Goal: Task Accomplishment & Management: Use online tool/utility

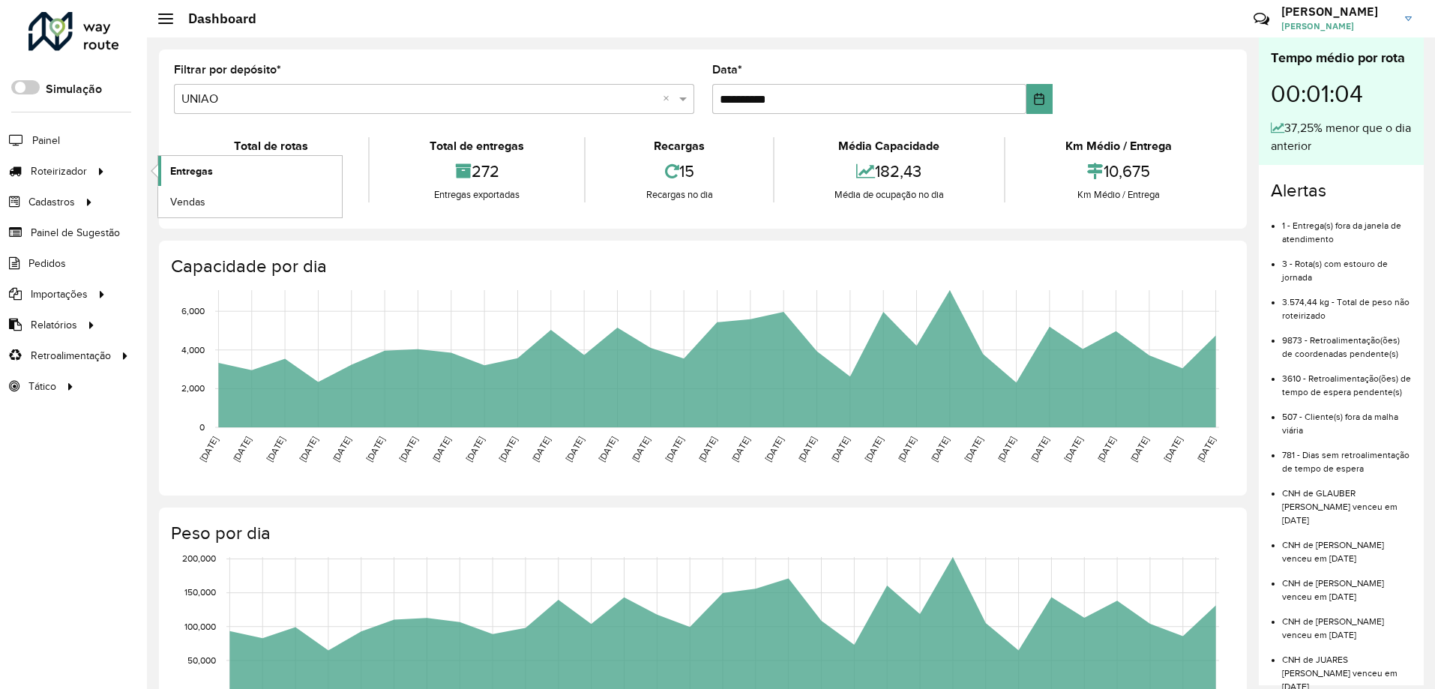
click at [172, 172] on span "Entregas" at bounding box center [191, 171] width 43 height 16
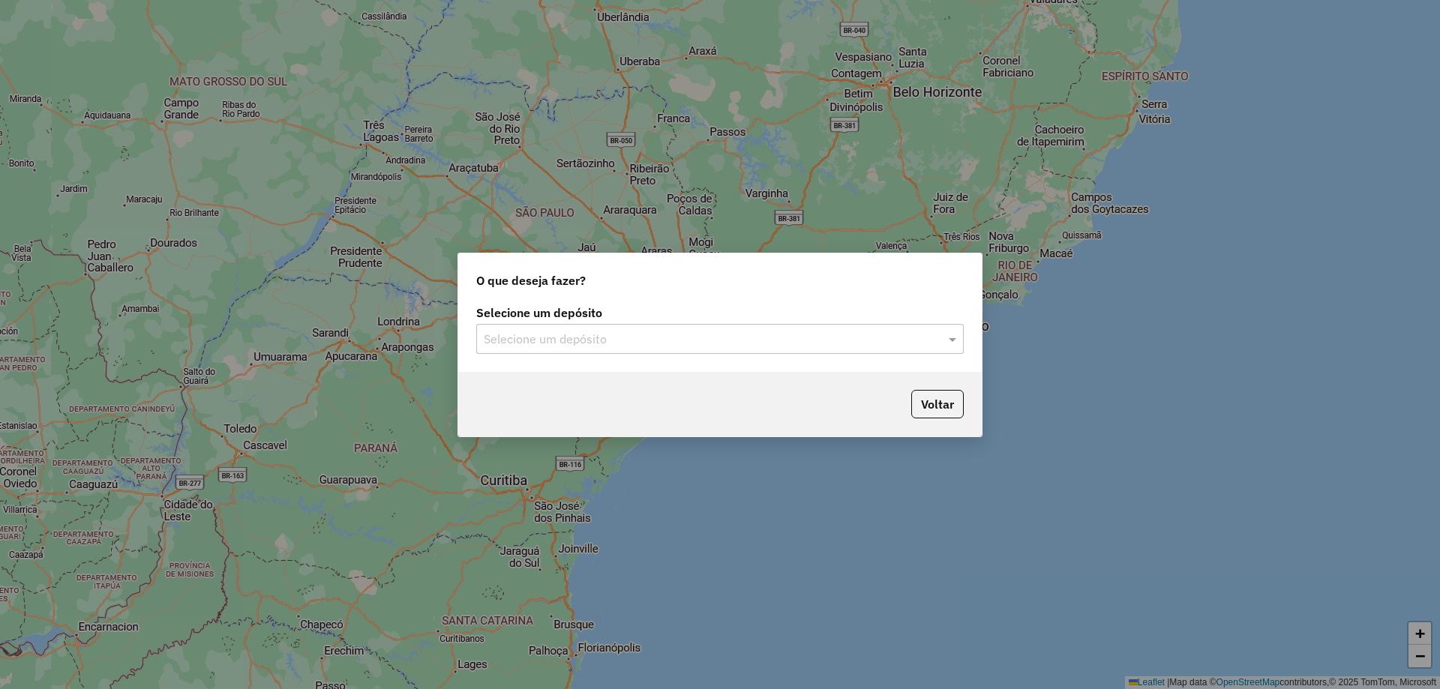
click at [917, 346] on input "text" at bounding box center [705, 340] width 442 height 18
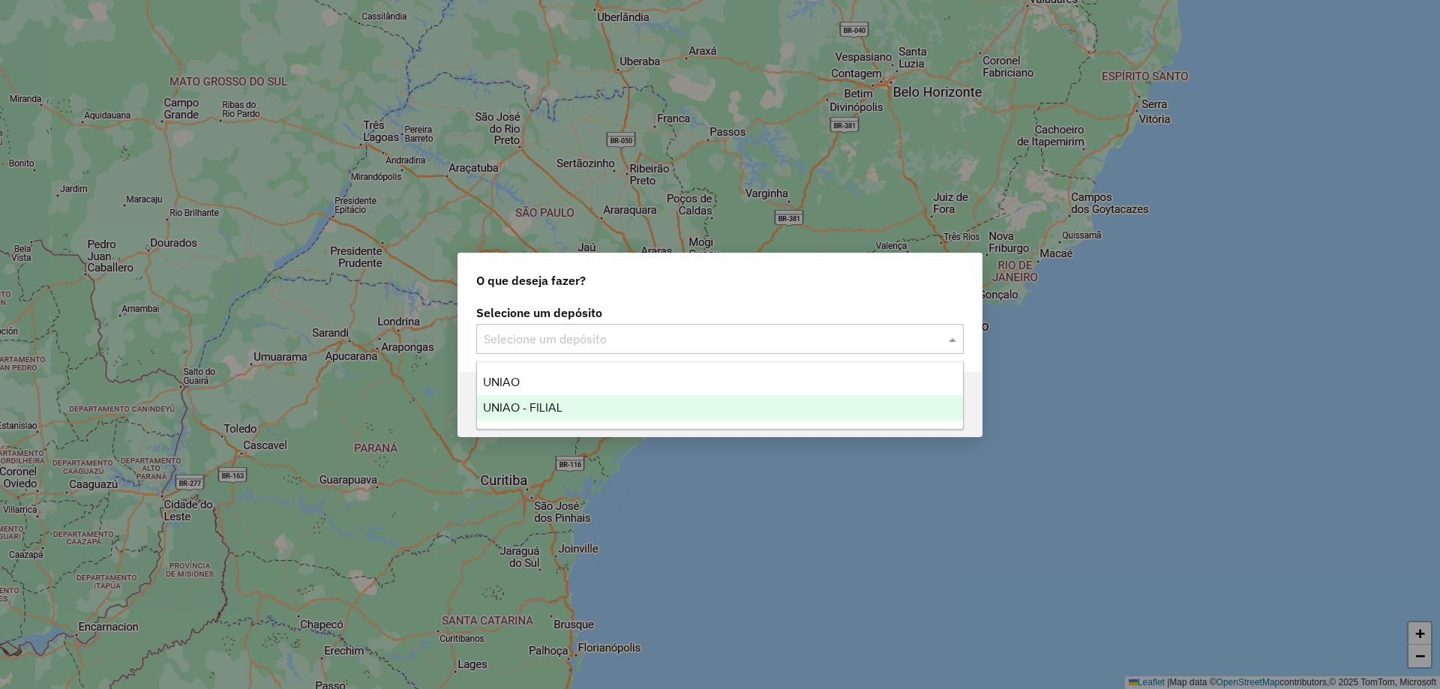
click at [763, 415] on div "UNIAO - FILIAL" at bounding box center [720, 407] width 486 height 25
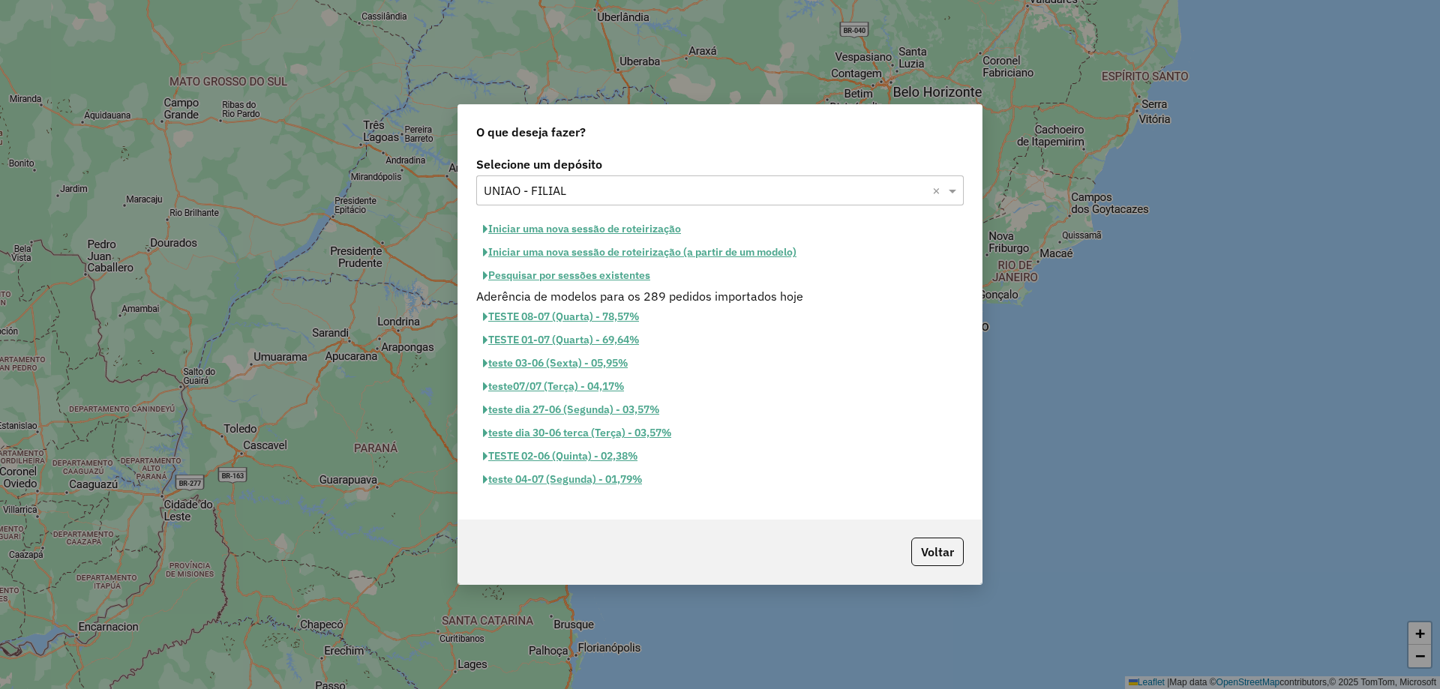
click at [656, 230] on button "Iniciar uma nova sessão de roteirização" at bounding box center [581, 228] width 211 height 23
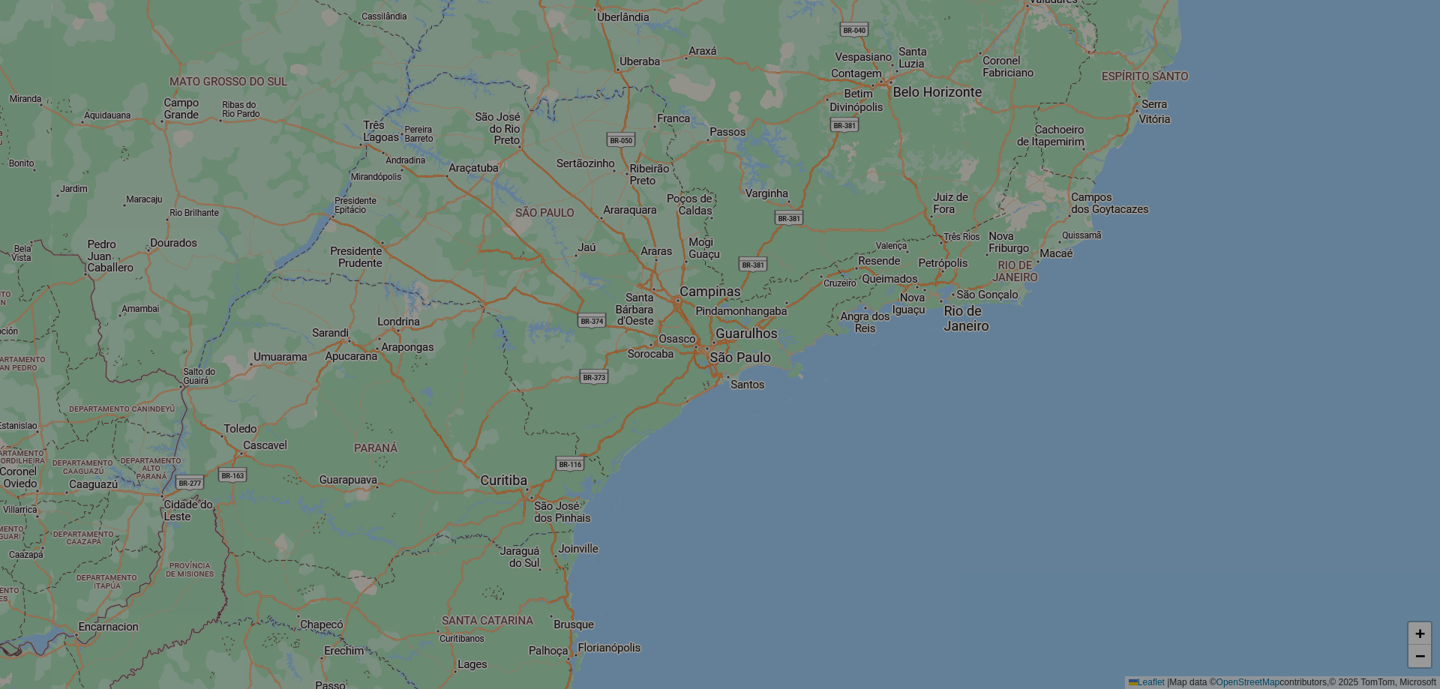
select select "*"
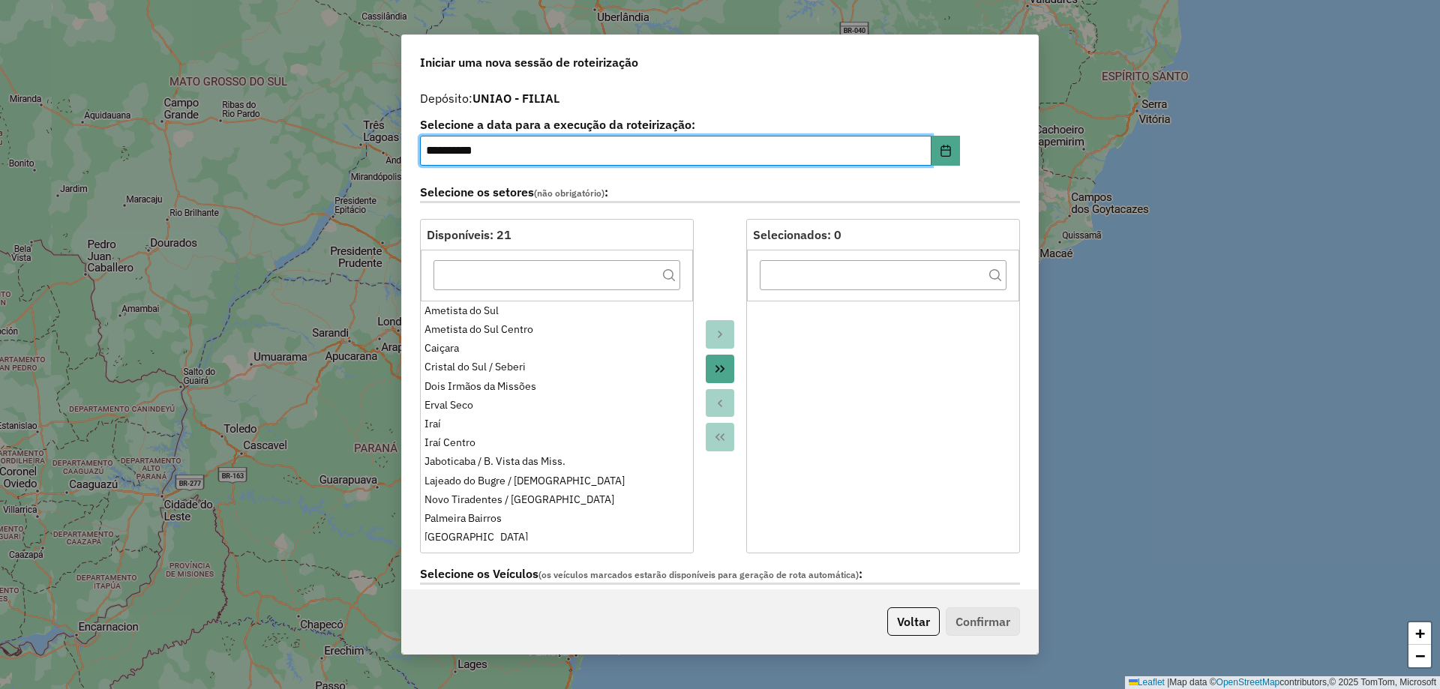
click at [710, 368] on button "Move All to Target" at bounding box center [720, 369] width 28 height 28
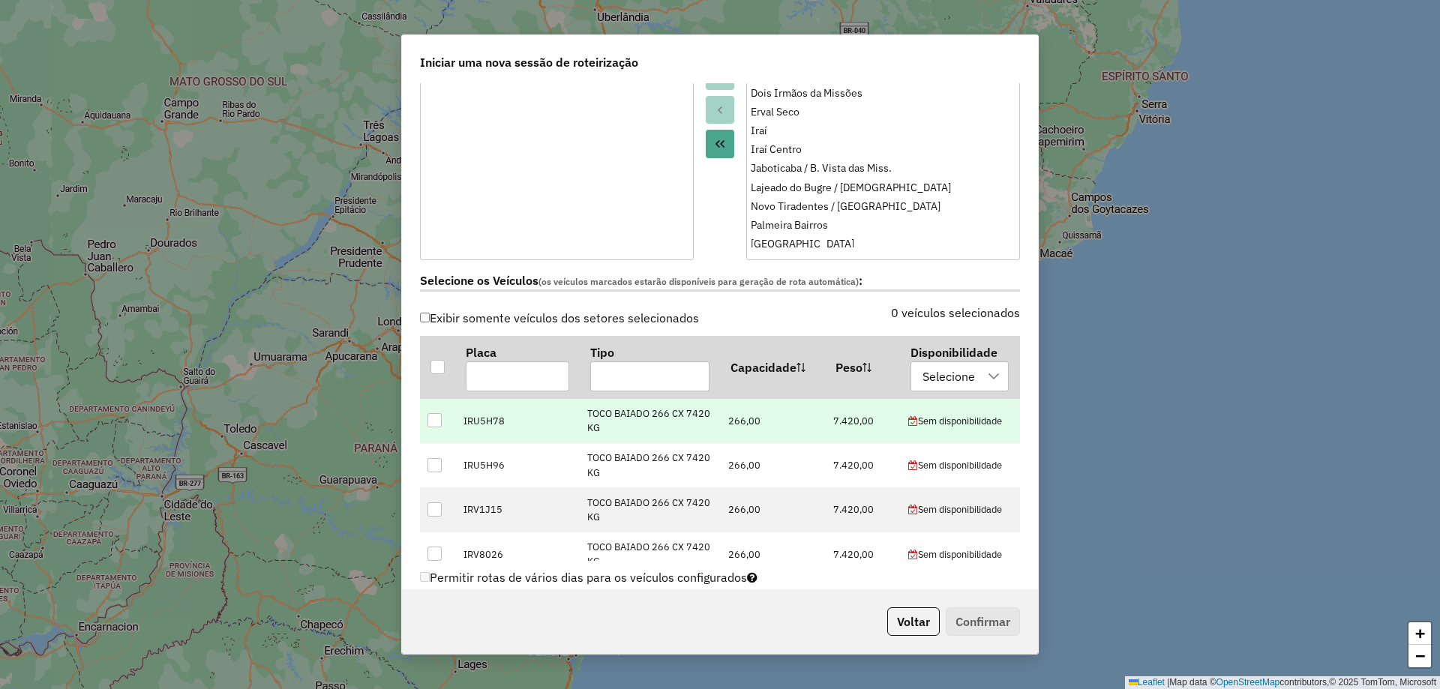
scroll to position [300, 0]
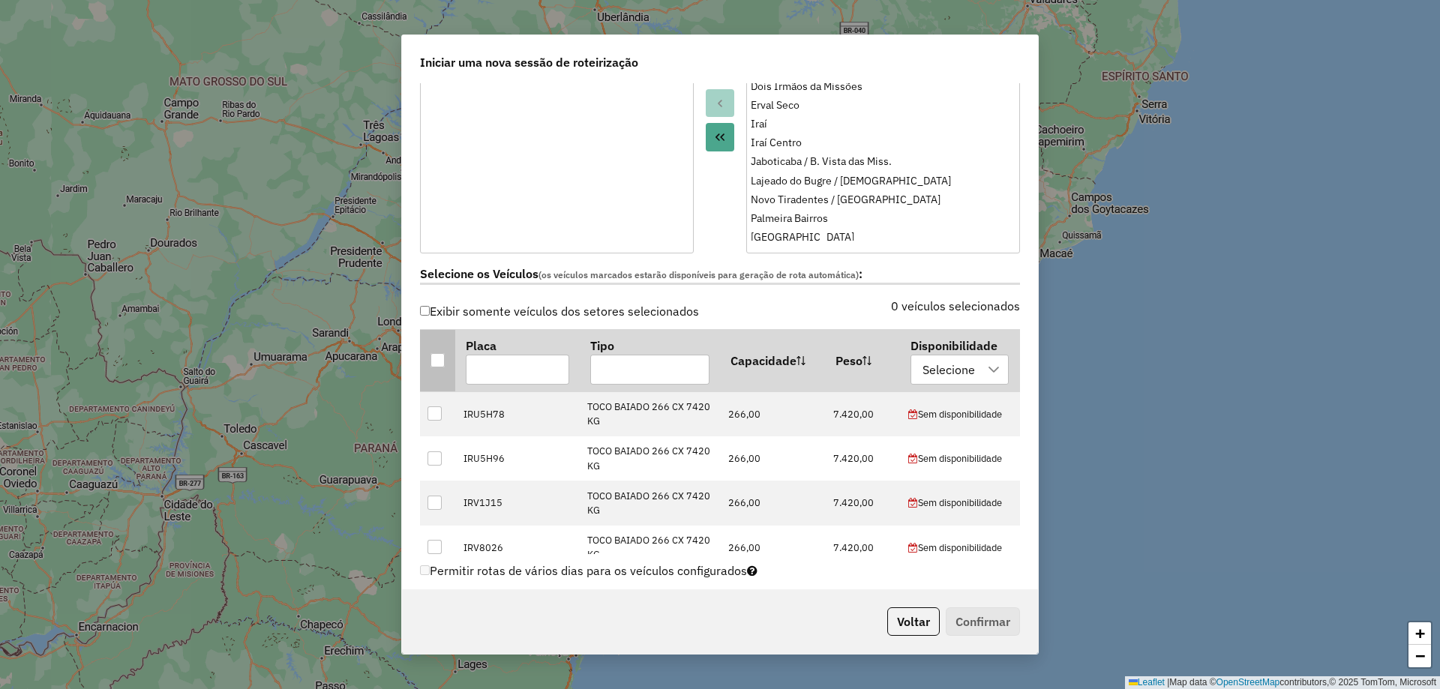
click at [432, 362] on div at bounding box center [437, 360] width 14 height 14
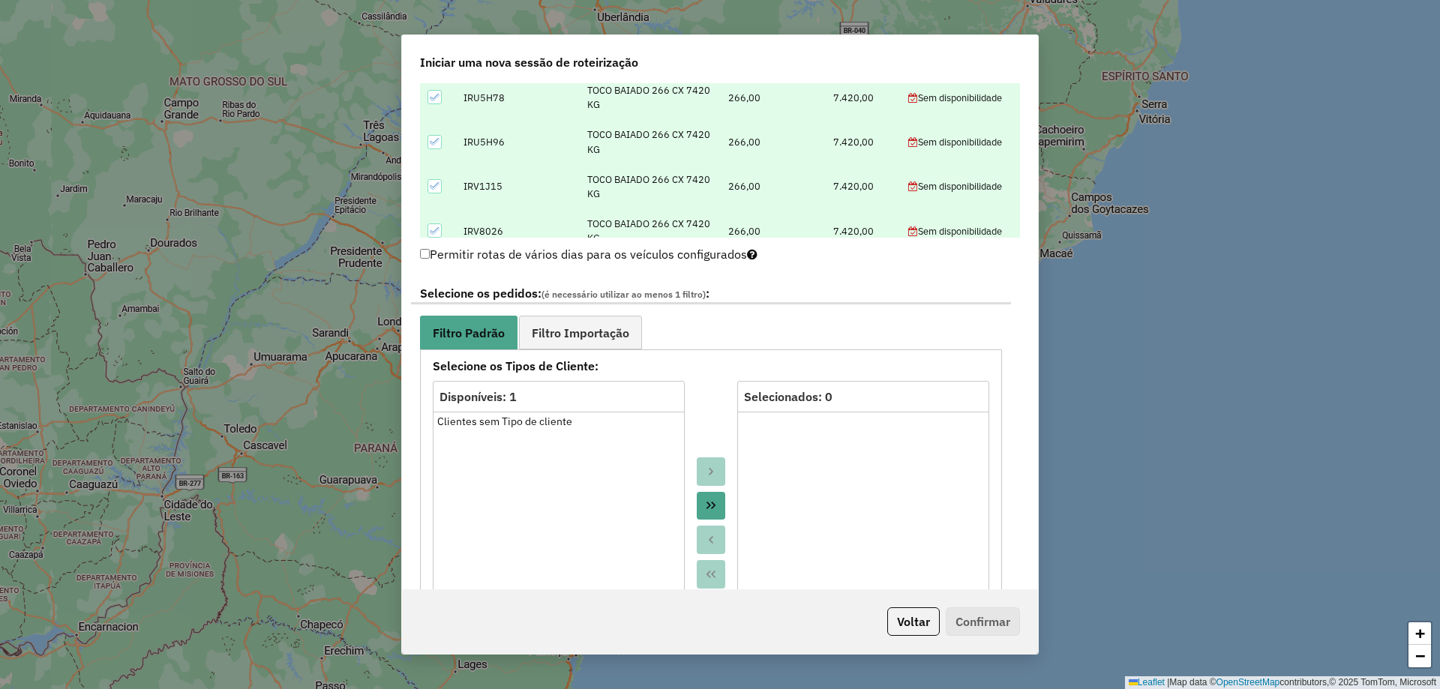
scroll to position [675, 0]
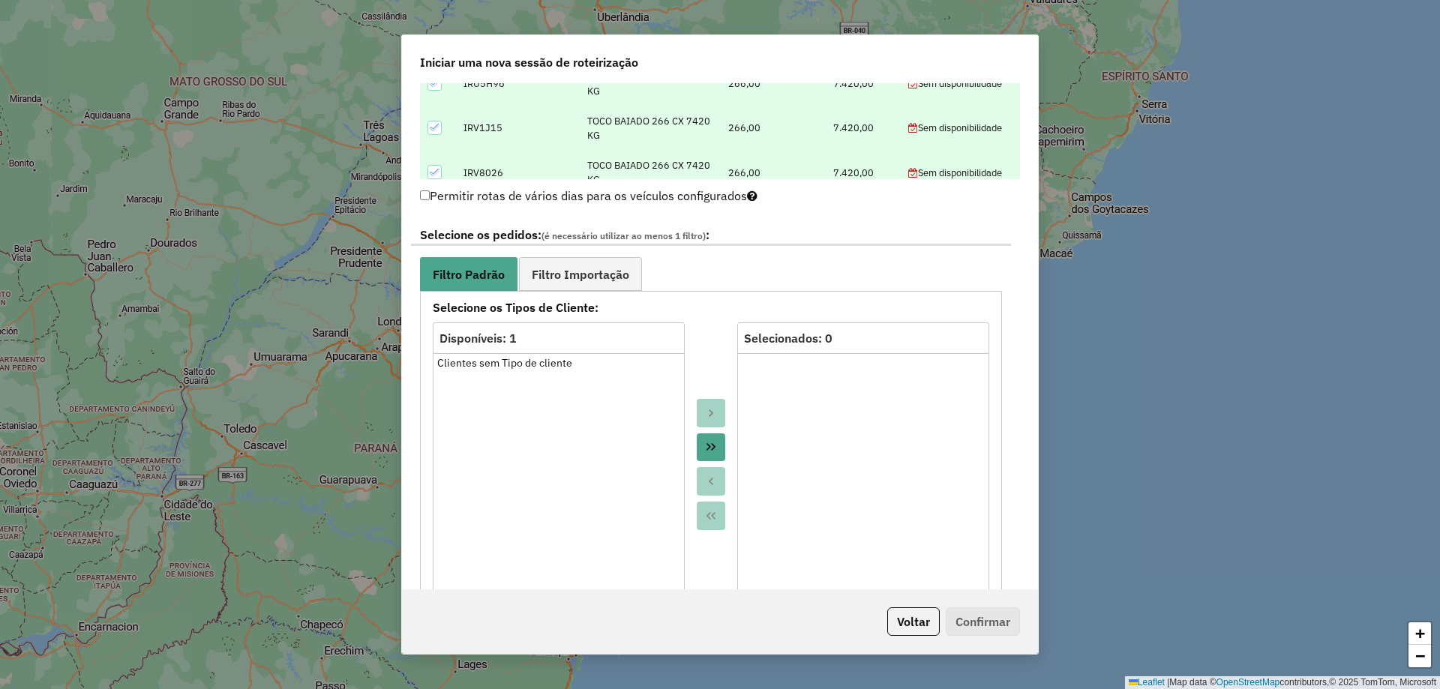
click at [425, 201] on label "Permitir rotas de vários dias para os veículos configurados" at bounding box center [588, 195] width 337 height 28
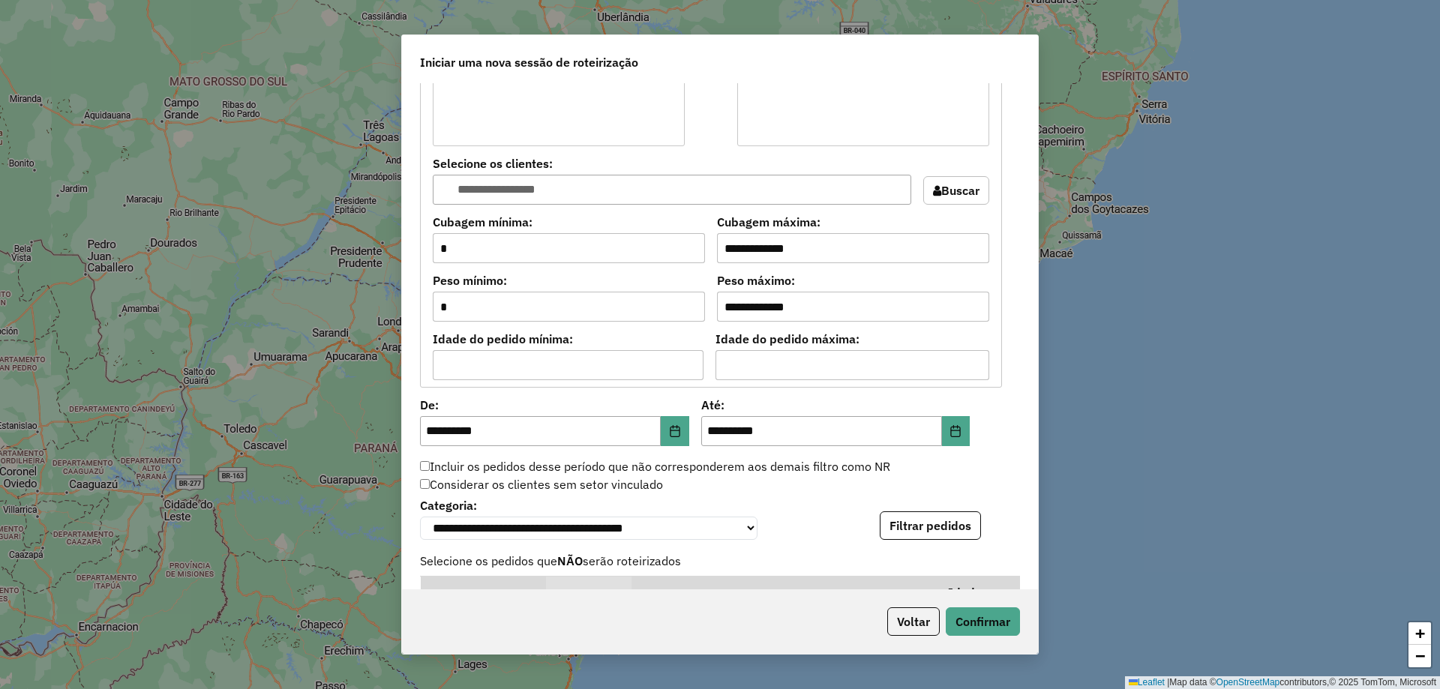
scroll to position [1275, 0]
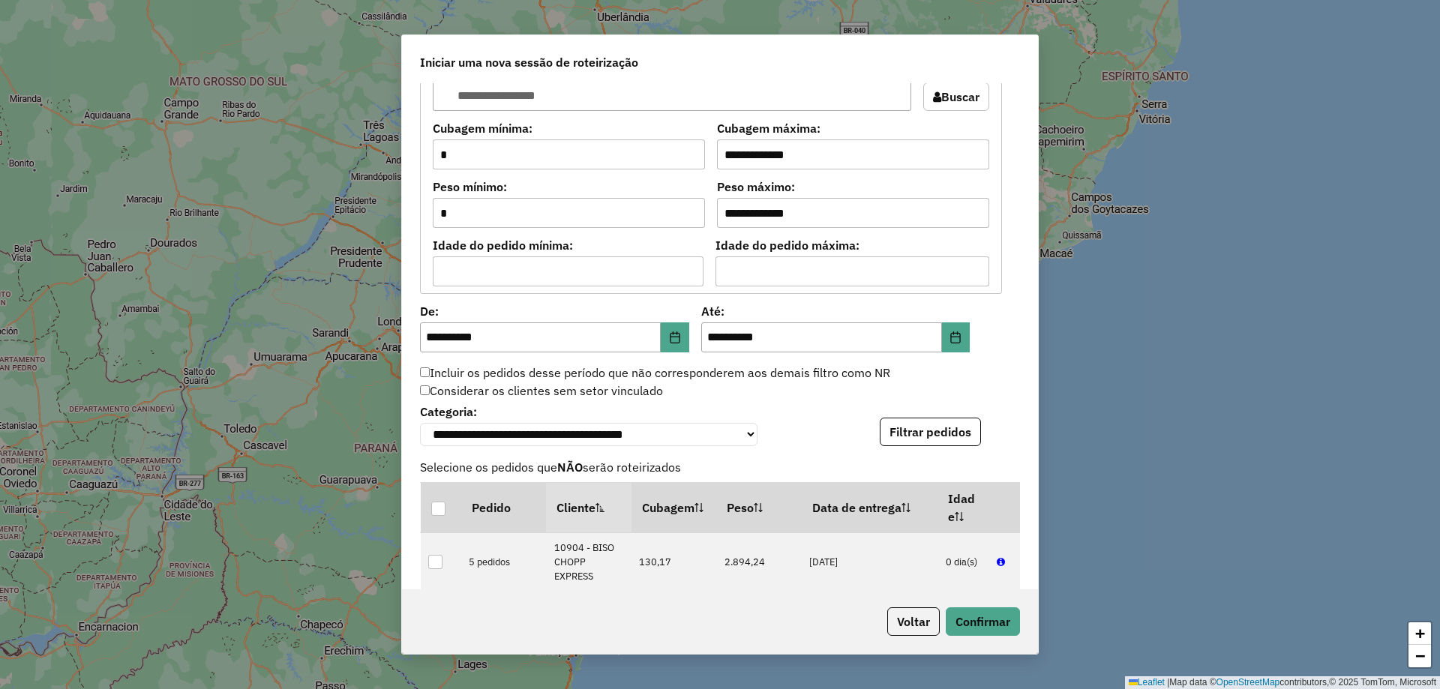
click at [934, 451] on div "**********" at bounding box center [720, 336] width 636 height 506
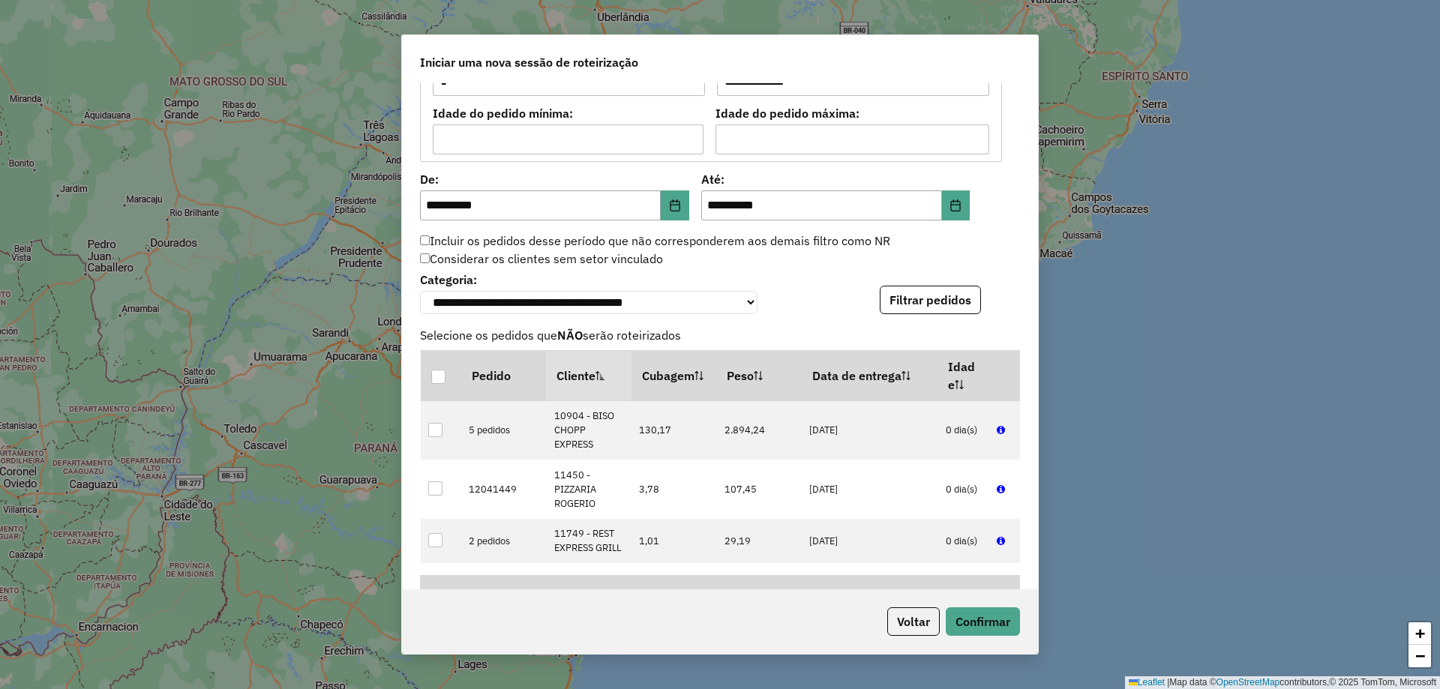
scroll to position [1302, 0]
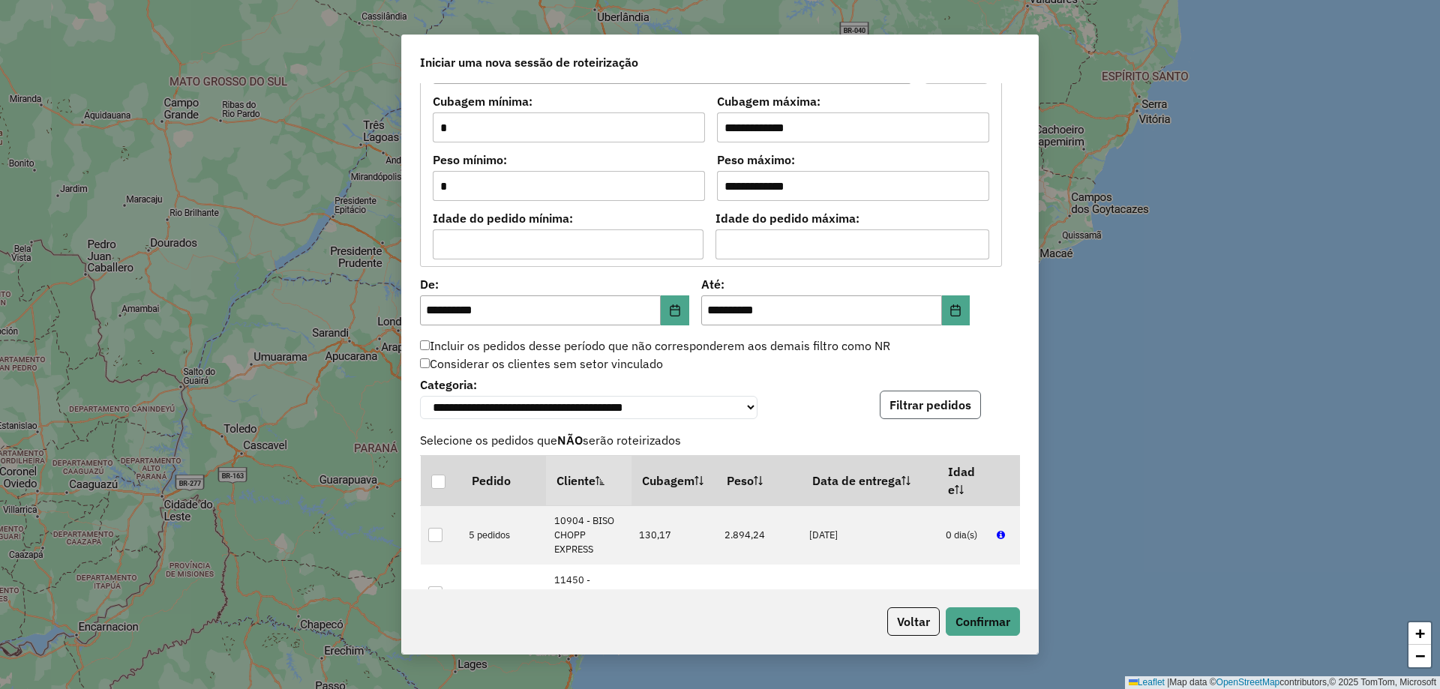
click at [930, 400] on button "Filtrar pedidos" at bounding box center [930, 405] width 101 height 28
click at [972, 613] on button "Confirmar" at bounding box center [983, 621] width 74 height 28
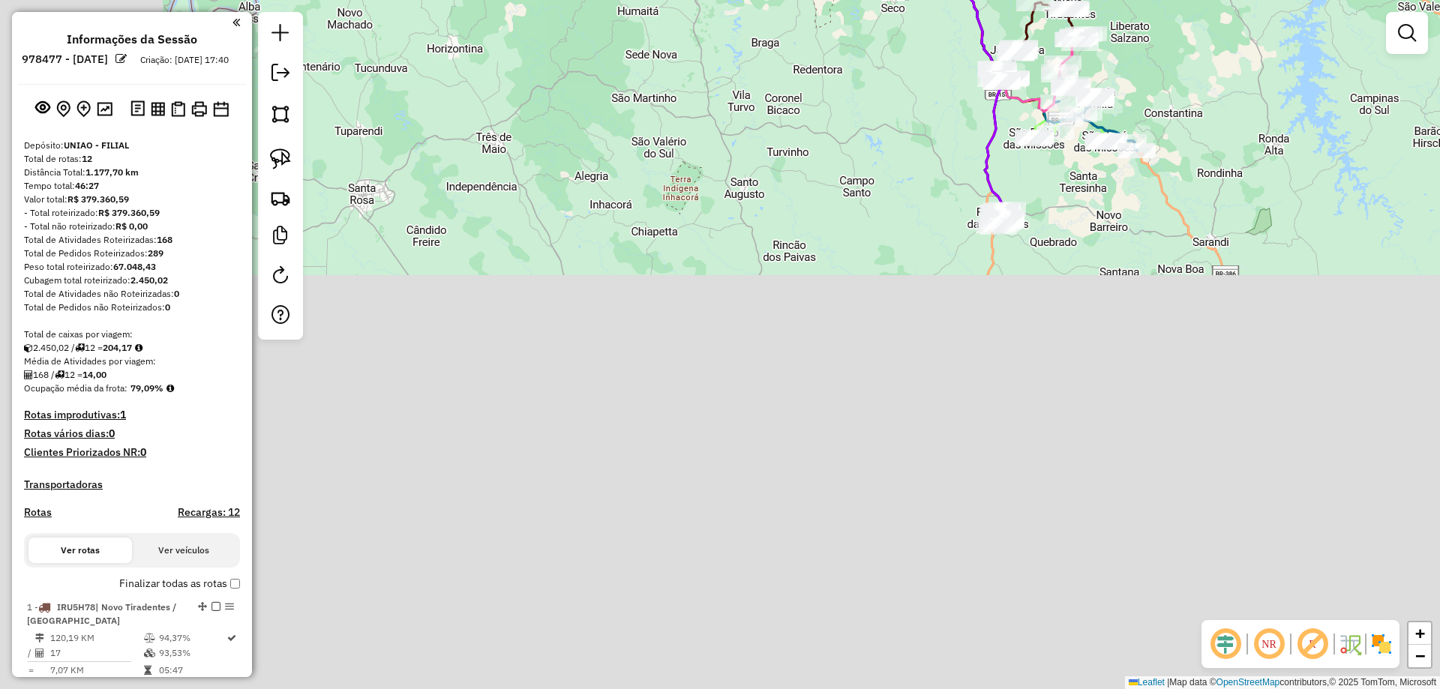
drag, startPoint x: 832, startPoint y: 626, endPoint x: 1041, endPoint y: 209, distance: 466.1
click at [1041, 209] on div "Janela de atendimento Grade de atendimento Capacidade Transportadoras Veículos …" at bounding box center [720, 344] width 1440 height 689
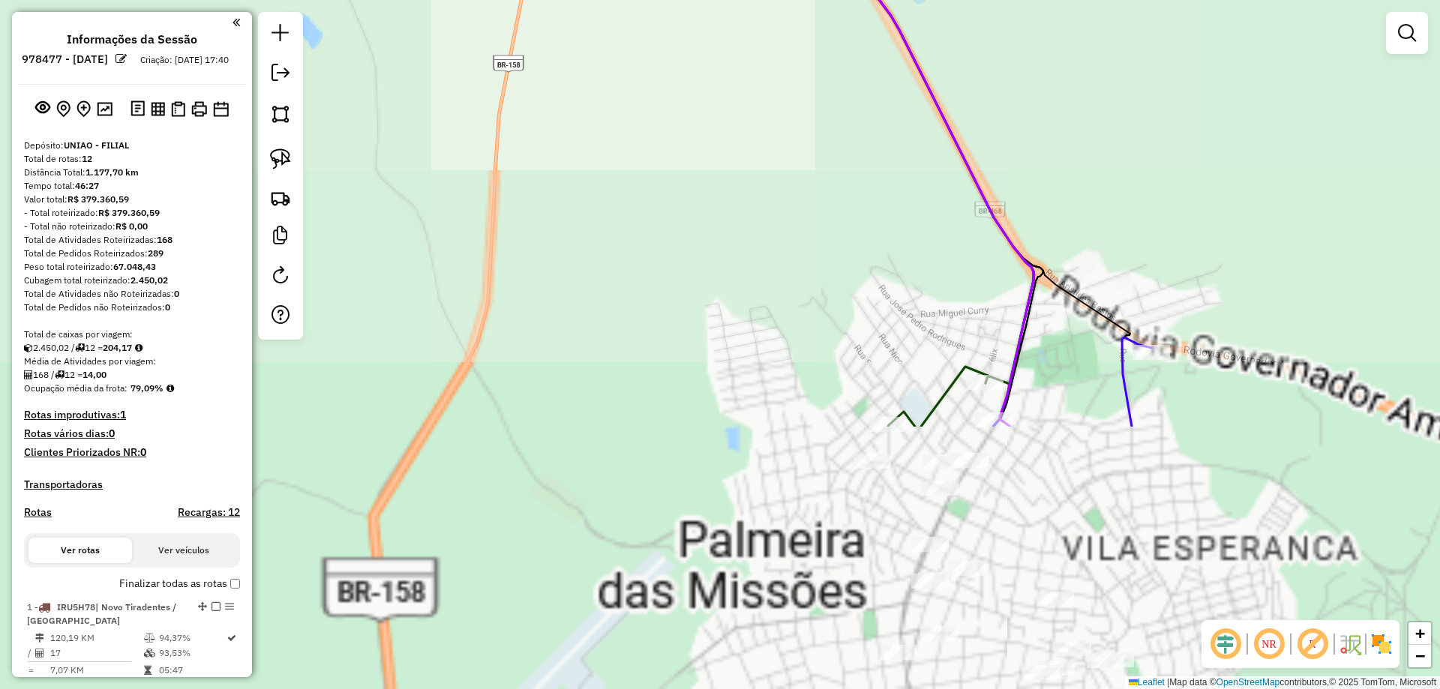
drag, startPoint x: 1078, startPoint y: 72, endPoint x: 1063, endPoint y: 88, distance: 22.3
click at [1078, 34] on div "Rota 2 - Placa IRV1J15 17652 - MERCADO SAO JOSE Rota 2 - Placa IRV1J15 30756 - …" at bounding box center [720, 344] width 1440 height 689
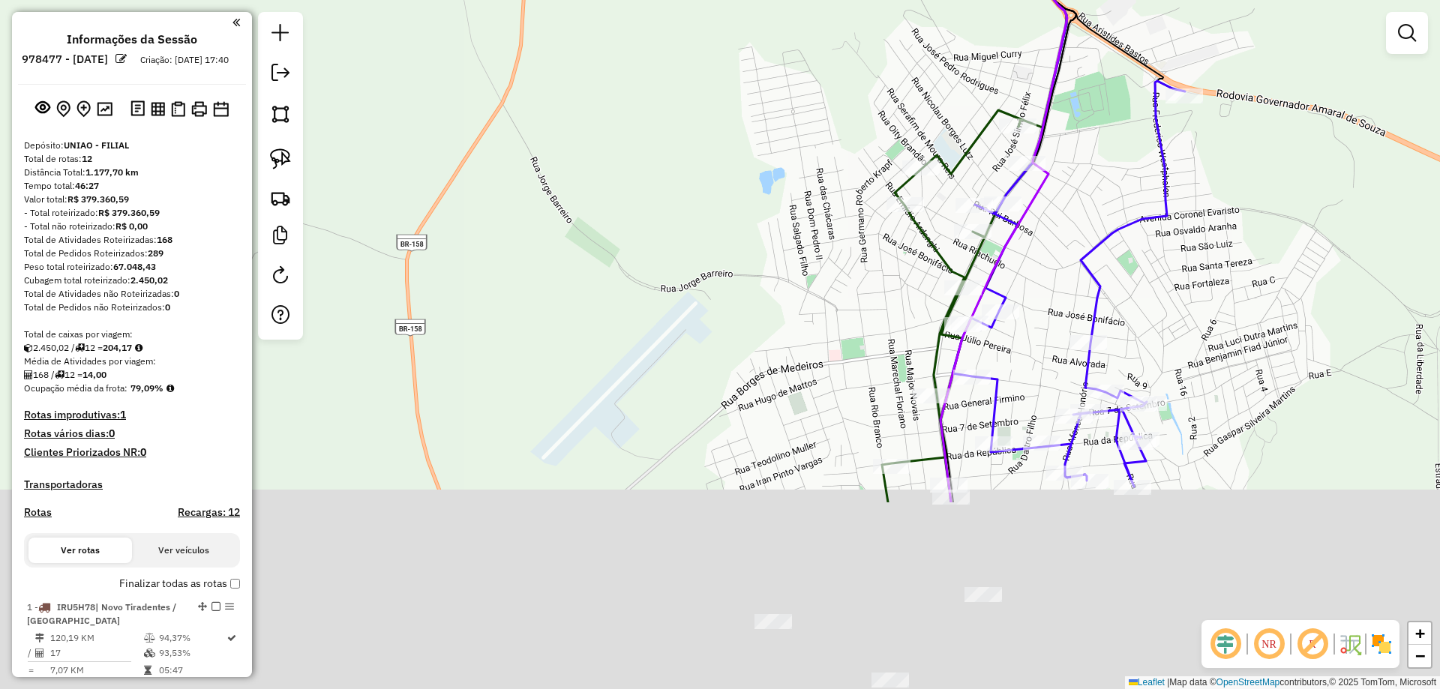
drag, startPoint x: 1049, startPoint y: 266, endPoint x: 1082, endPoint y: 10, distance: 257.8
click at [1076, 10] on icon at bounding box center [973, 88] width 205 height 827
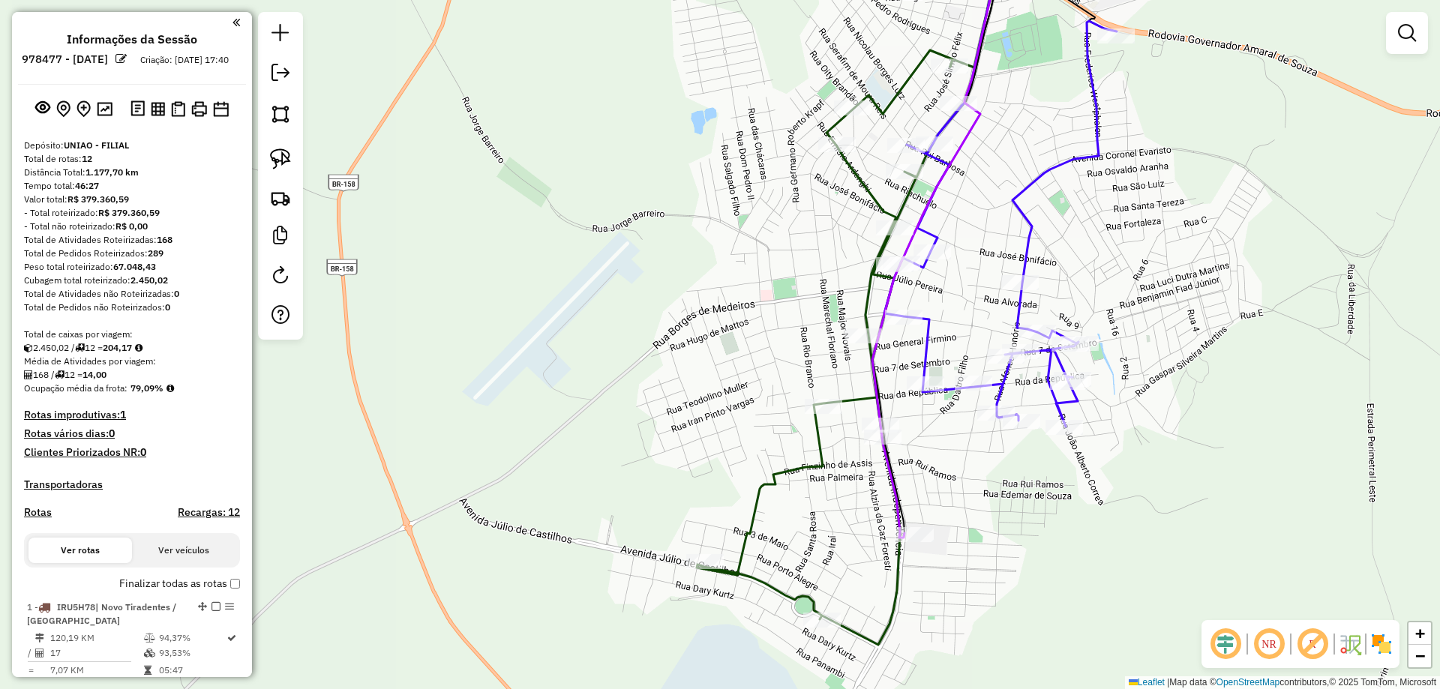
drag, startPoint x: 1332, startPoint y: 292, endPoint x: 1264, endPoint y: 232, distance: 91.3
click at [1264, 232] on div "Rota 2 - Placa IRV1J15 17652 - MERCADO SAO JOSE Rota 2 - Placa IRV1J15 30756 - …" at bounding box center [720, 344] width 1440 height 689
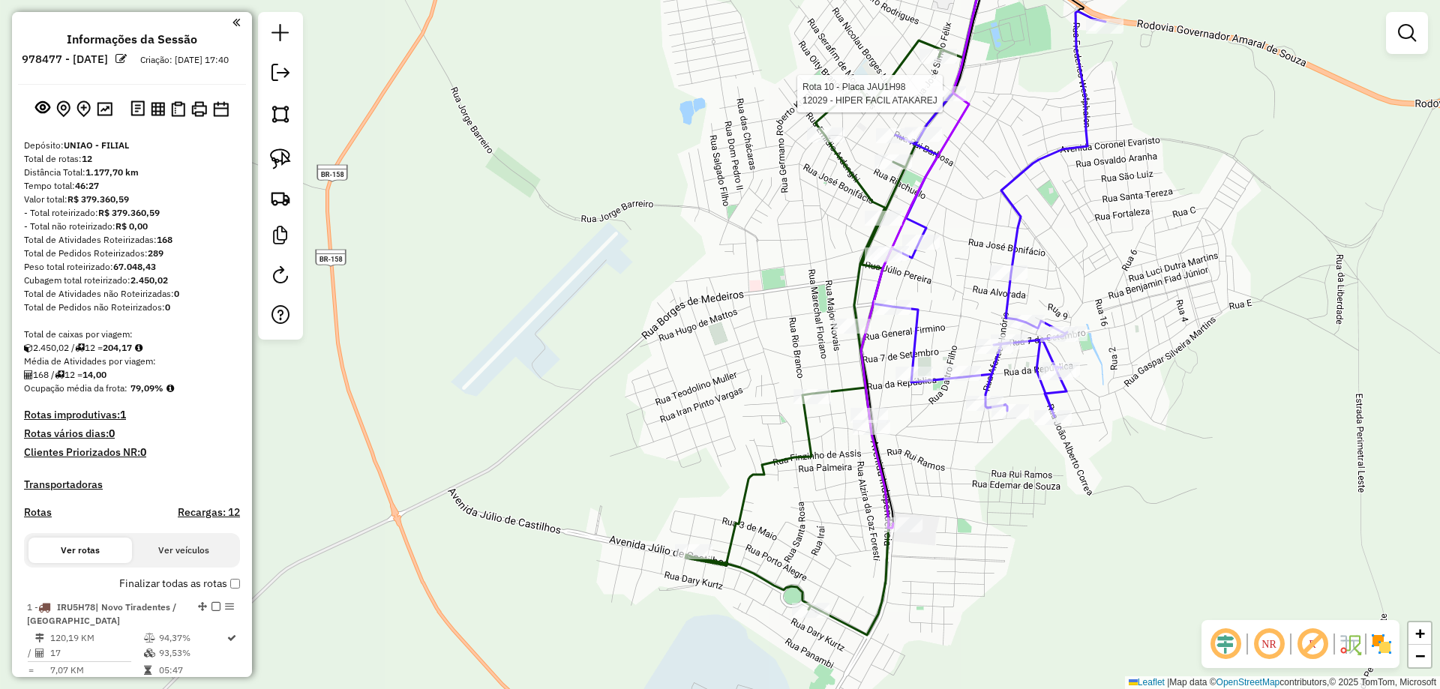
select select "**********"
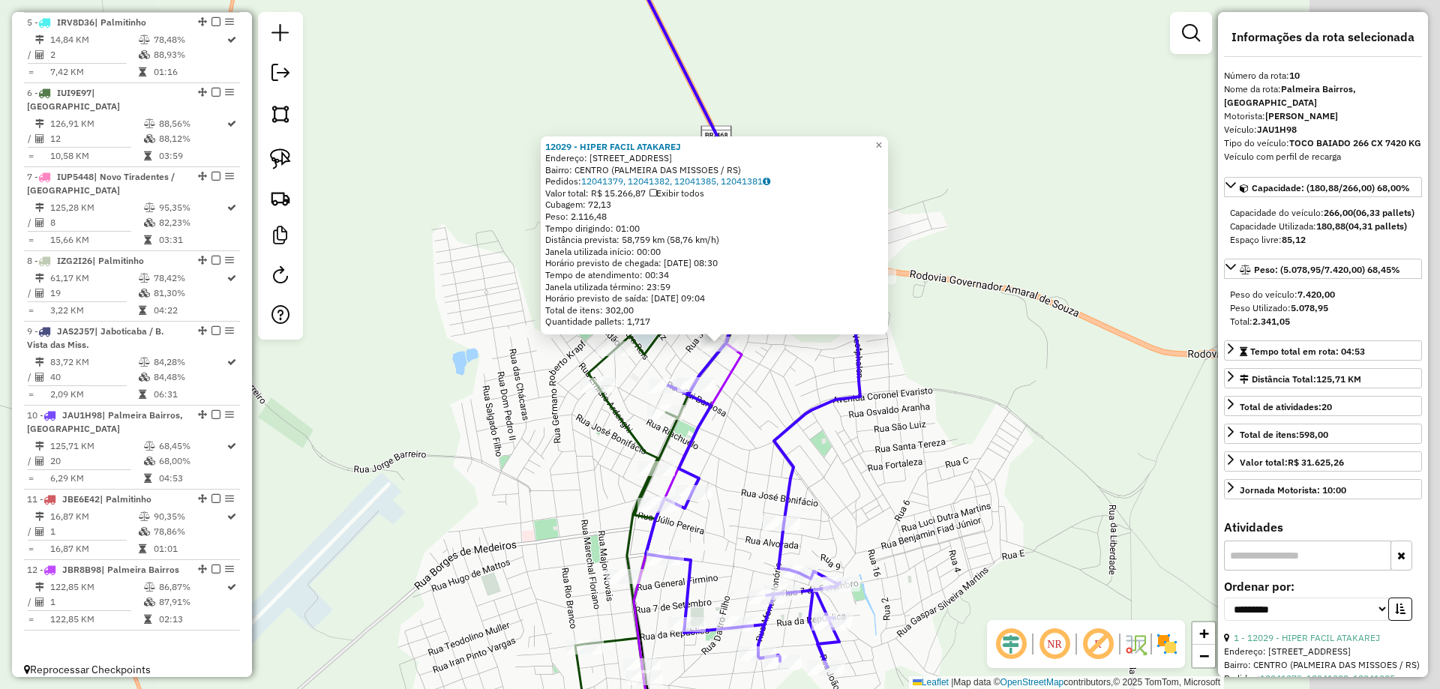
scroll to position [934, 0]
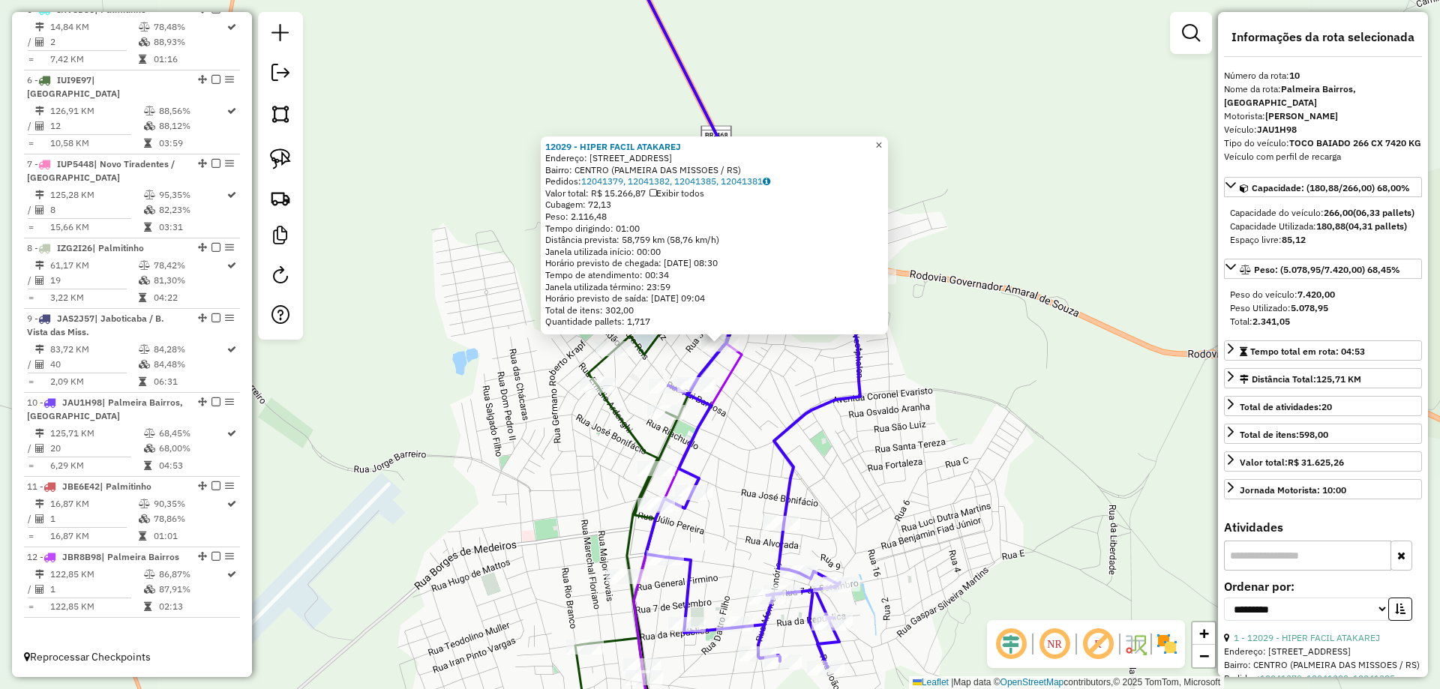
click at [882, 140] on span "×" at bounding box center [878, 145] width 7 height 13
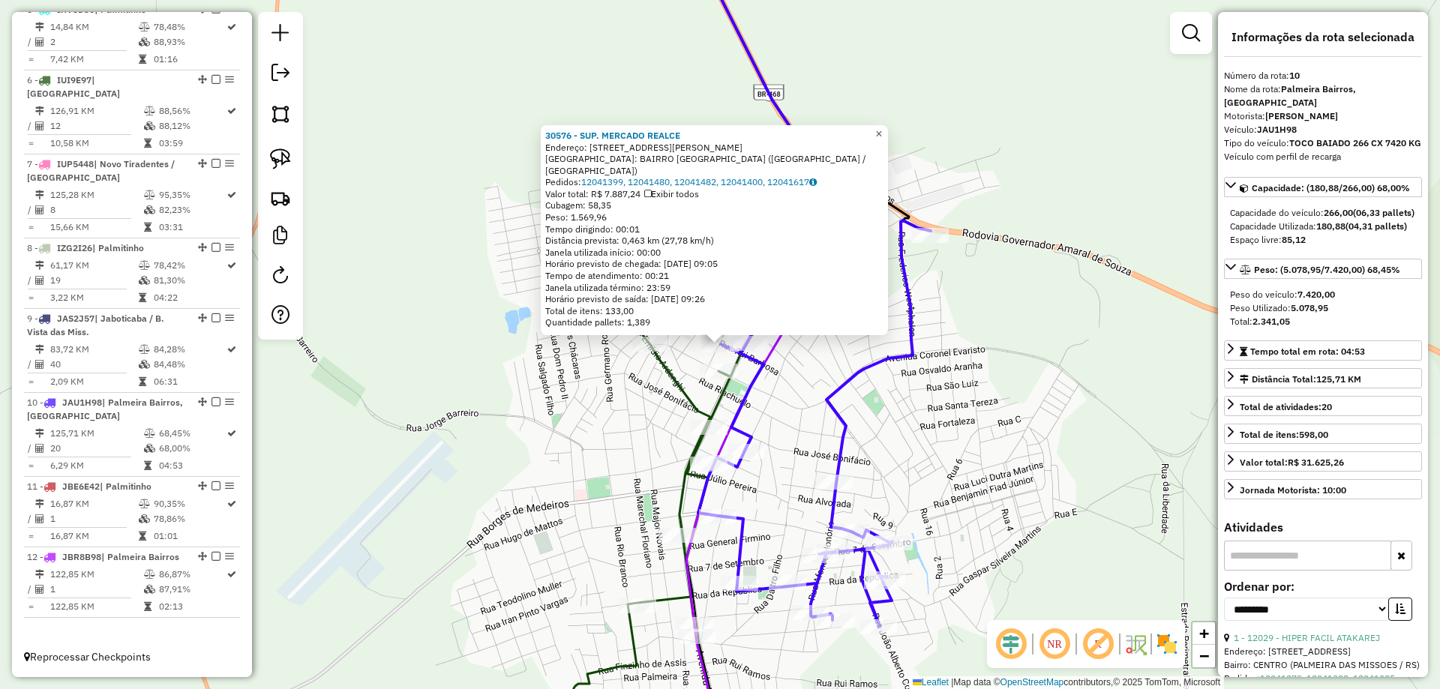
click at [882, 140] on span "×" at bounding box center [878, 133] width 7 height 13
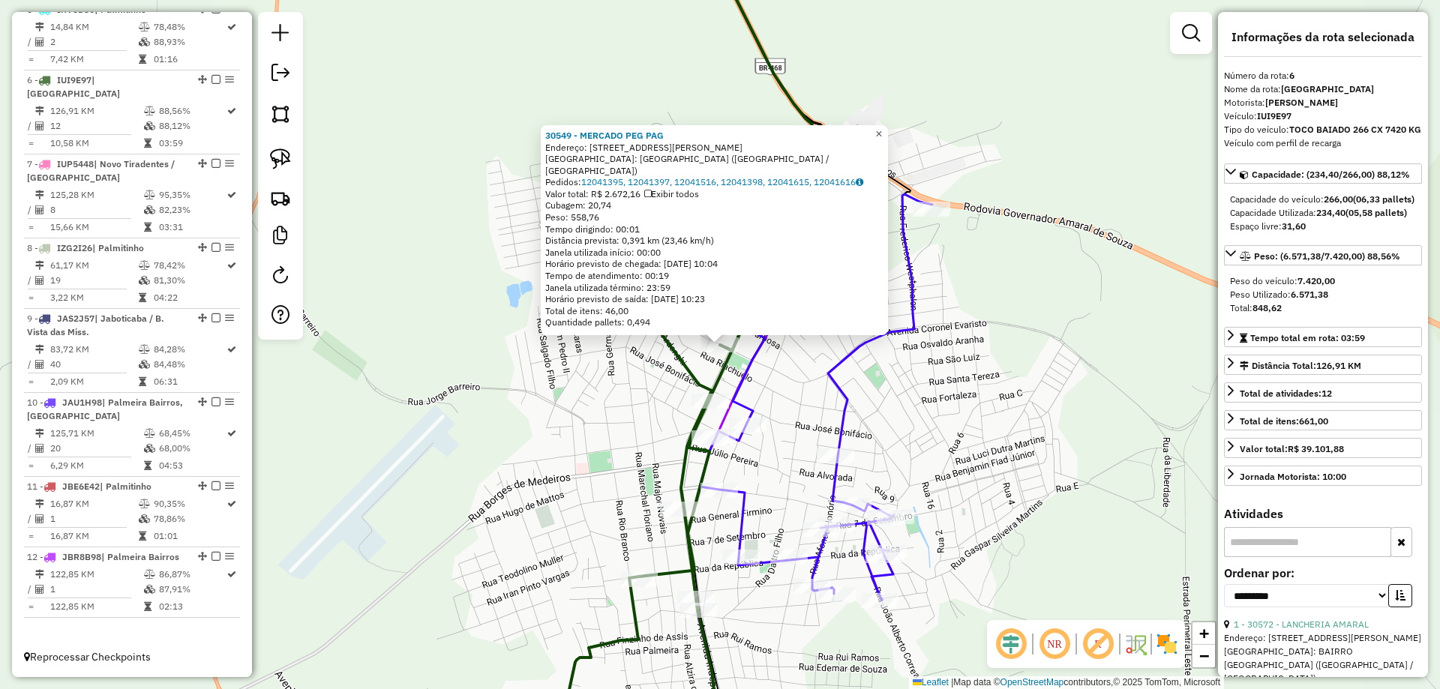
click at [888, 143] on link "×" at bounding box center [879, 134] width 18 height 18
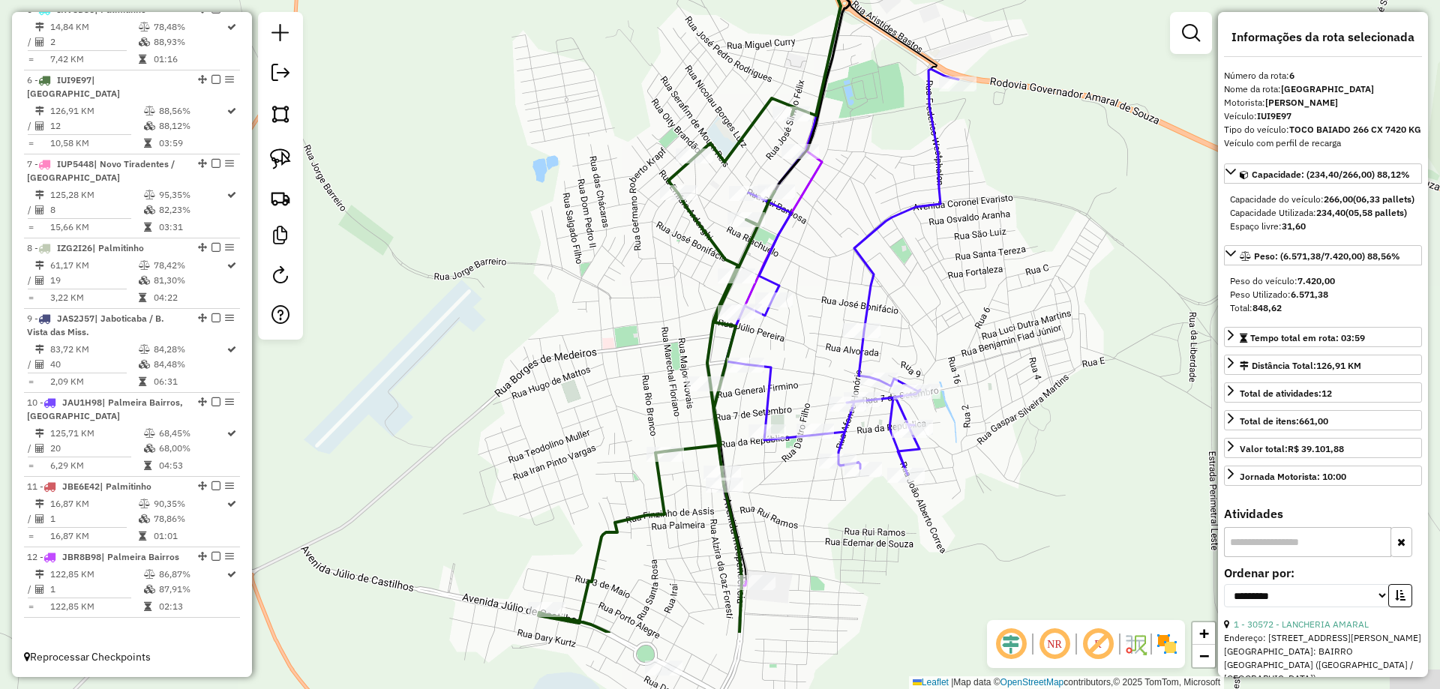
drag, startPoint x: 825, startPoint y: 386, endPoint x: 832, endPoint y: 297, distance: 89.5
click at [837, 297] on div "Janela de atendimento Grade de atendimento Capacidade Transportadoras Veículos …" at bounding box center [720, 344] width 1440 height 689
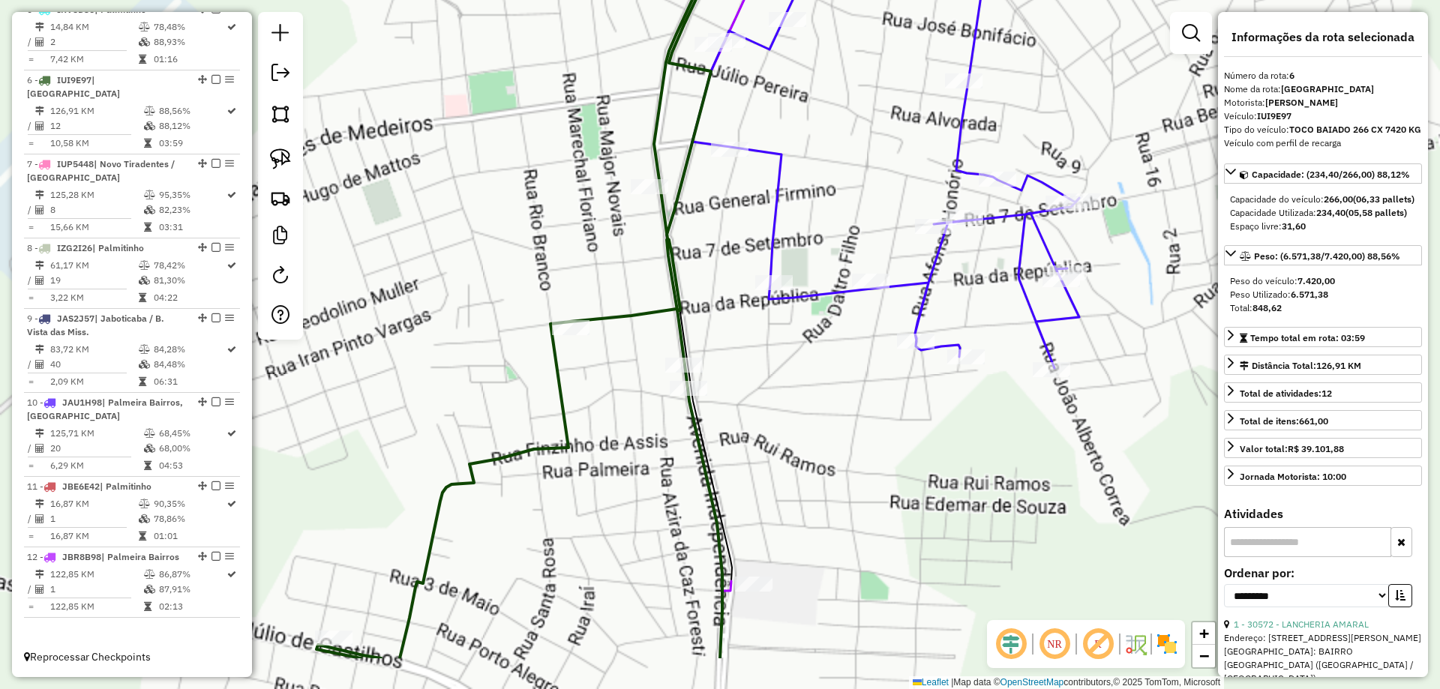
drag, startPoint x: 776, startPoint y: 397, endPoint x: 741, endPoint y: 277, distance: 125.0
click at [741, 277] on div "Janela de atendimento Grade de atendimento Capacidade Transportadoras Veículos …" at bounding box center [720, 344] width 1440 height 689
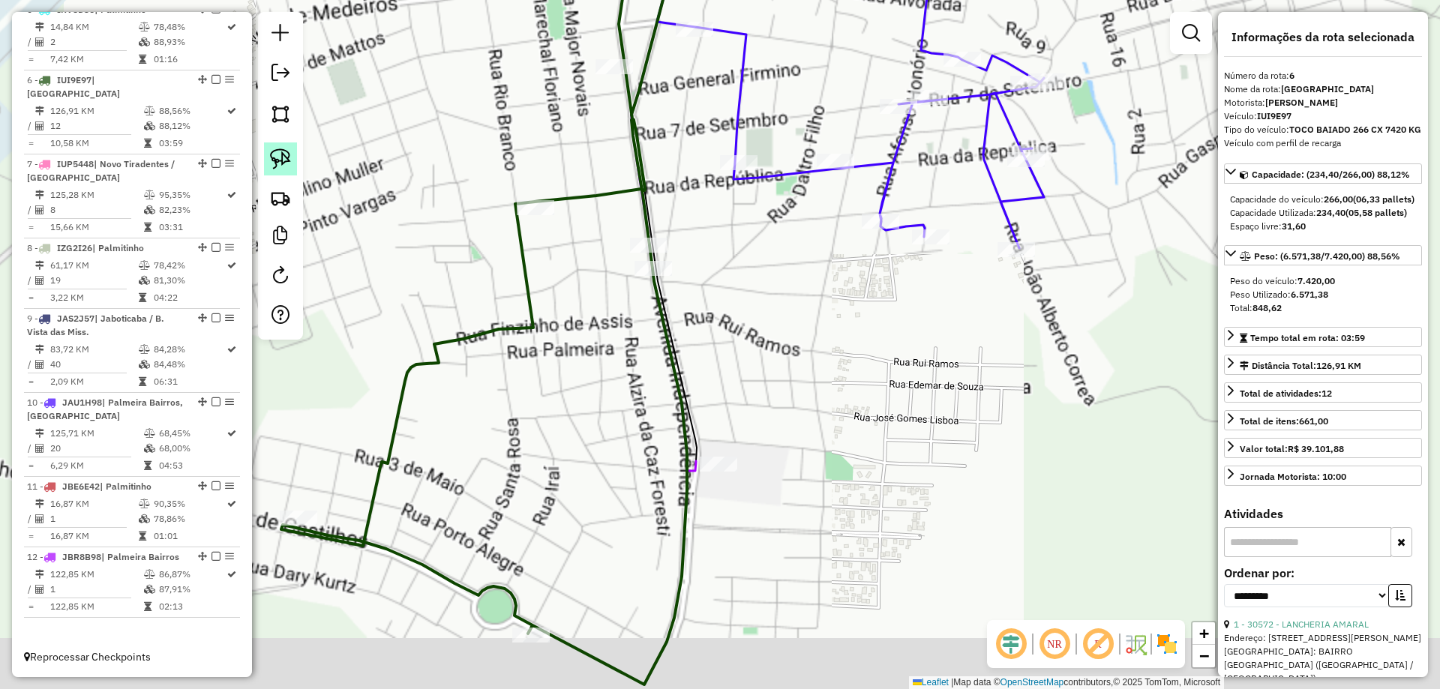
click at [282, 158] on img at bounding box center [280, 158] width 21 height 21
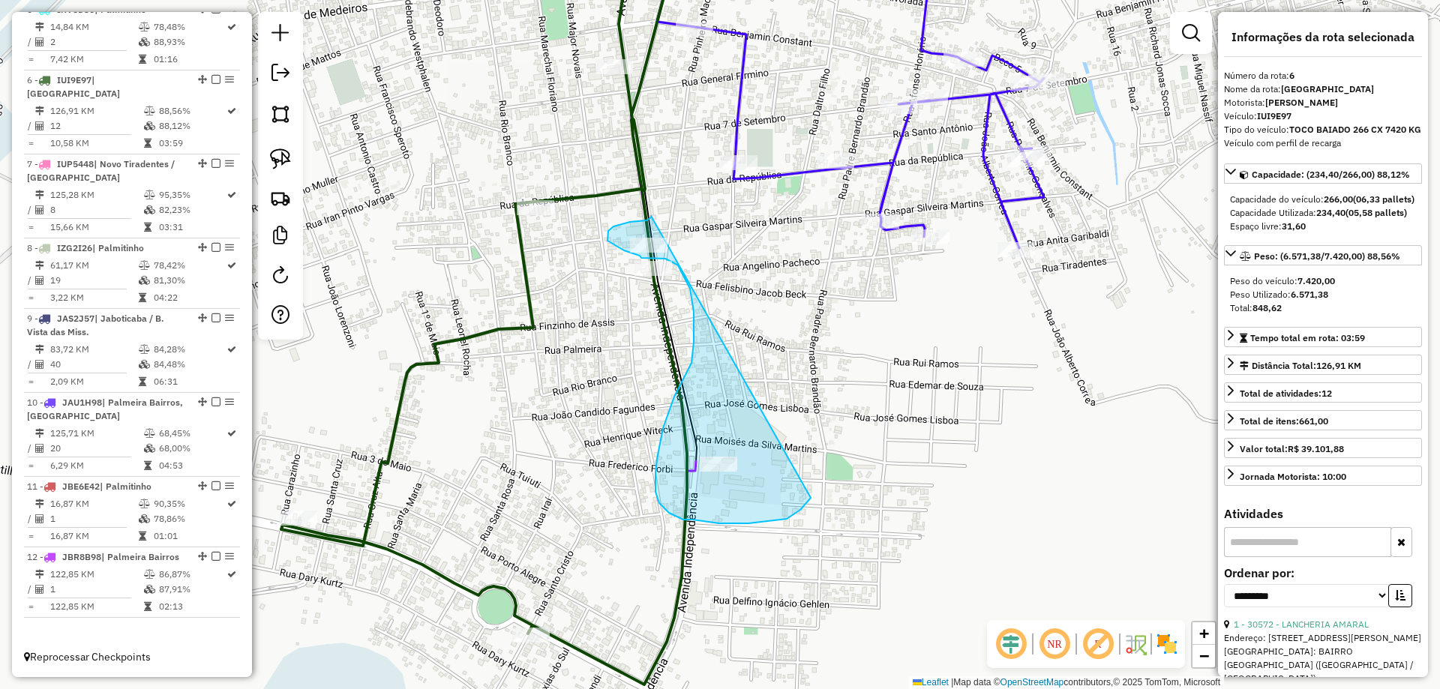
drag, startPoint x: 651, startPoint y: 216, endPoint x: 811, endPoint y: 498, distance: 324.0
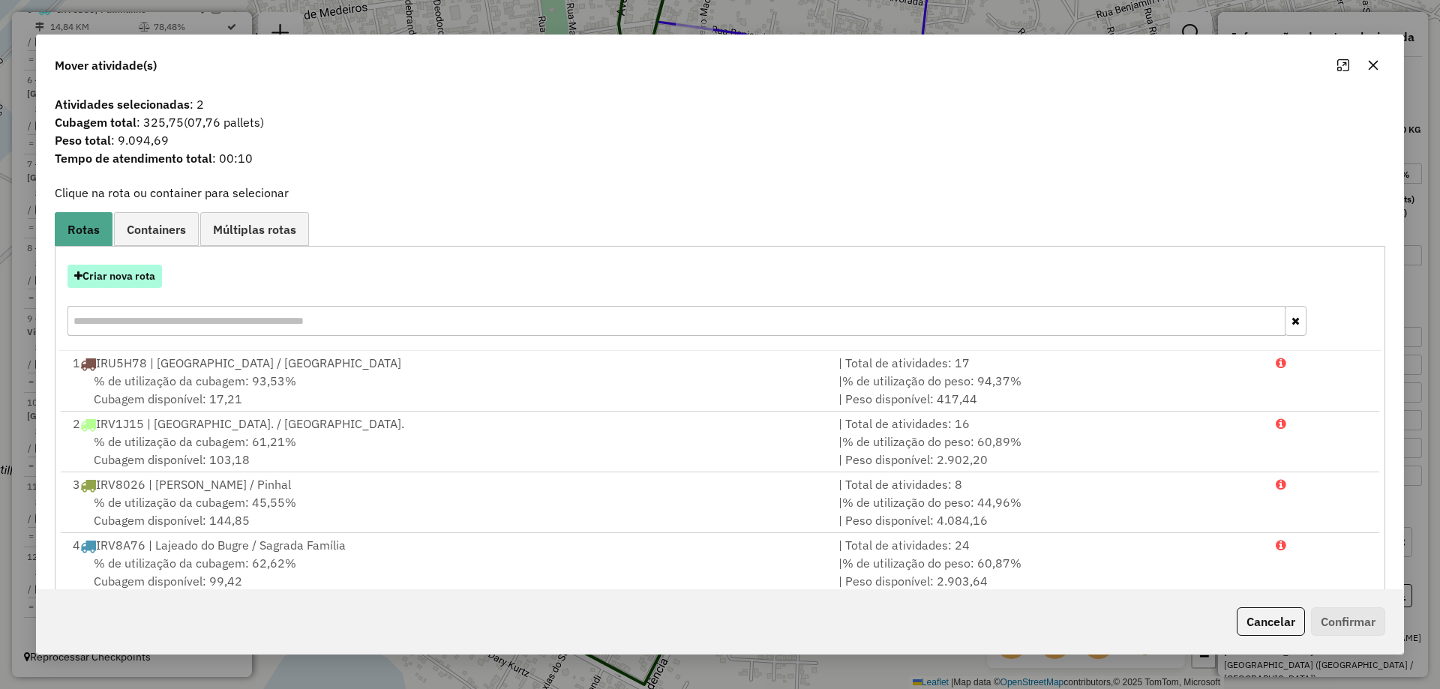
click at [136, 269] on button "Criar nova rota" at bounding box center [114, 276] width 94 height 23
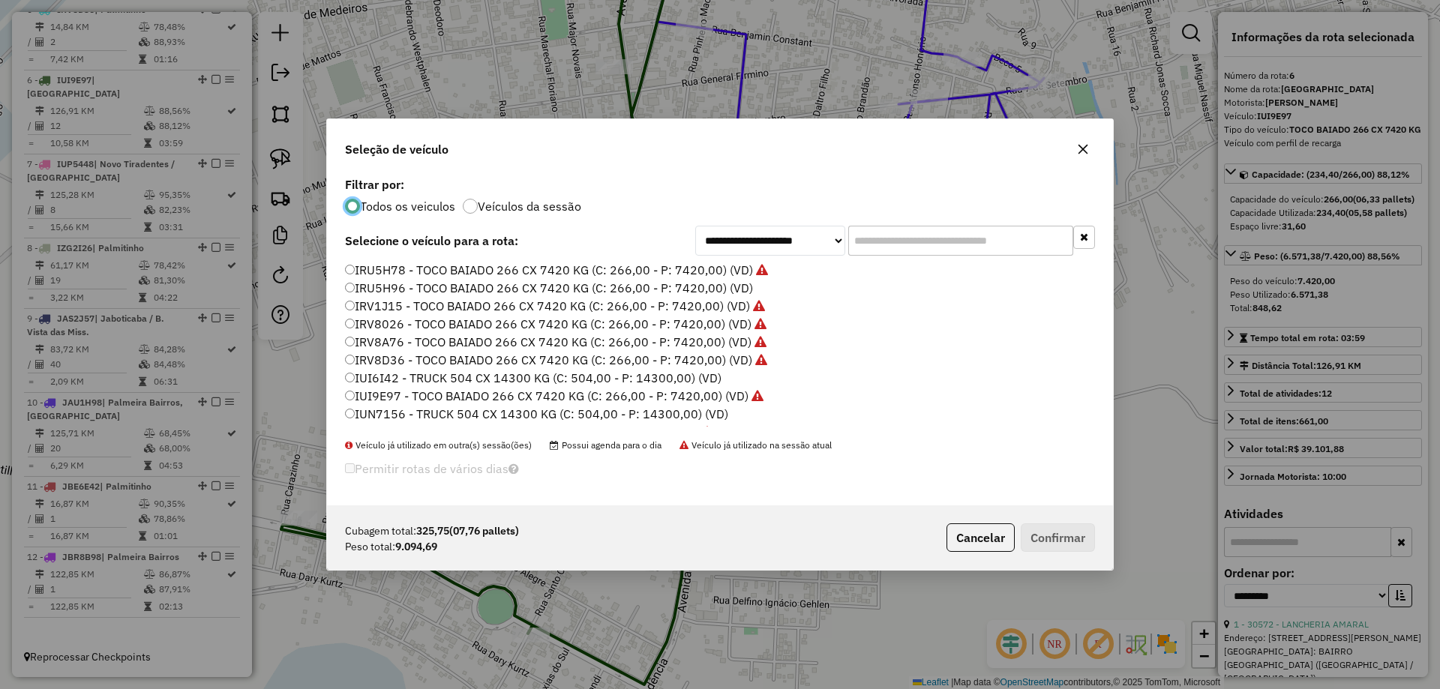
scroll to position [8, 4]
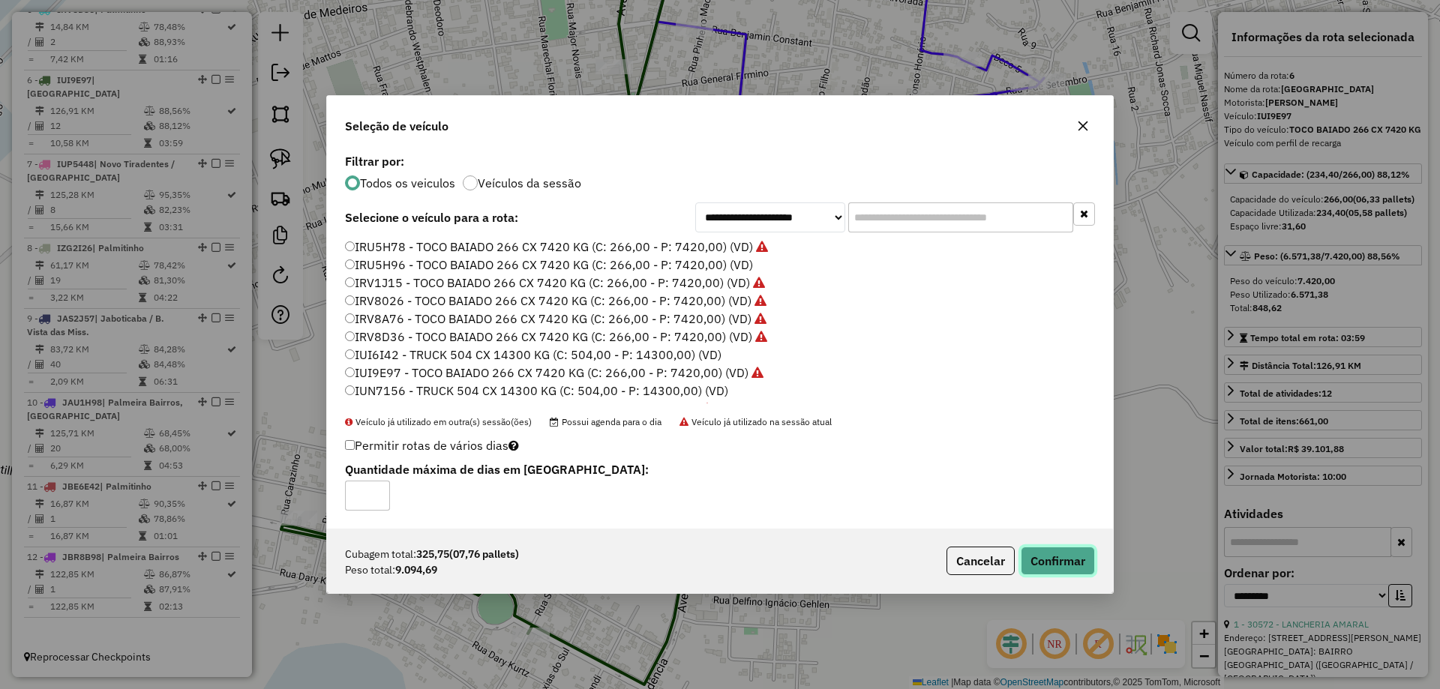
click at [1046, 560] on button "Confirmar" at bounding box center [1057, 561] width 74 height 28
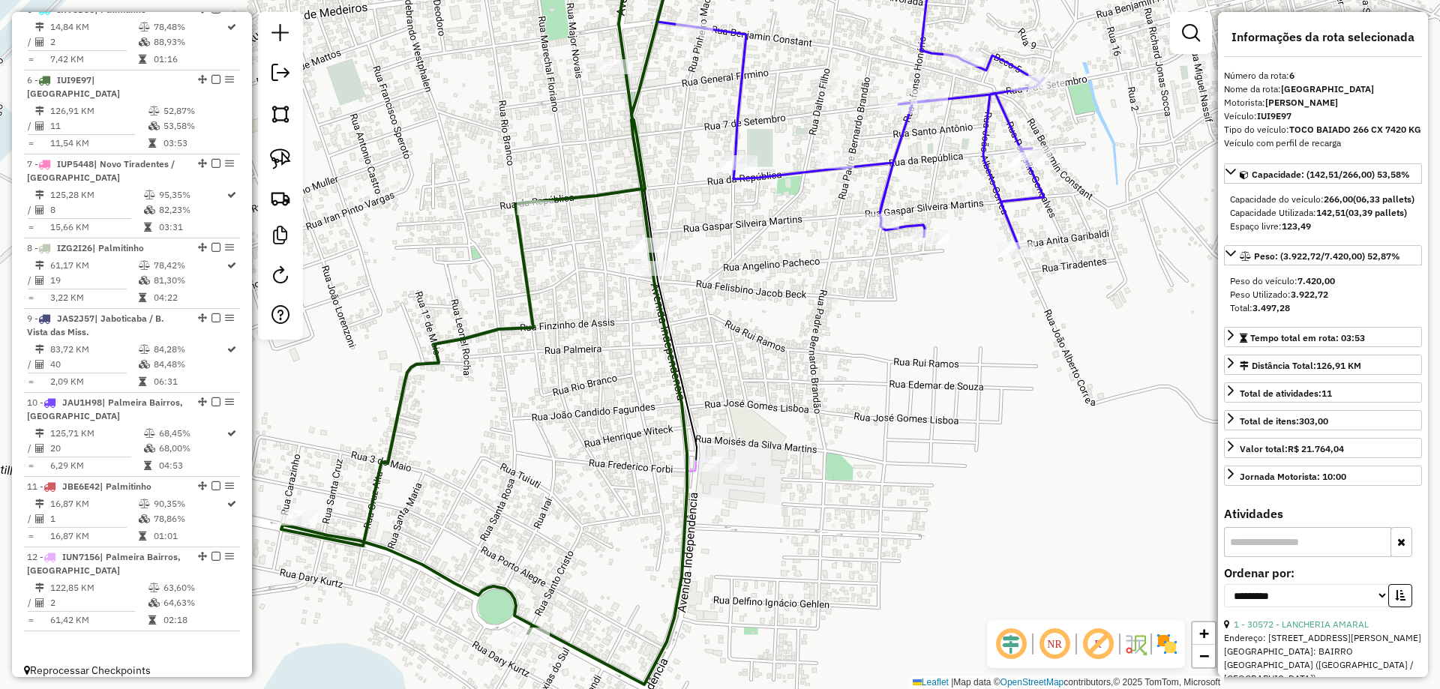
scroll to position [947, 0]
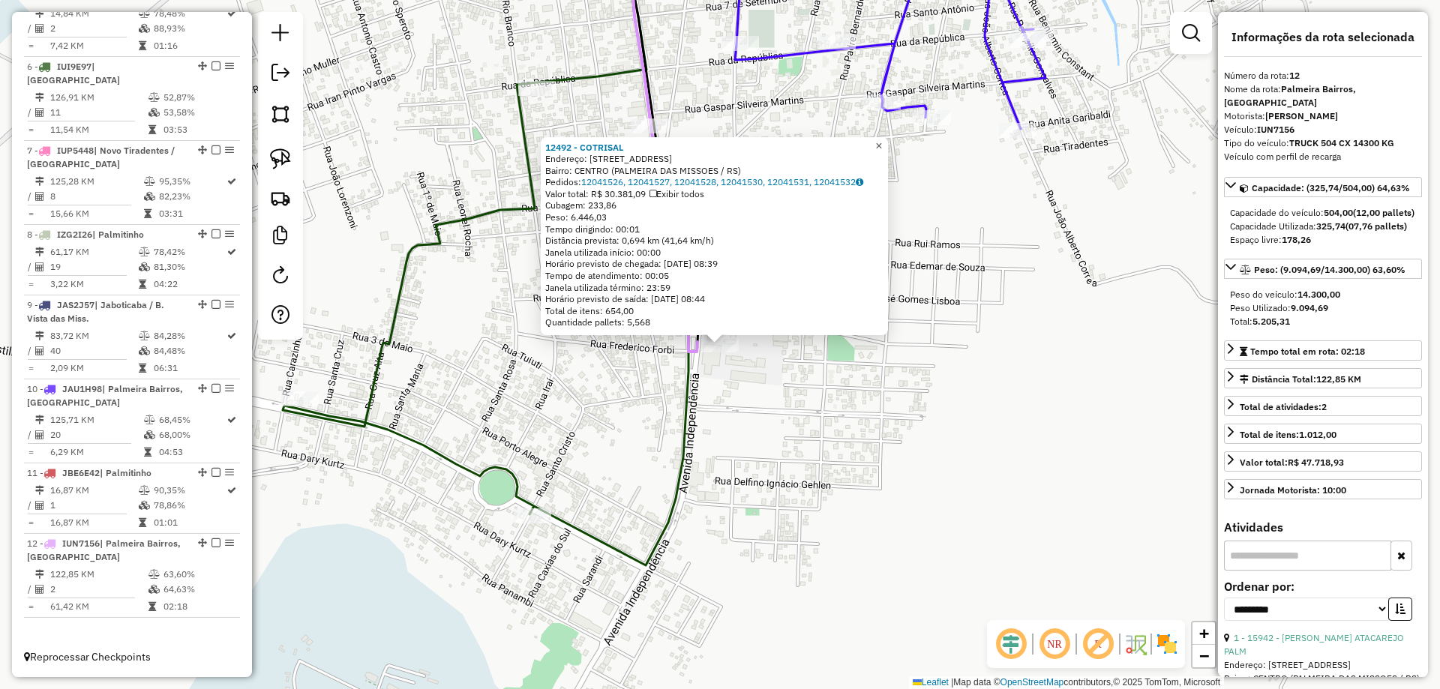
click at [882, 144] on span "×" at bounding box center [878, 145] width 7 height 13
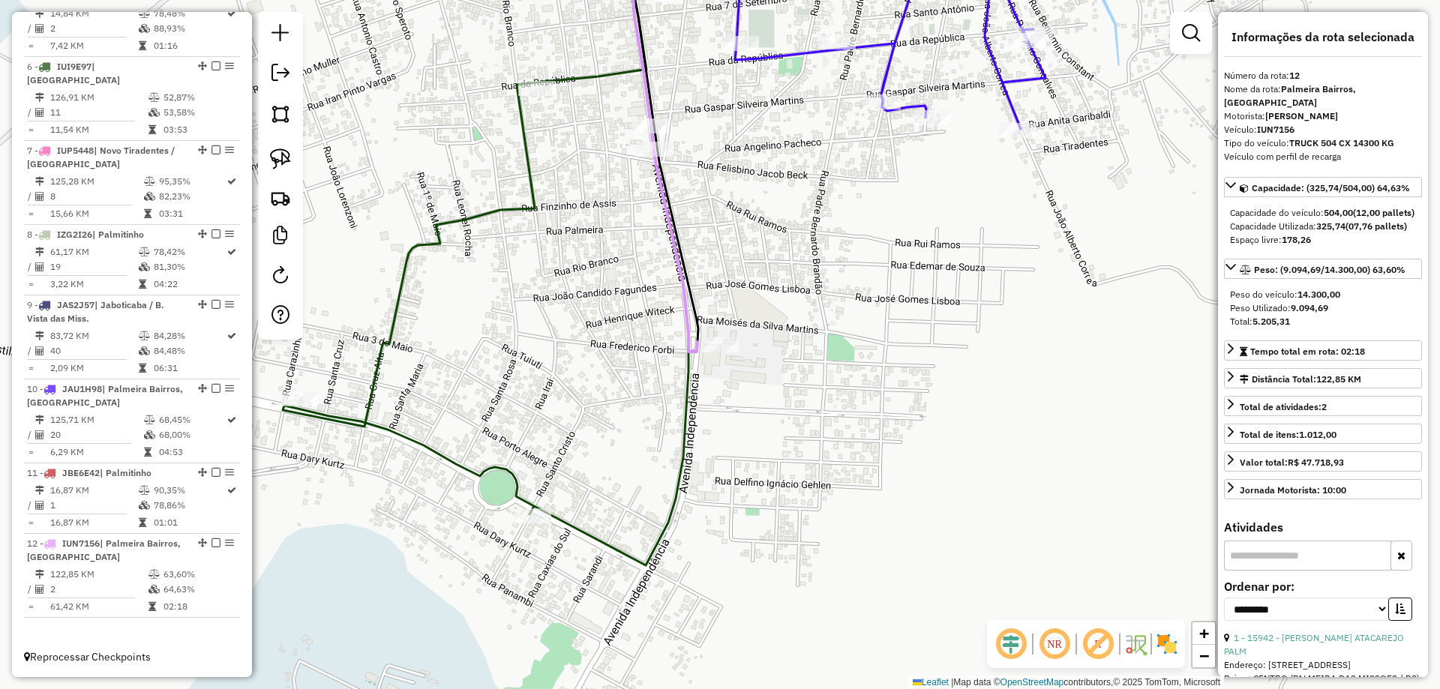
drag, startPoint x: 618, startPoint y: 435, endPoint x: 694, endPoint y: 401, distance: 82.9
click at [682, 406] on div "Janela de atendimento Grade de atendimento Capacidade Transportadoras Veículos …" at bounding box center [720, 344] width 1440 height 689
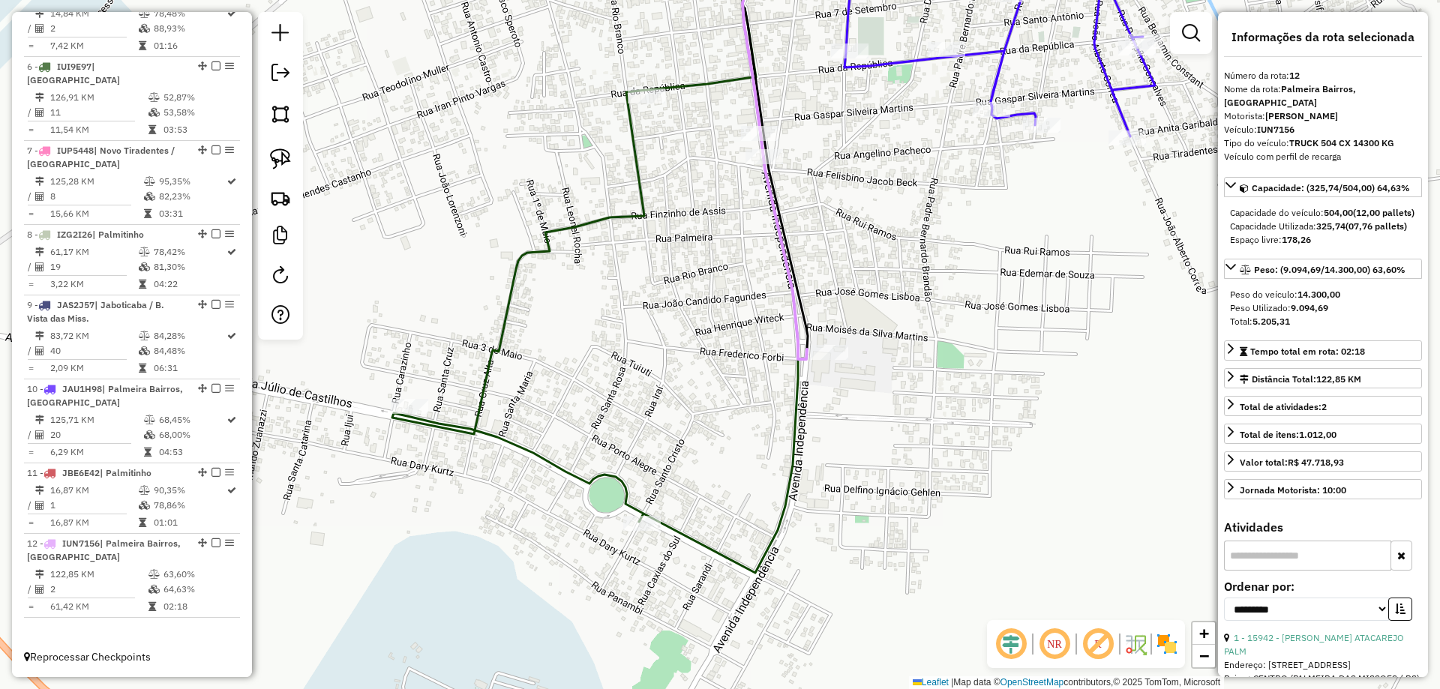
click at [709, 341] on div "Janela de atendimento Grade de atendimento Capacidade Transportadoras Veículos …" at bounding box center [720, 344] width 1440 height 689
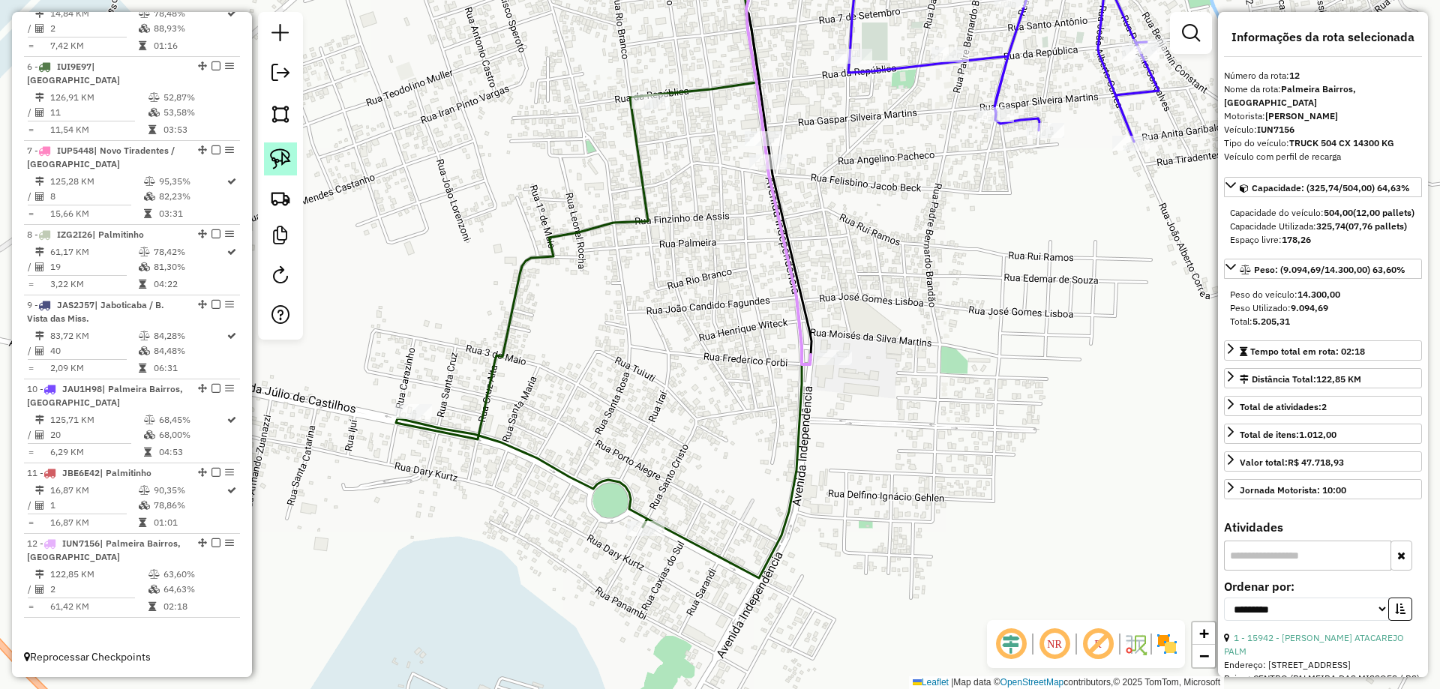
click at [280, 154] on img at bounding box center [280, 158] width 21 height 21
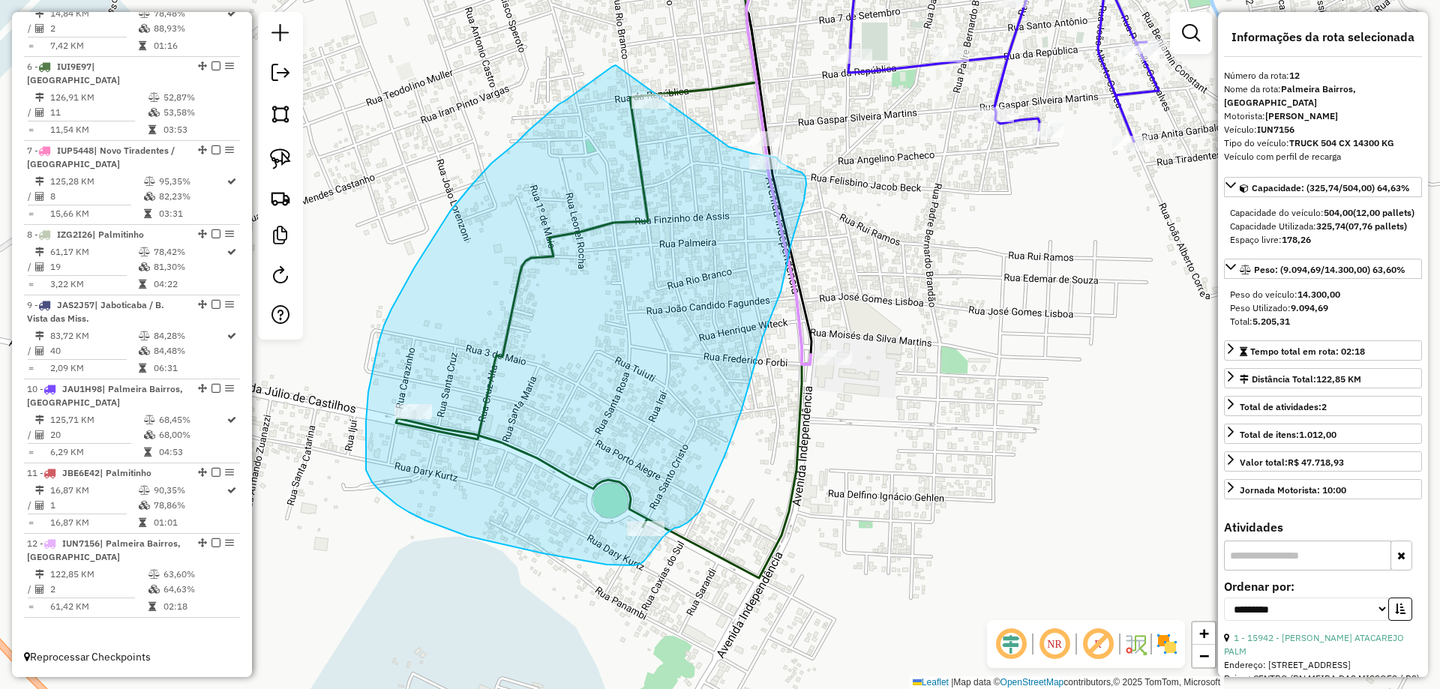
drag, startPoint x: 616, startPoint y: 65, endPoint x: 728, endPoint y: 147, distance: 139.0
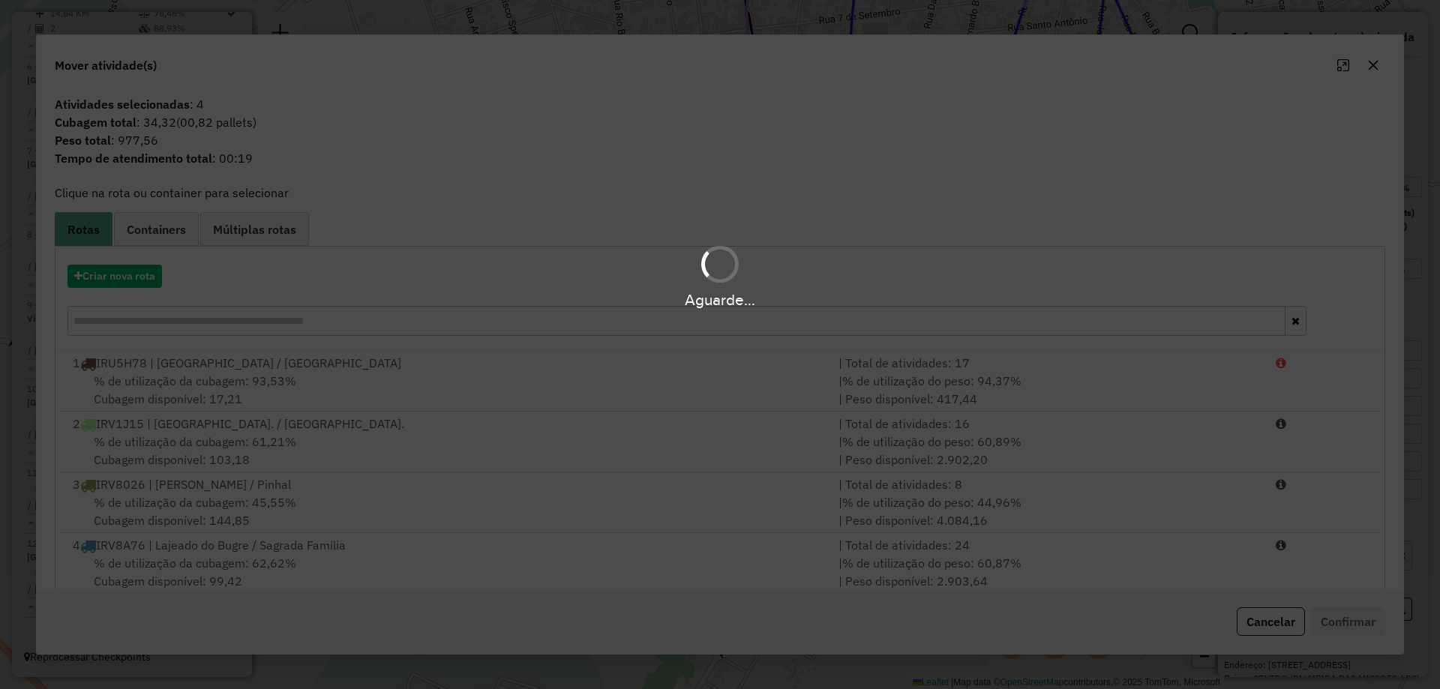
click at [99, 277] on div "Aguarde..." at bounding box center [720, 275] width 1440 height 71
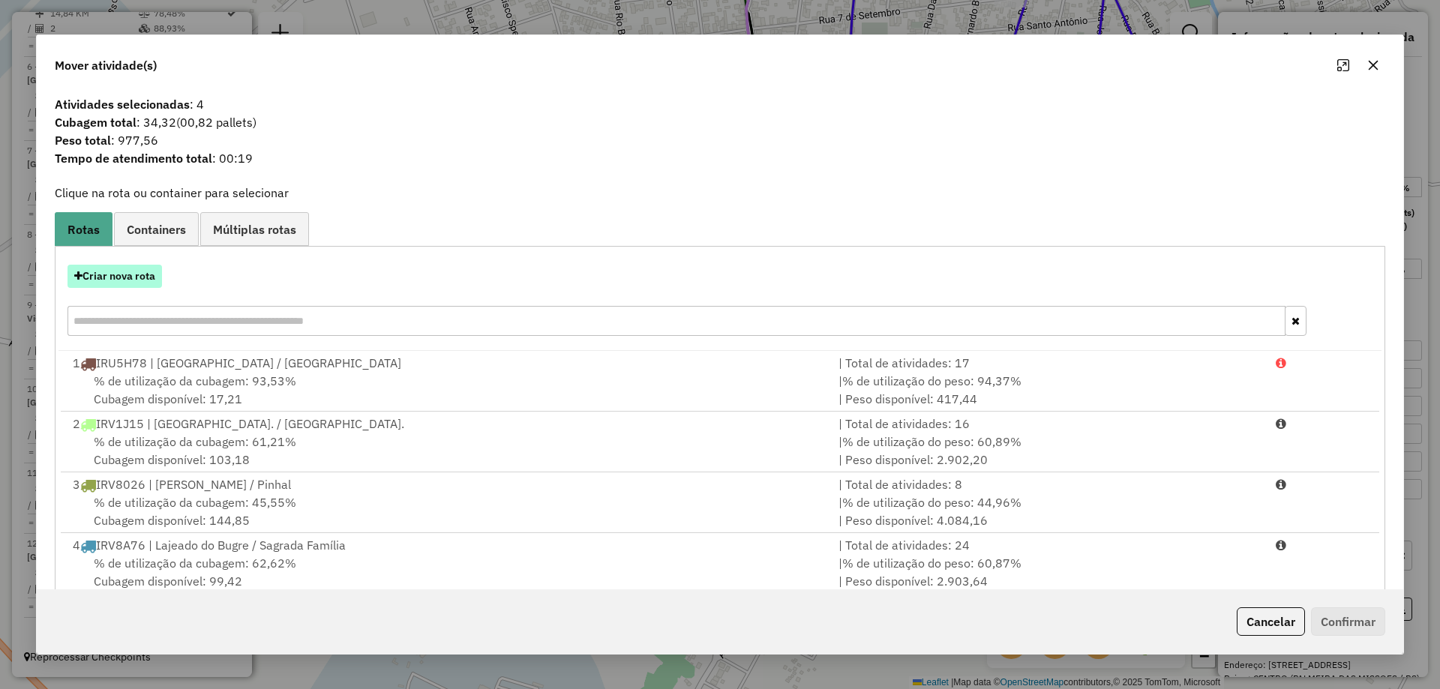
click at [115, 282] on button "Criar nova rota" at bounding box center [114, 276] width 94 height 23
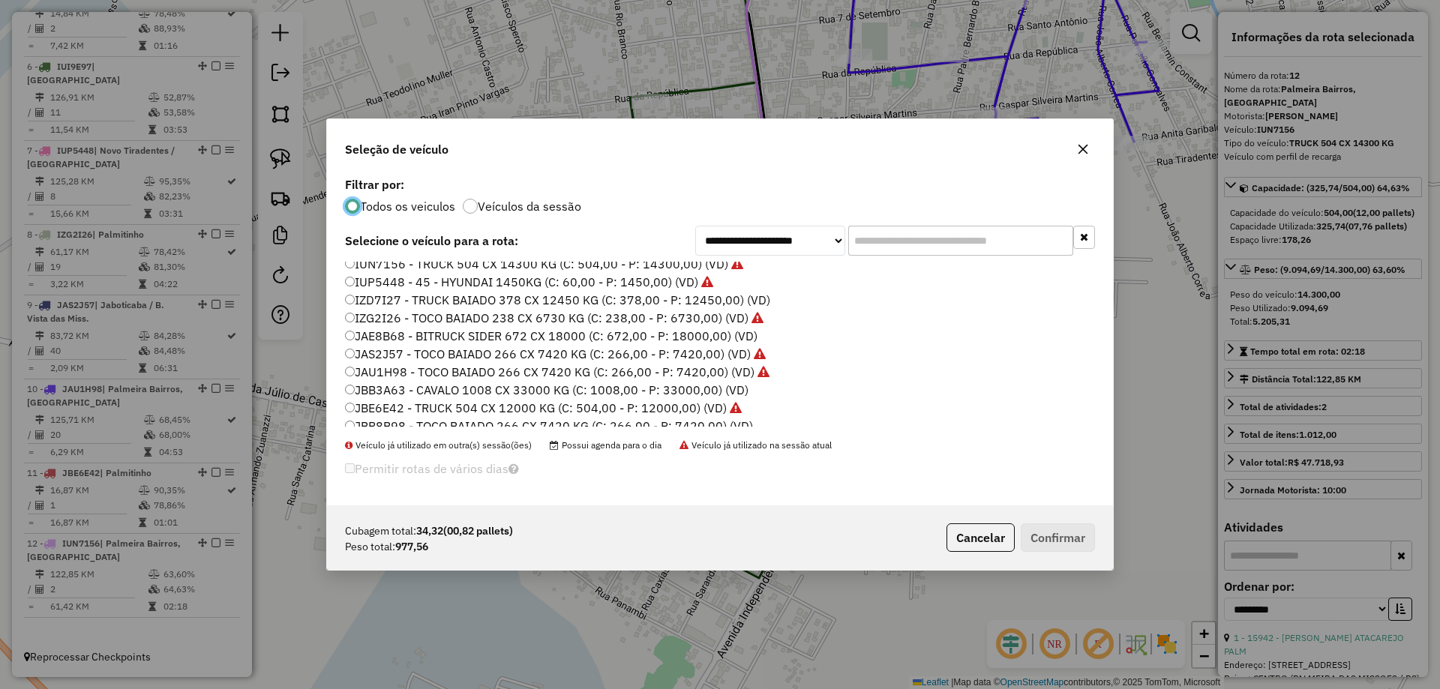
scroll to position [195, 0]
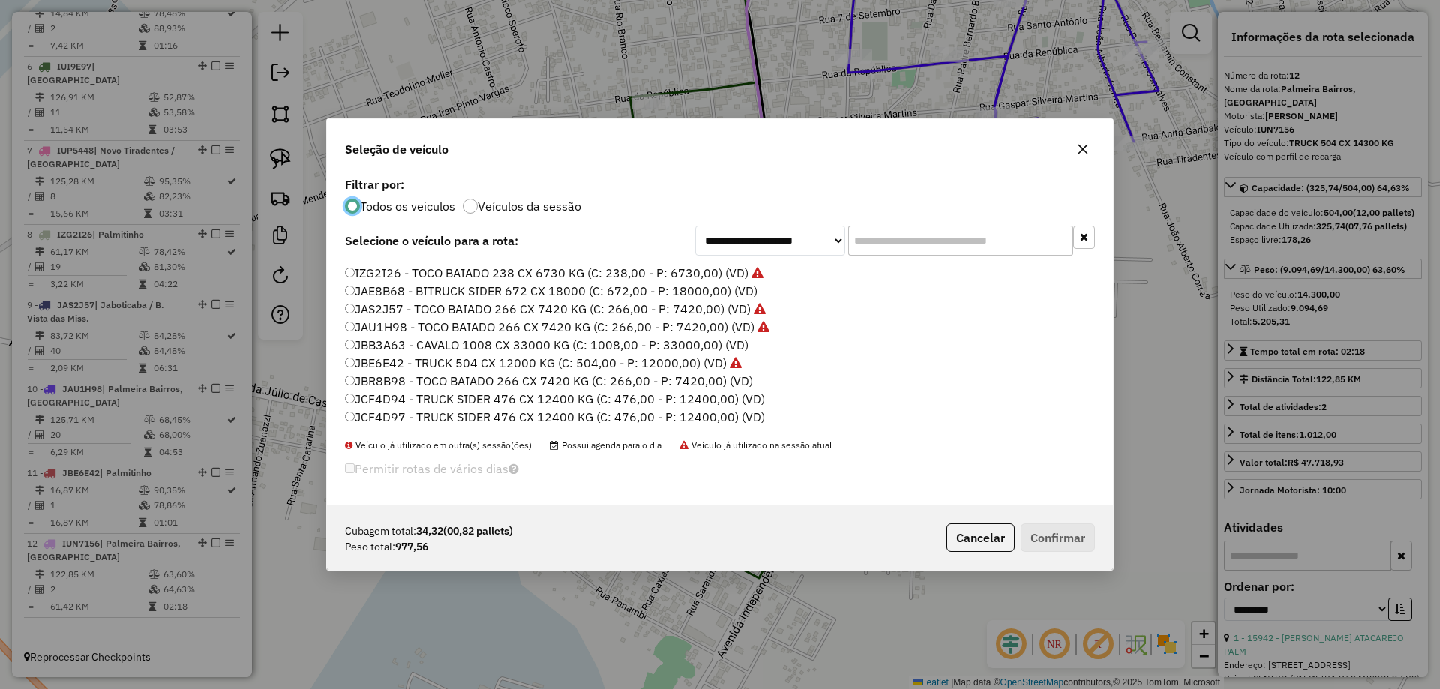
click at [384, 309] on label "JAS2J57 - TOCO BAIADO 266 CX 7420 KG (C: 266,00 - P: 7420,00) (VD)" at bounding box center [555, 309] width 421 height 18
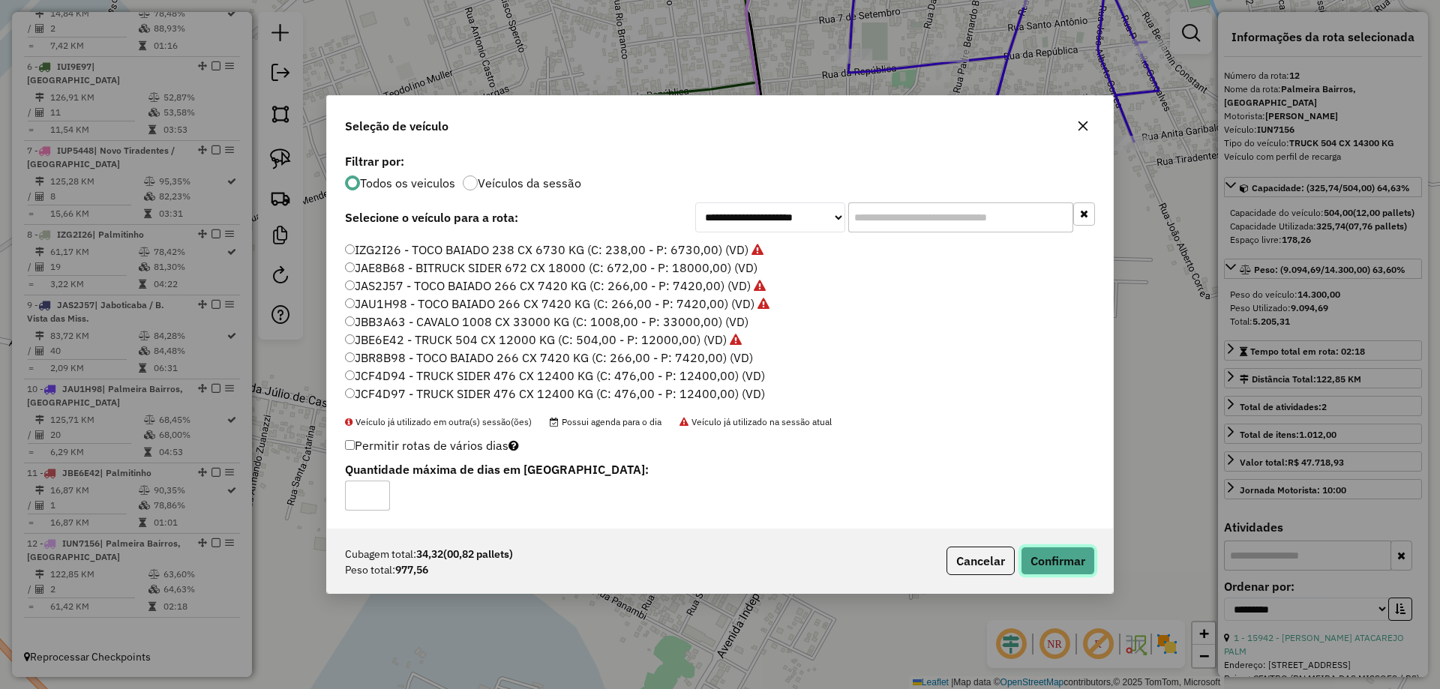
click at [1057, 558] on button "Confirmar" at bounding box center [1057, 561] width 74 height 28
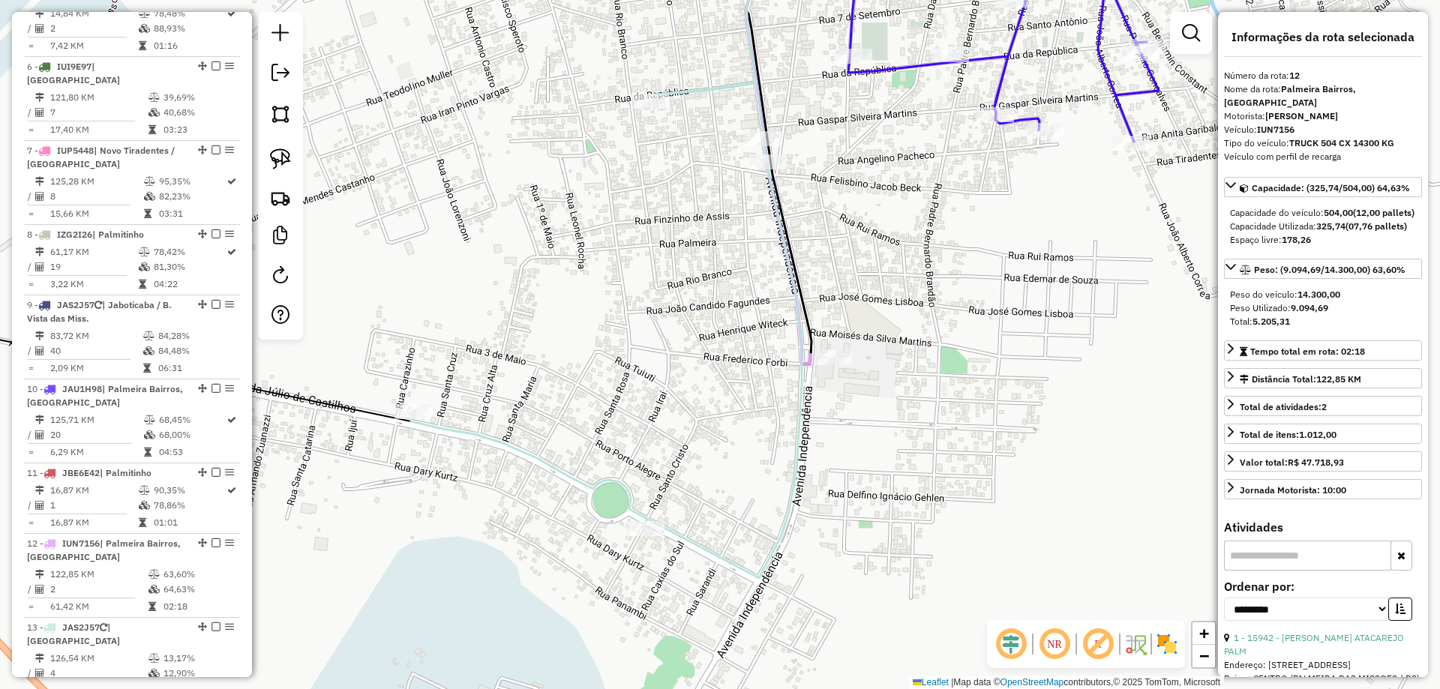
scroll to position [1031, 0]
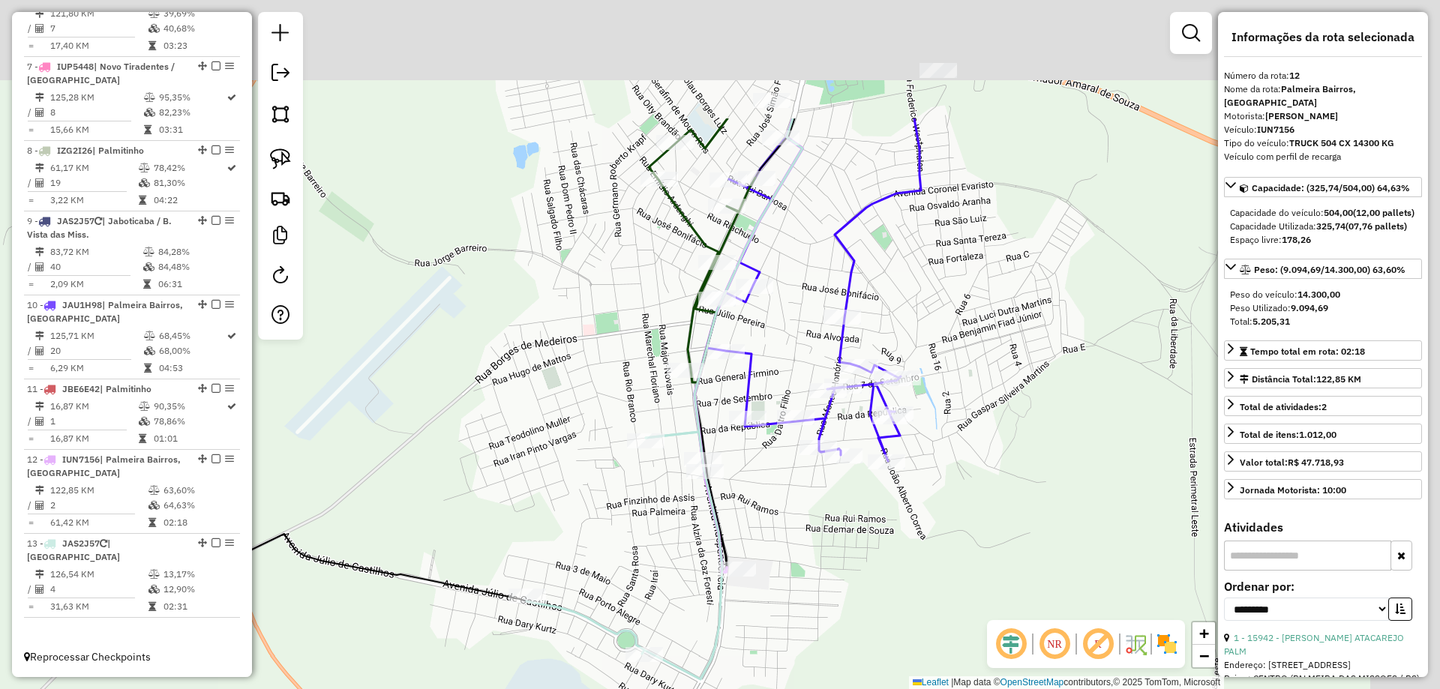
drag, startPoint x: 895, startPoint y: 321, endPoint x: 780, endPoint y: 509, distance: 220.4
click at [780, 509] on div "Janela de atendimento Grade de atendimento Capacidade Transportadoras Veículos …" at bounding box center [720, 344] width 1440 height 689
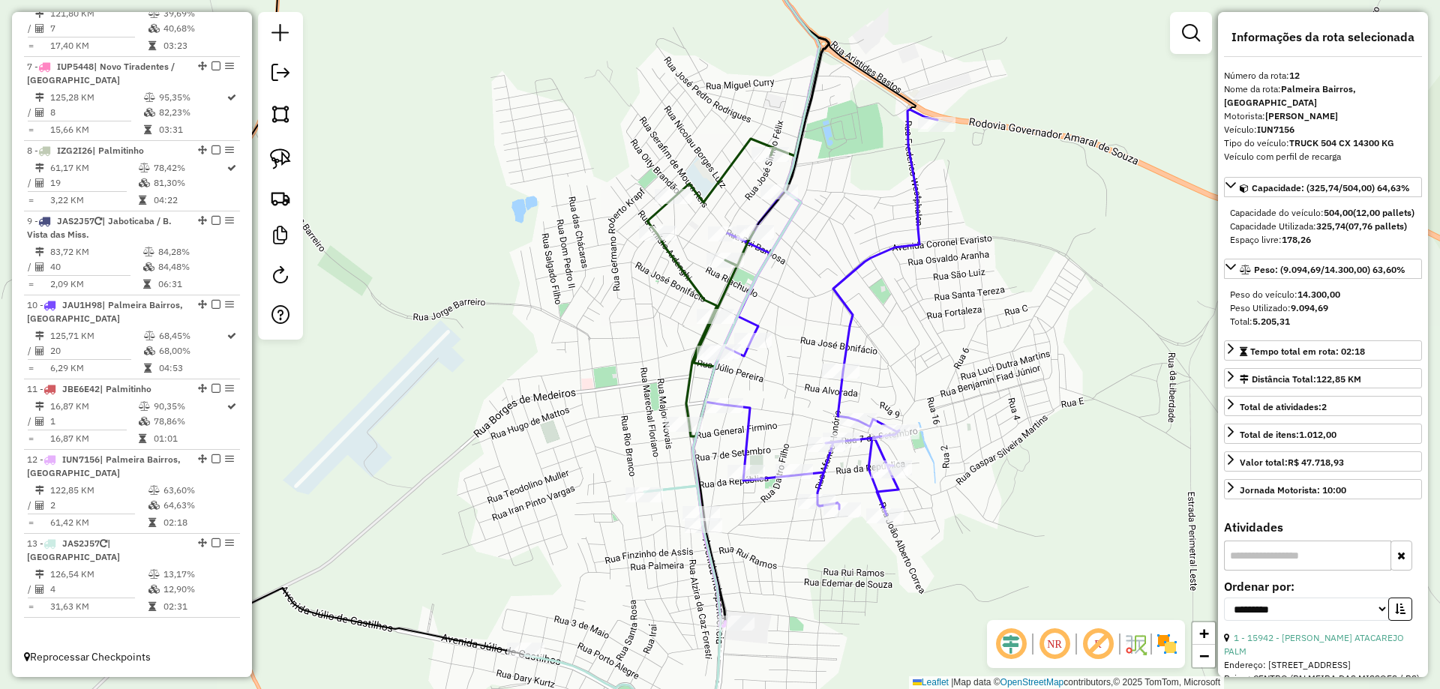
drag, startPoint x: 895, startPoint y: 253, endPoint x: 813, endPoint y: 394, distance: 162.9
click at [863, 362] on div "Janela de atendimento Grade de atendimento Capacidade Transportadoras Veículos …" at bounding box center [720, 344] width 1440 height 689
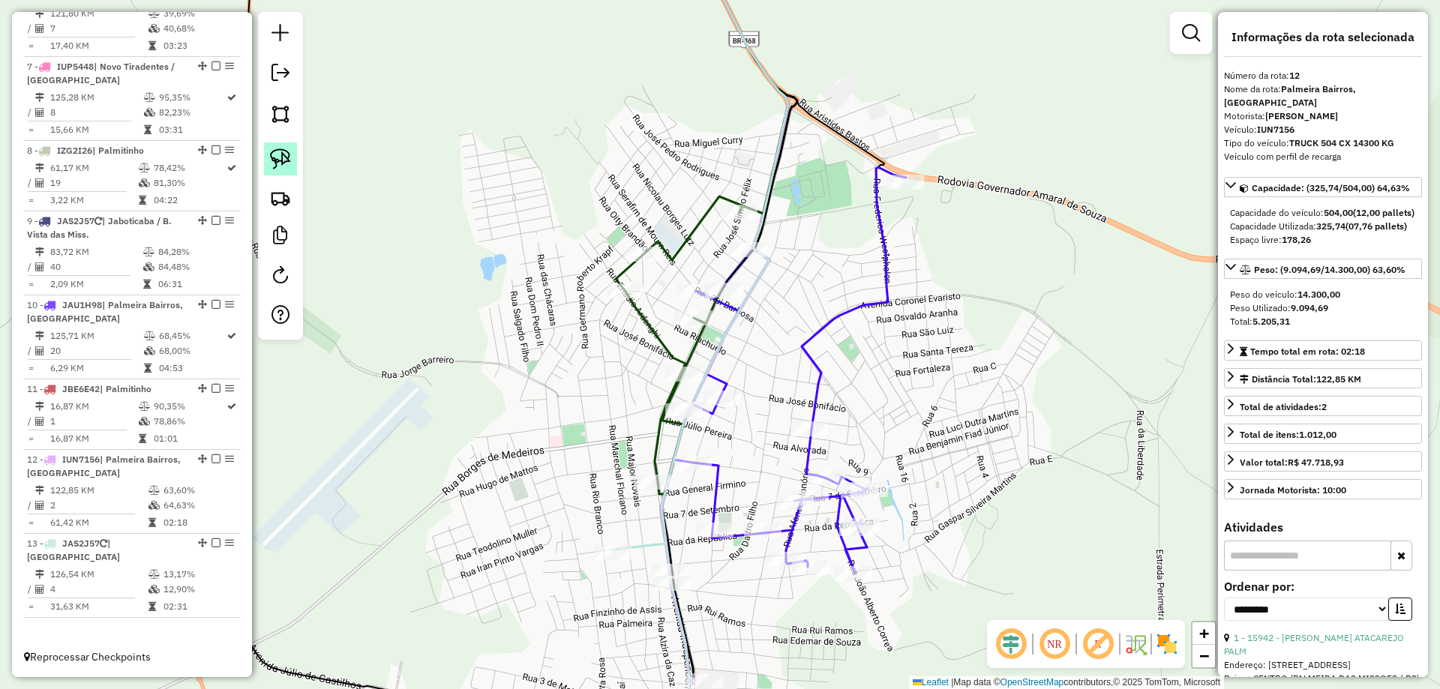
click at [276, 161] on img at bounding box center [280, 158] width 21 height 21
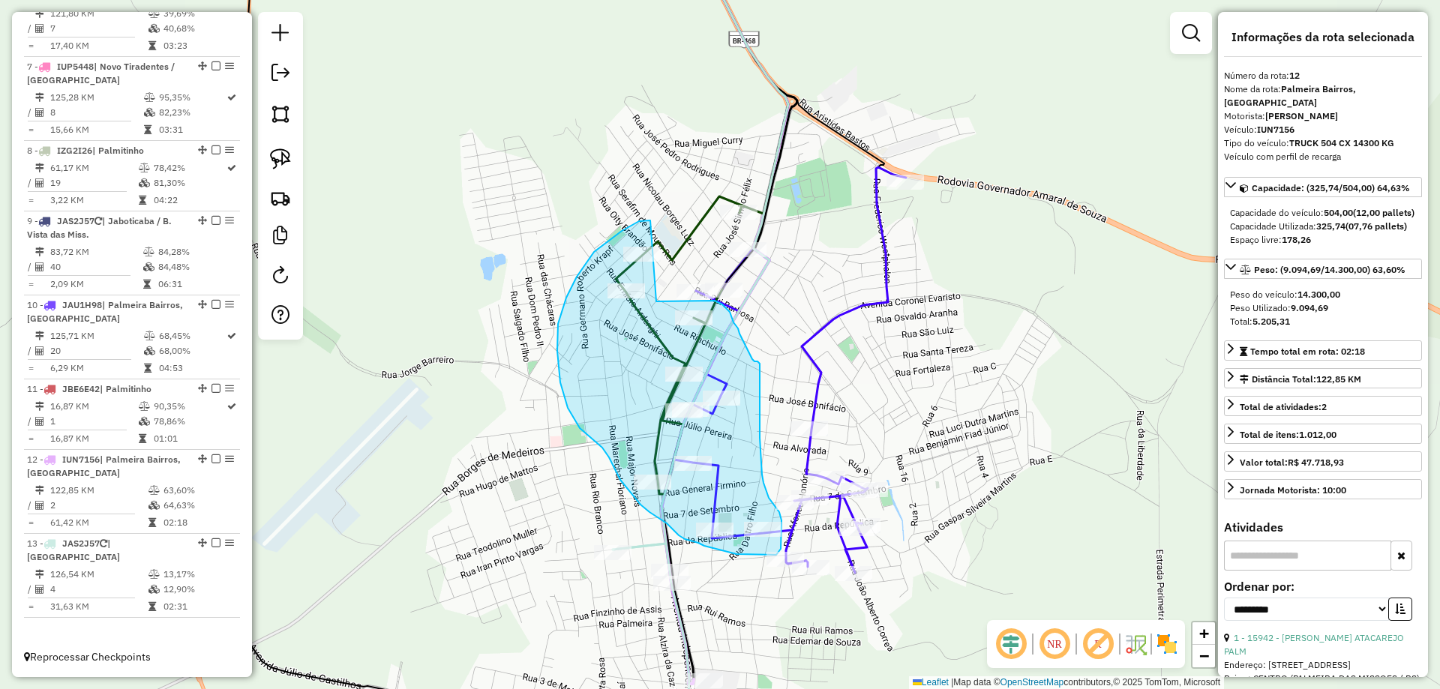
drag, startPoint x: 650, startPoint y: 220, endPoint x: 656, endPoint y: 301, distance: 81.2
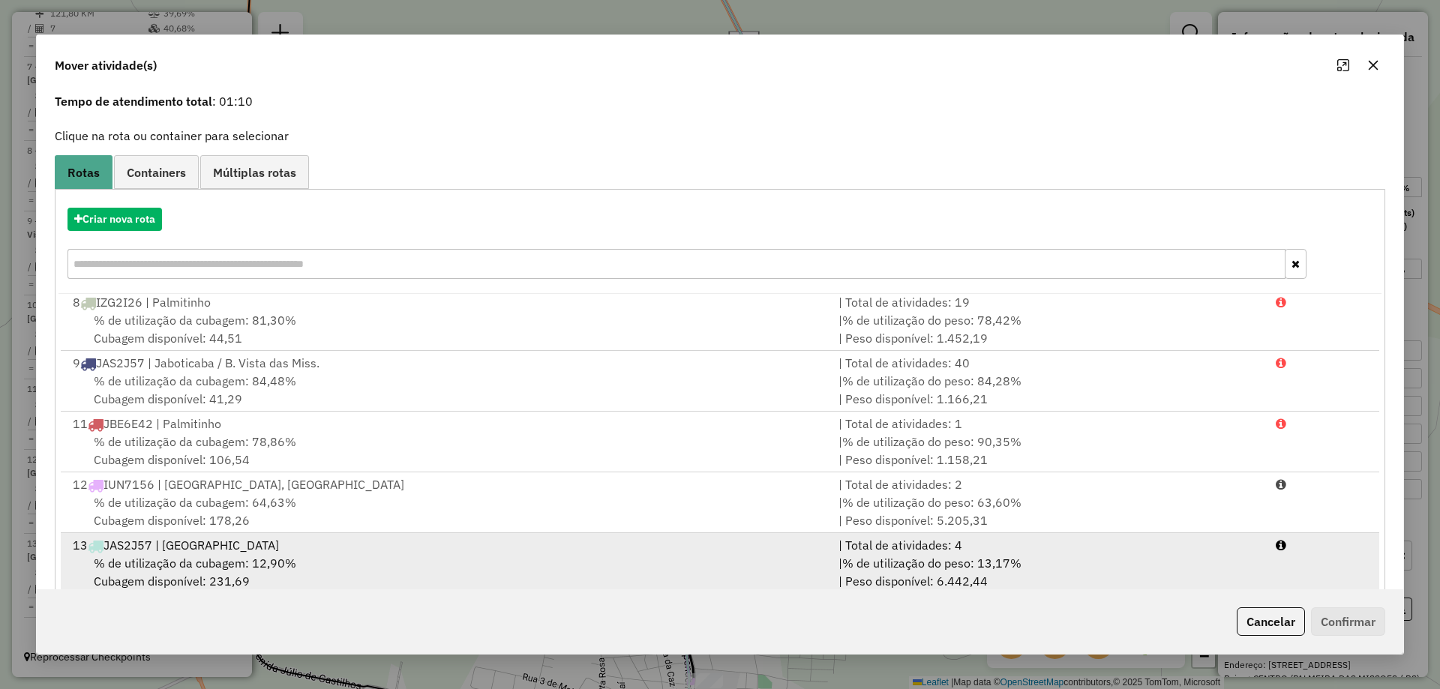
scroll to position [88, 0]
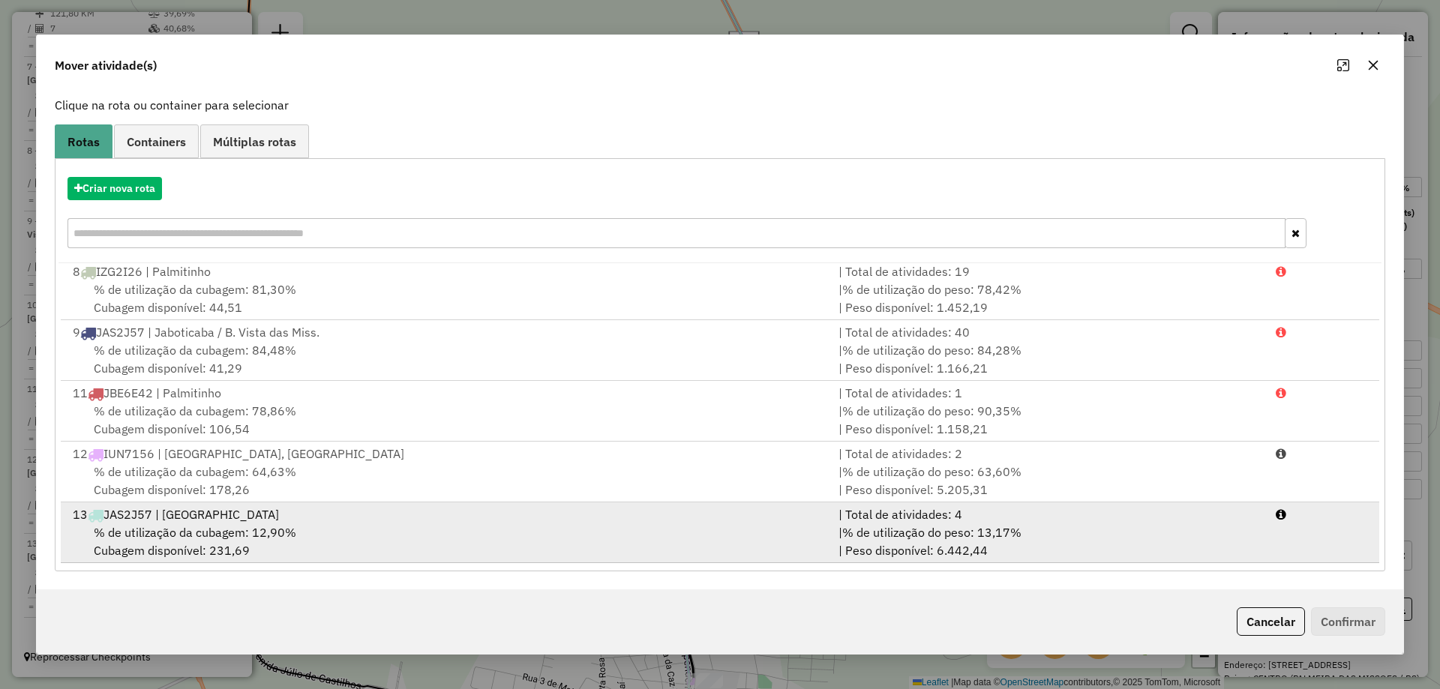
click at [265, 520] on div "13 JAS2J57 | [GEOGRAPHIC_DATA]" at bounding box center [447, 514] width 766 height 18
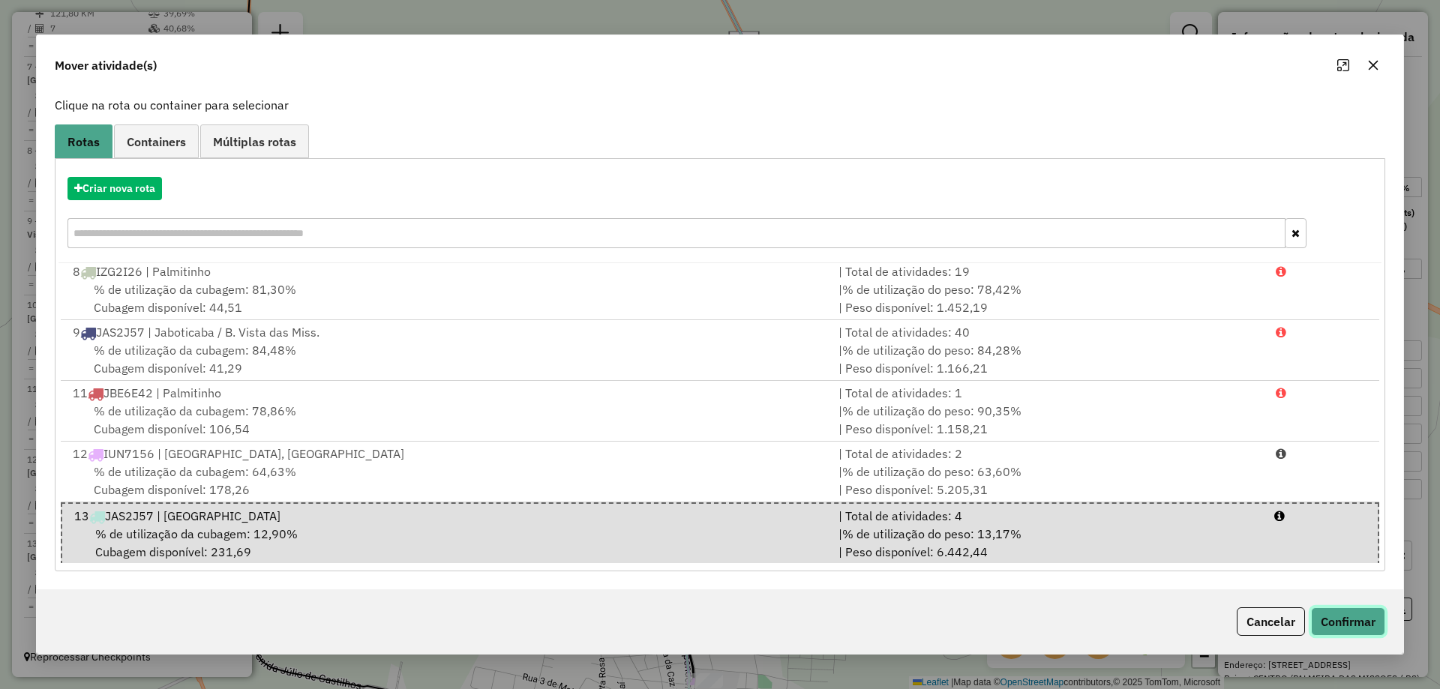
click at [1345, 619] on button "Confirmar" at bounding box center [1348, 621] width 74 height 28
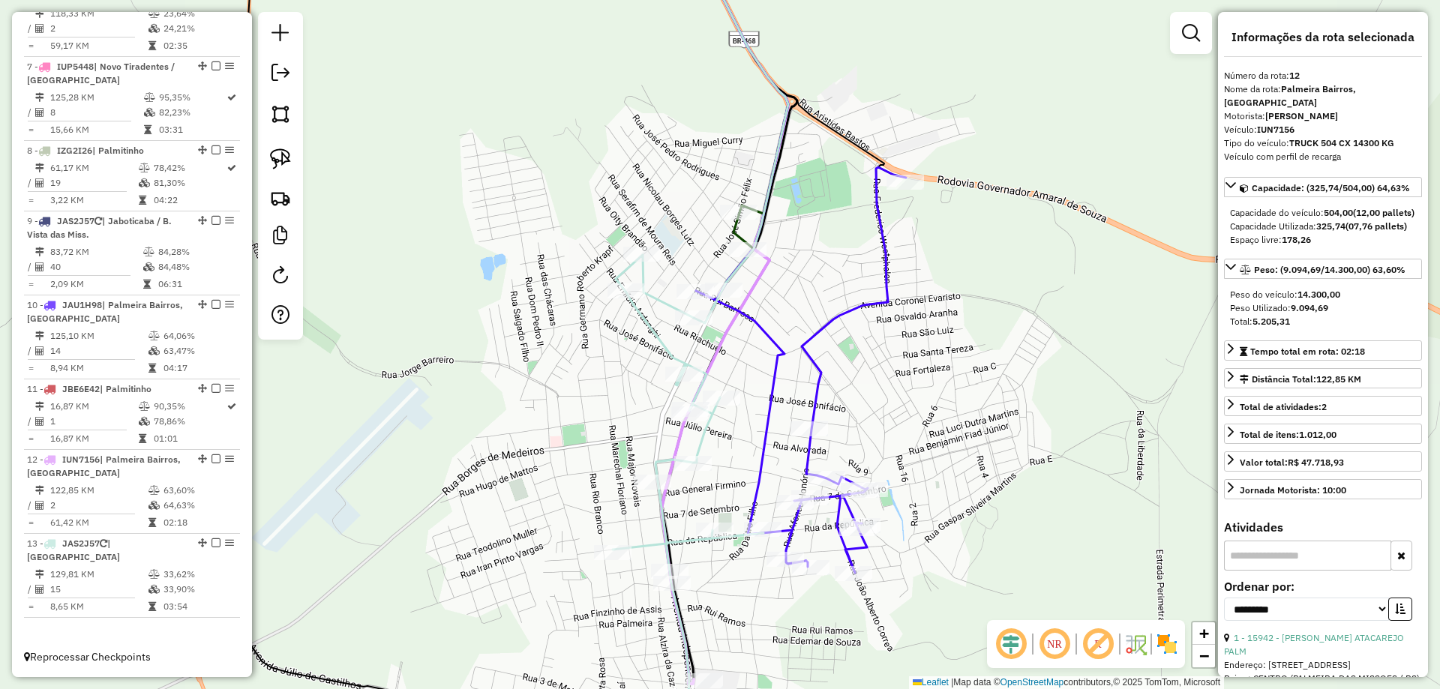
scroll to position [1031, 0]
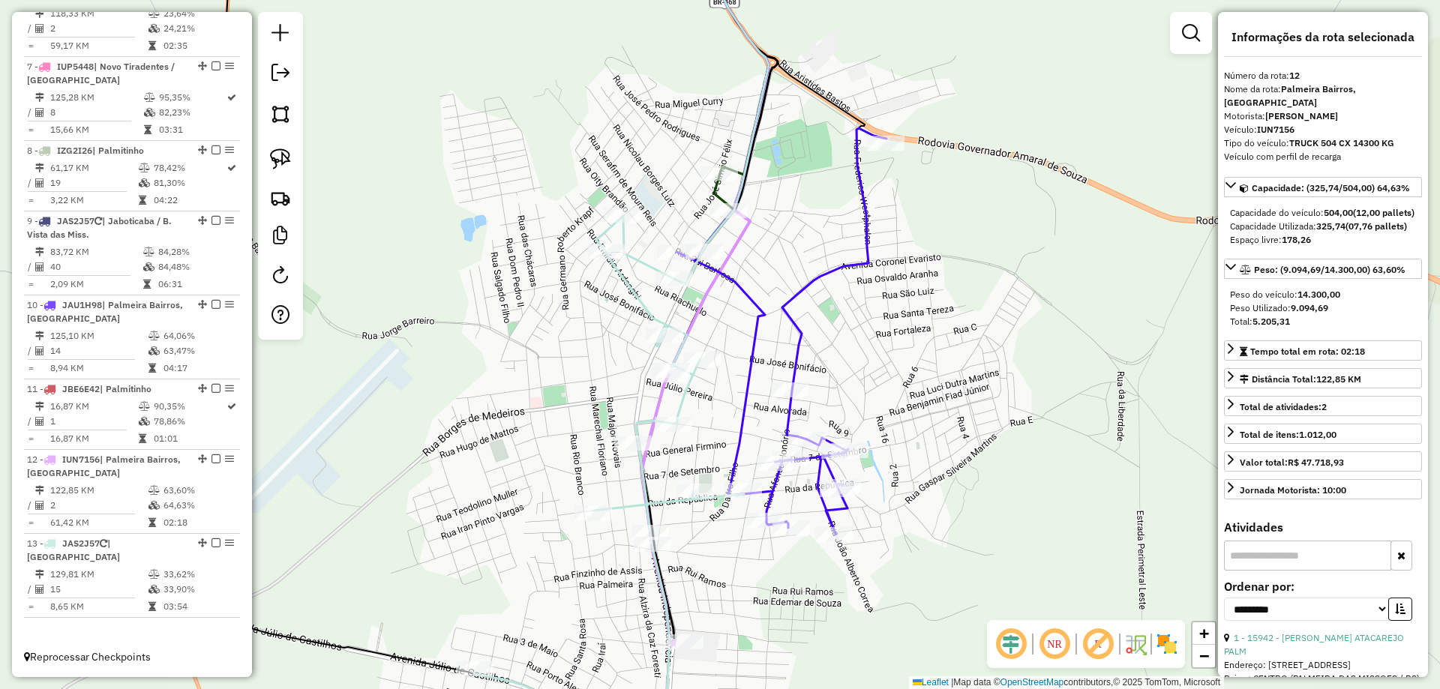
drag, startPoint x: 1010, startPoint y: 547, endPoint x: 974, endPoint y: 520, distance: 45.4
click at [994, 526] on div "Janela de atendimento Grade de atendimento Capacidade Transportadoras Veículos …" at bounding box center [720, 344] width 1440 height 689
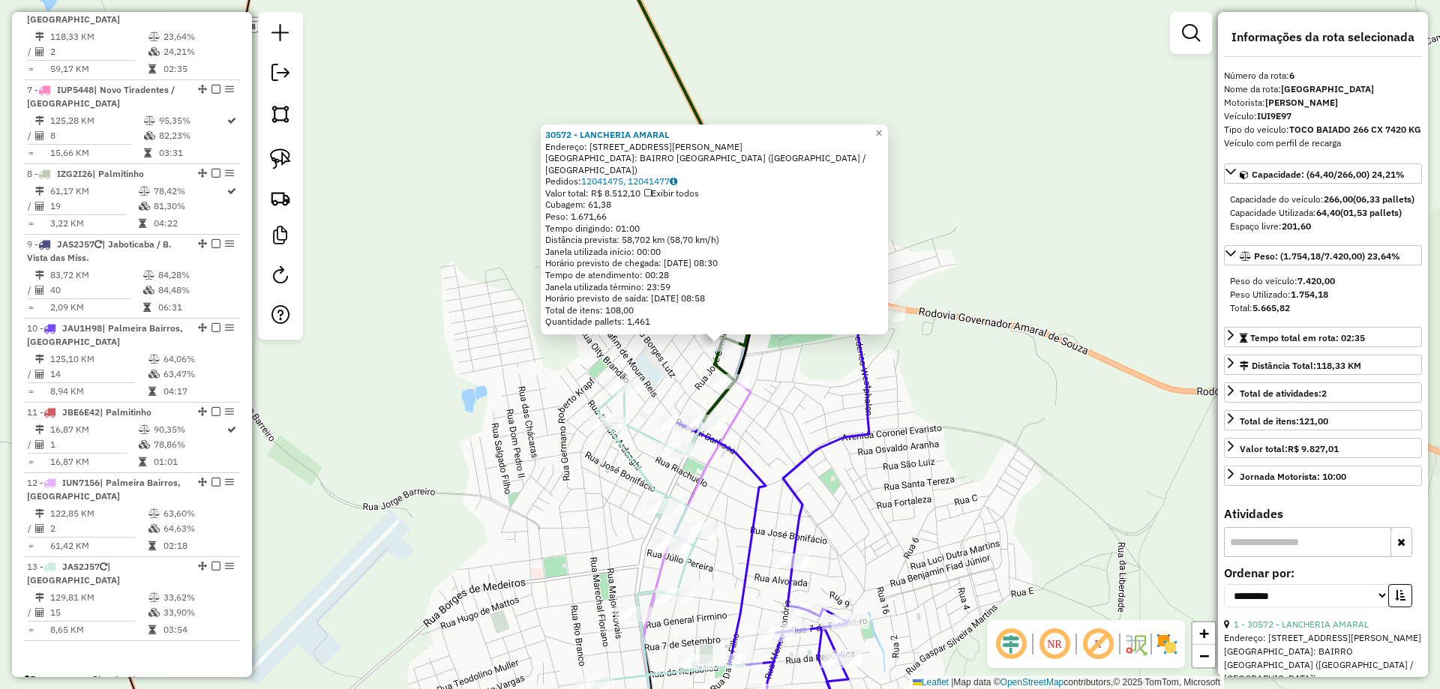
scroll to position [1005, 0]
click at [888, 142] on link "×" at bounding box center [879, 133] width 18 height 18
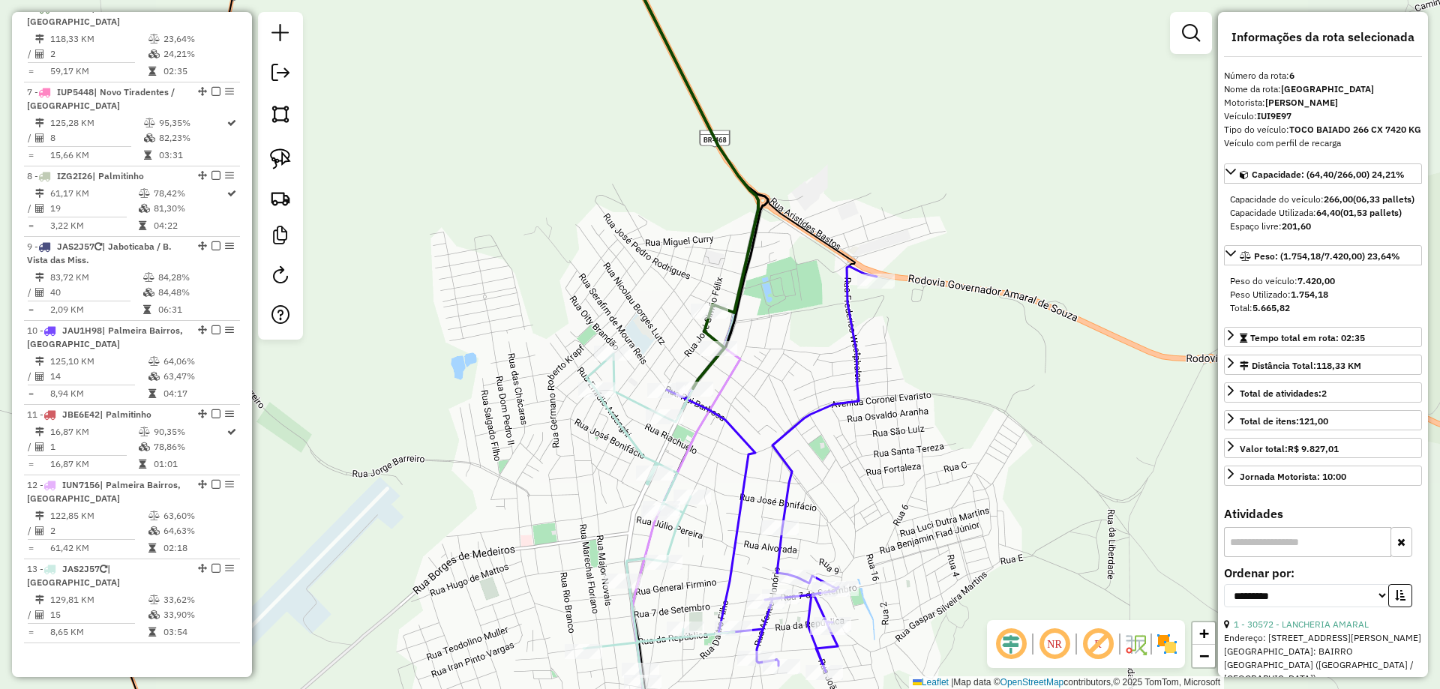
drag, startPoint x: 973, startPoint y: 303, endPoint x: 887, endPoint y: 166, distance: 162.1
click at [904, 155] on div "Janela de atendimento Grade de atendimento Capacidade Transportadoras Veículos …" at bounding box center [720, 344] width 1440 height 689
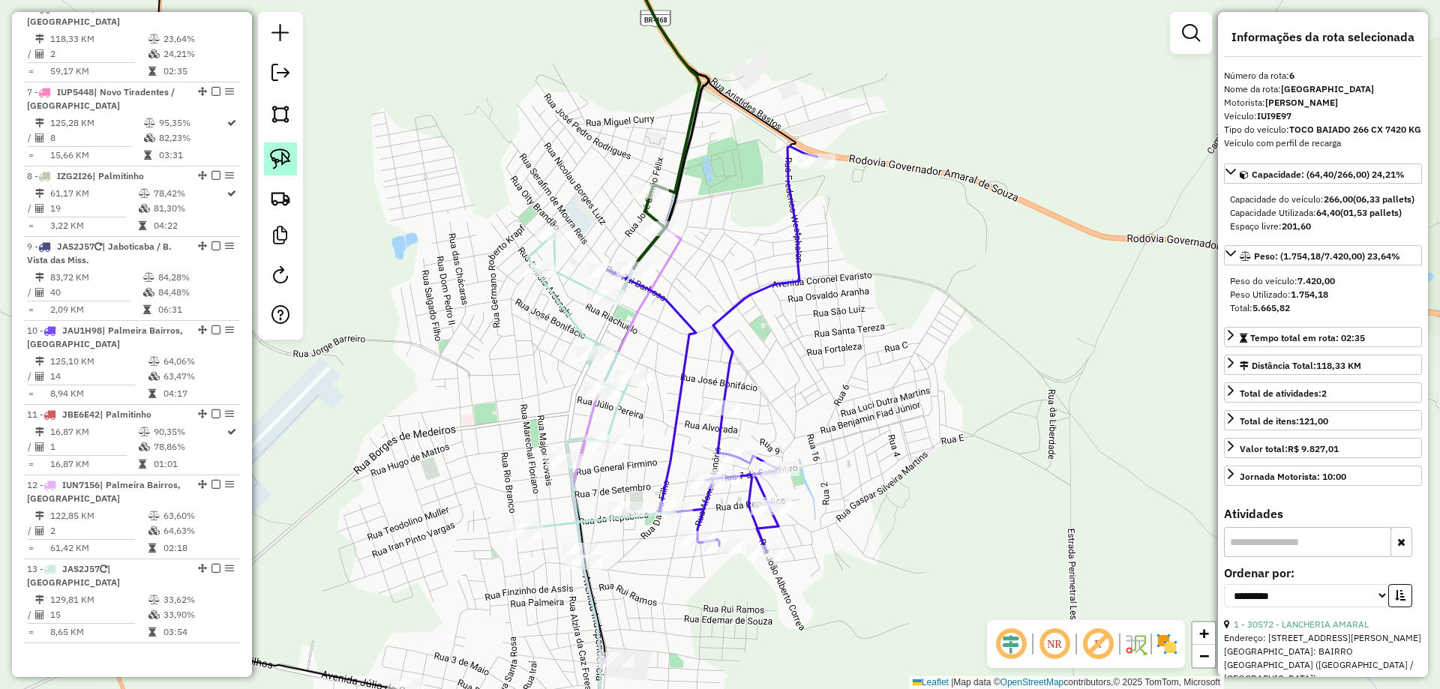
click at [290, 157] on img at bounding box center [280, 158] width 21 height 21
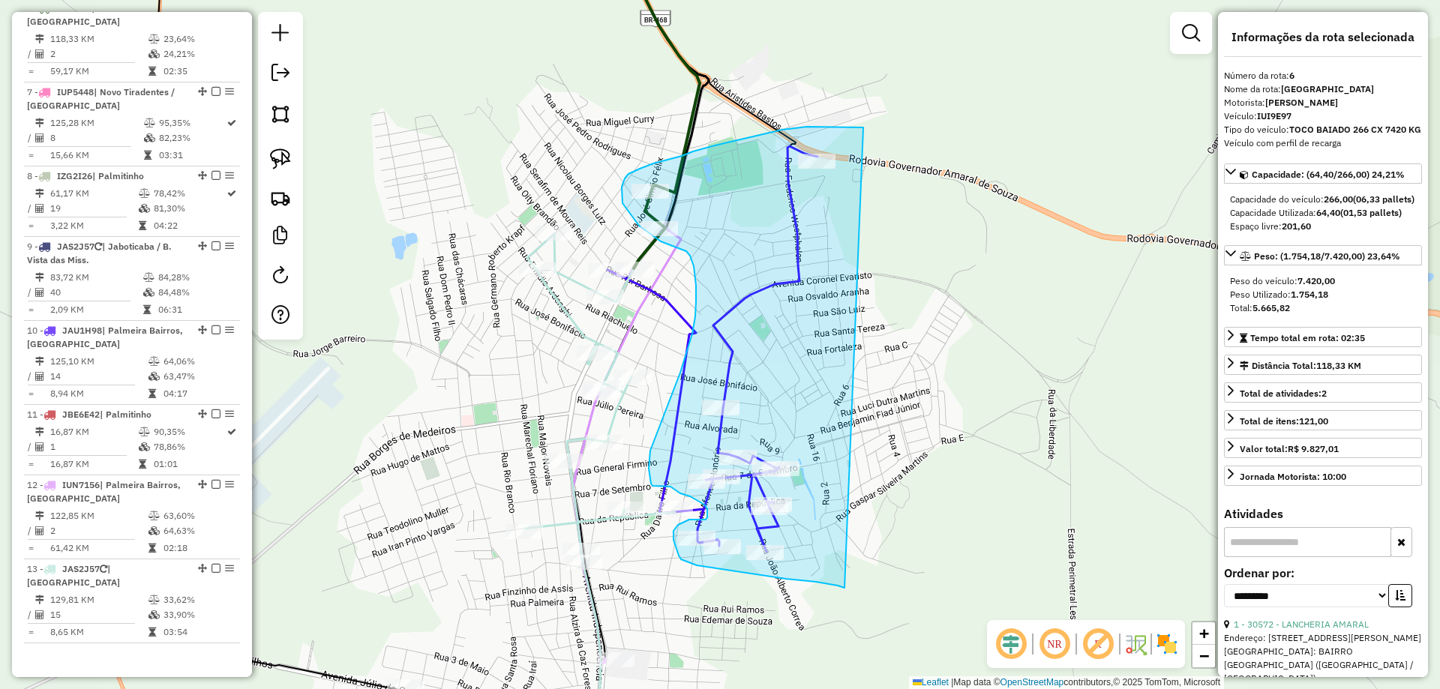
drag, startPoint x: 861, startPoint y: 127, endPoint x: 844, endPoint y: 587, distance: 459.9
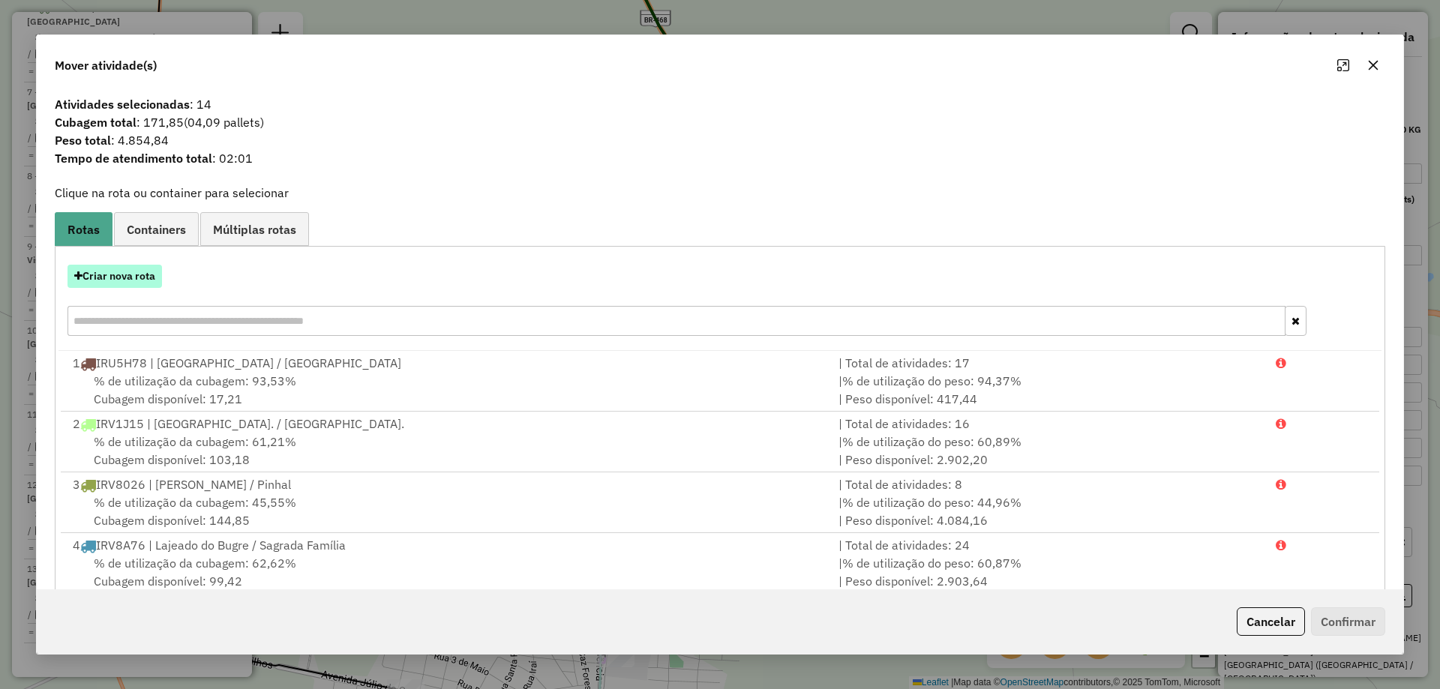
click at [133, 283] on button "Criar nova rota" at bounding box center [114, 276] width 94 height 23
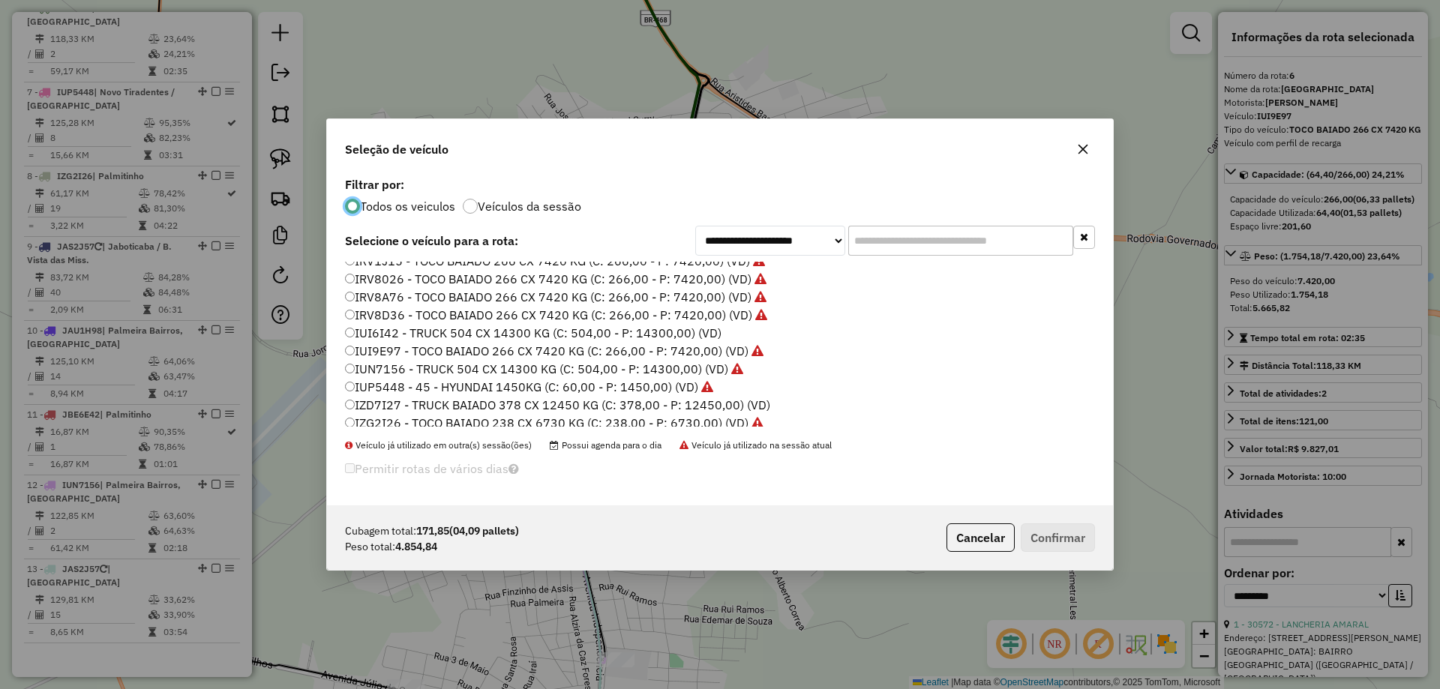
scroll to position [0, 0]
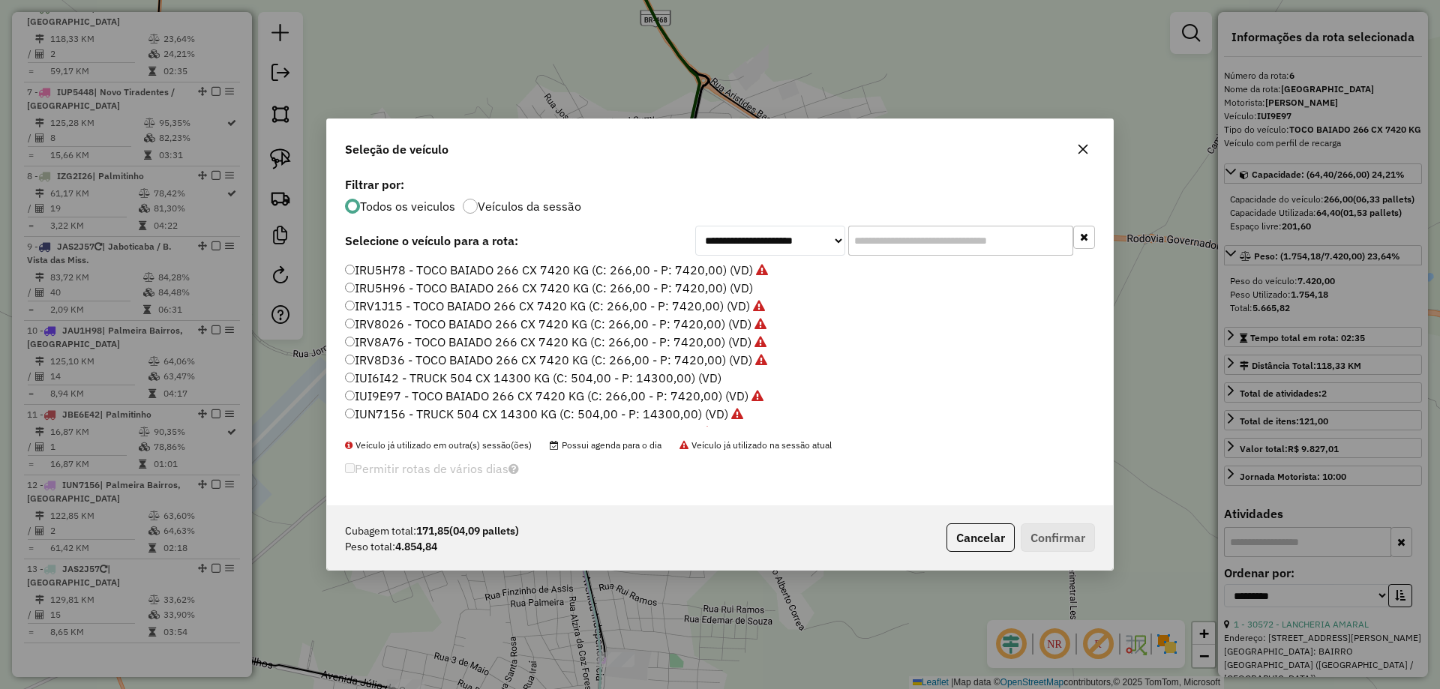
click at [397, 269] on label "IRU5H78 - TOCO BAIADO 266 CX 7420 KG (C: 266,00 - P: 7420,00) (VD)" at bounding box center [556, 270] width 423 height 18
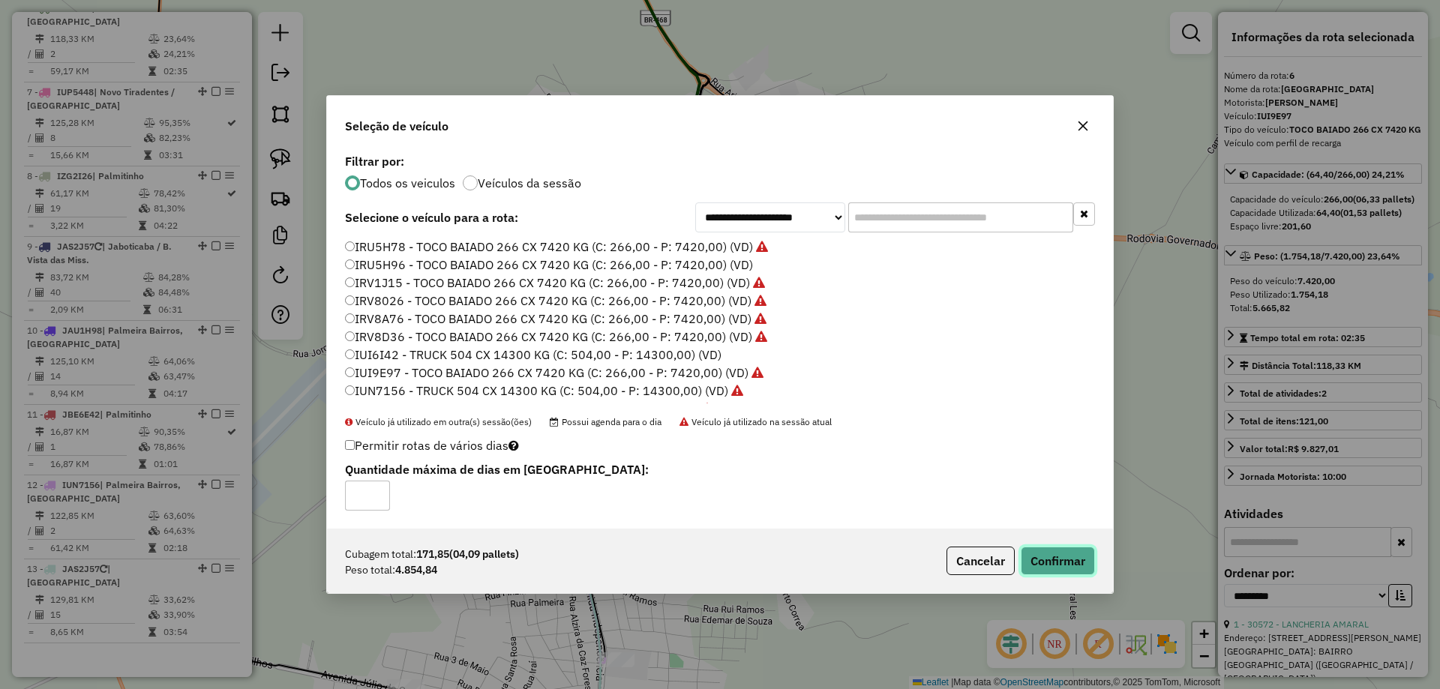
click at [1038, 550] on button "Confirmar" at bounding box center [1057, 561] width 74 height 28
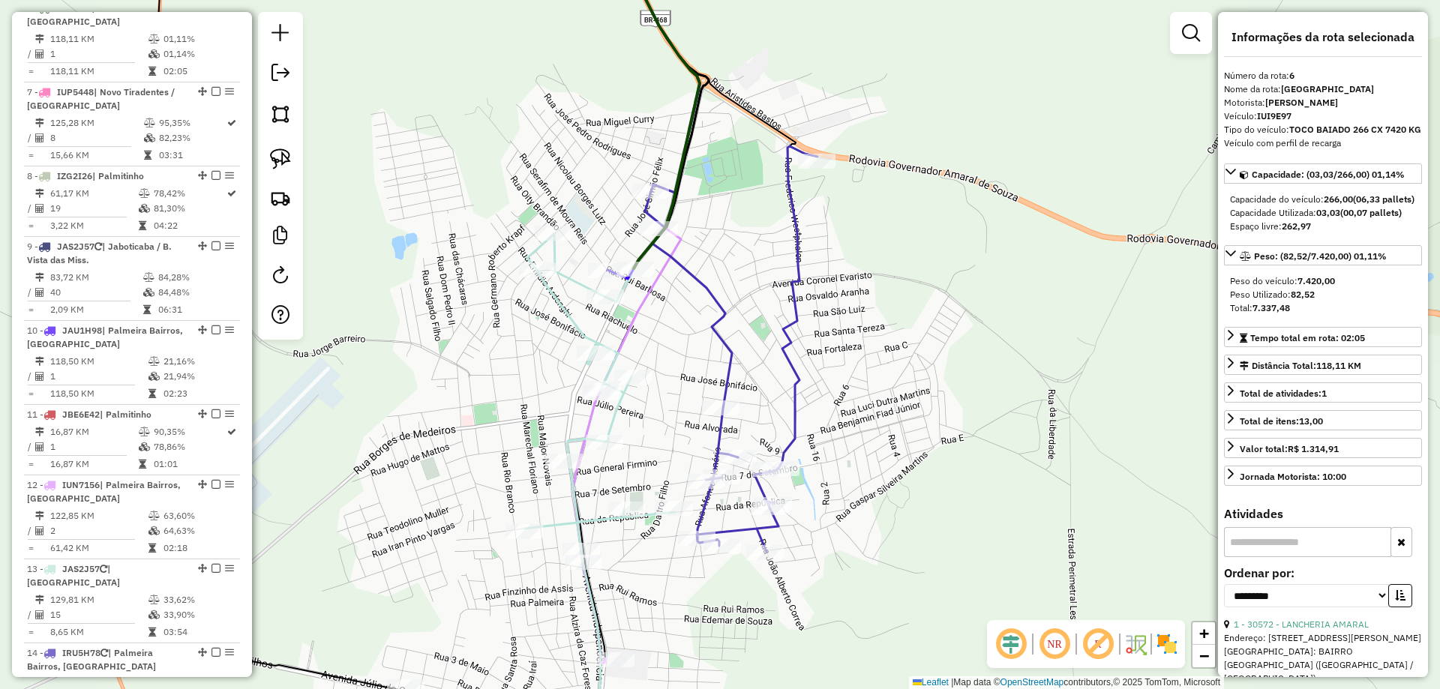
click at [743, 269] on div "Janela de atendimento Grade de atendimento Capacidade Transportadoras Veículos …" at bounding box center [720, 344] width 1440 height 689
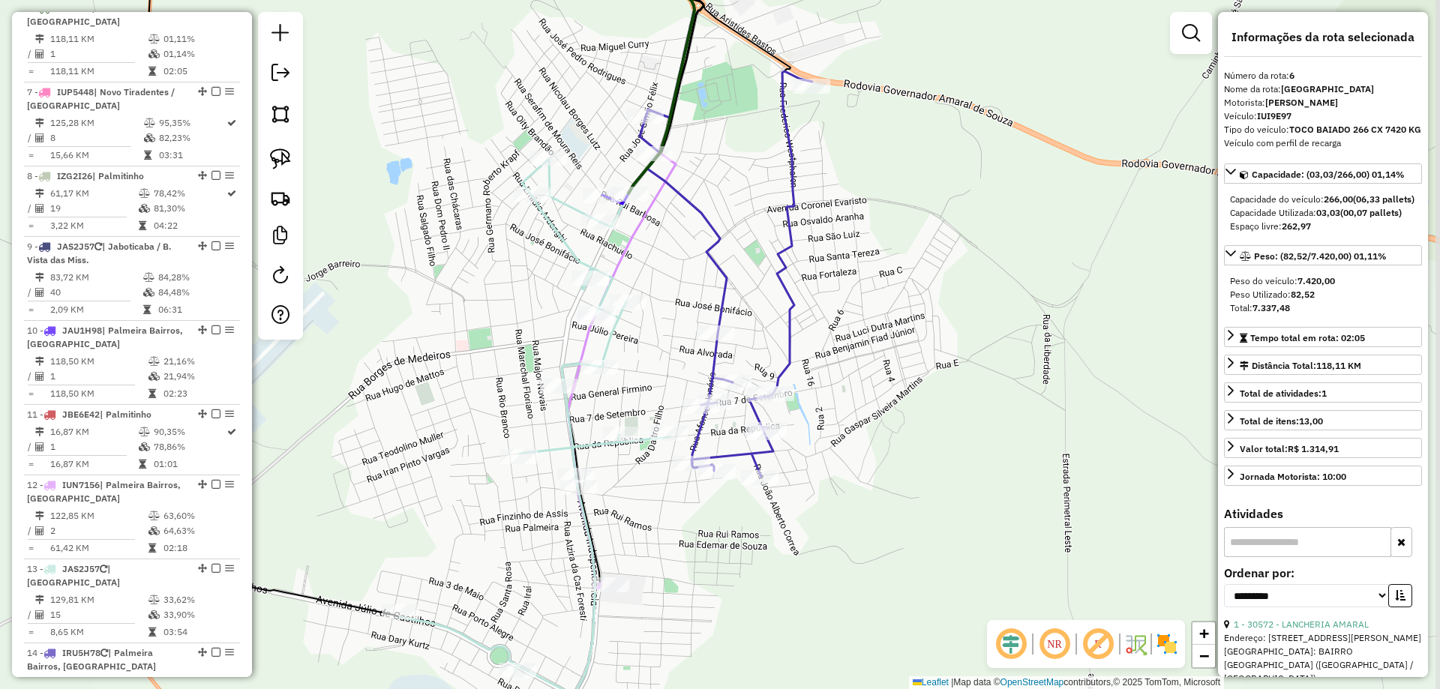
drag, startPoint x: 794, startPoint y: 302, endPoint x: 790, endPoint y: 342, distance: 40.0
click at [794, 341] on icon at bounding box center [726, 274] width 172 height 406
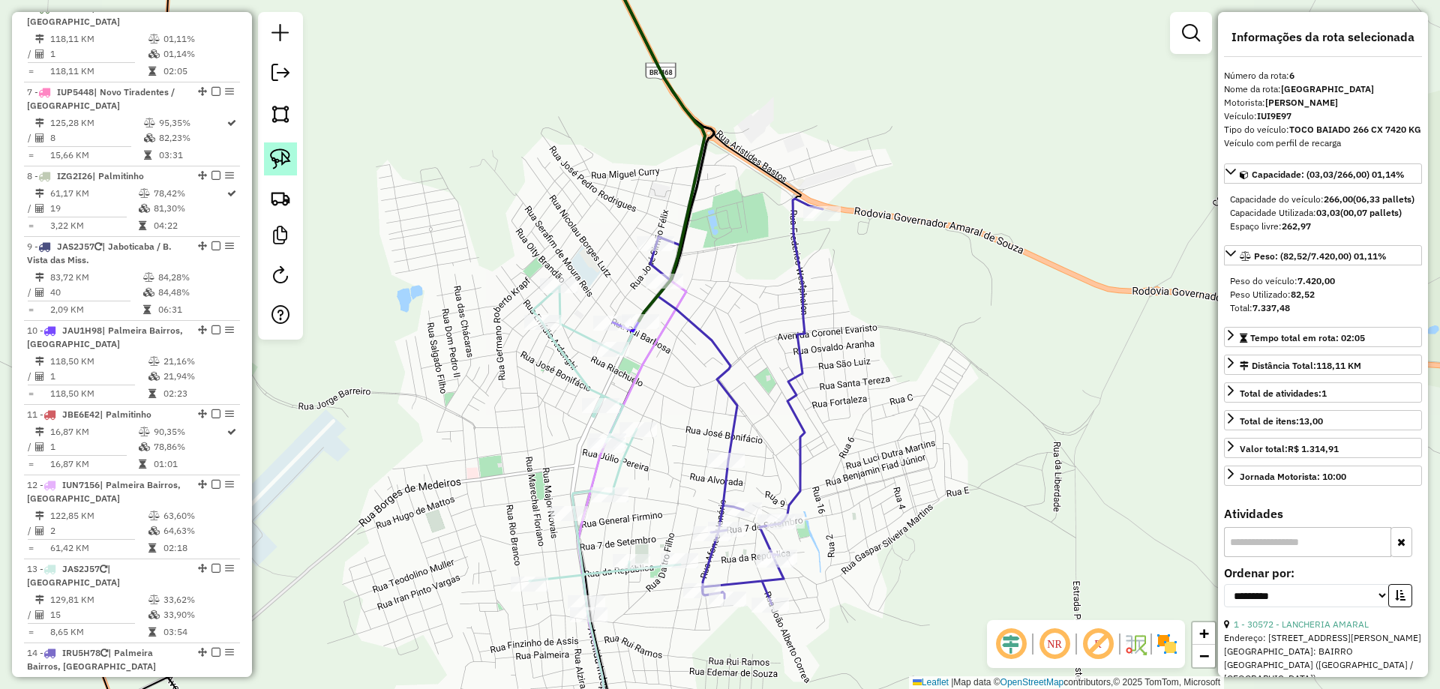
click at [276, 167] on img at bounding box center [280, 158] width 21 height 21
drag, startPoint x: 638, startPoint y: 298, endPoint x: 673, endPoint y: 331, distance: 48.3
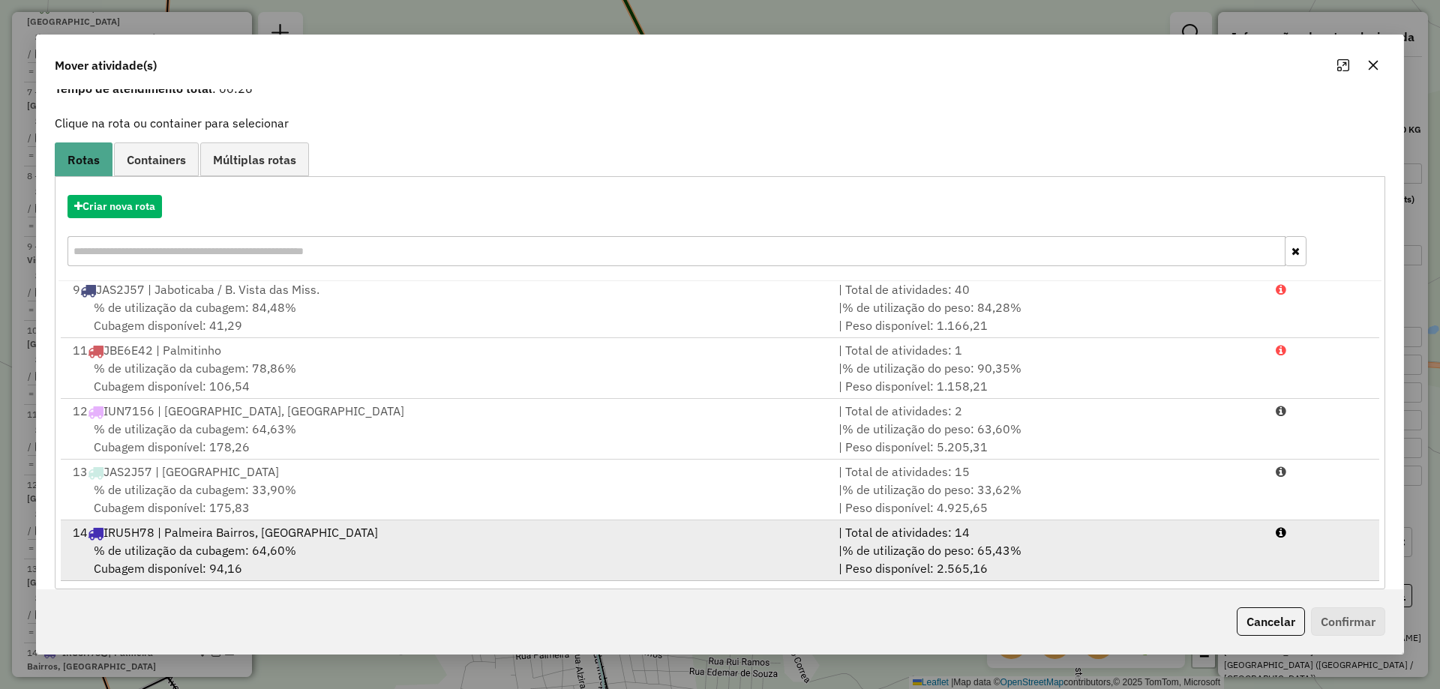
scroll to position [75, 0]
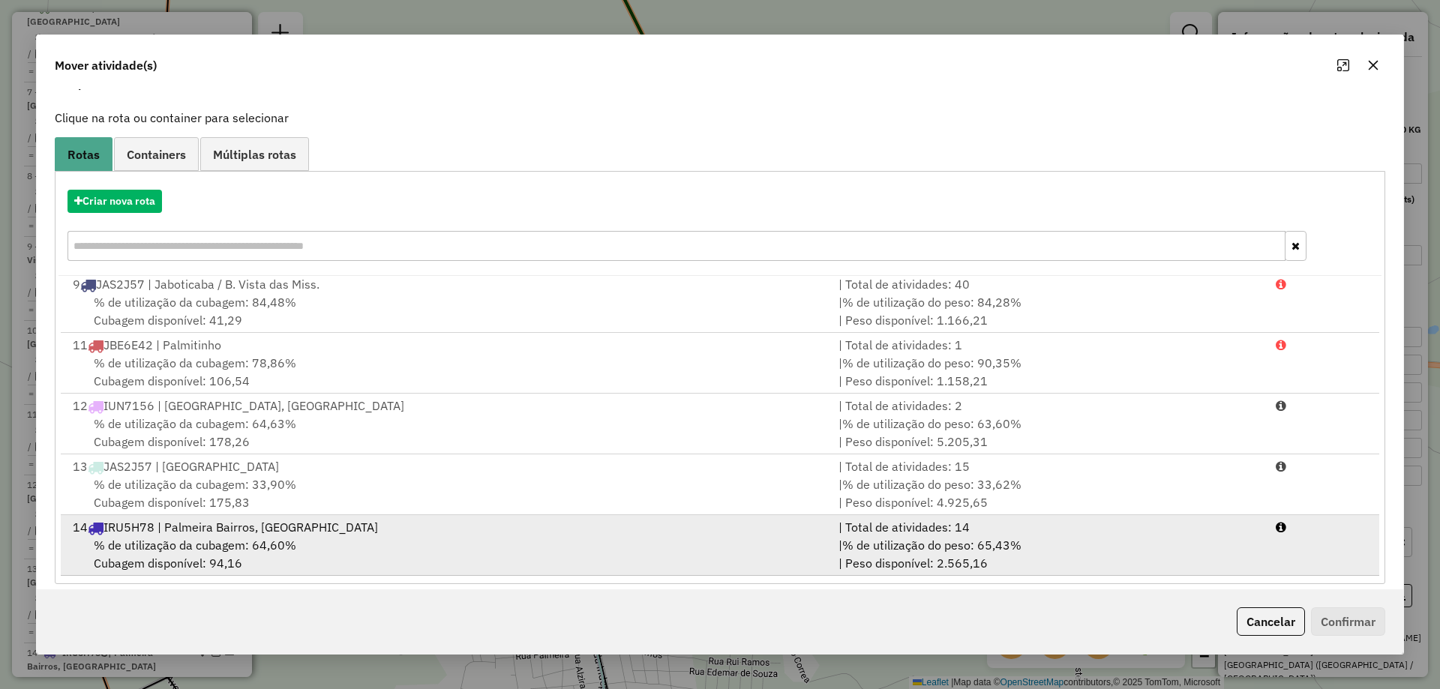
click at [400, 558] on div "% de utilização da cubagem: 64,60% Cubagem disponível: 94,16" at bounding box center [447, 554] width 766 height 36
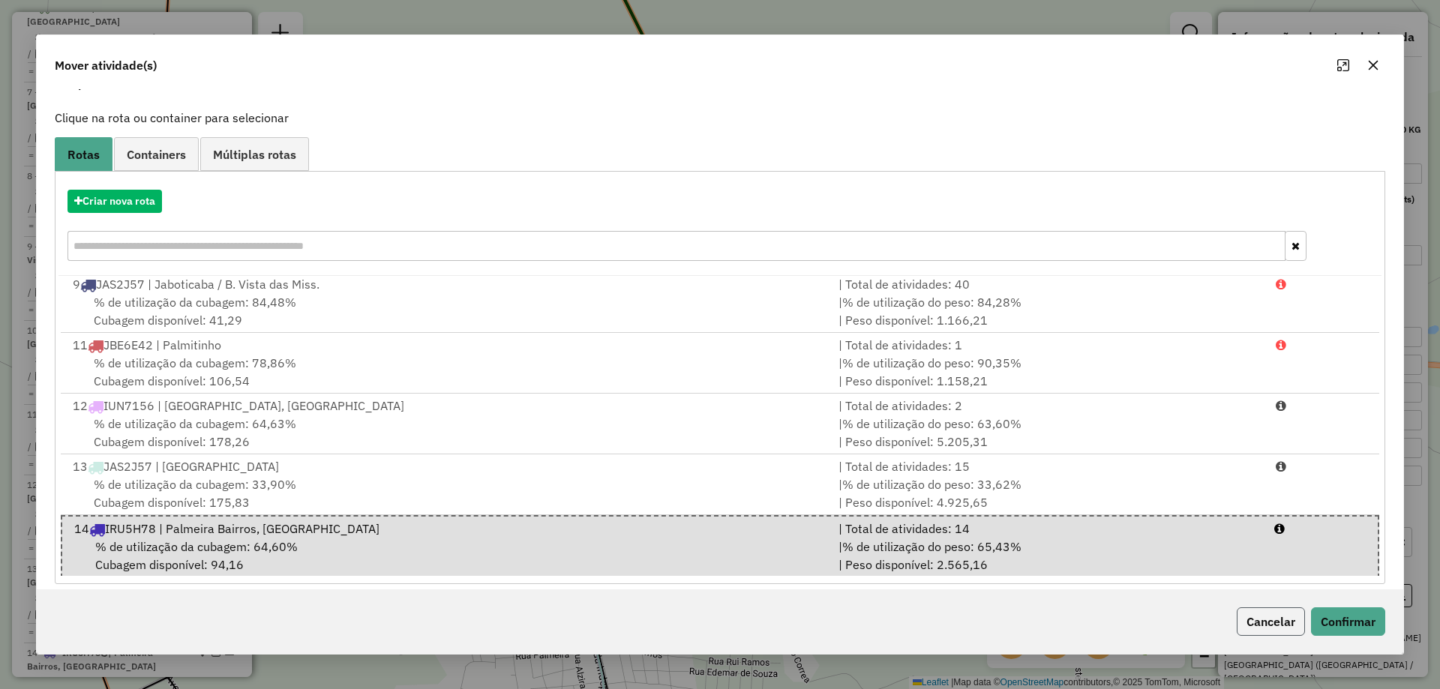
click at [1244, 618] on button "Cancelar" at bounding box center [1270, 621] width 68 height 28
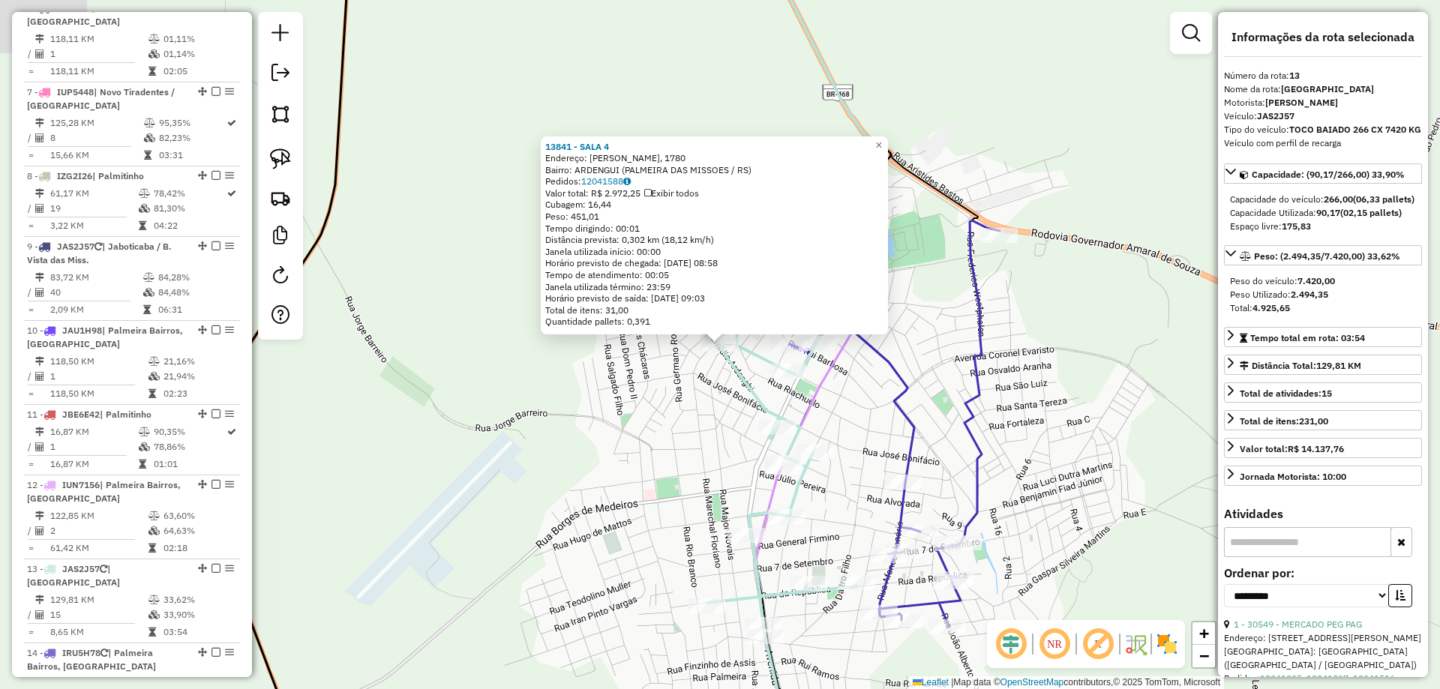
scroll to position [1115, 0]
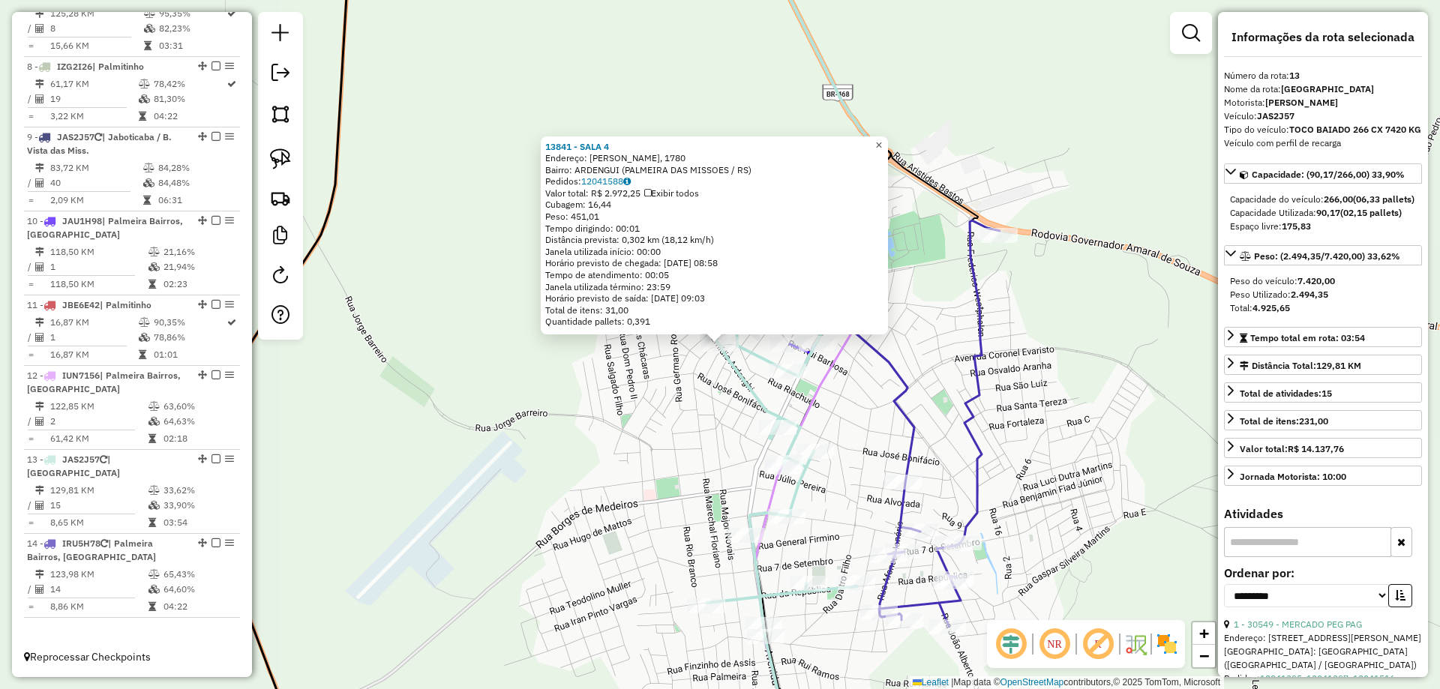
click at [882, 142] on span "×" at bounding box center [878, 145] width 7 height 13
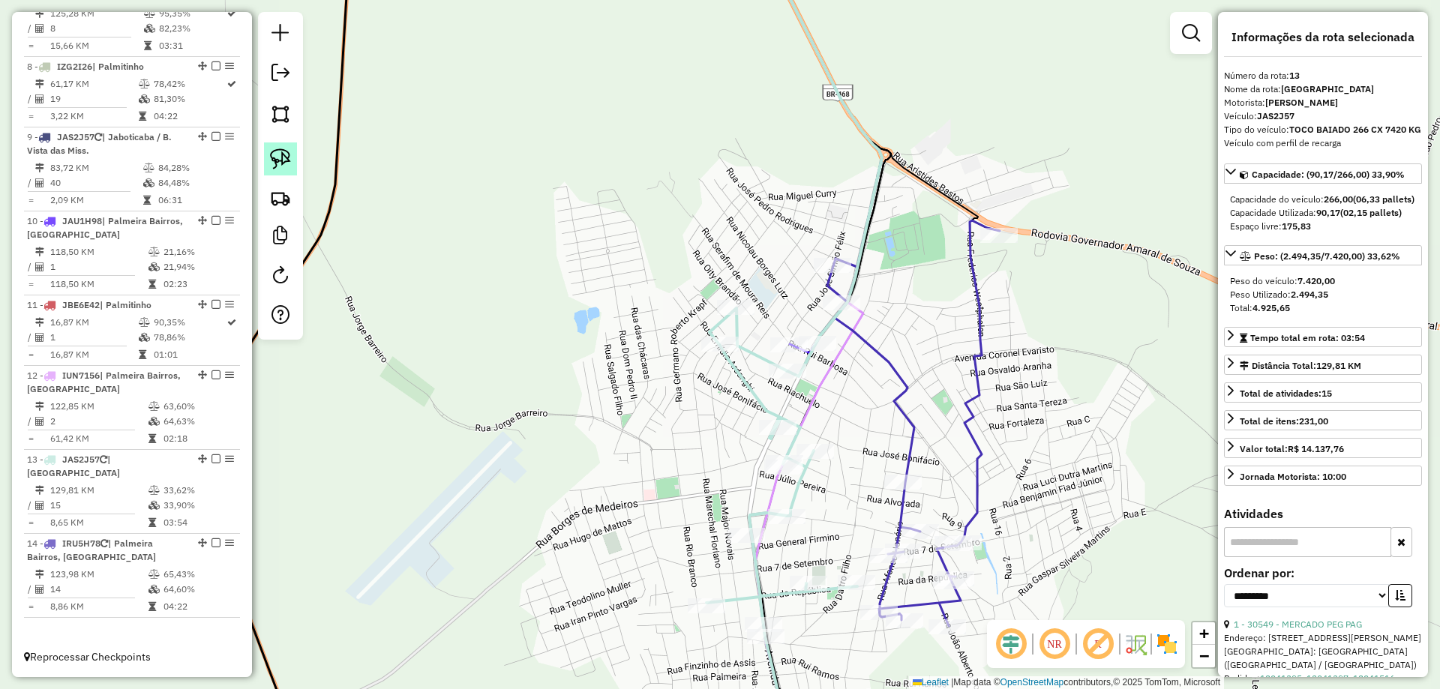
click at [286, 157] on img at bounding box center [280, 158] width 21 height 21
drag, startPoint x: 803, startPoint y: 317, endPoint x: 849, endPoint y: 352, distance: 57.7
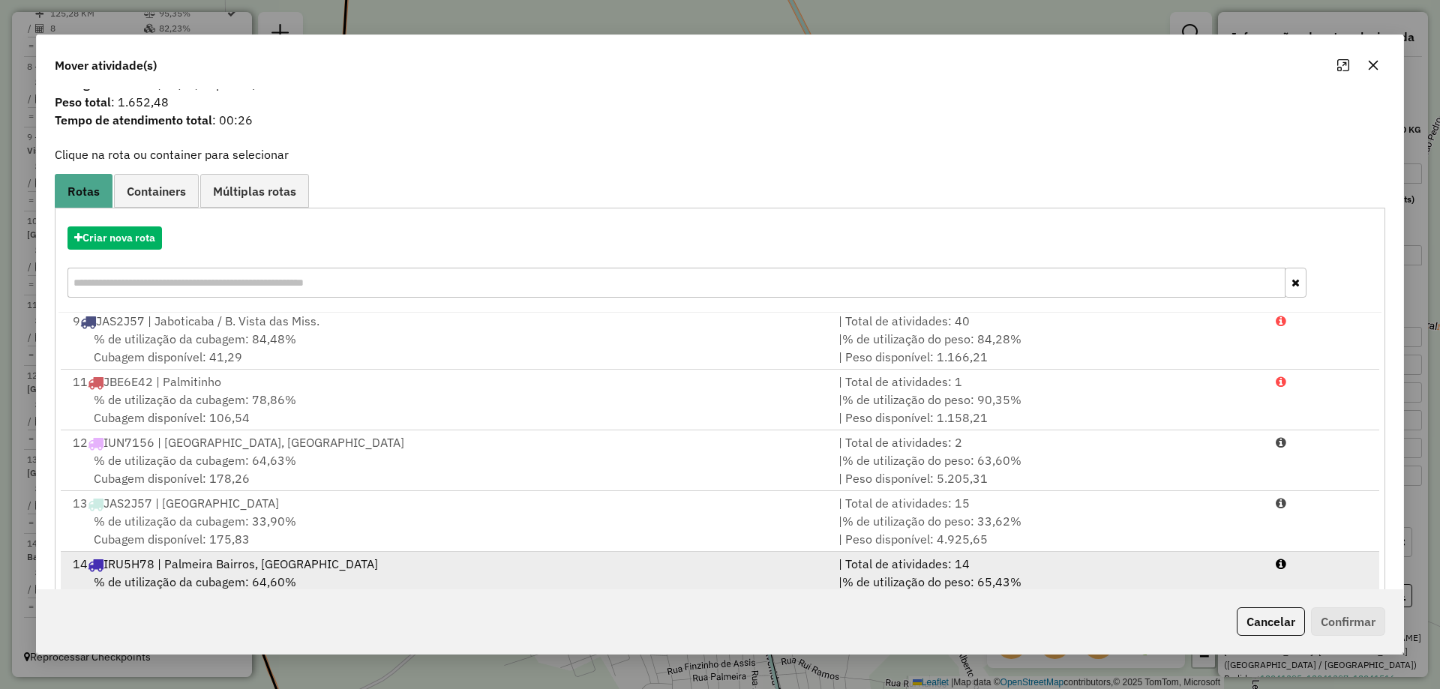
scroll to position [88, 0]
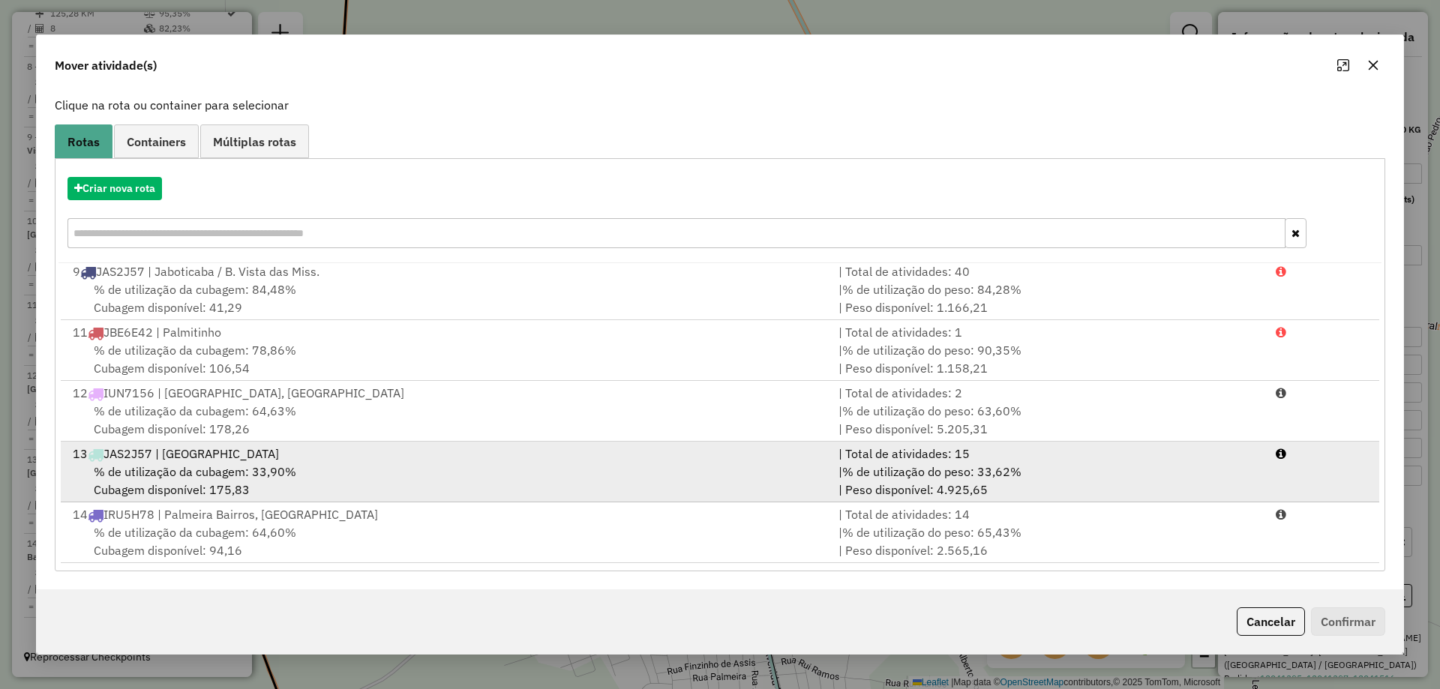
click at [519, 464] on div "% de utilização da cubagem: 33,90% Cubagem disponível: 175,83" at bounding box center [447, 481] width 766 height 36
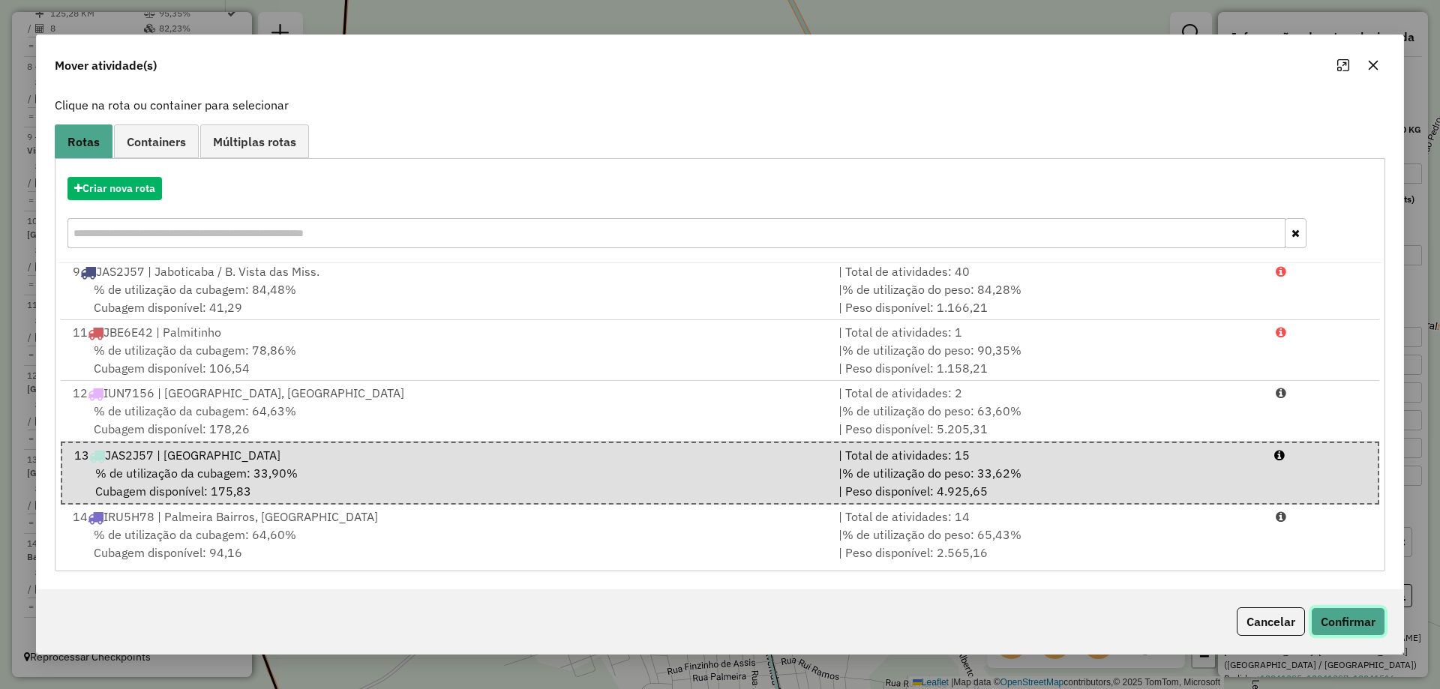
click at [1350, 621] on button "Confirmar" at bounding box center [1348, 621] width 74 height 28
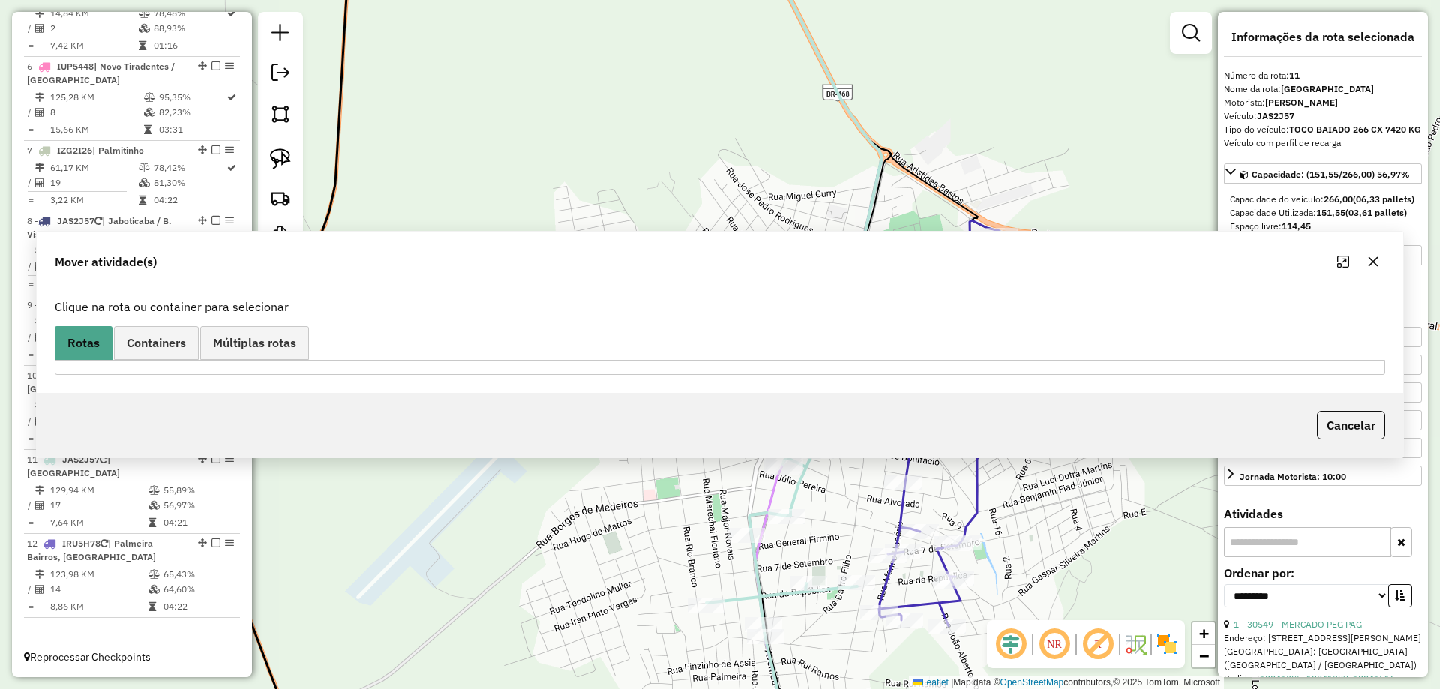
scroll to position [0, 0]
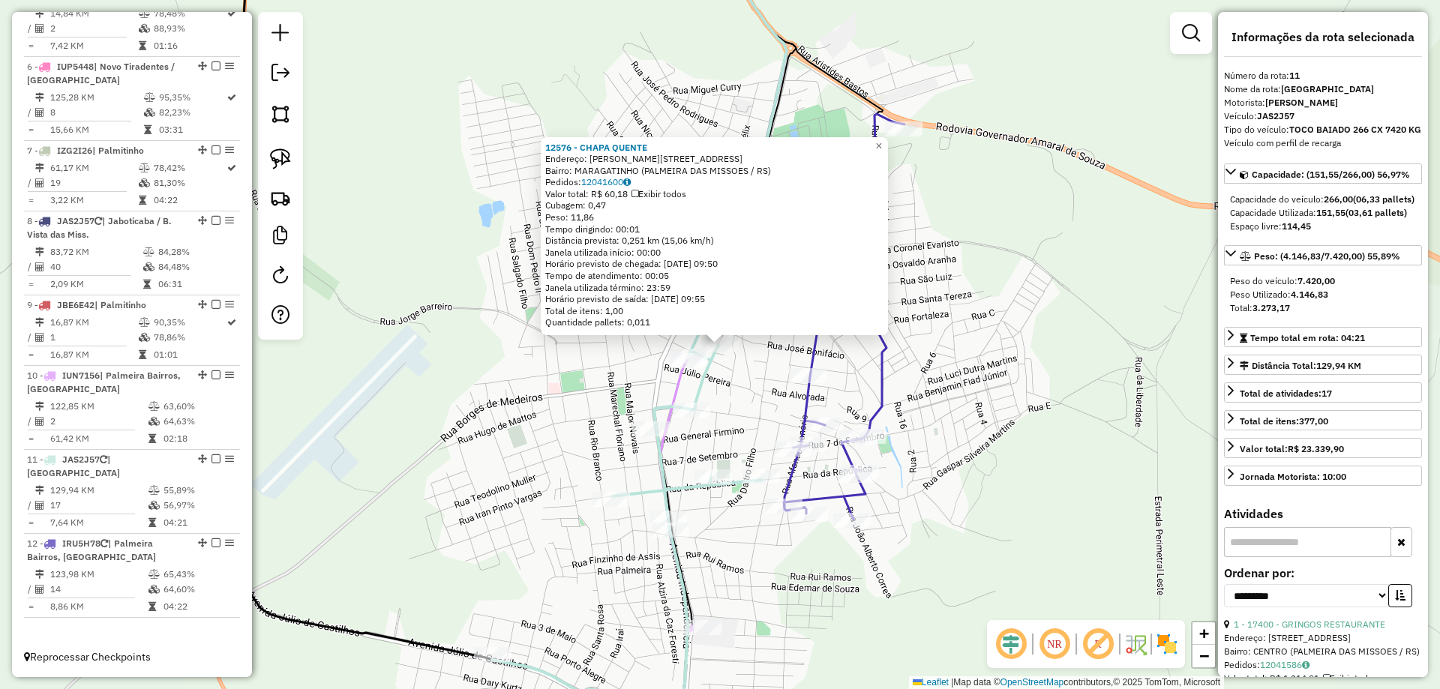
drag, startPoint x: 377, startPoint y: 431, endPoint x: 658, endPoint y: 482, distance: 285.8
click at [379, 431] on div "Rota 11 - Placa JAS2J57 12576 - CHAPA QUENTE 12576 - CHAPA QUENTE Endereço: [PE…" at bounding box center [720, 344] width 1440 height 689
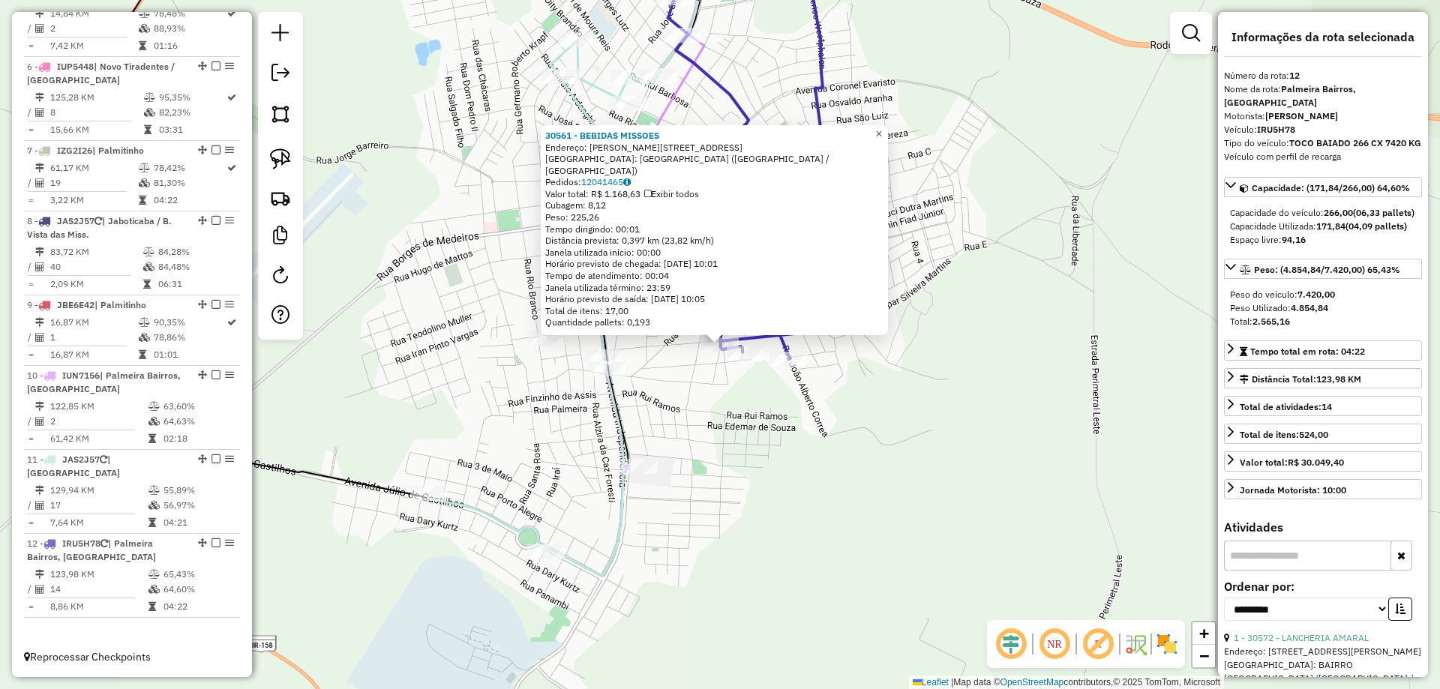
click at [888, 143] on link "×" at bounding box center [879, 134] width 18 height 18
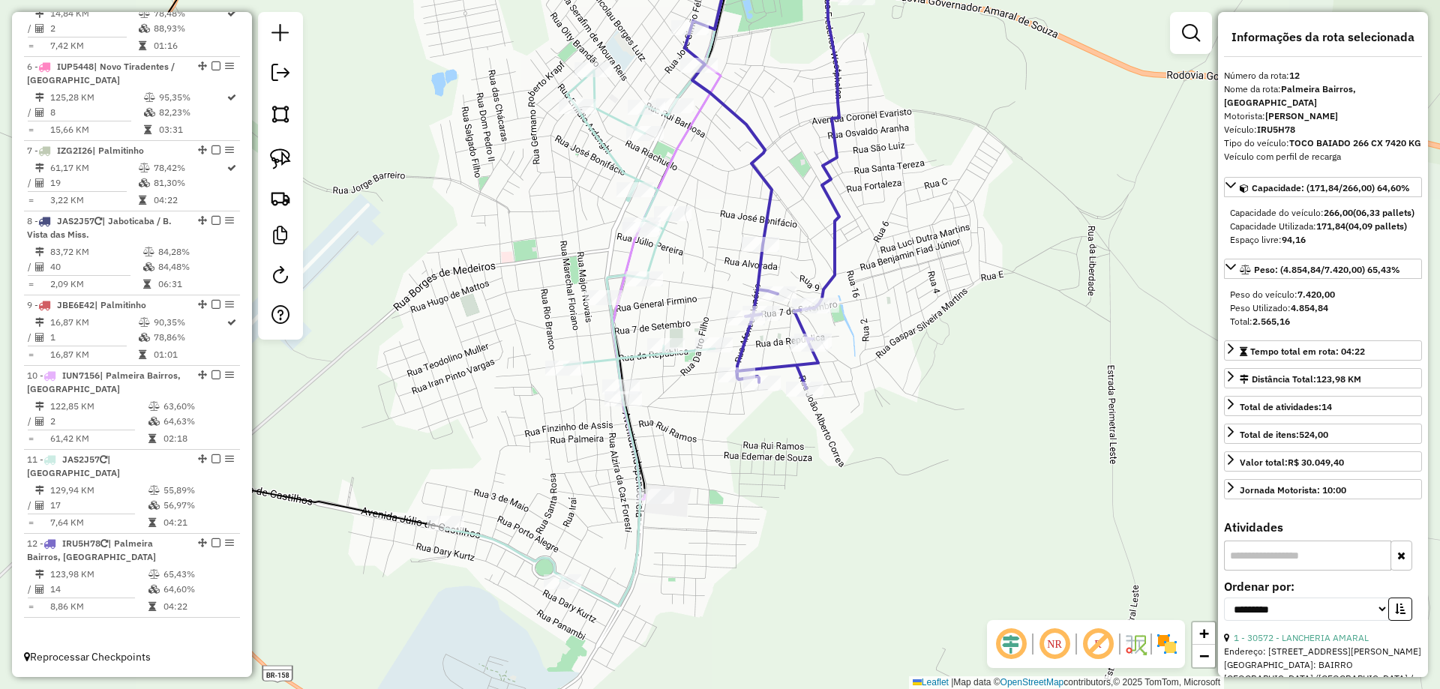
drag, startPoint x: 786, startPoint y: 187, endPoint x: 802, endPoint y: 217, distance: 34.2
click at [802, 217] on div "Janela de atendimento Grade de atendimento Capacidade Transportadoras Veículos …" at bounding box center [720, 344] width 1440 height 689
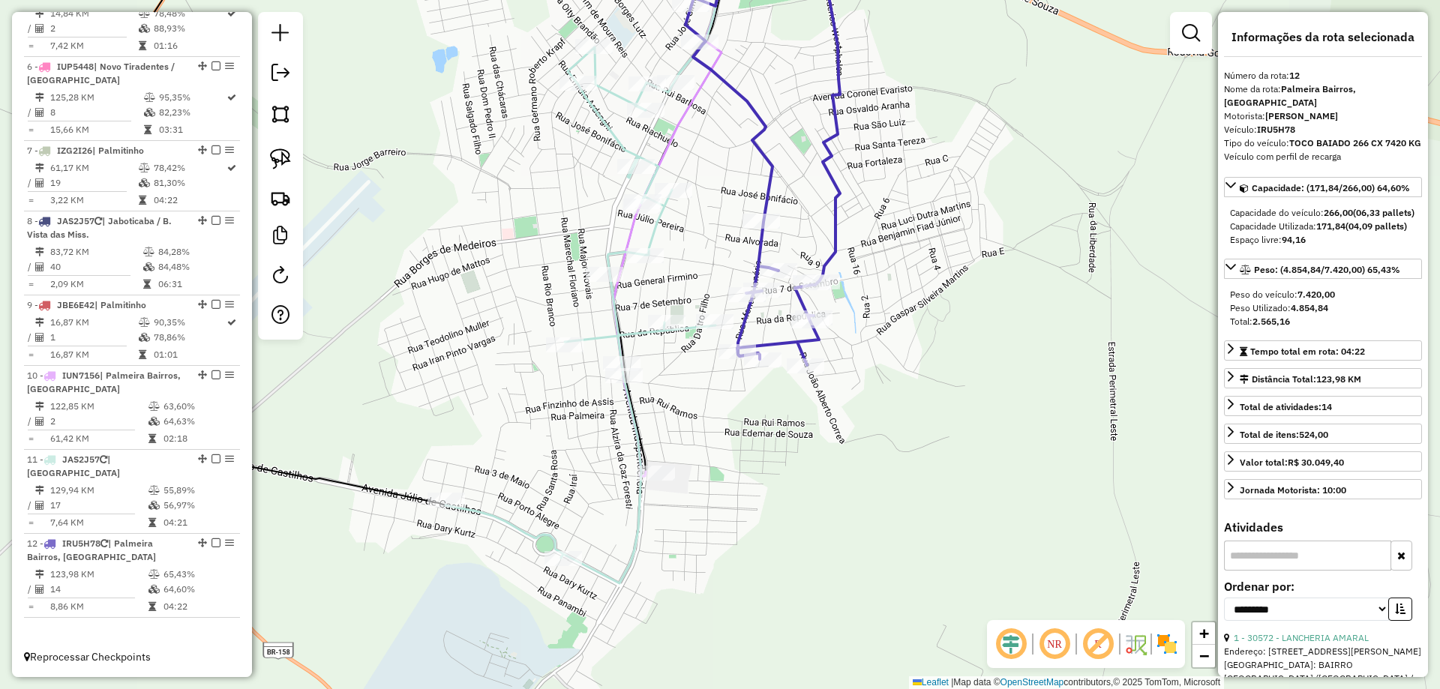
drag, startPoint x: 805, startPoint y: 316, endPoint x: 802, endPoint y: 283, distance: 33.8
click at [802, 283] on icon at bounding box center [771, 163] width 172 height 406
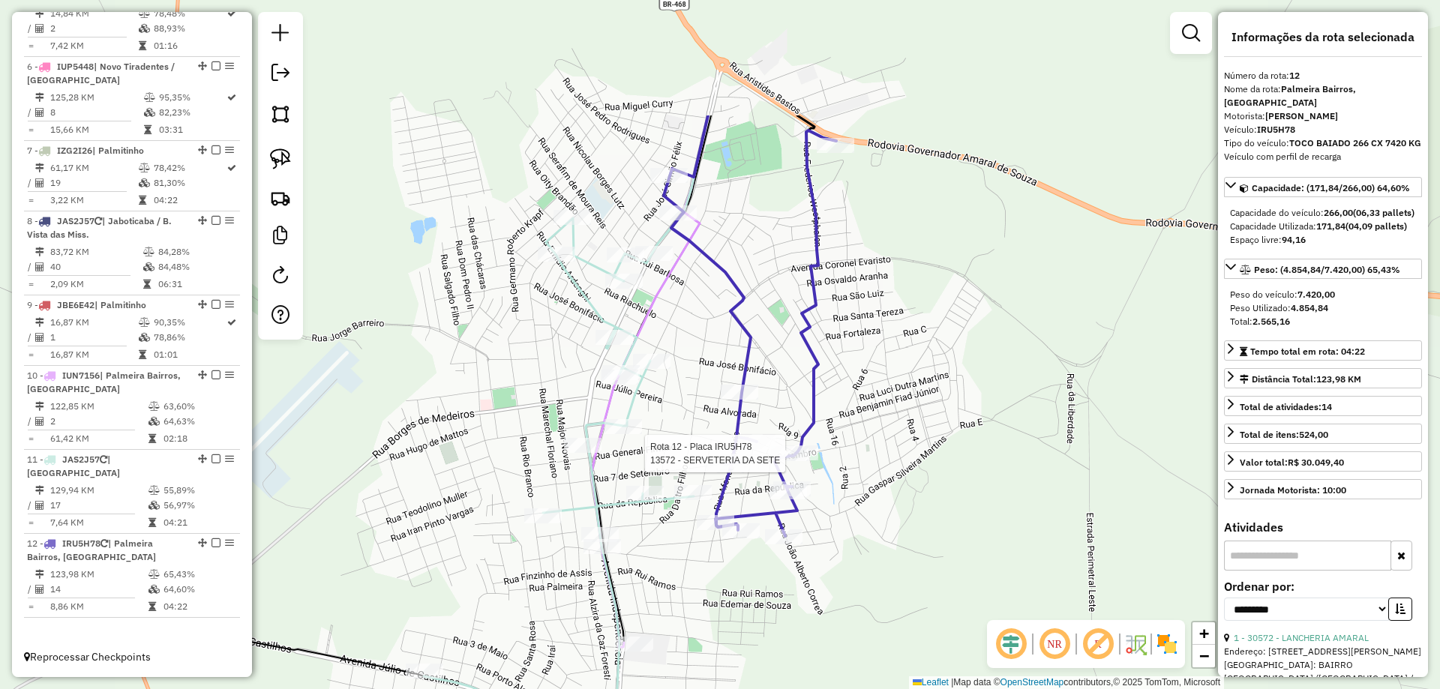
drag, startPoint x: 808, startPoint y: 192, endPoint x: 764, endPoint y: 398, distance: 210.9
click at [773, 410] on div "Rota 12 - Placa IRU5H78 13572 - SERVETERIA DA SETE Janela de atendimento Grade …" at bounding box center [720, 344] width 1440 height 689
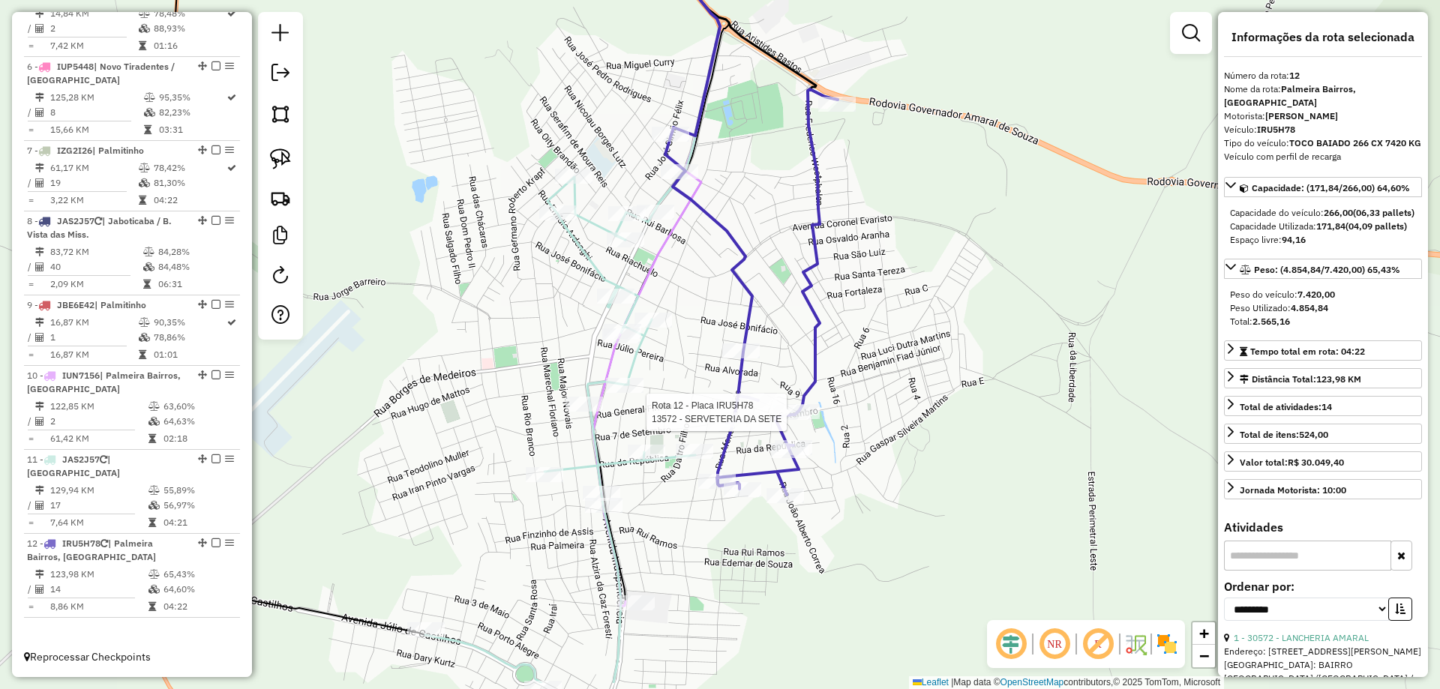
drag, startPoint x: 788, startPoint y: 404, endPoint x: 780, endPoint y: 371, distance: 34.0
click at [799, 340] on div "Rota 12 - Placa IRU5H78 13572 - SERVETERIA DA SETE Janela de atendimento Grade …" at bounding box center [720, 344] width 1440 height 689
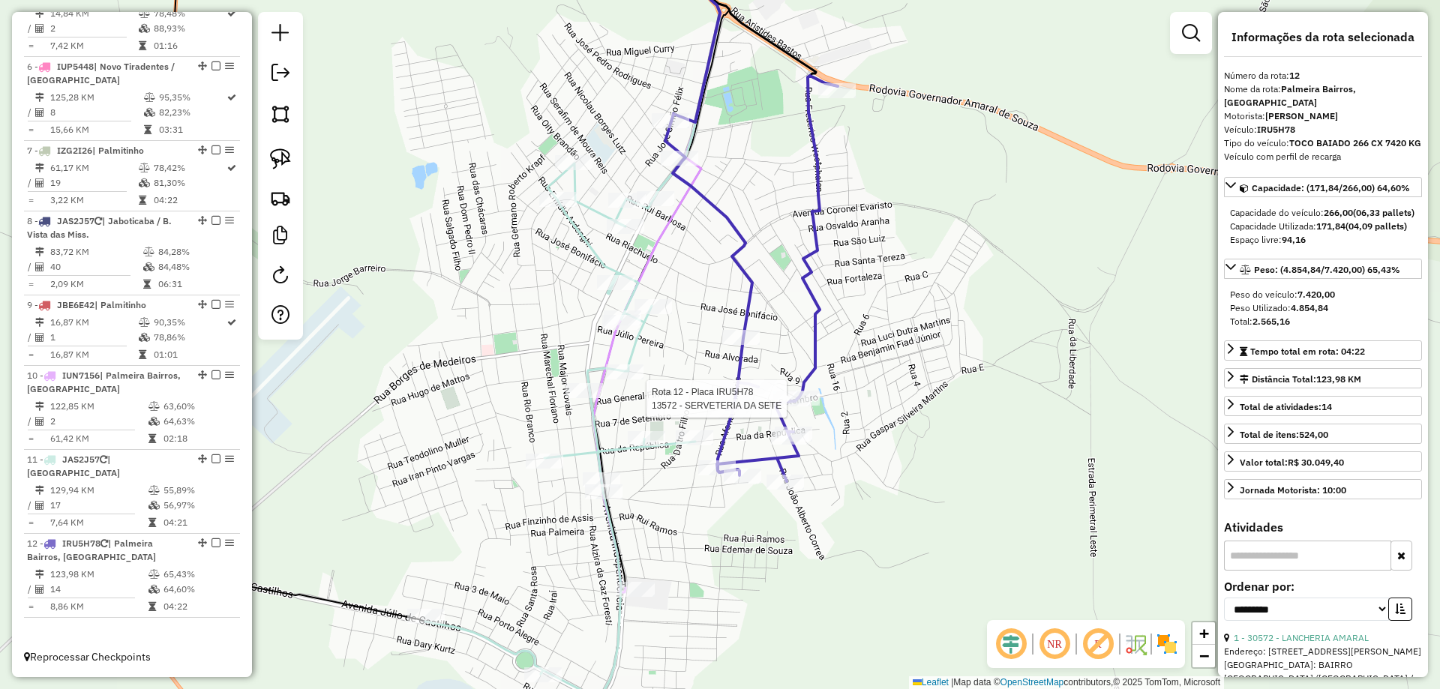
click at [651, 539] on div "Rota 12 - Placa IRU5H78 13572 - SERVETERIA DA SETE Rota 11 - Placa JAS2J57 1257…" at bounding box center [720, 344] width 1440 height 689
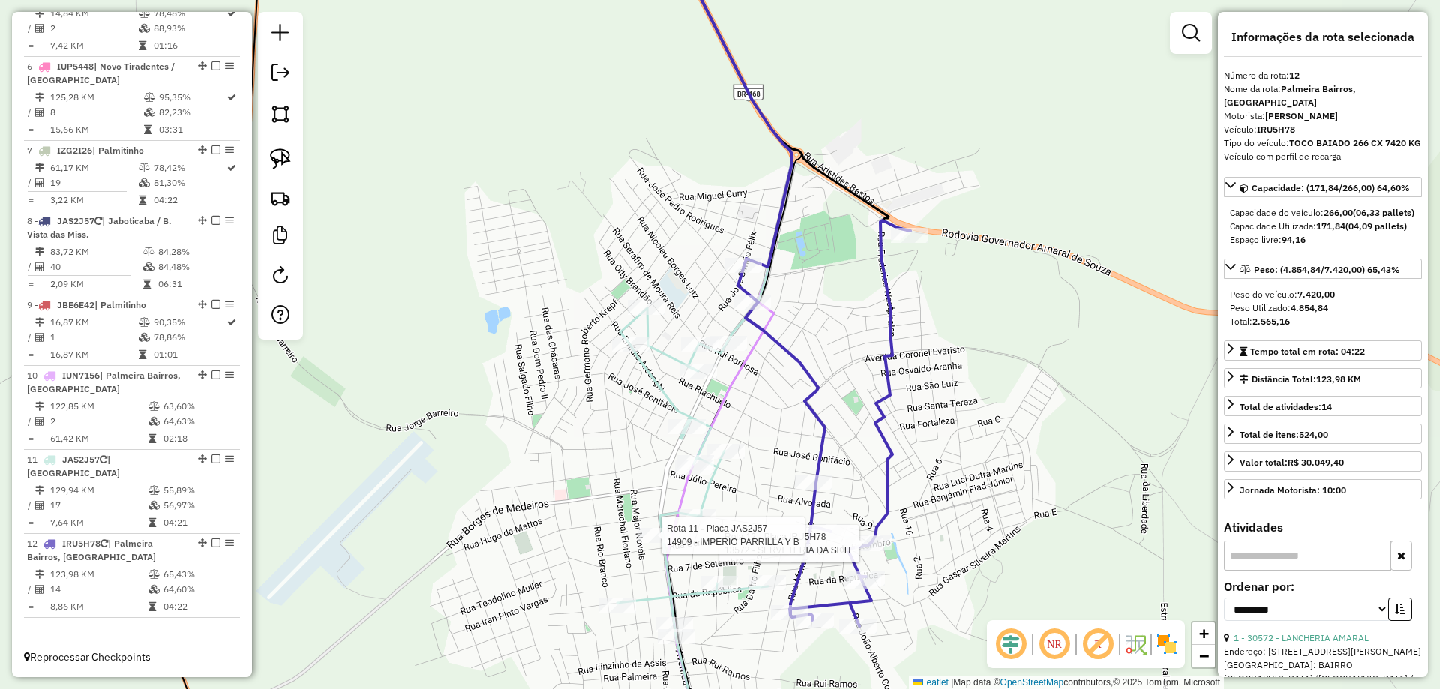
drag, startPoint x: 522, startPoint y: 407, endPoint x: 473, endPoint y: 261, distance: 154.1
click at [479, 262] on div "Rota 12 - Placa IRU5H78 13572 - SERVETERIA DA SETE Rota 11 - Placa JAS2J57 1490…" at bounding box center [720, 344] width 1440 height 689
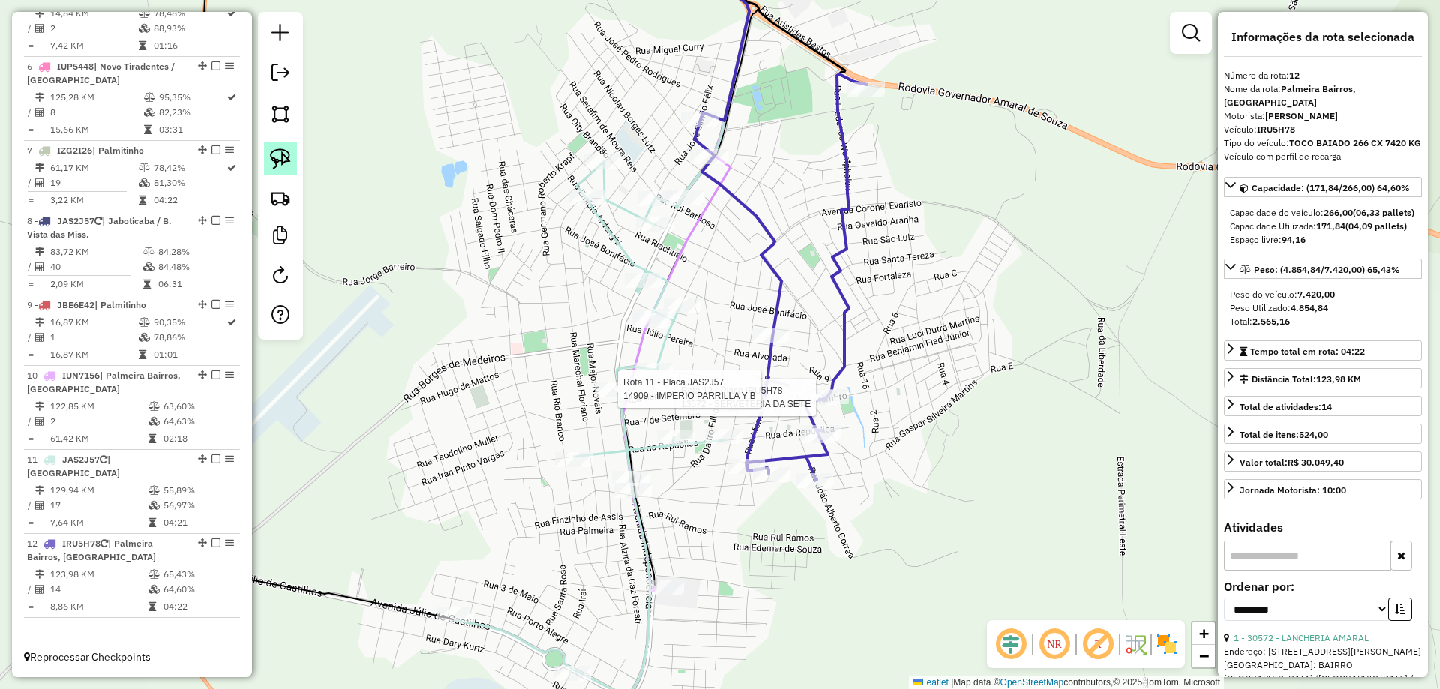
click at [270, 154] on img at bounding box center [280, 158] width 21 height 21
drag, startPoint x: 722, startPoint y: 493, endPoint x: 723, endPoint y: 458, distance: 34.5
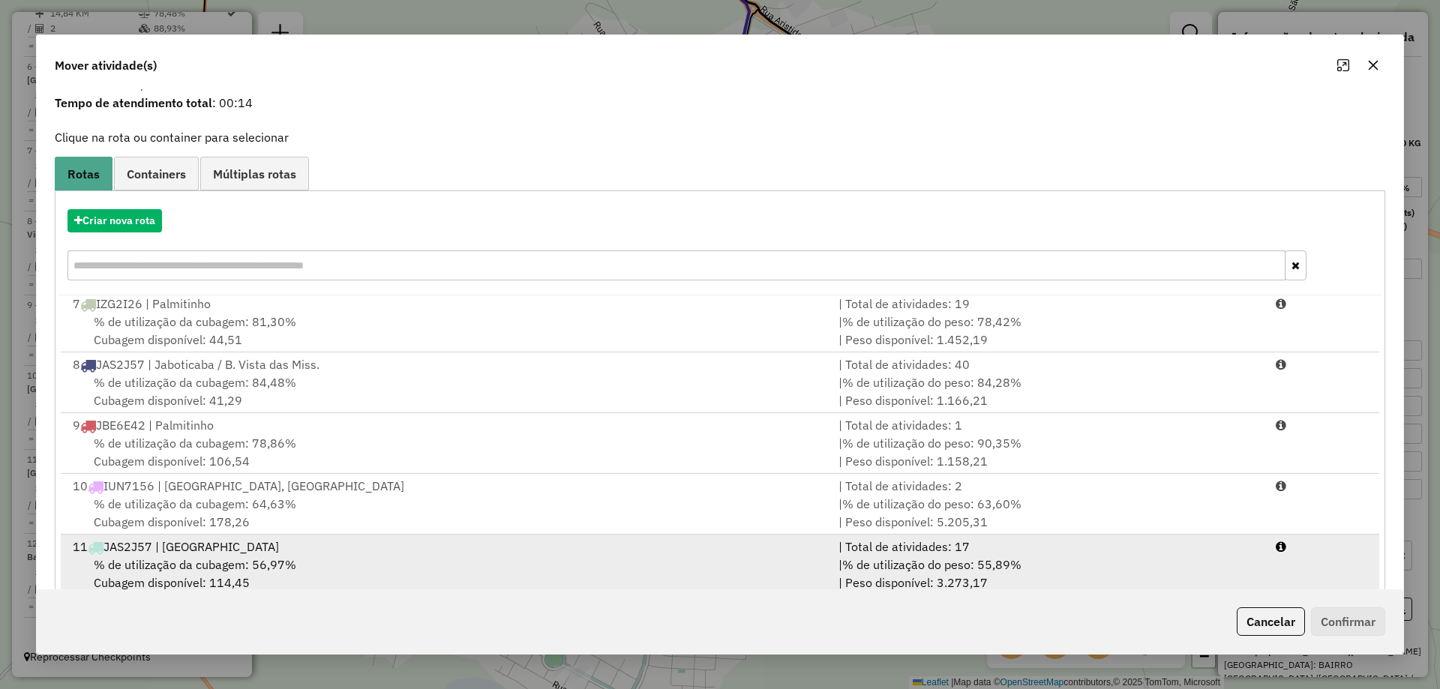
scroll to position [88, 0]
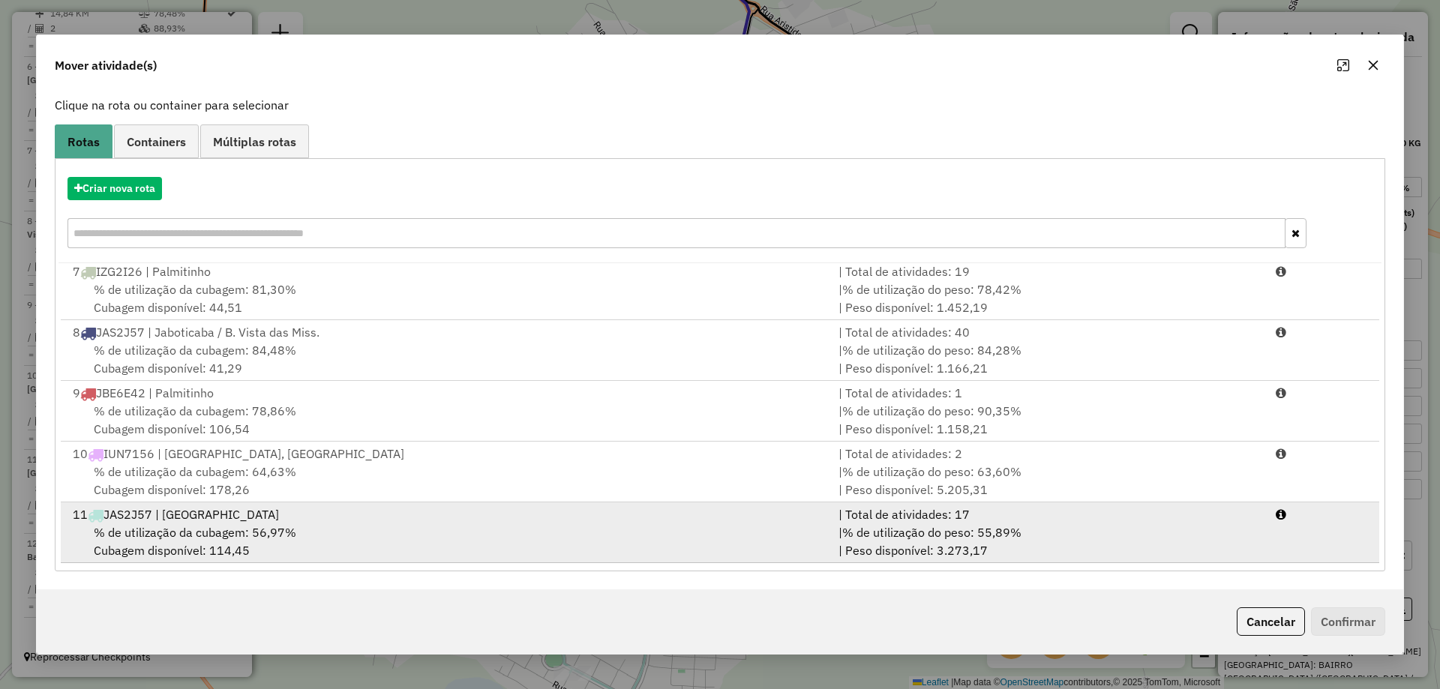
click at [322, 527] on div "% de utilização da cubagem: 56,97% Cubagem disponível: 114,45" at bounding box center [447, 541] width 766 height 36
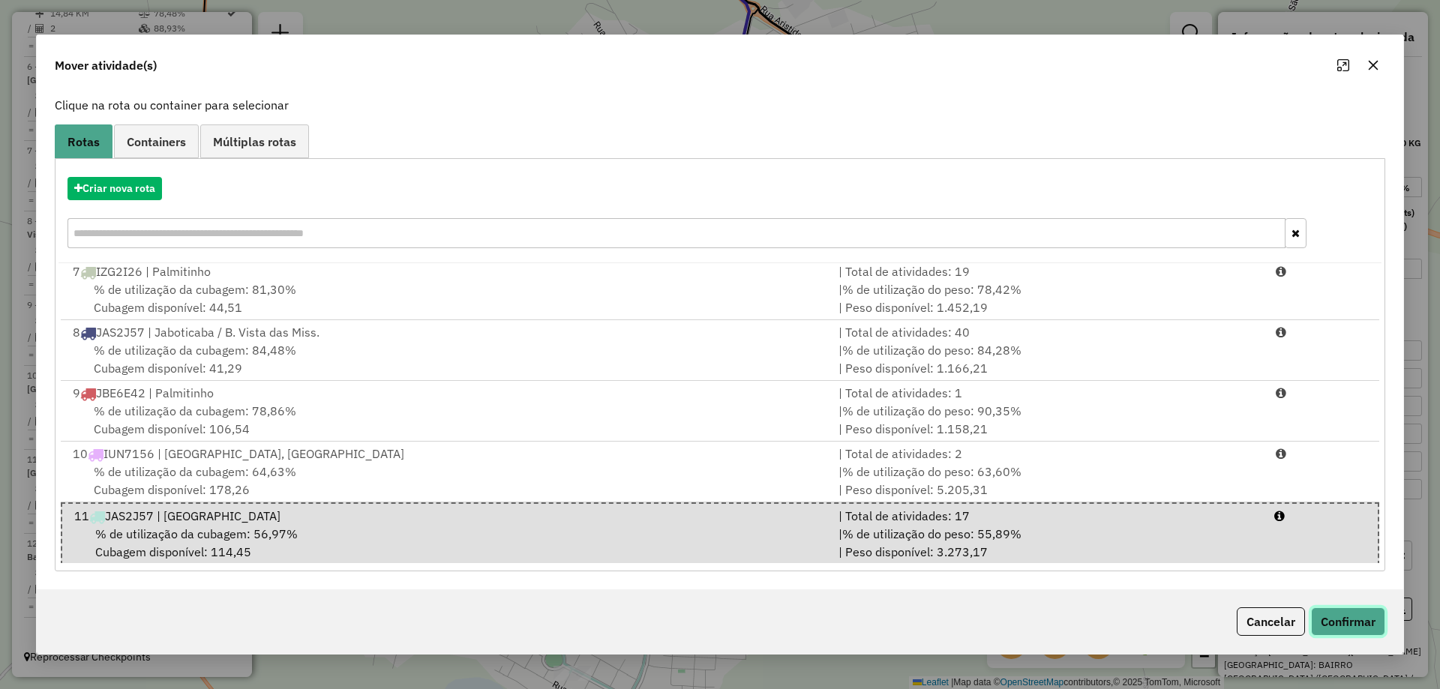
click at [1366, 613] on button "Confirmar" at bounding box center [1348, 621] width 74 height 28
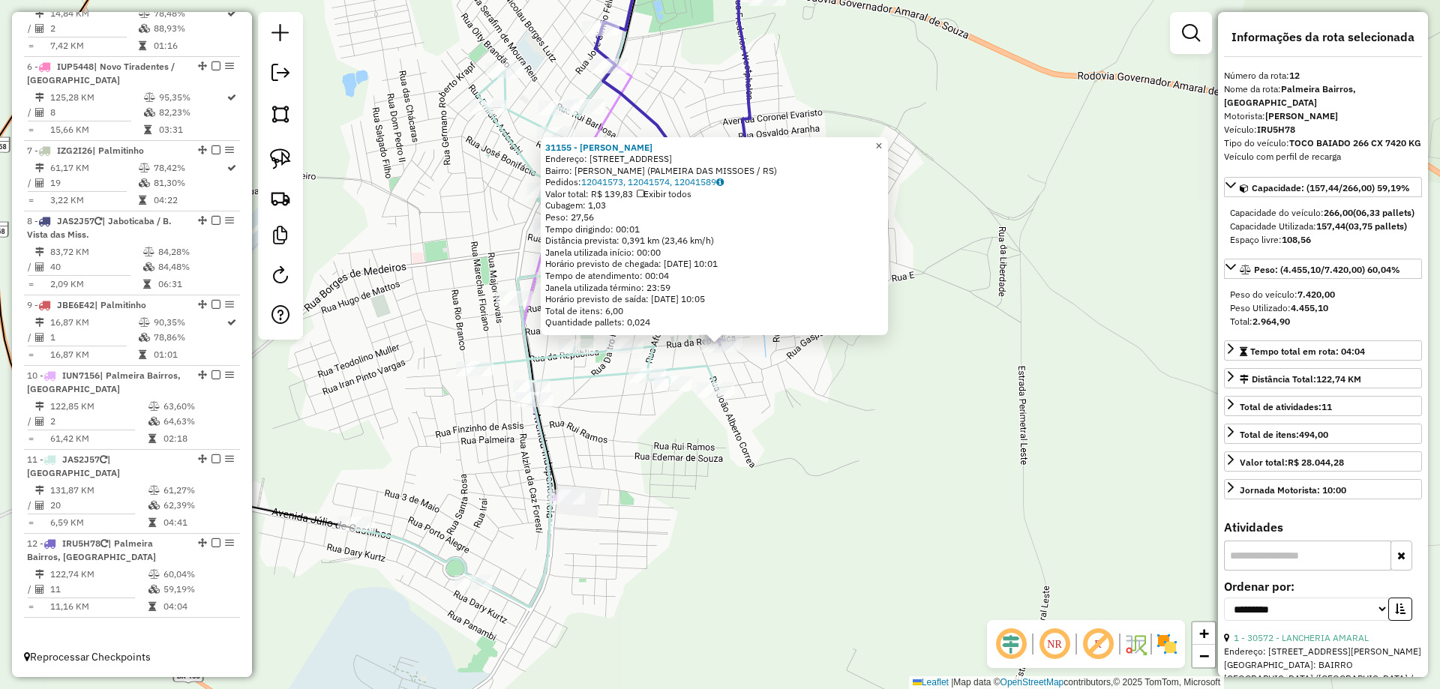
click at [882, 142] on span "×" at bounding box center [878, 145] width 7 height 13
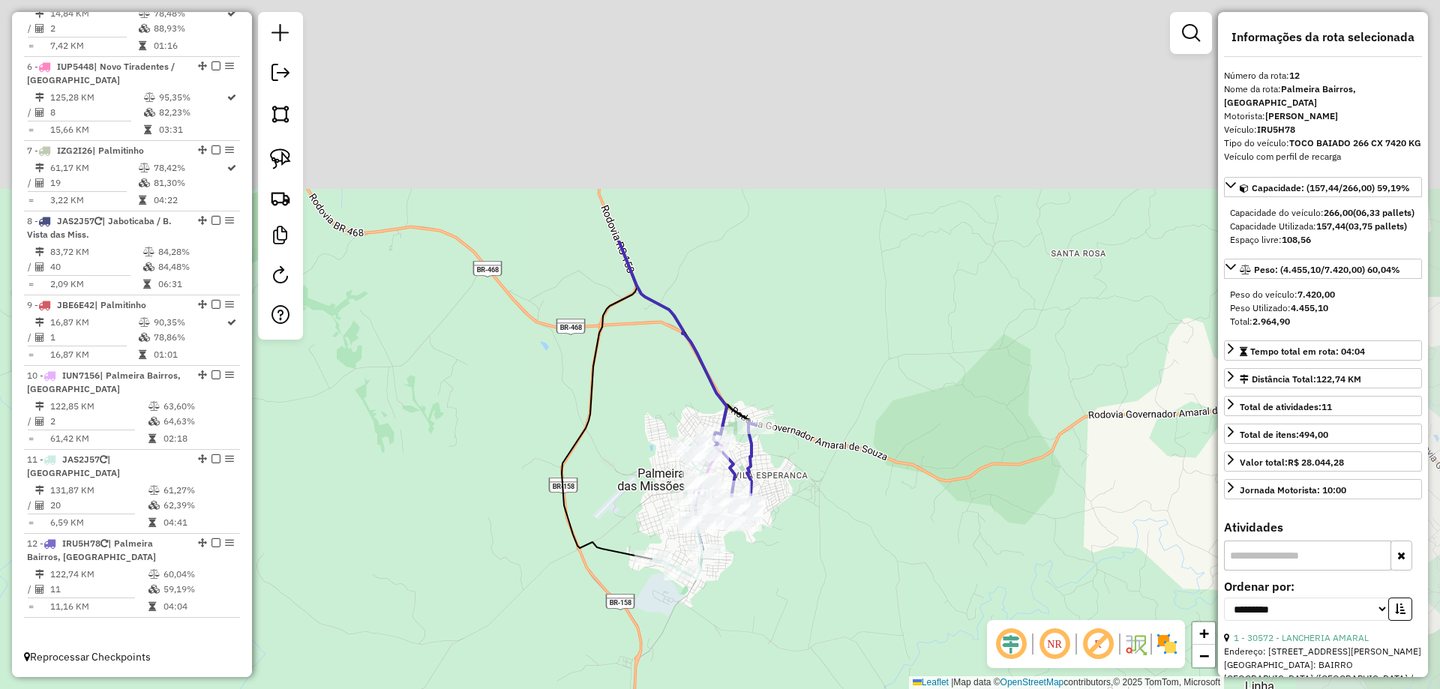
drag, startPoint x: 958, startPoint y: 85, endPoint x: 874, endPoint y: 418, distance: 342.6
click at [877, 421] on div "Janela de atendimento Grade de atendimento Capacidade Transportadoras Veículos …" at bounding box center [720, 344] width 1440 height 689
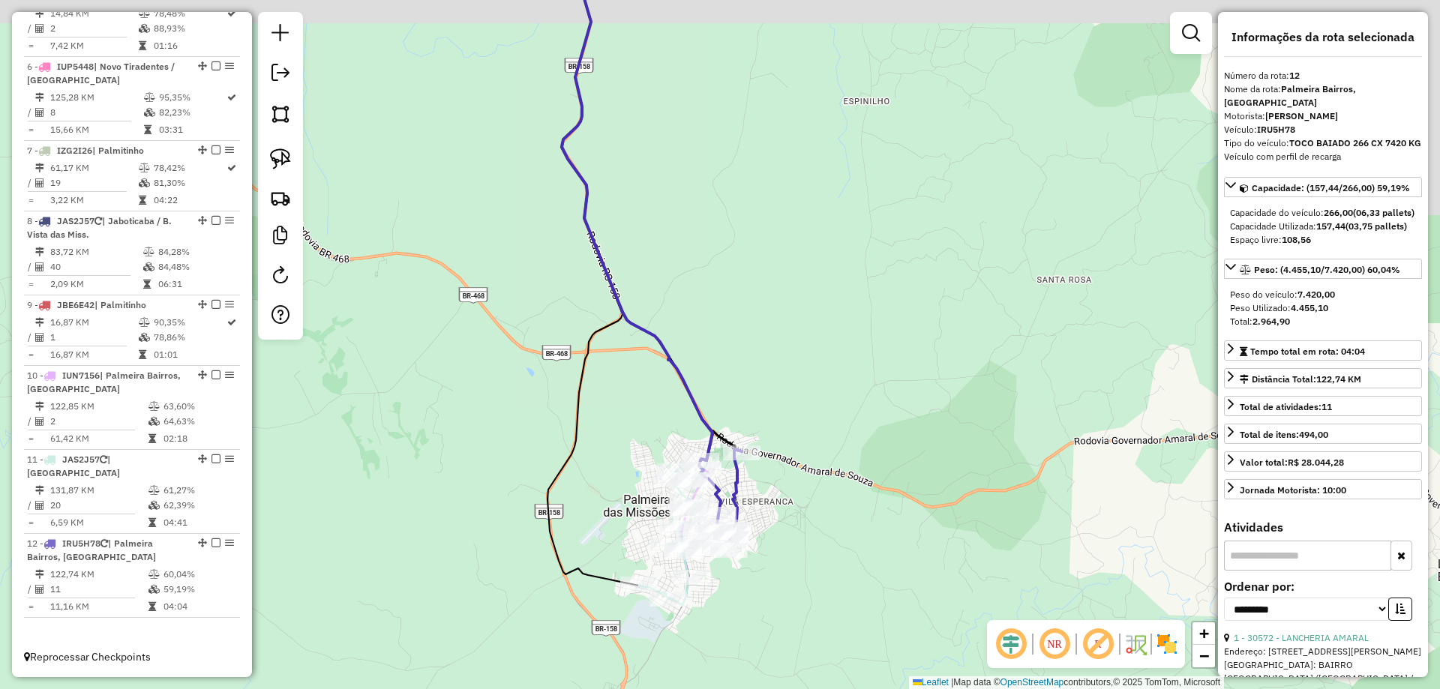
drag, startPoint x: 813, startPoint y: 182, endPoint x: 754, endPoint y: 547, distance: 369.2
click at [775, 556] on div "Janela de atendimento Grade de atendimento Capacidade Transportadoras Veículos …" at bounding box center [720, 344] width 1440 height 689
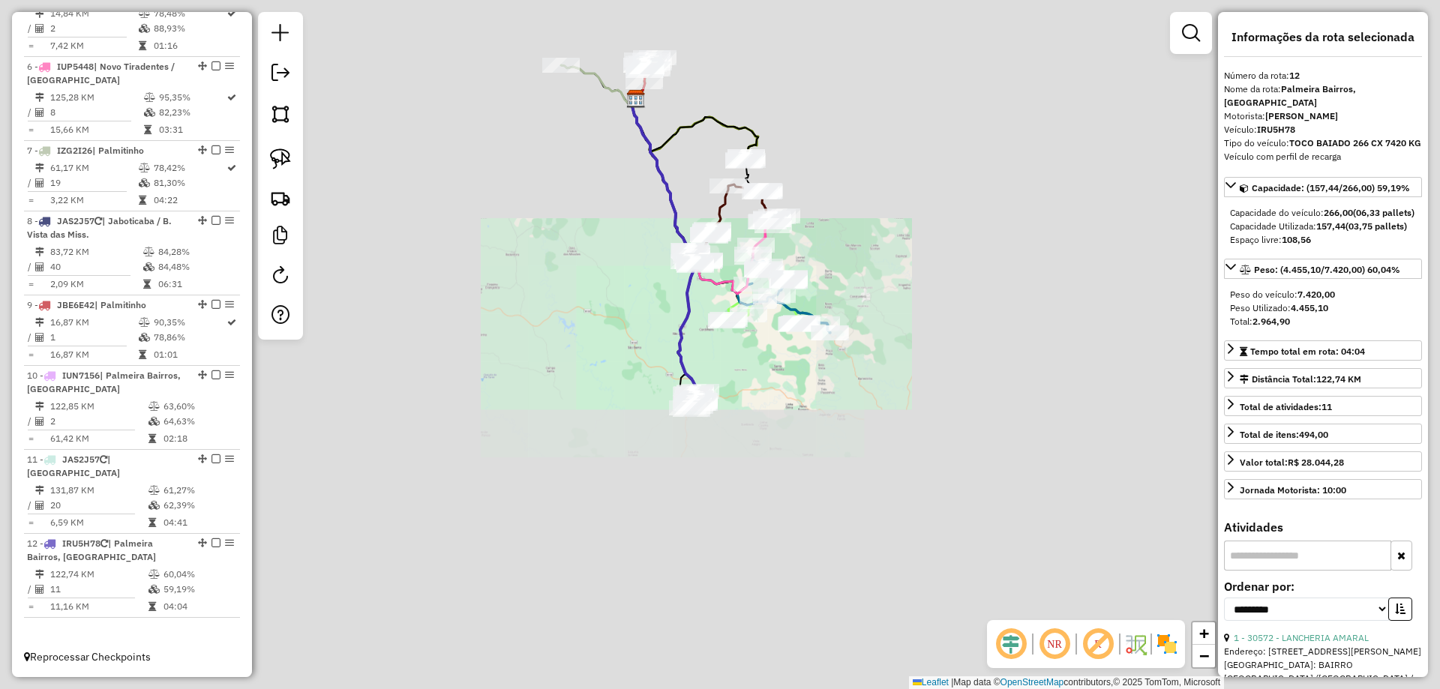
drag, startPoint x: 847, startPoint y: 380, endPoint x: 816, endPoint y: 357, distance: 38.5
click at [817, 358] on div "Janela de atendimento Grade de atendimento Capacidade Transportadoras Veículos …" at bounding box center [720, 344] width 1440 height 689
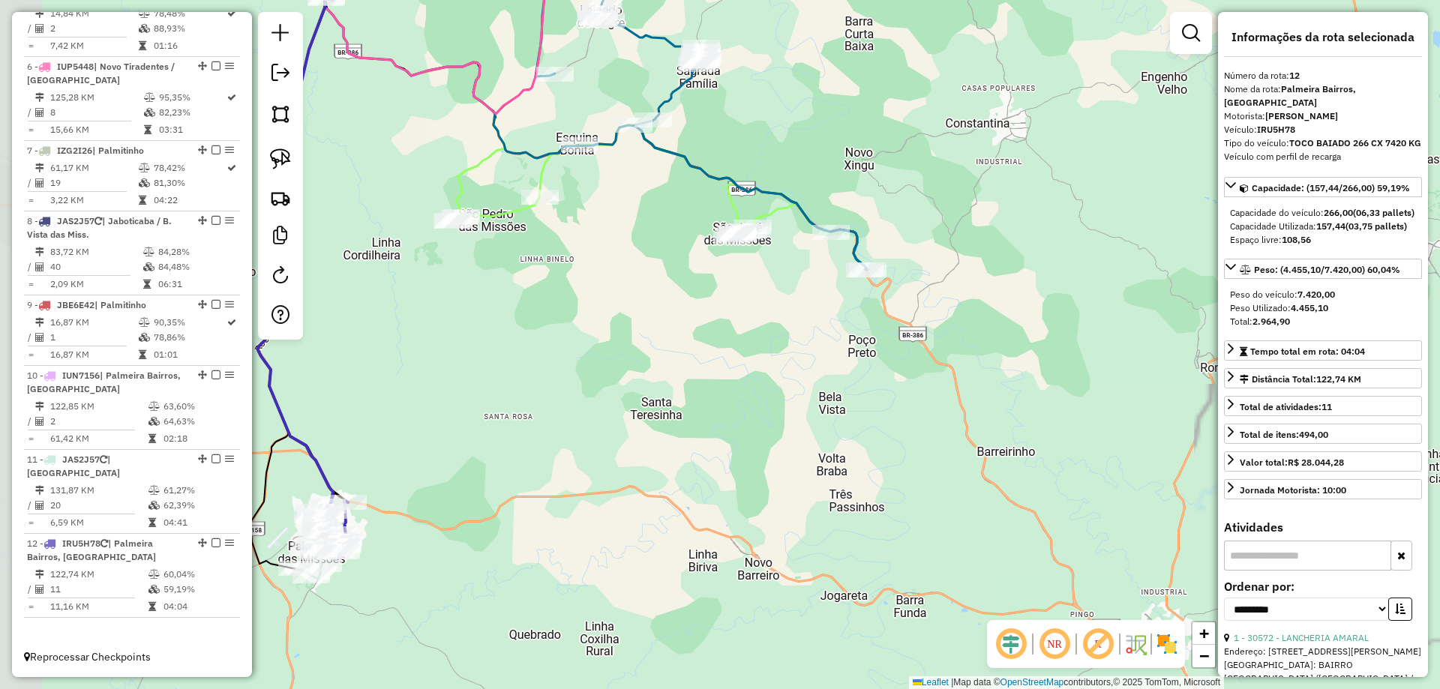
drag, startPoint x: 734, startPoint y: 253, endPoint x: 858, endPoint y: 160, distance: 154.8
click at [891, 157] on div "Janela de atendimento Grade de atendimento Capacidade Transportadoras Veículos …" at bounding box center [720, 344] width 1440 height 689
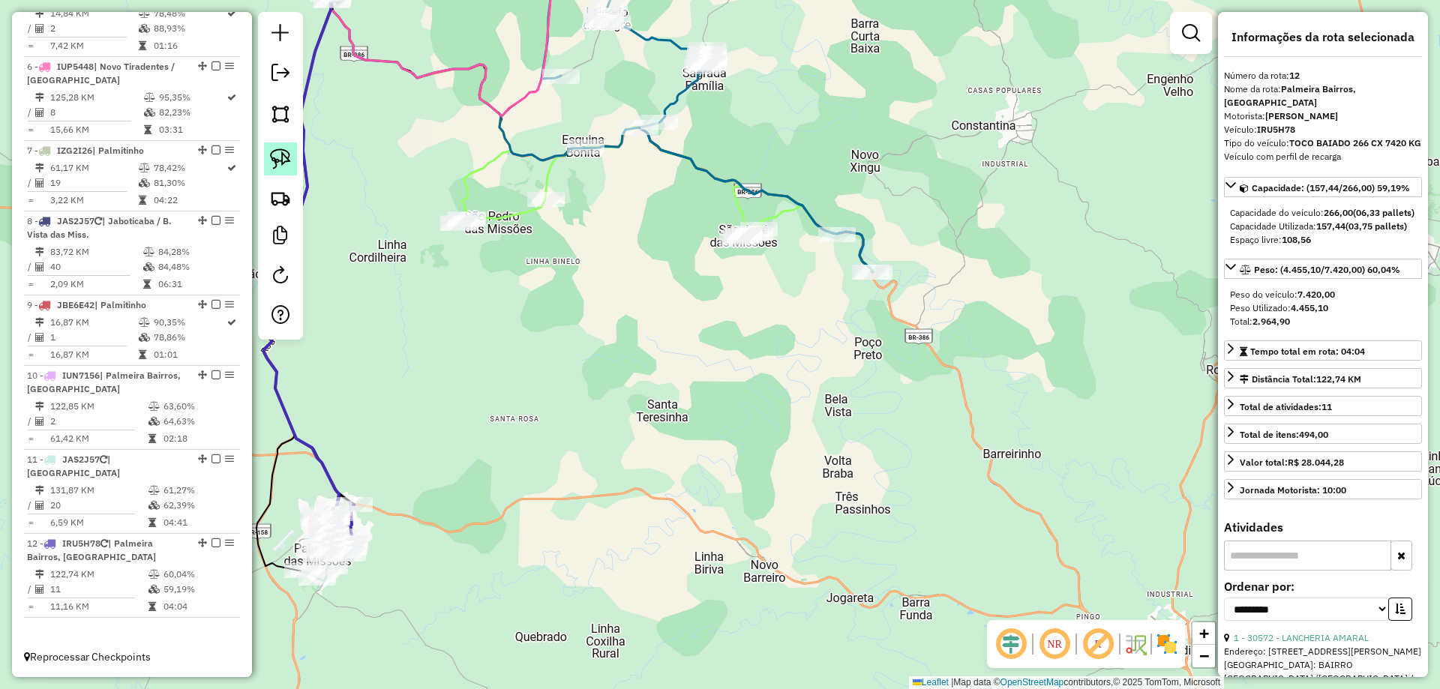
click at [278, 160] on img at bounding box center [280, 158] width 21 height 21
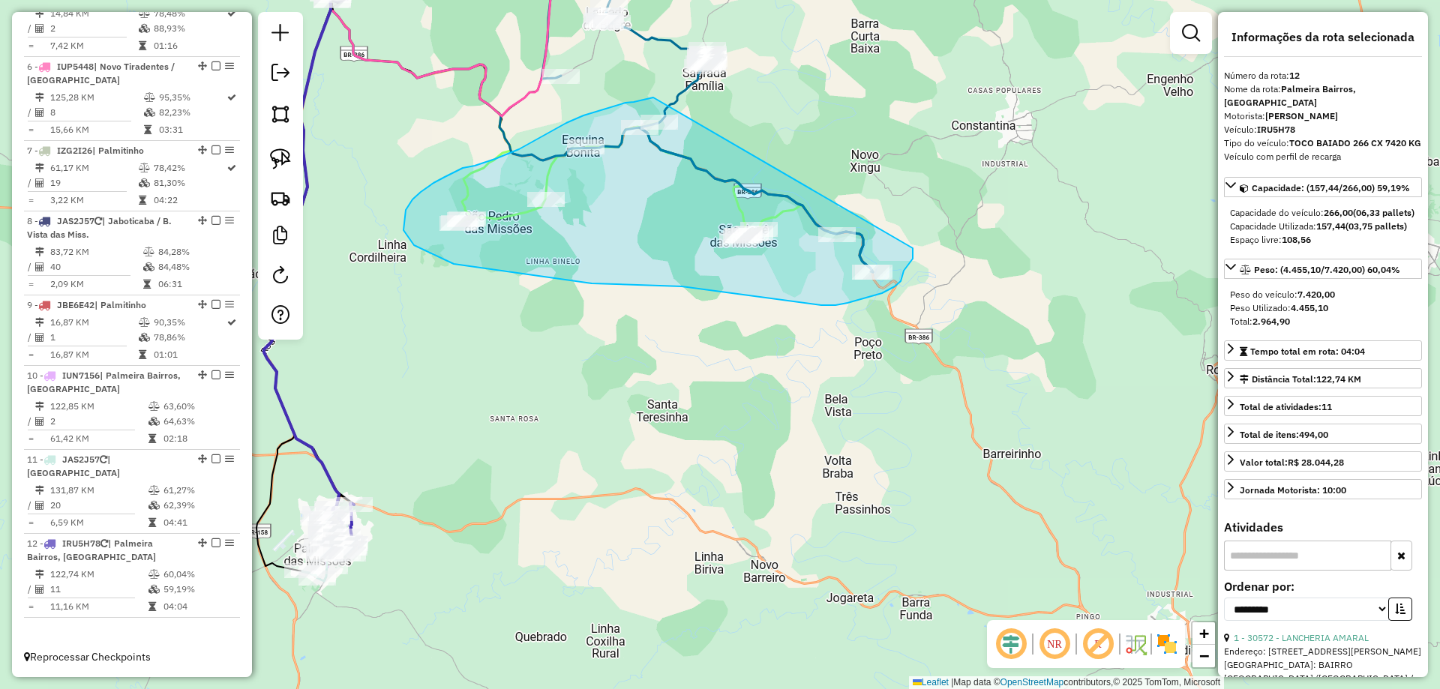
drag, startPoint x: 651, startPoint y: 97, endPoint x: 912, endPoint y: 247, distance: 301.0
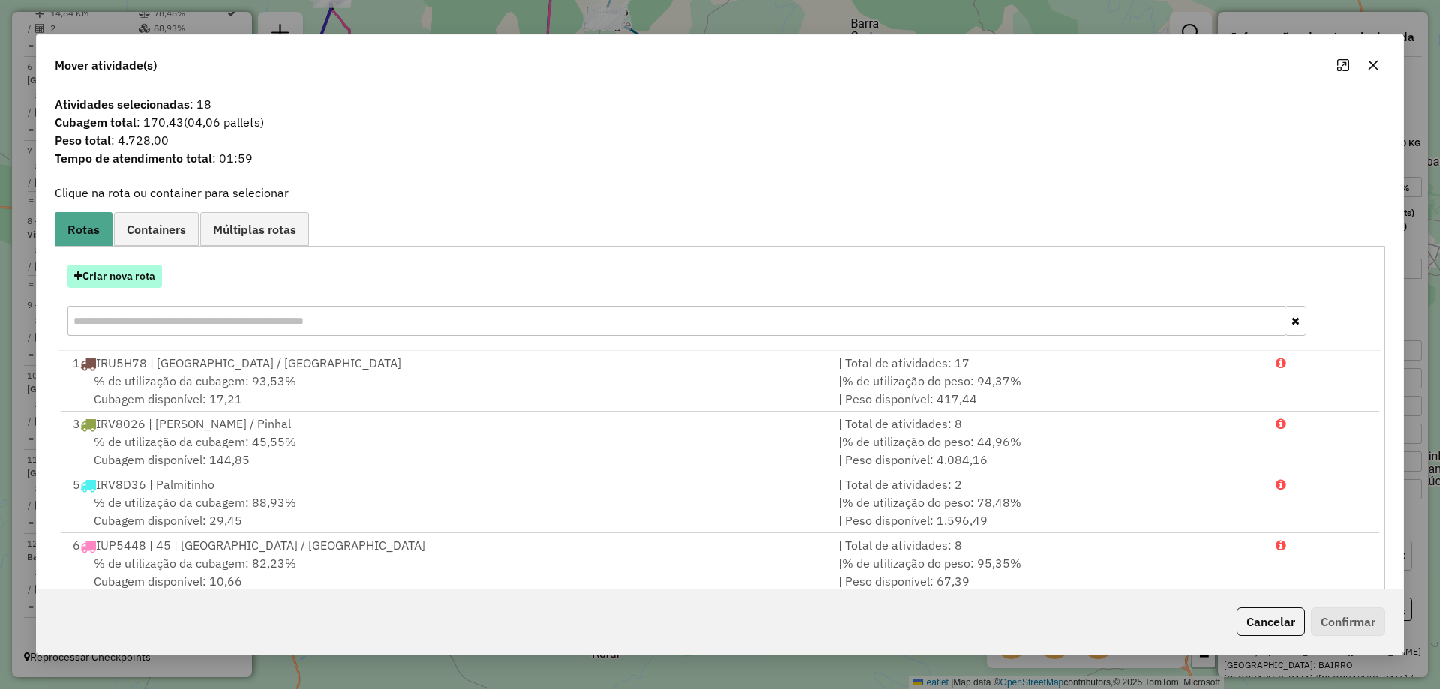
click at [127, 283] on button "Criar nova rota" at bounding box center [114, 276] width 94 height 23
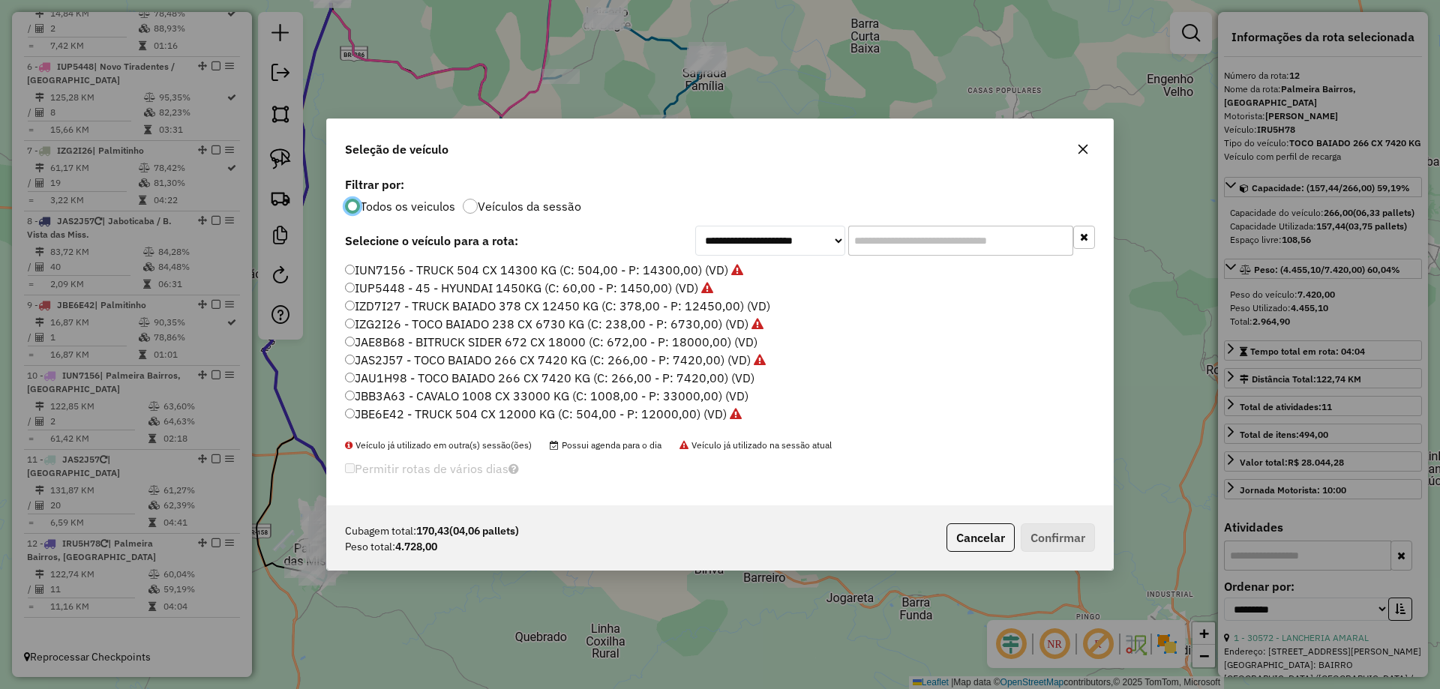
scroll to position [195, 0]
click at [390, 328] on label "JAU1H98 - TOCO BAIADO 266 CX 7420 KG (C: 266,00 - P: 7420,00) (VD)" at bounding box center [549, 327] width 409 height 18
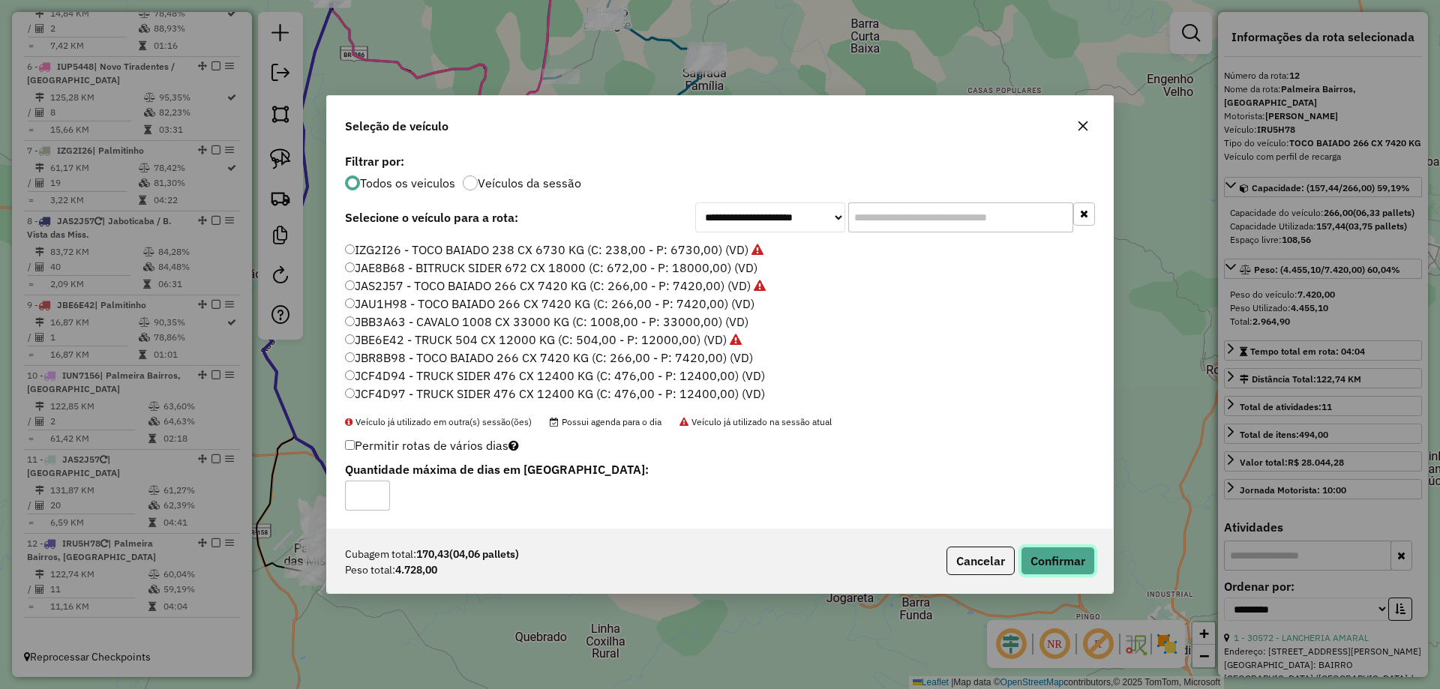
click at [1050, 552] on button "Confirmar" at bounding box center [1057, 561] width 74 height 28
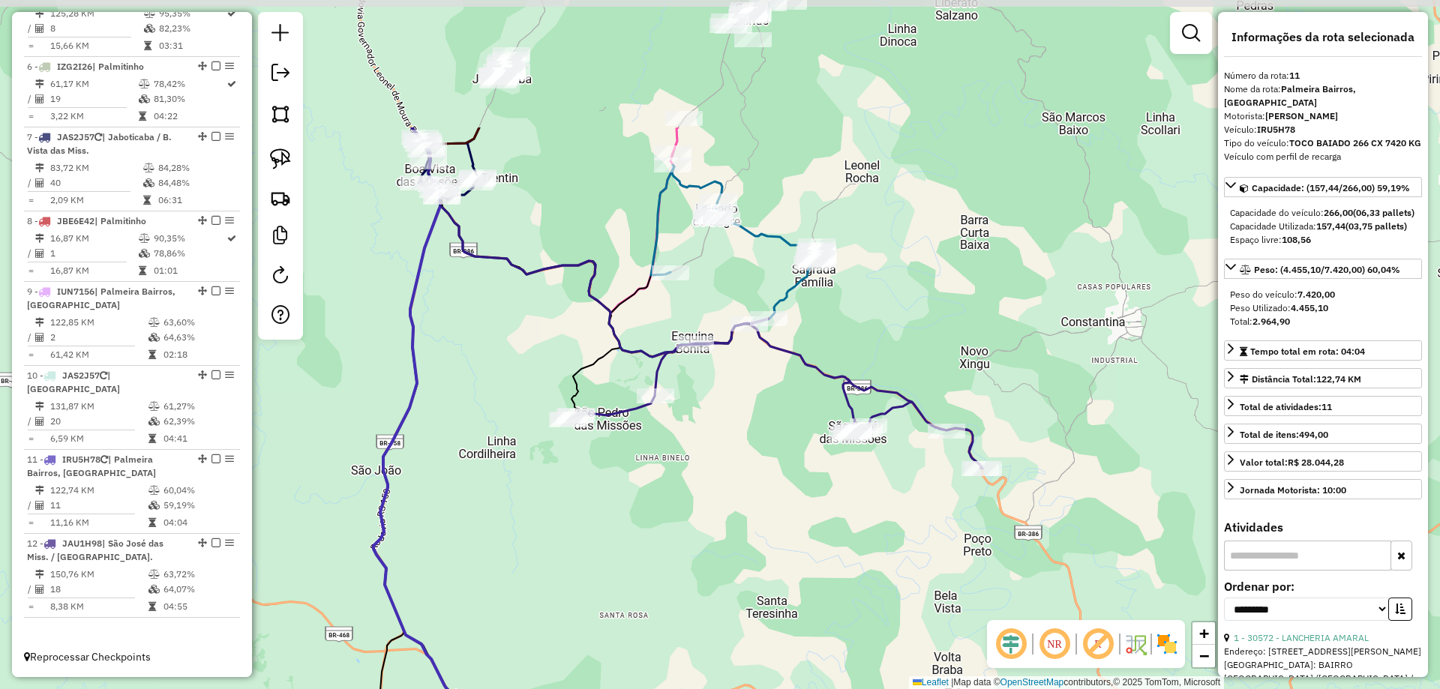
drag, startPoint x: 890, startPoint y: 142, endPoint x: 996, endPoint y: 334, distance: 219.8
click at [996, 334] on div "Janela de atendimento Grade de atendimento Capacidade Transportadoras Veículos …" at bounding box center [720, 344] width 1440 height 689
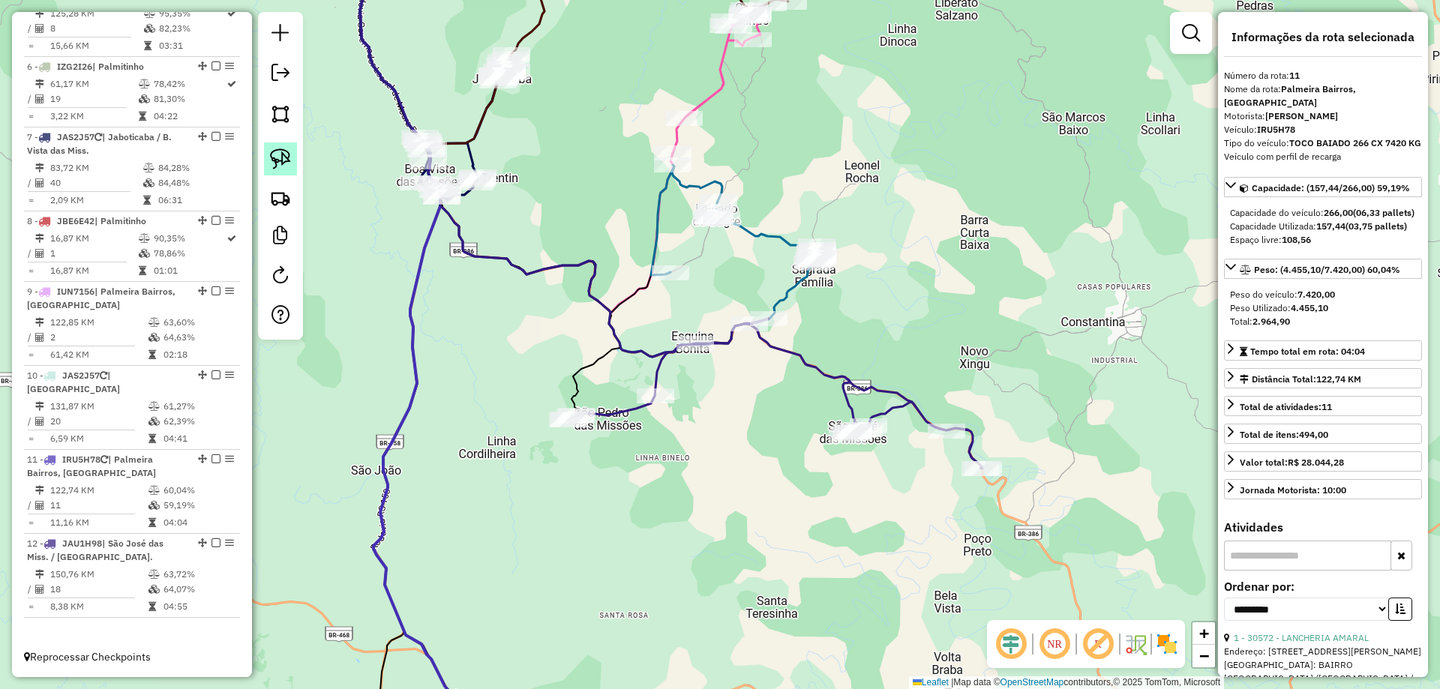
click at [269, 164] on link at bounding box center [280, 158] width 33 height 33
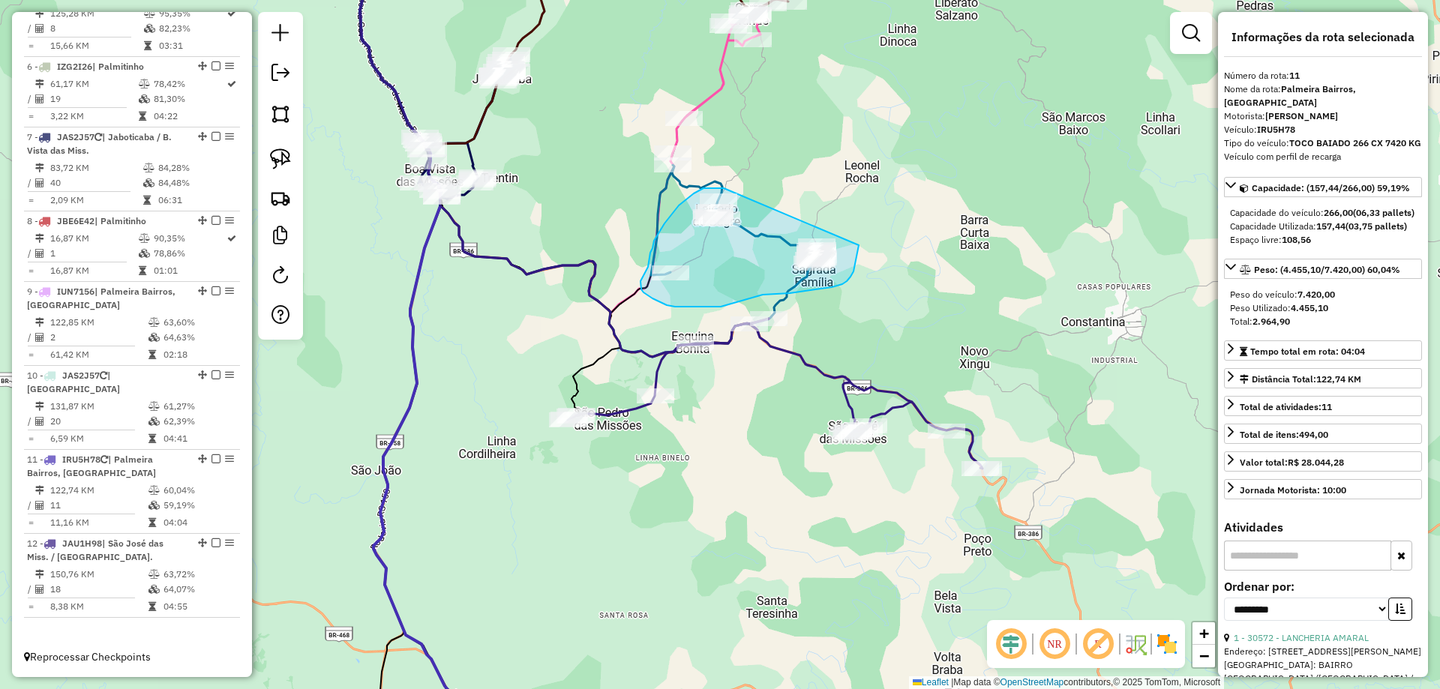
drag, startPoint x: 724, startPoint y: 188, endPoint x: 859, endPoint y: 245, distance: 146.5
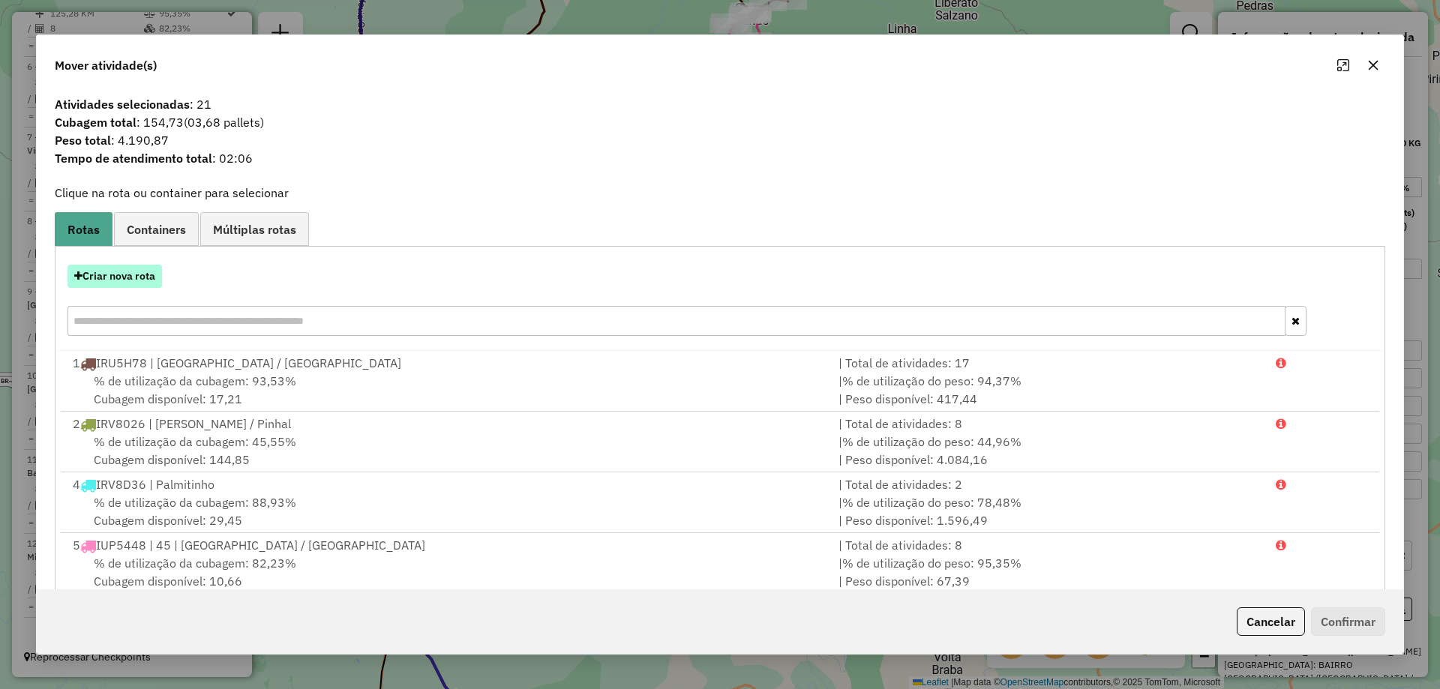
click at [137, 276] on button "Criar nova rota" at bounding box center [114, 276] width 94 height 23
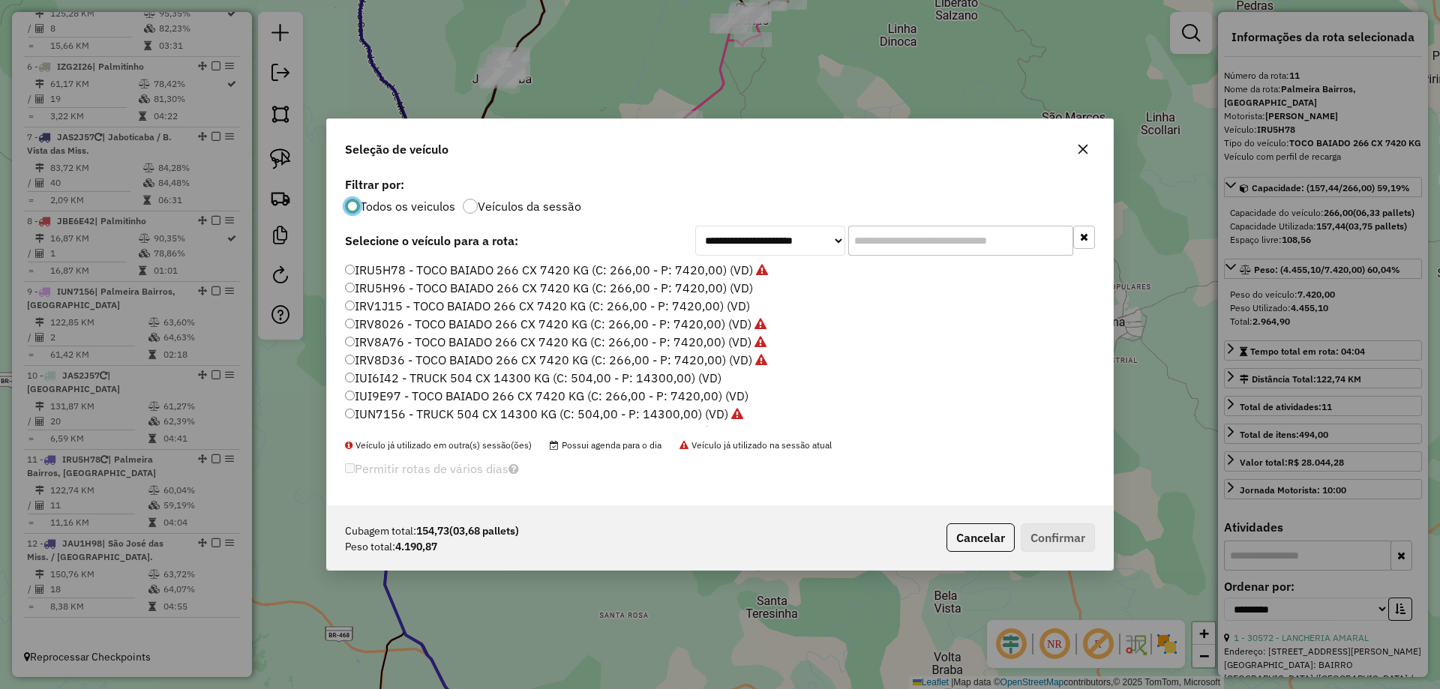
scroll to position [8, 4]
click at [1080, 143] on icon "button" at bounding box center [1083, 149] width 12 height 12
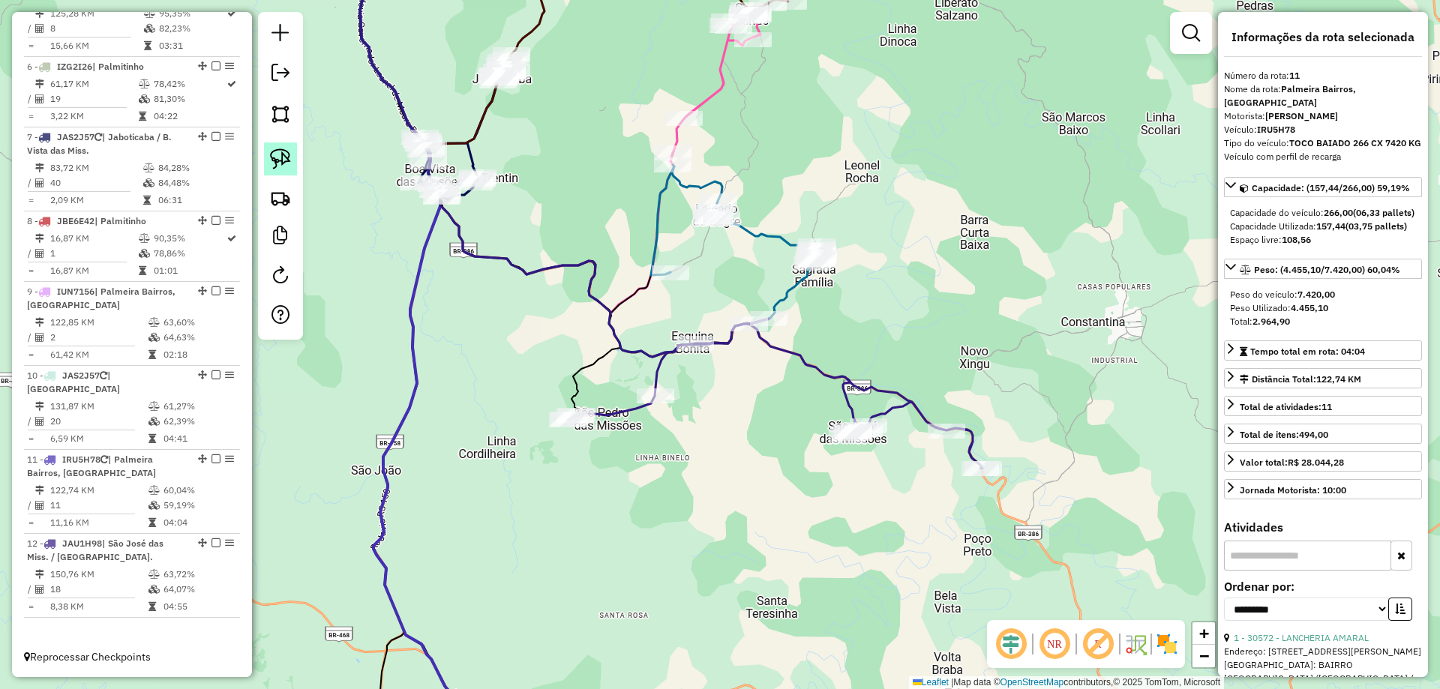
click at [271, 163] on img at bounding box center [280, 158] width 21 height 21
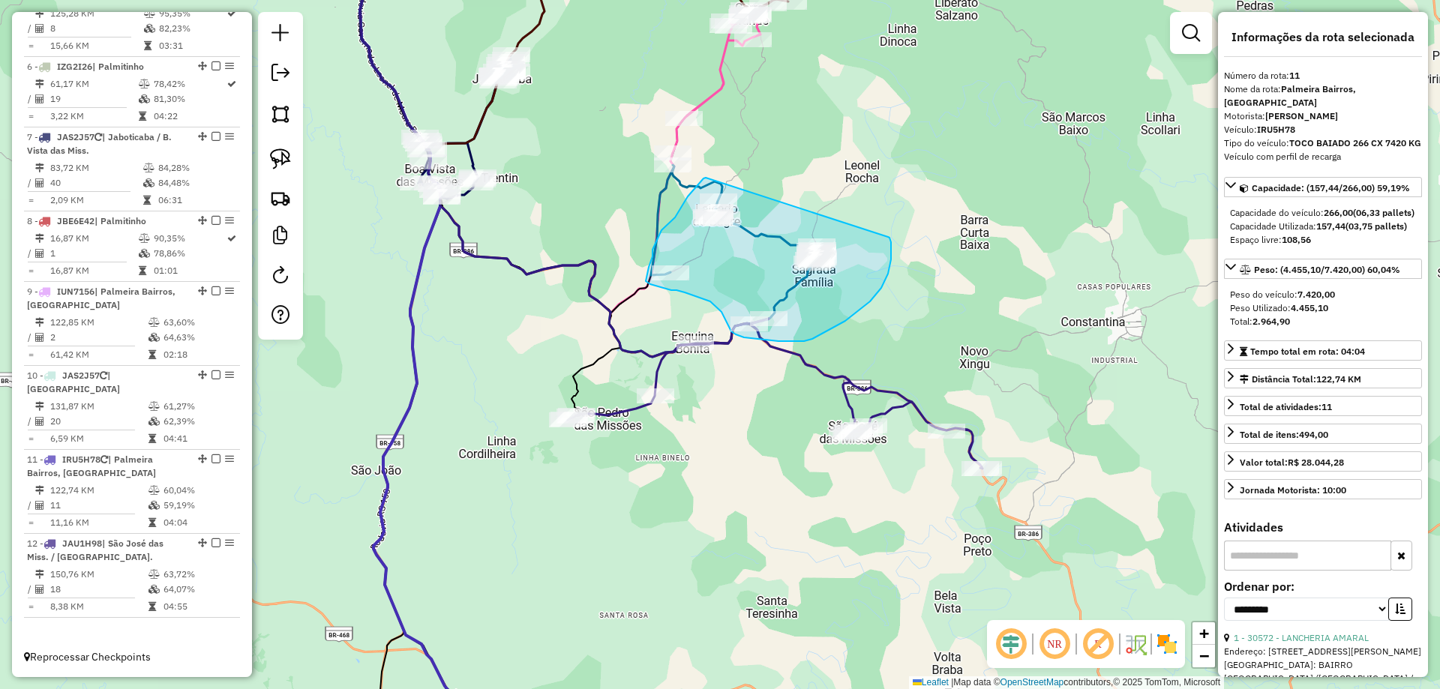
drag, startPoint x: 706, startPoint y: 178, endPoint x: 888, endPoint y: 237, distance: 191.6
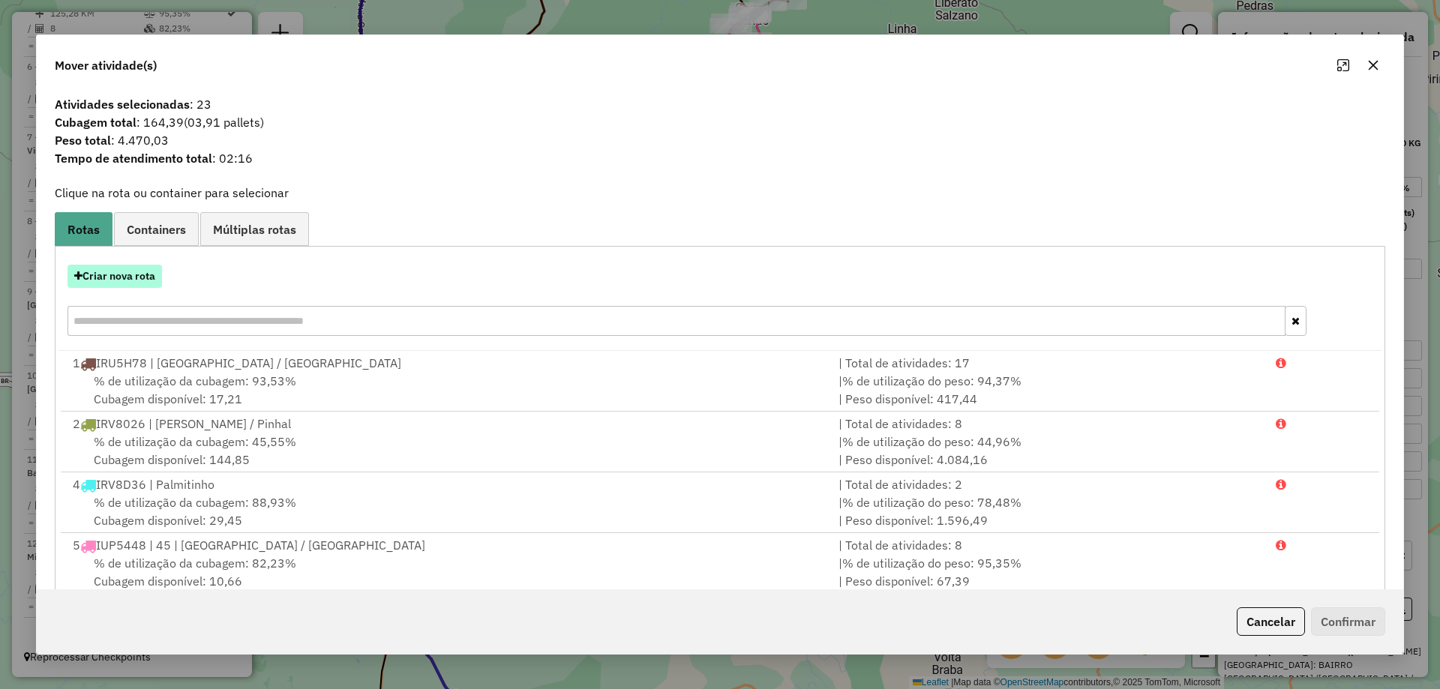
click at [105, 274] on button "Criar nova rota" at bounding box center [114, 276] width 94 height 23
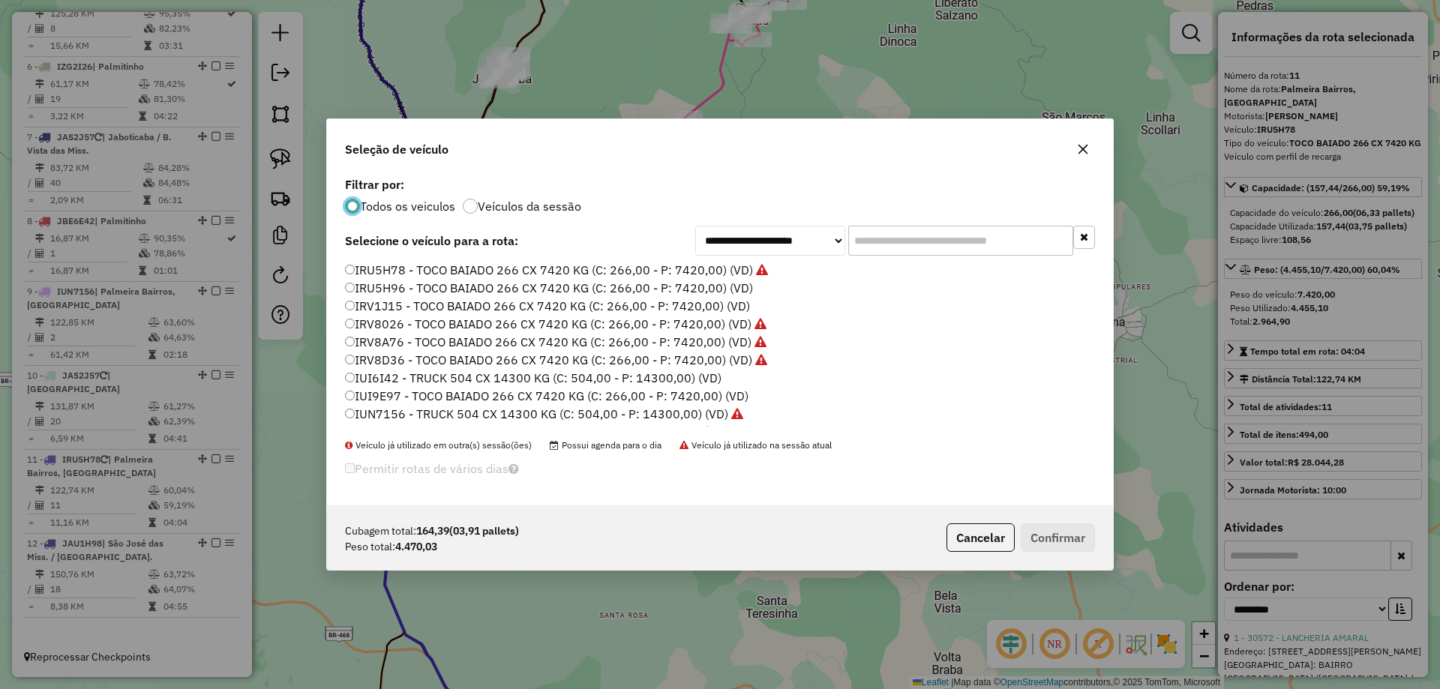
scroll to position [75, 0]
click at [397, 272] on label "IRV8A76 - TOCO BAIADO 266 CX 7420 KG (C: 266,00 - P: 7420,00) (VD)" at bounding box center [555, 267] width 421 height 18
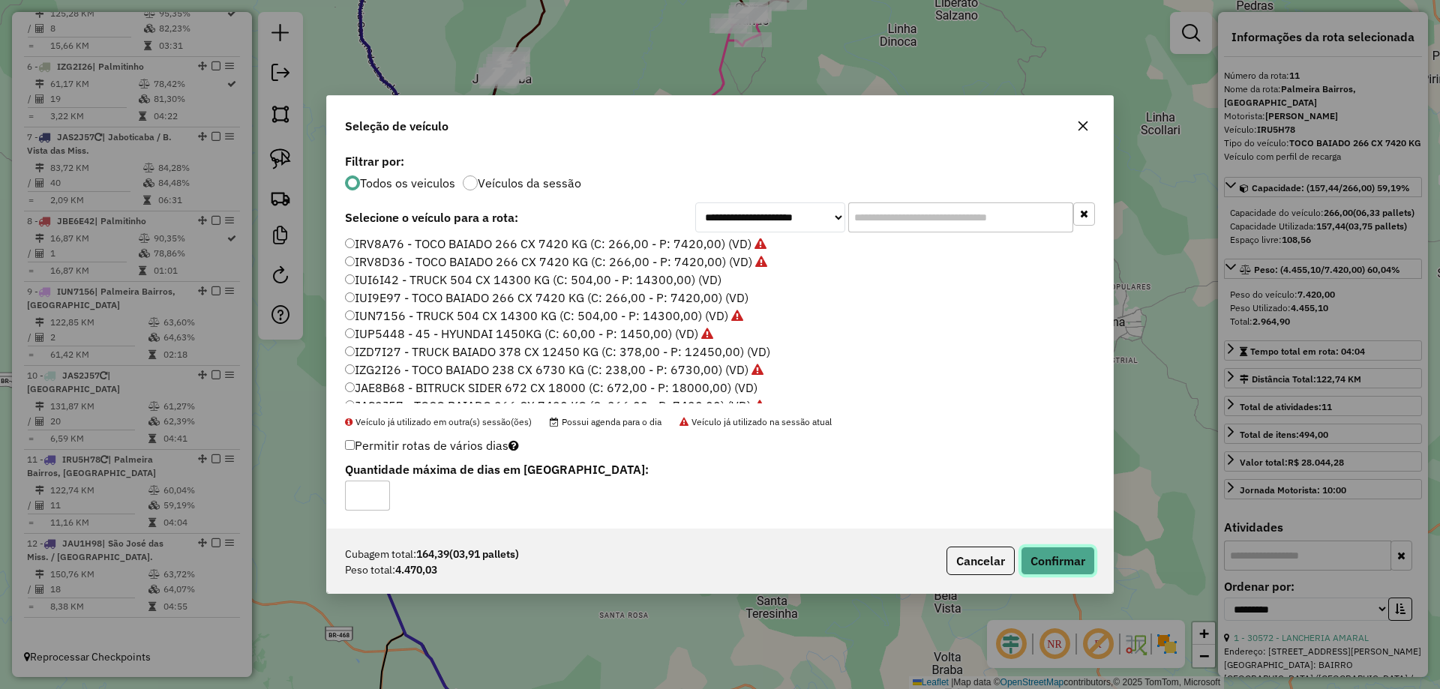
click at [1082, 568] on button "Confirmar" at bounding box center [1057, 561] width 74 height 28
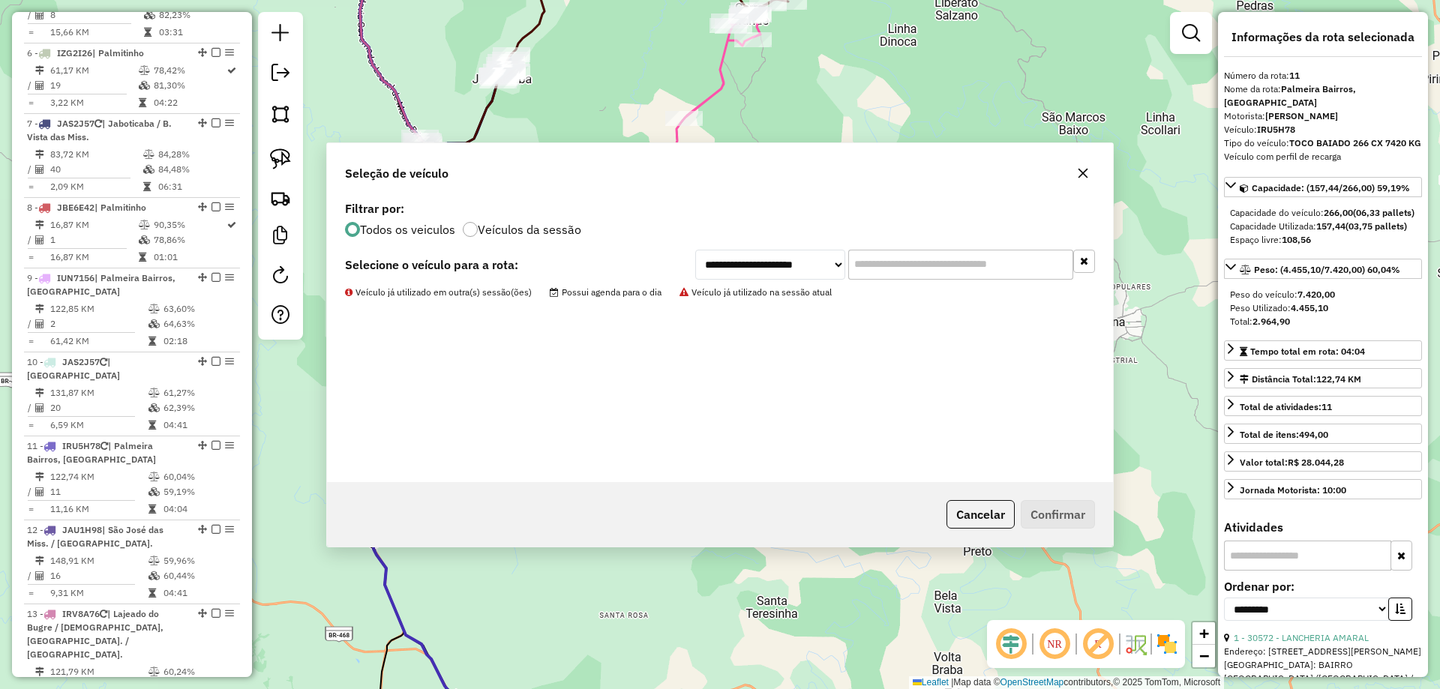
scroll to position [1058, 0]
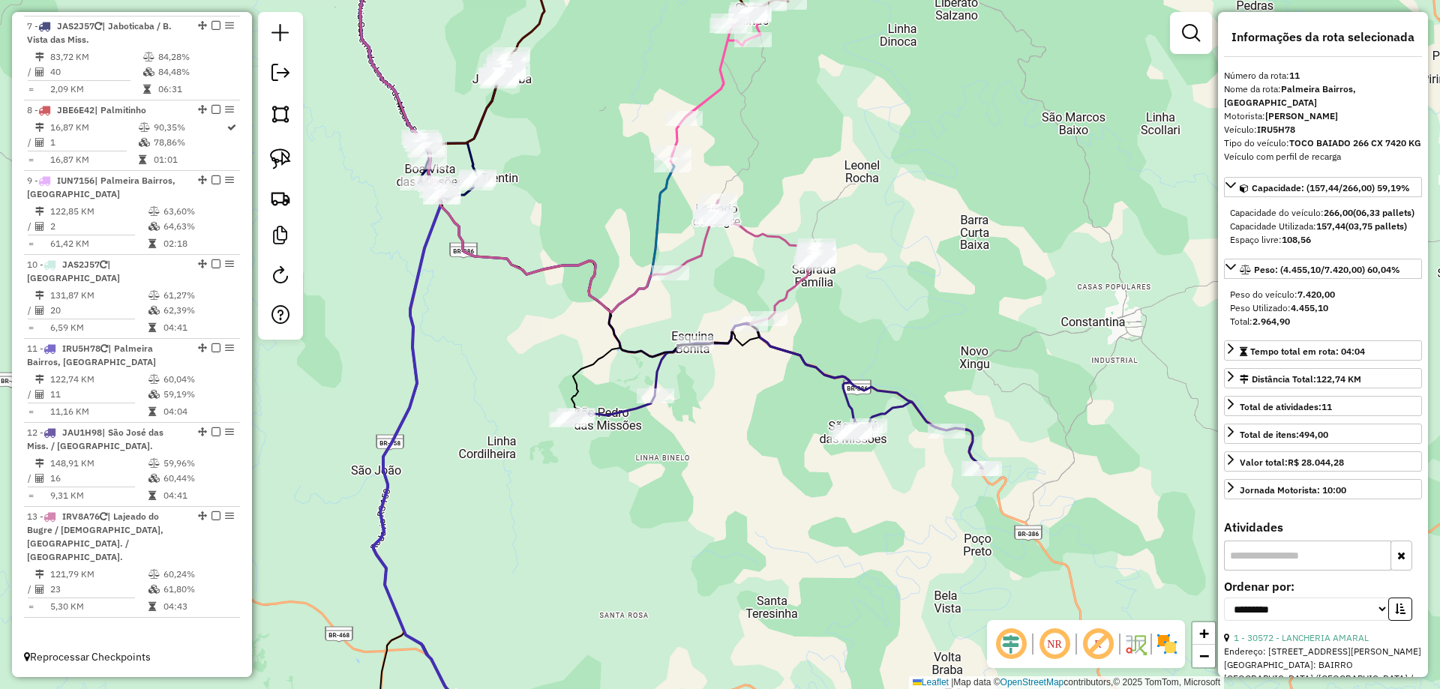
click at [828, 443] on div "Rota 12 - Placa JAU1H98 17652 - MERCADO SAO [PERSON_NAME] de atendimento Grade …" at bounding box center [720, 344] width 1440 height 689
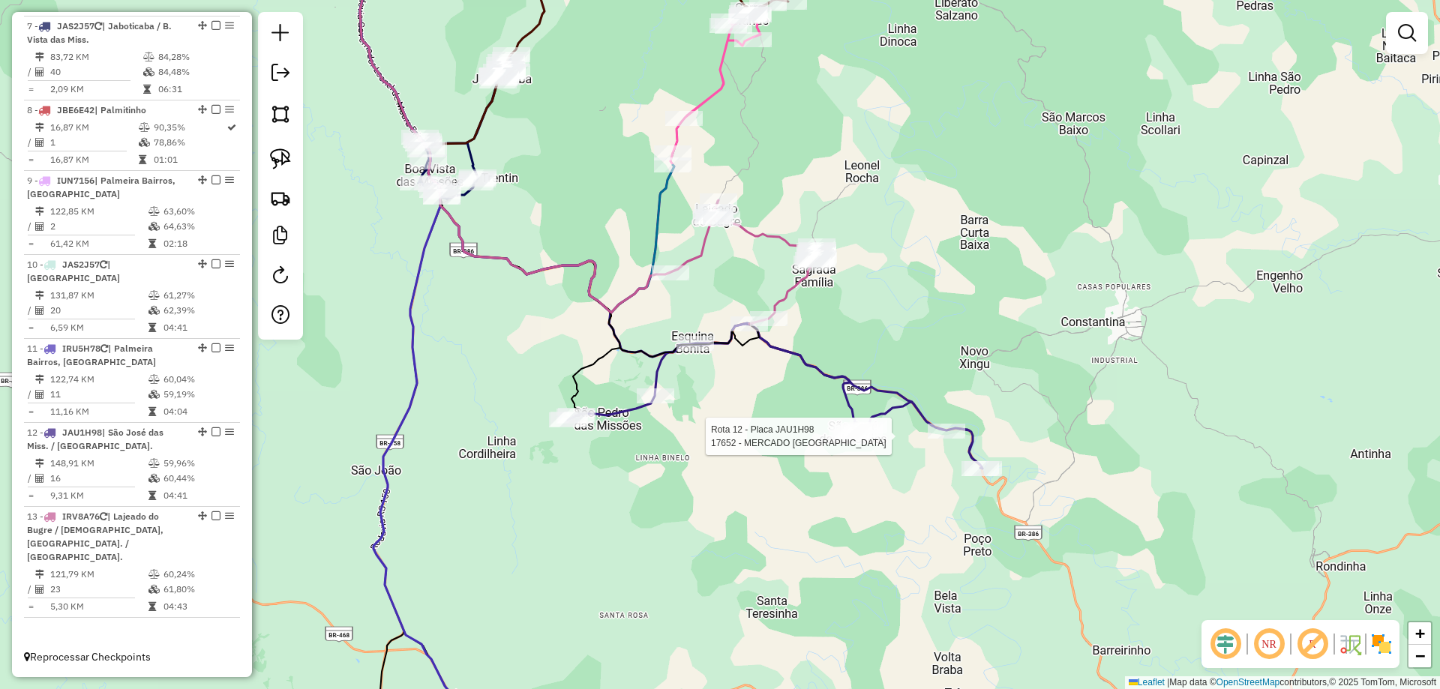
select select "**********"
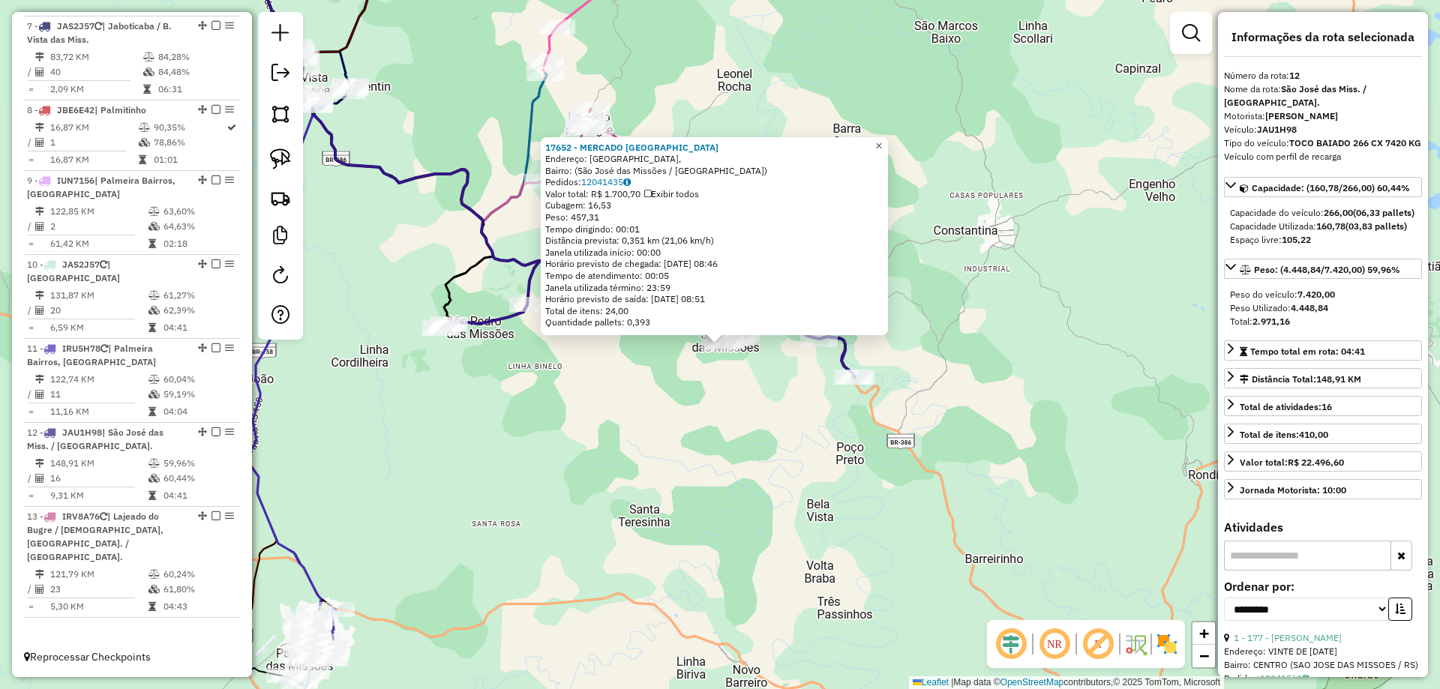
click at [888, 137] on link "×" at bounding box center [879, 146] width 18 height 18
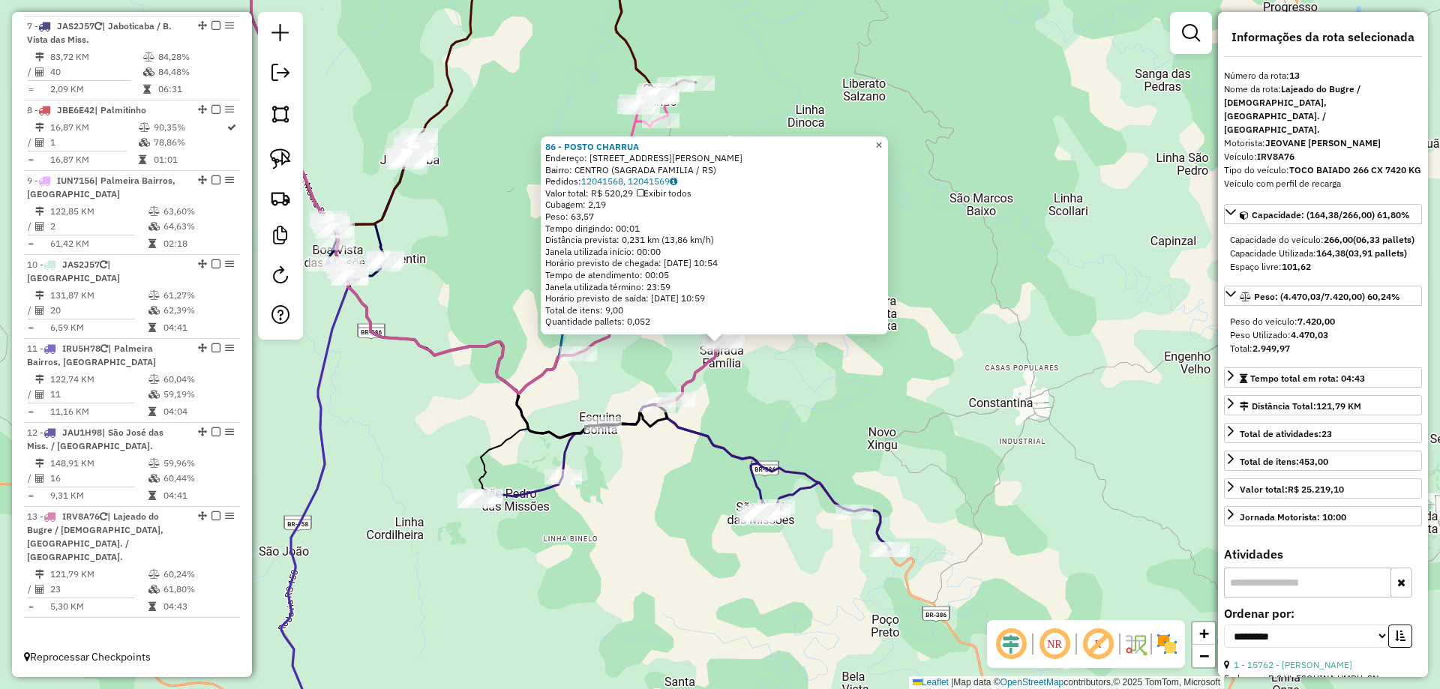
drag, startPoint x: 895, startPoint y: 145, endPoint x: 869, endPoint y: 160, distance: 30.6
click at [888, 145] on link "×" at bounding box center [879, 145] width 18 height 18
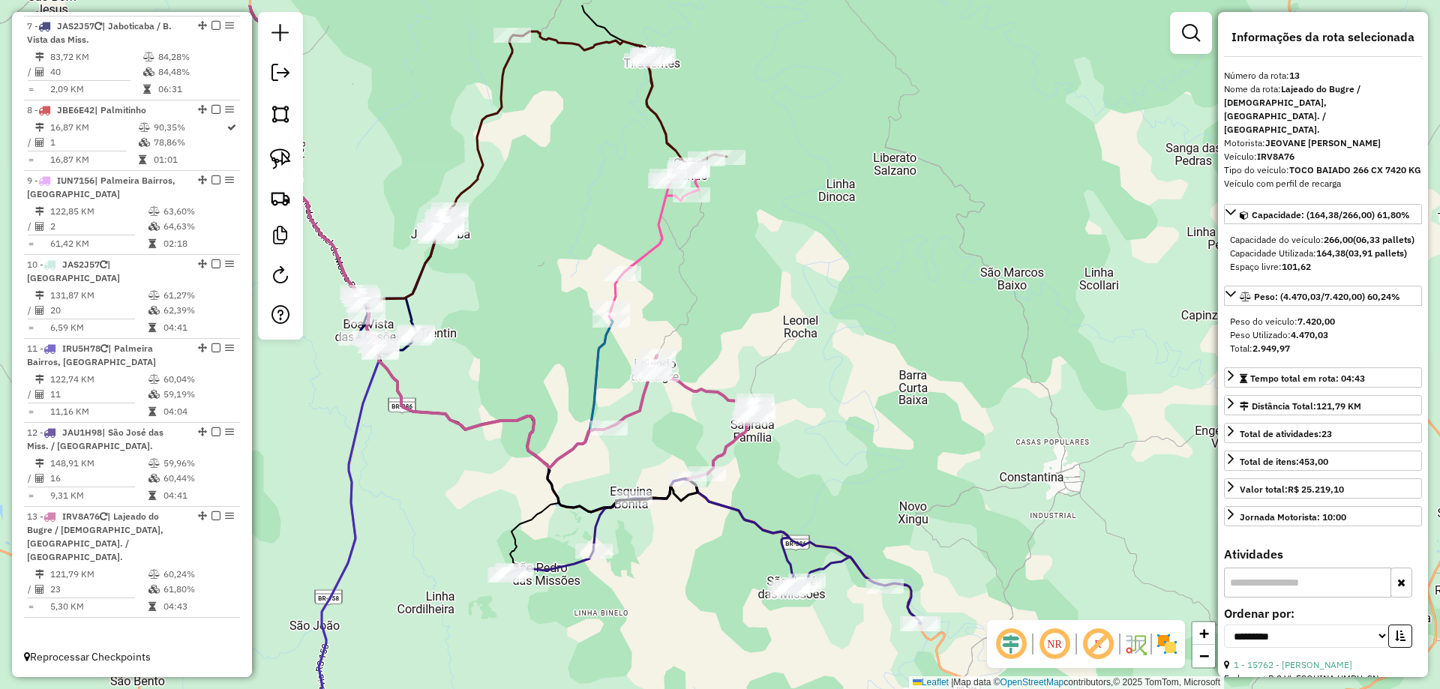
drag, startPoint x: 847, startPoint y: 246, endPoint x: 755, endPoint y: 326, distance: 121.7
click at [874, 292] on div "Janela de atendimento Grade de atendimento Capacidade Transportadoras Veículos …" at bounding box center [720, 344] width 1440 height 689
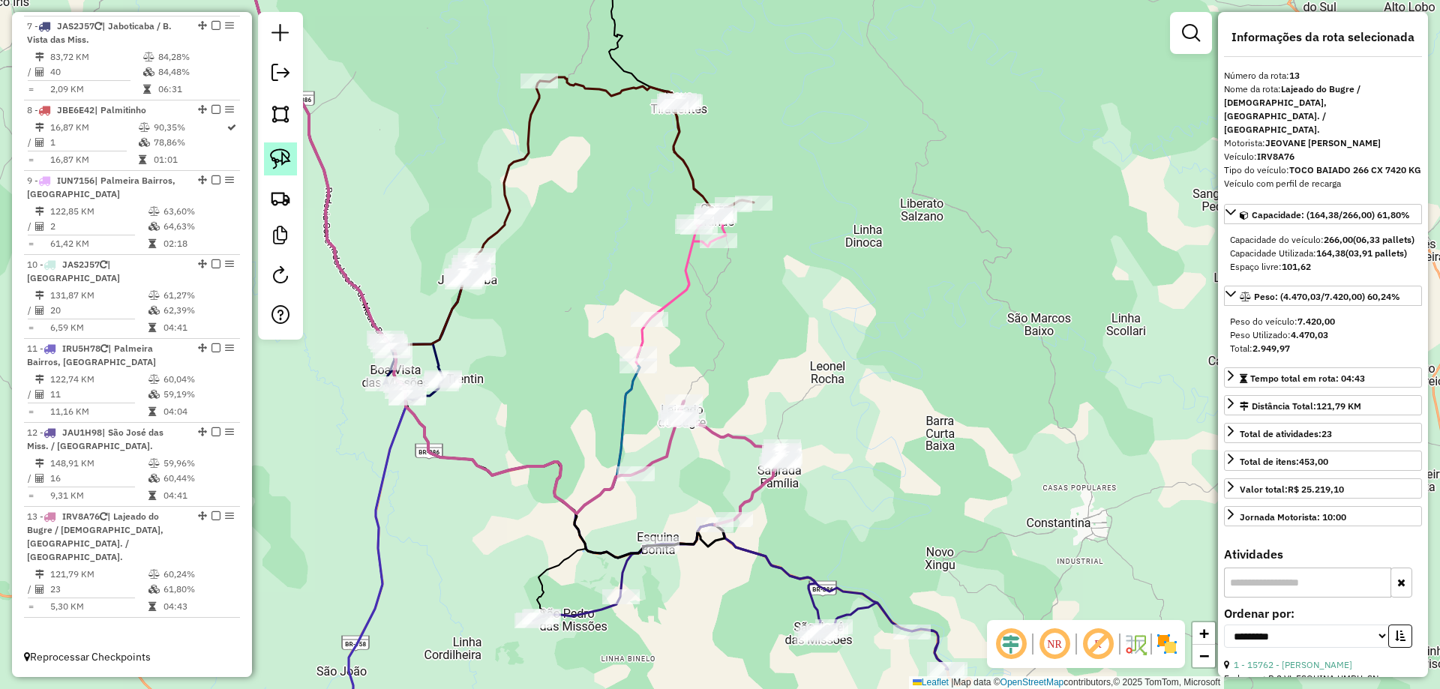
click at [272, 164] on img at bounding box center [280, 158] width 21 height 21
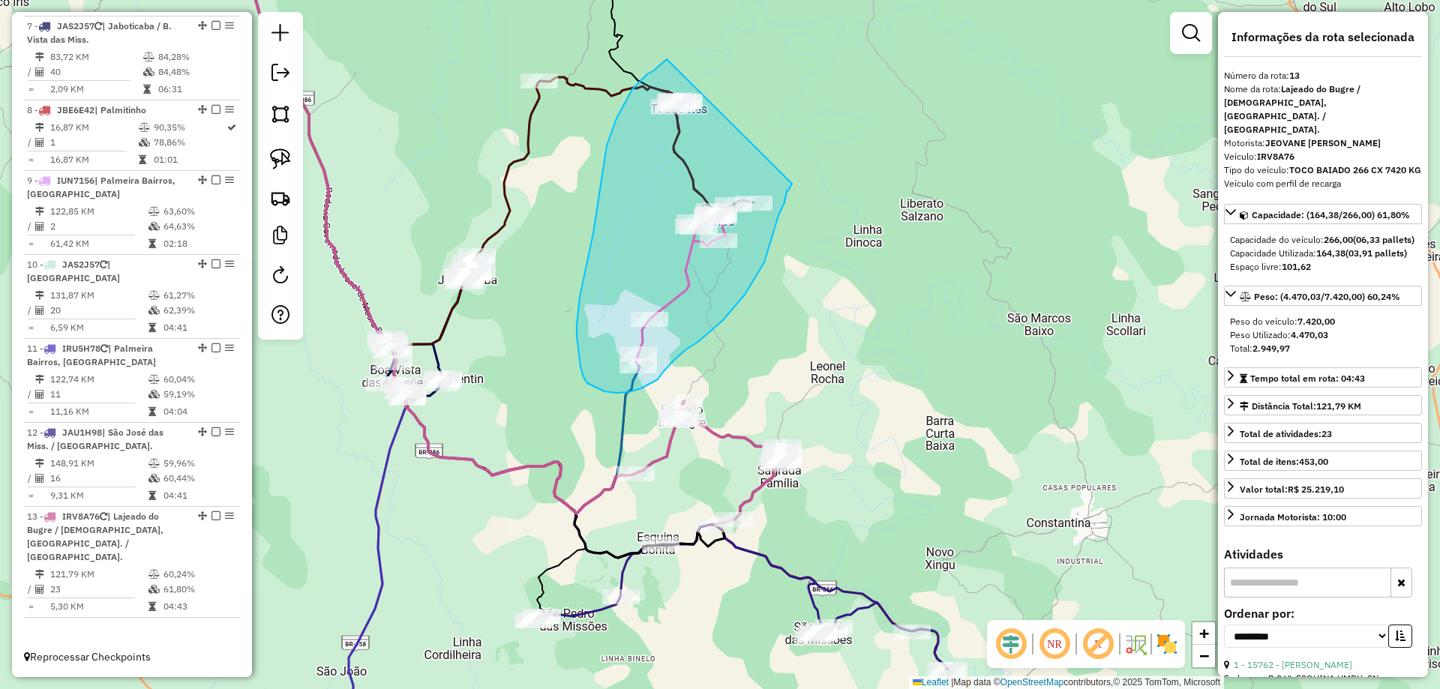
drag, startPoint x: 667, startPoint y: 59, endPoint x: 792, endPoint y: 184, distance: 176.6
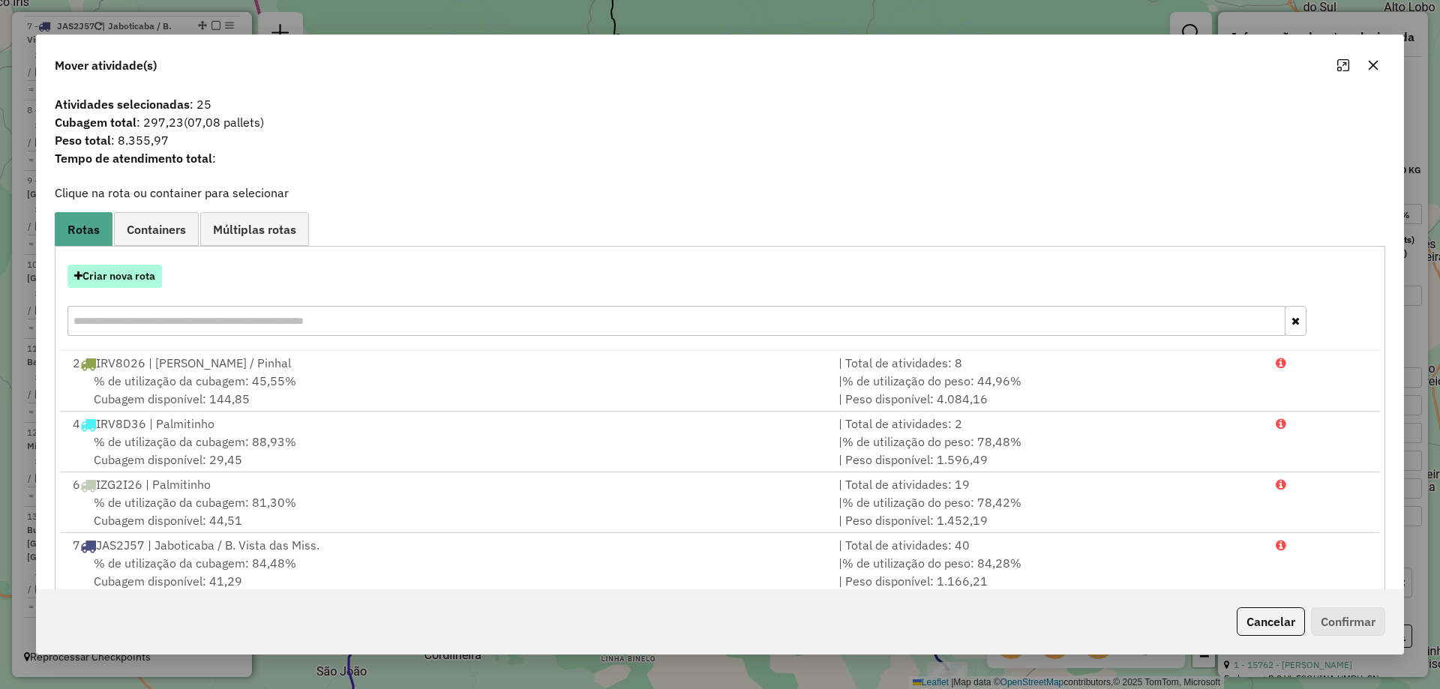
click at [97, 274] on button "Criar nova rota" at bounding box center [114, 276] width 94 height 23
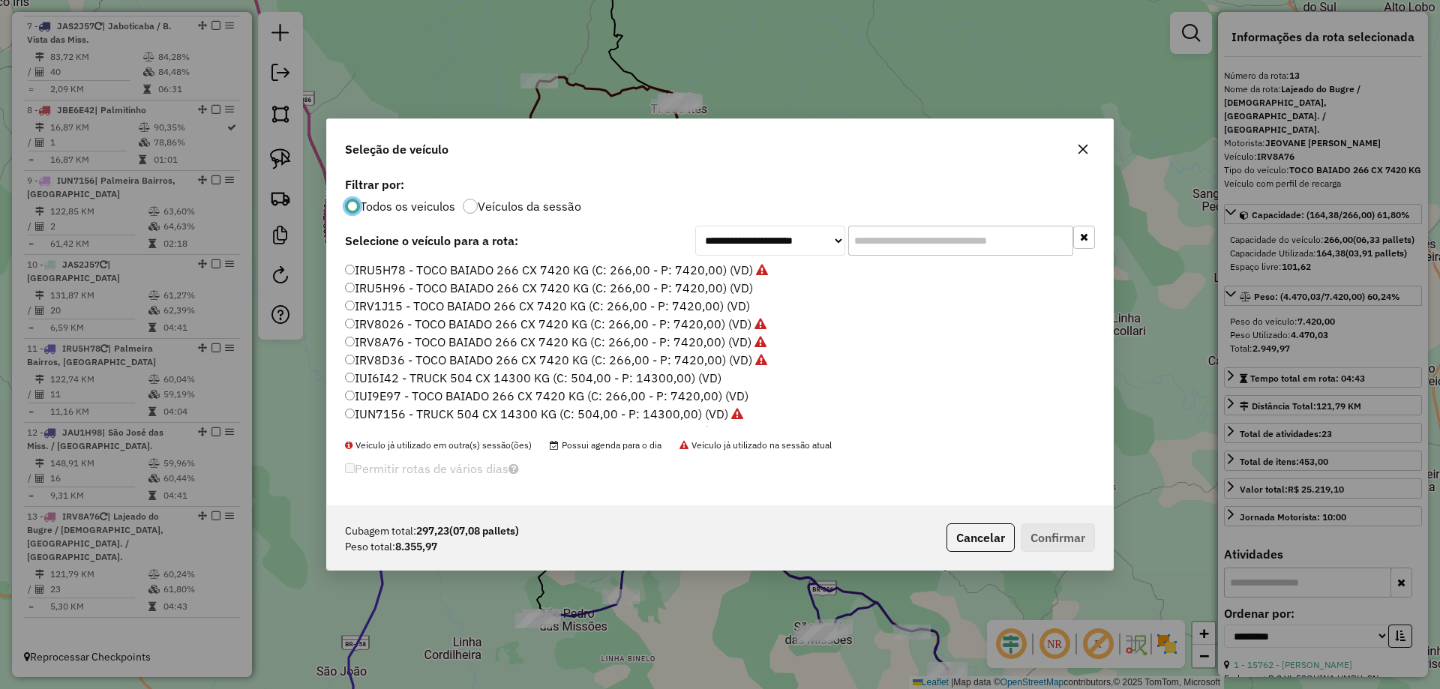
scroll to position [8, 4]
click at [418, 357] on label "IRV8D36 - TOCO BAIADO 266 CX 7420 KG (C: 266,00 - P: 7420,00) (VD)" at bounding box center [556, 360] width 422 height 18
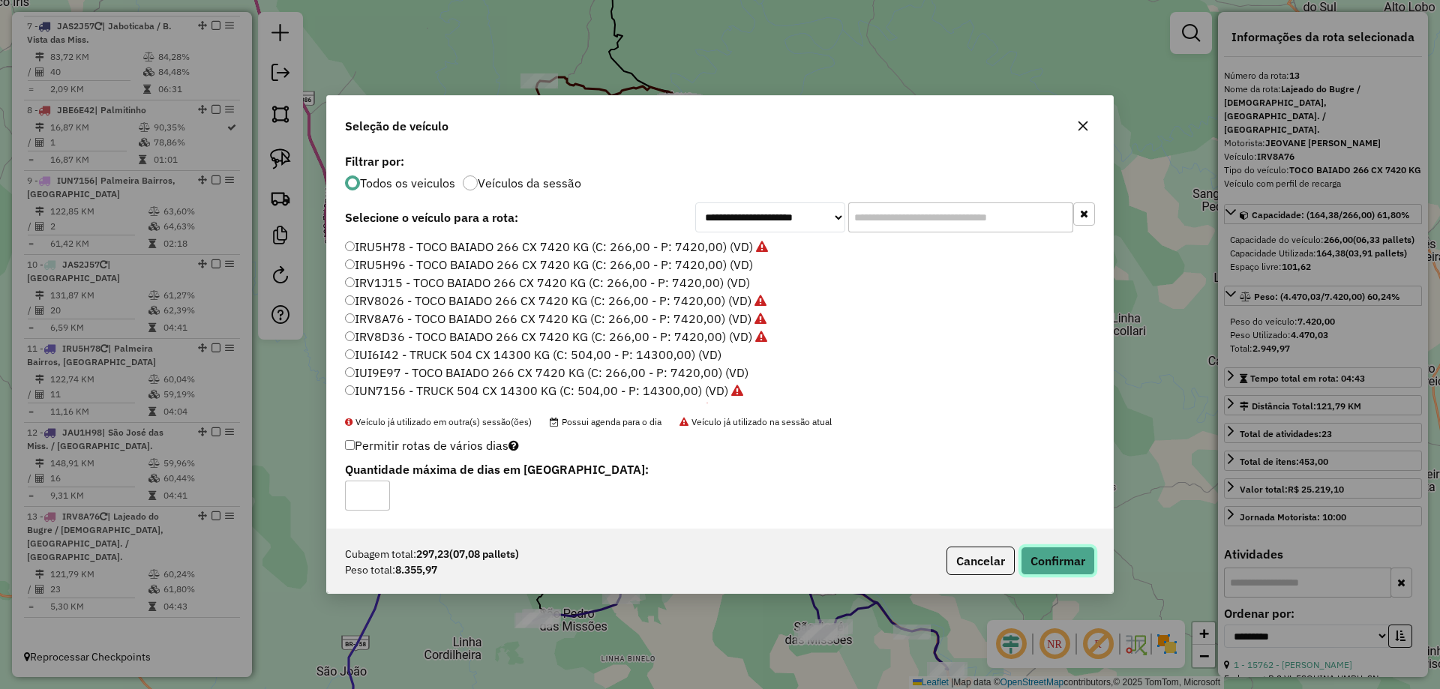
click at [1054, 559] on button "Confirmar" at bounding box center [1057, 561] width 74 height 28
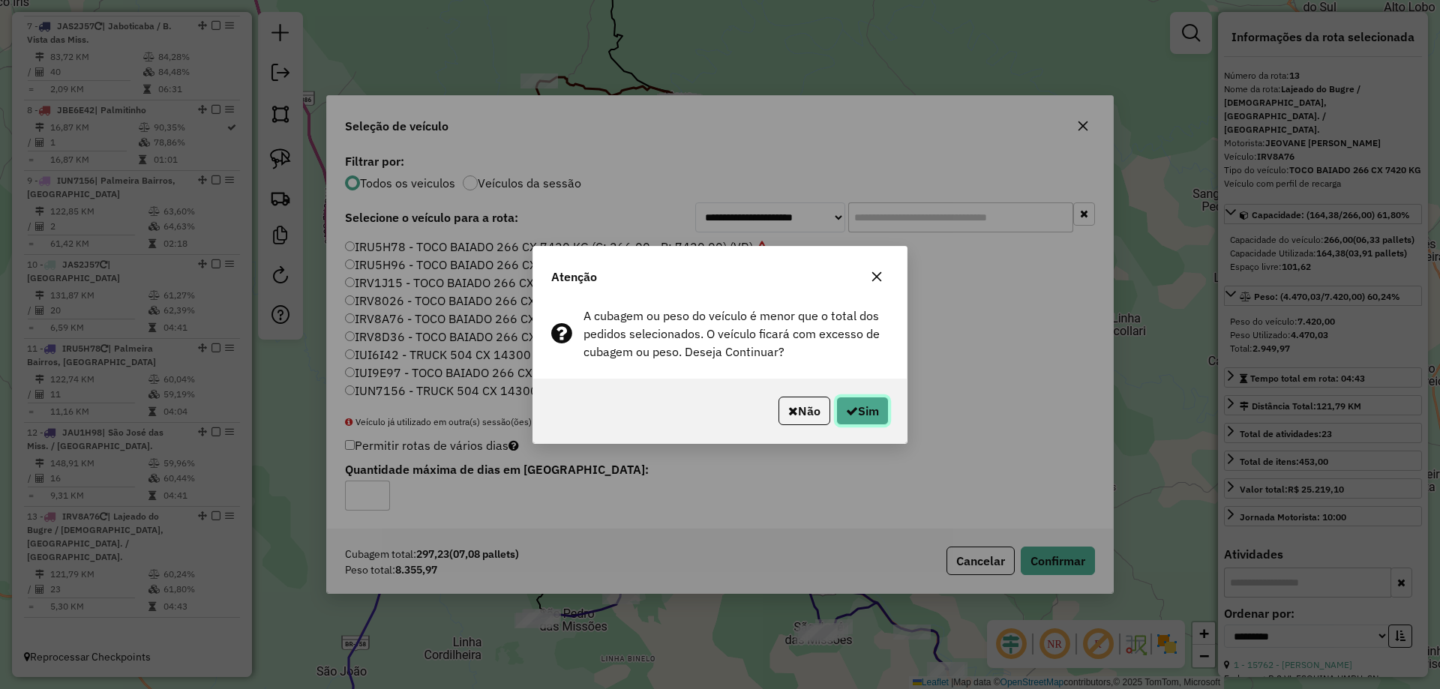
click at [879, 415] on button "Sim" at bounding box center [862, 411] width 52 height 28
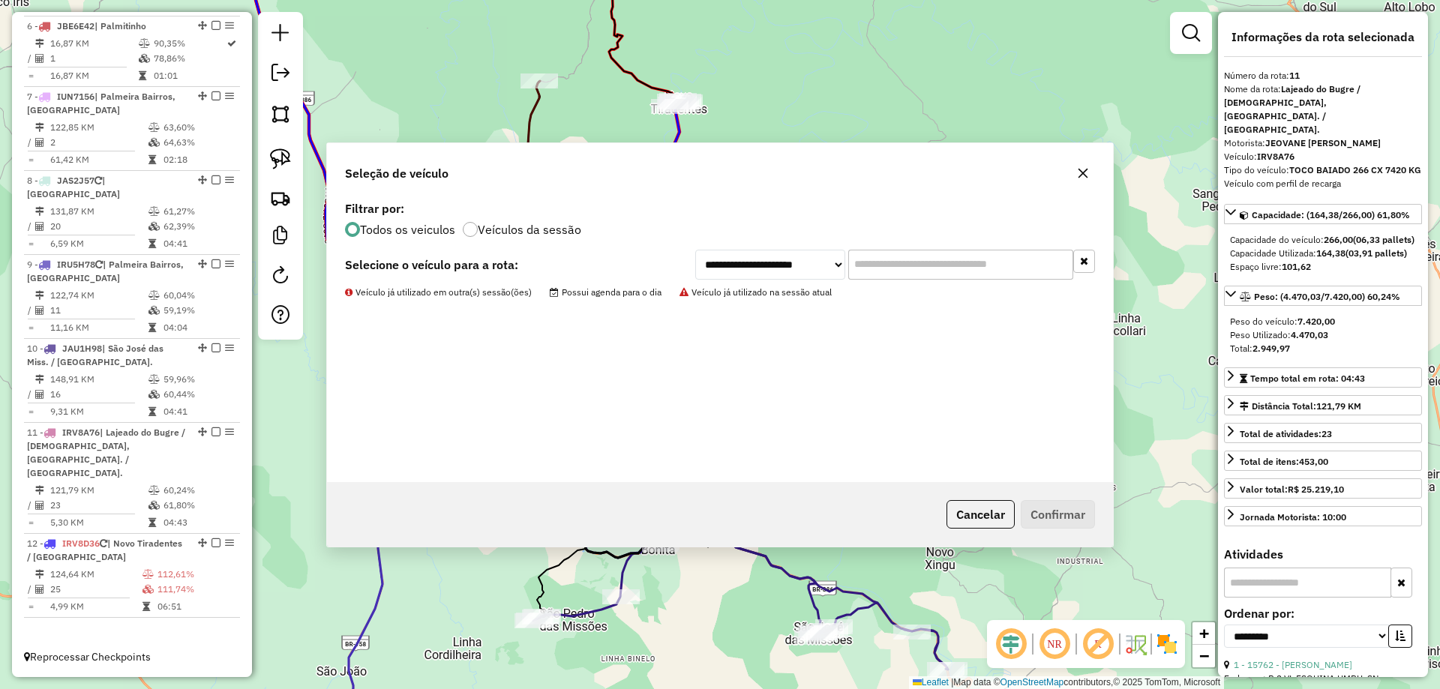
scroll to position [942, 0]
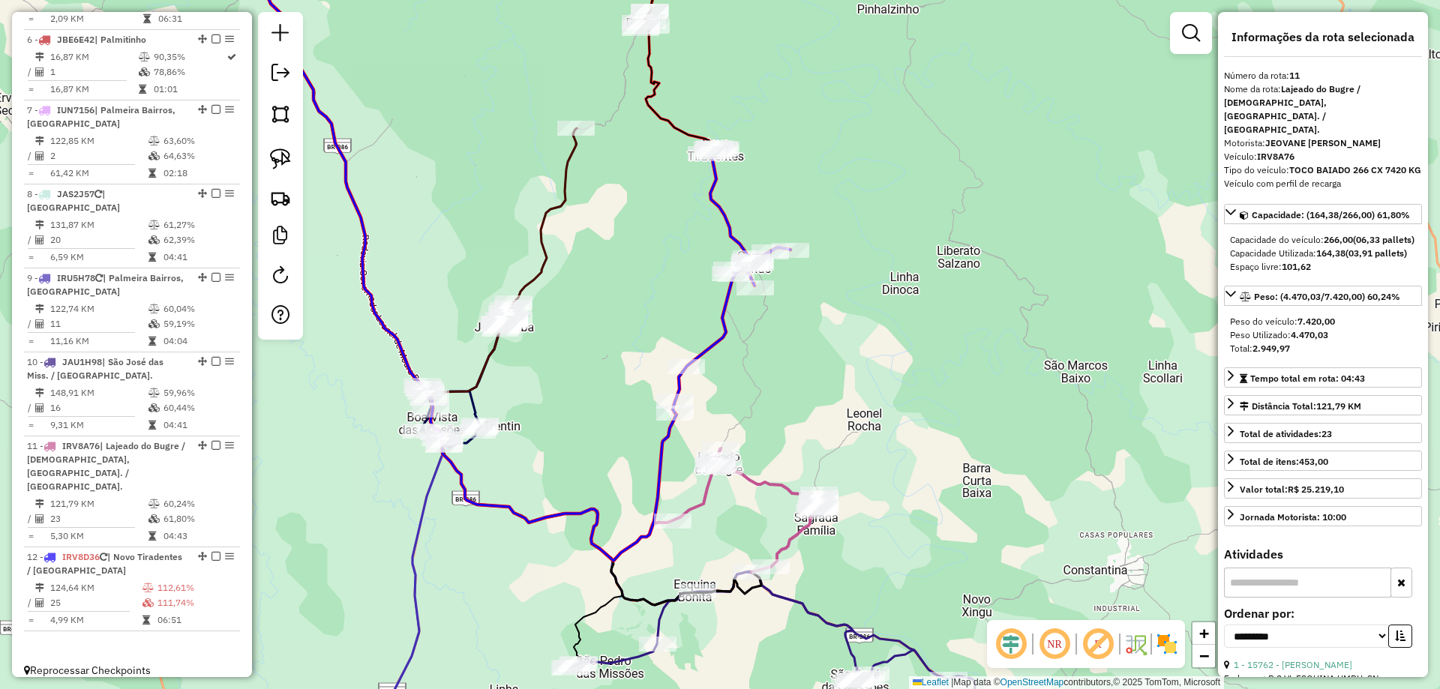
drag, startPoint x: 761, startPoint y: 290, endPoint x: 794, endPoint y: 336, distance: 56.4
click at [794, 336] on div "Janela de atendimento Grade de atendimento Capacidade Transportadoras Veículos …" at bounding box center [720, 344] width 1440 height 689
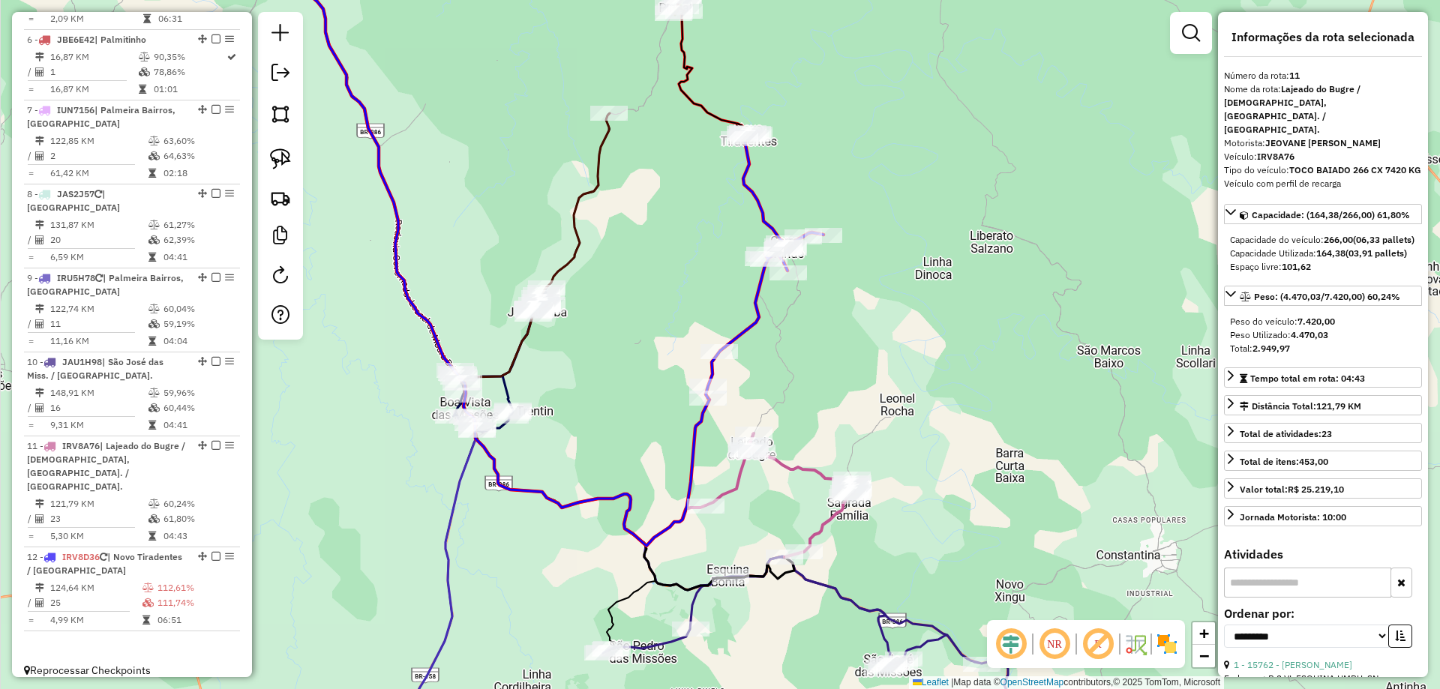
drag, startPoint x: 593, startPoint y: 331, endPoint x: 616, endPoint y: 291, distance: 46.7
click at [622, 291] on div "Janela de atendimento Grade de atendimento Capacidade Transportadoras Veículos …" at bounding box center [720, 344] width 1440 height 689
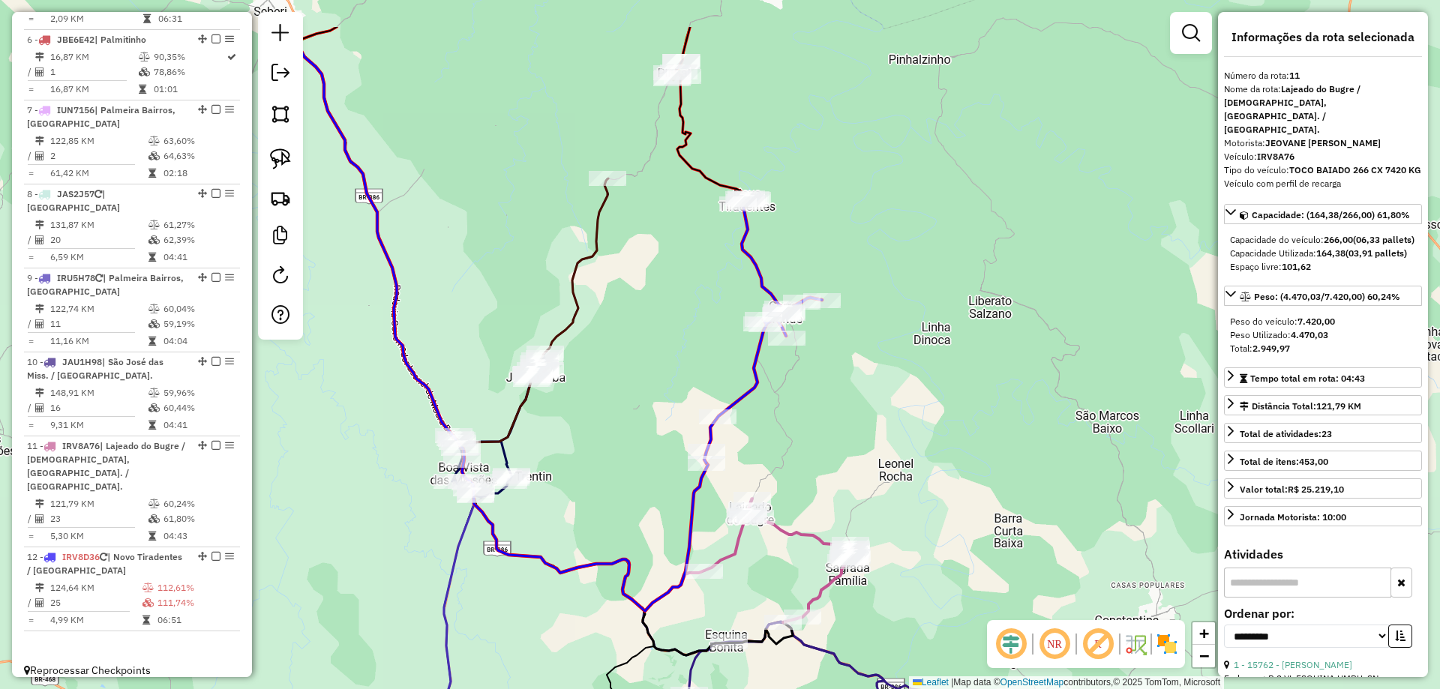
drag, startPoint x: 688, startPoint y: 193, endPoint x: 672, endPoint y: 280, distance: 88.4
click at [672, 280] on div "Janela de atendimento Grade de atendimento Capacidade Transportadoras Veículos …" at bounding box center [720, 344] width 1440 height 689
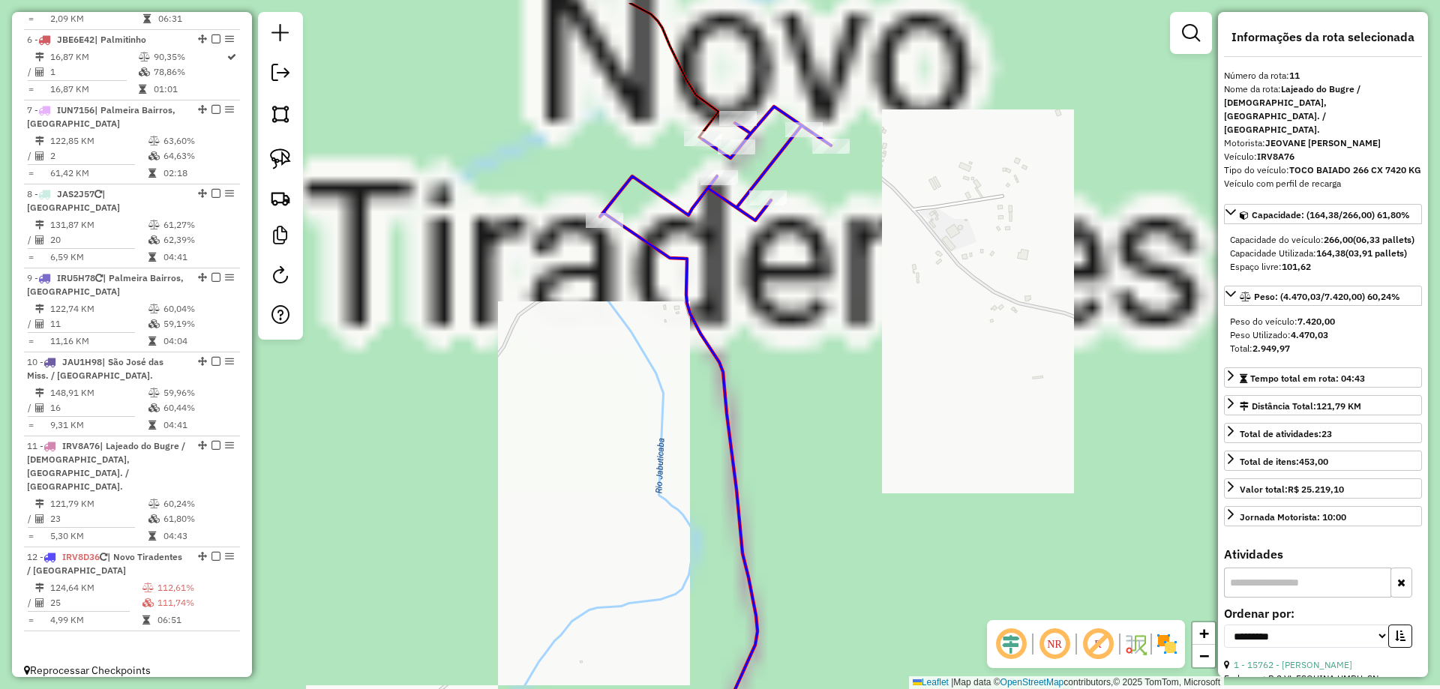
drag, startPoint x: 784, startPoint y: 254, endPoint x: 770, endPoint y: 297, distance: 44.8
click at [790, 319] on div "Janela de atendimento Grade de atendimento Capacidade Transportadoras Veículos …" at bounding box center [720, 344] width 1440 height 689
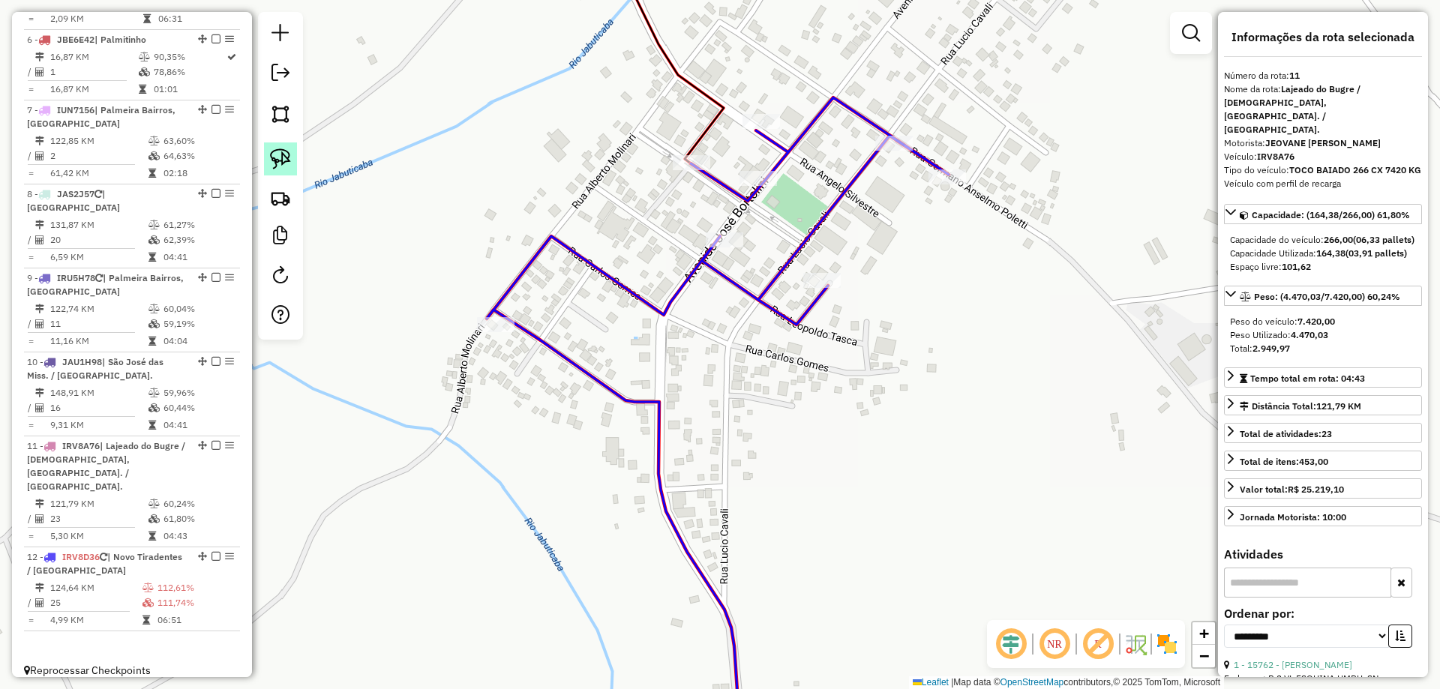
click at [281, 148] on link at bounding box center [280, 158] width 33 height 33
drag, startPoint x: 792, startPoint y: 180, endPoint x: 751, endPoint y: 254, distance: 84.9
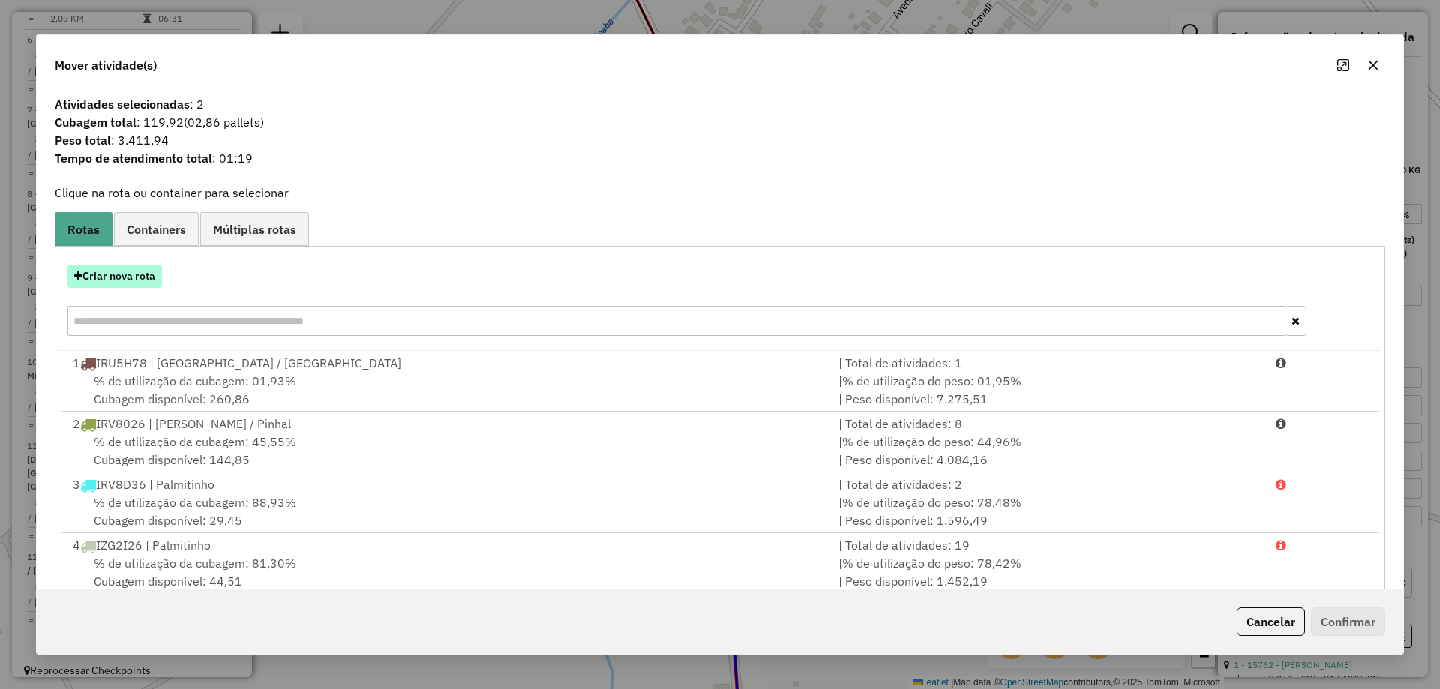
click at [136, 280] on button "Criar nova rota" at bounding box center [114, 276] width 94 height 23
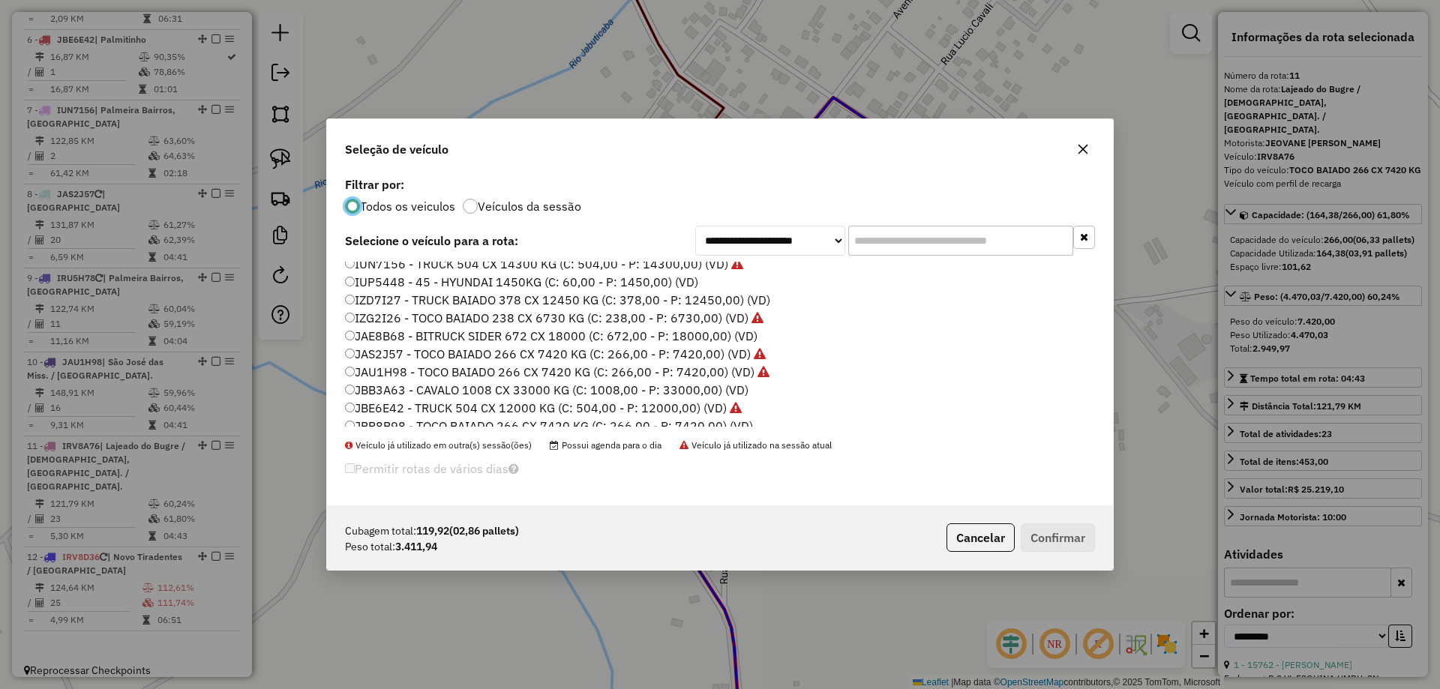
scroll to position [195, 0]
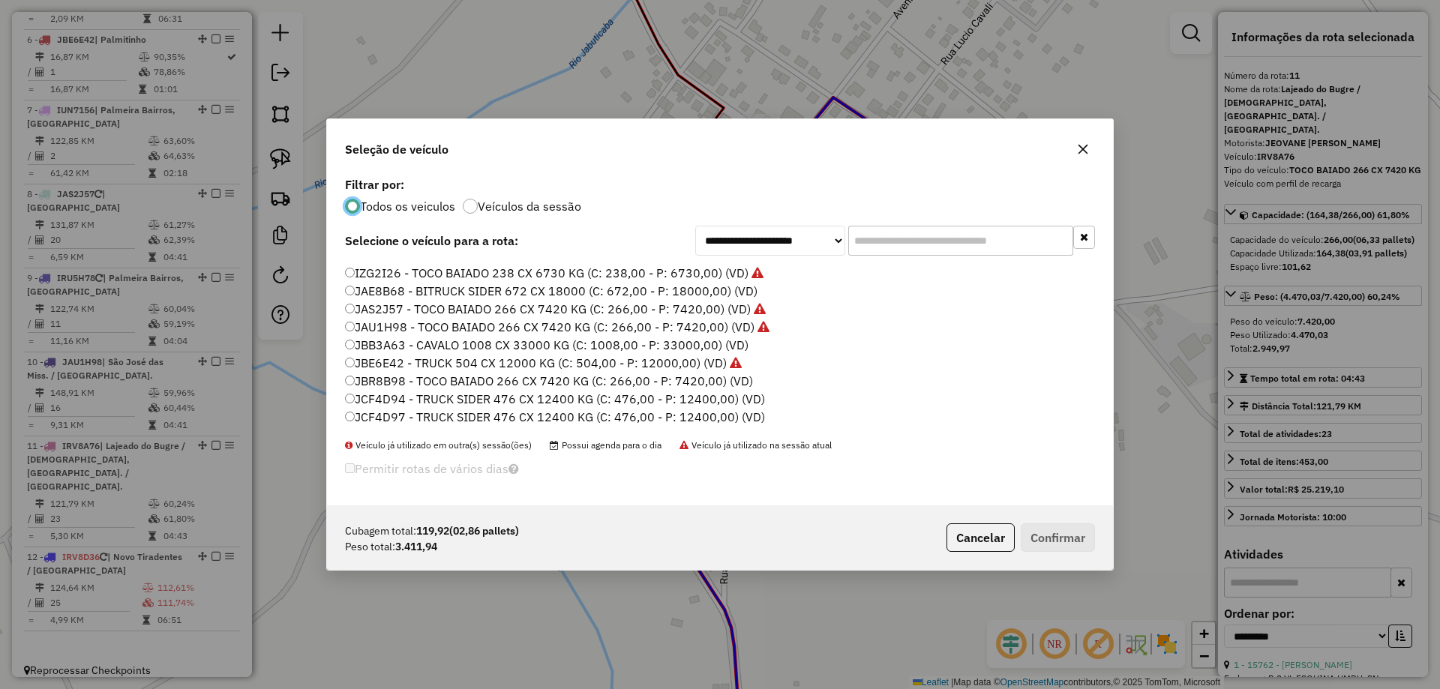
click at [400, 382] on label "JBR8B98 - TOCO BAIADO 266 CX 7420 KG (C: 266,00 - P: 7420,00) (VD)" at bounding box center [549, 381] width 408 height 18
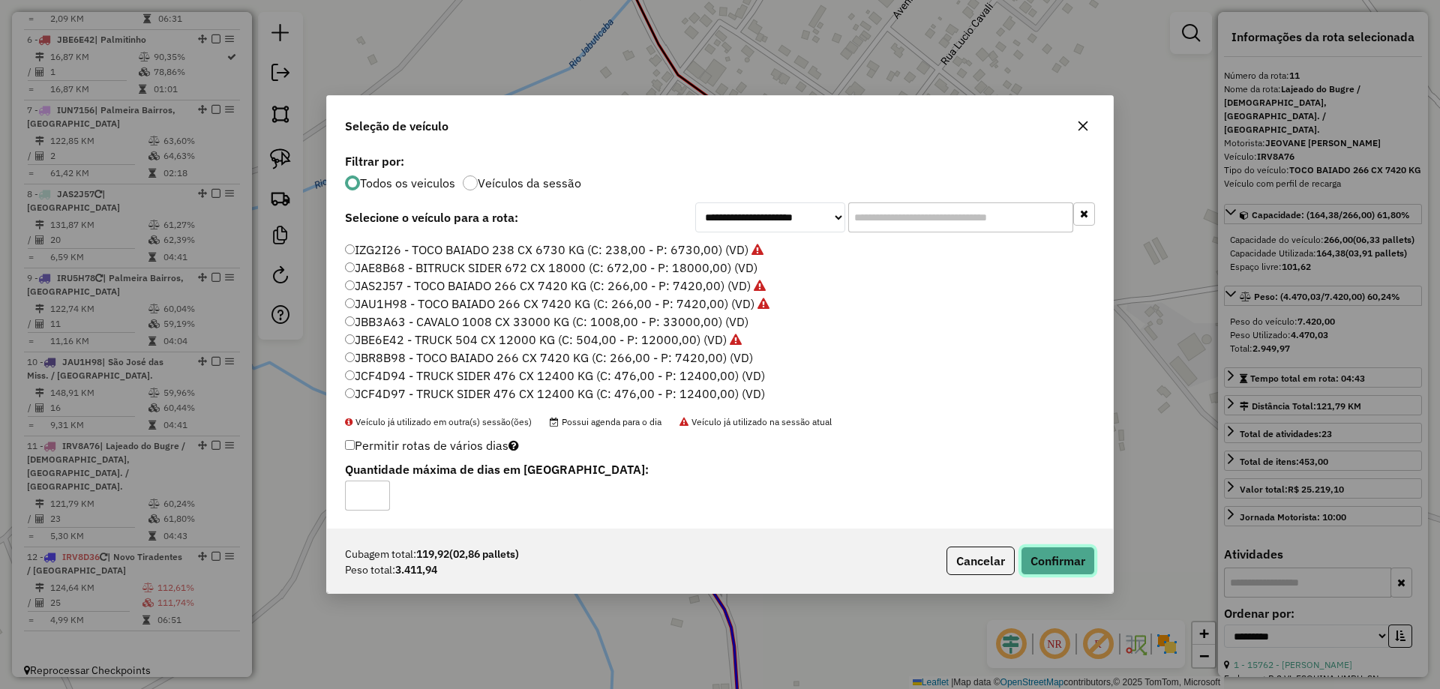
click at [1044, 564] on button "Confirmar" at bounding box center [1057, 561] width 74 height 28
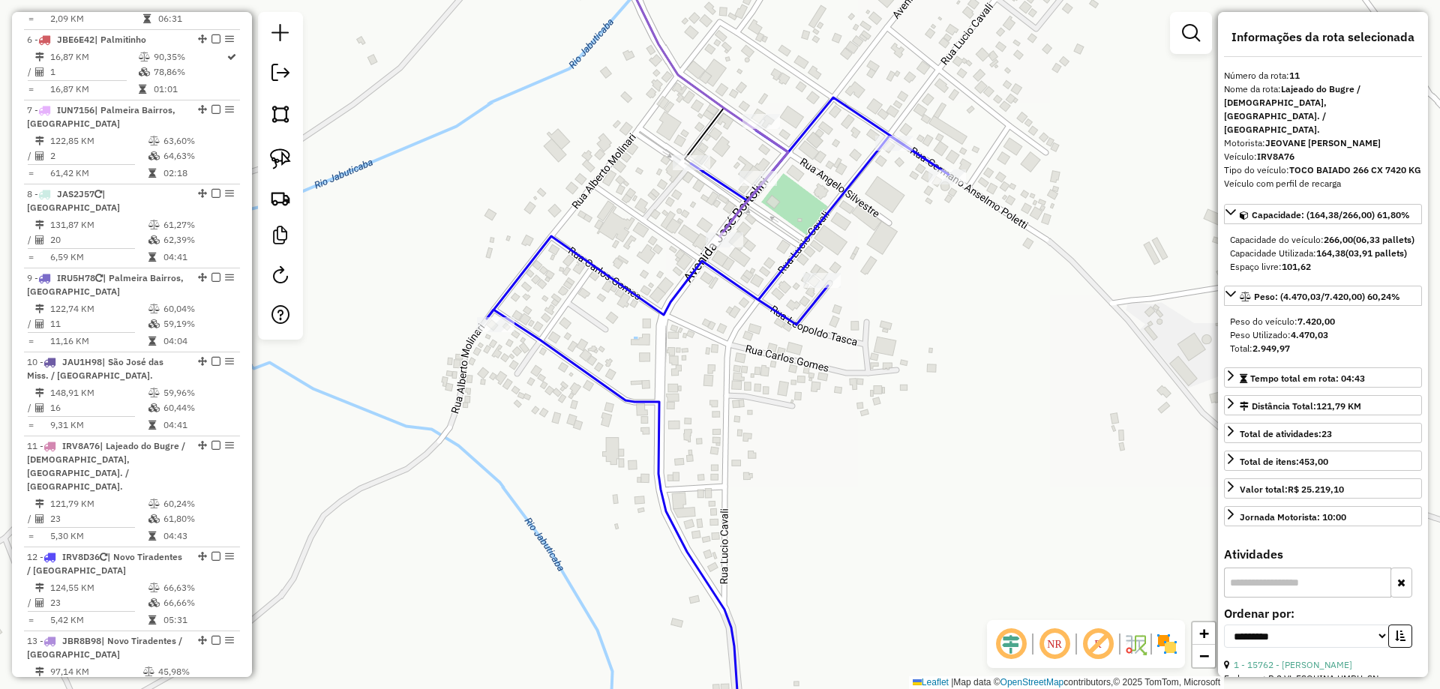
scroll to position [1026, 0]
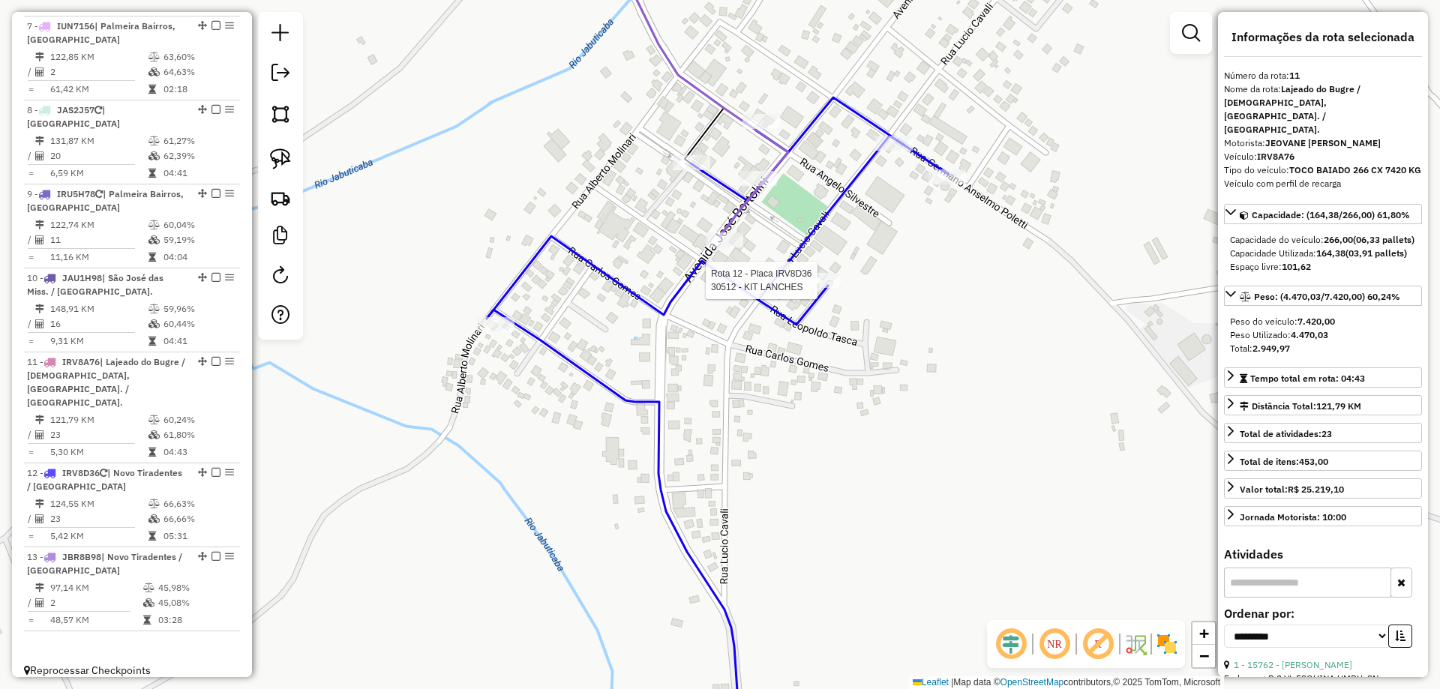
click at [814, 288] on div at bounding box center [821, 280] width 37 height 15
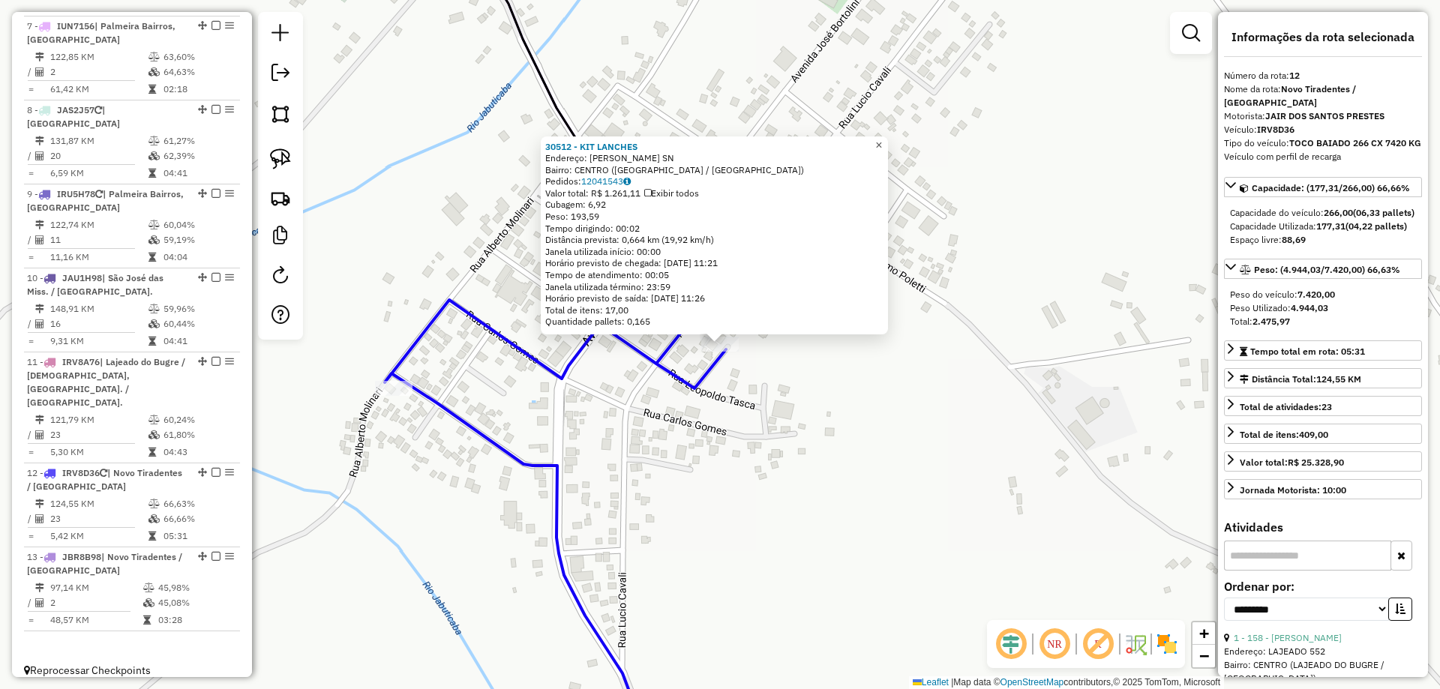
click at [882, 145] on span "×" at bounding box center [878, 145] width 7 height 13
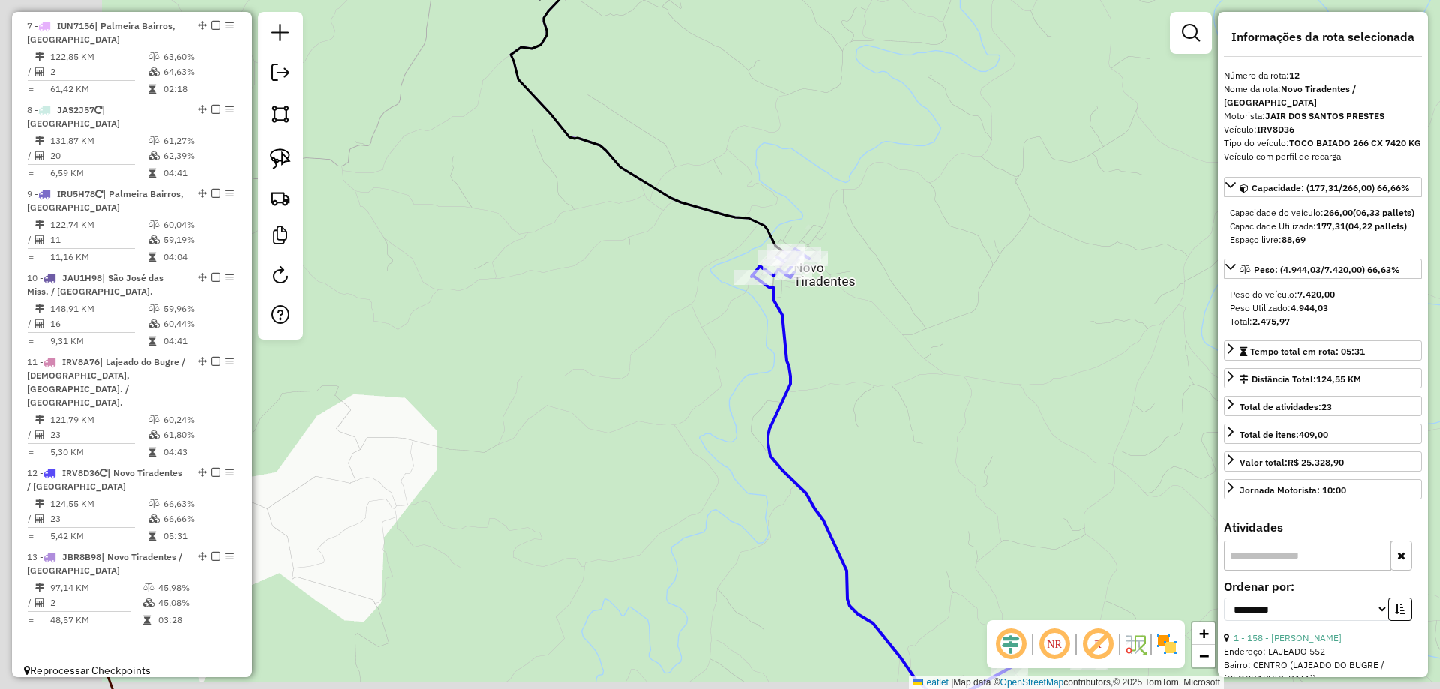
drag, startPoint x: 630, startPoint y: 349, endPoint x: 1284, endPoint y: 117, distance: 694.4
click at [1383, 85] on hb-router-mapa "Informações da Sessão 978477 - [DATE] Criação: [DATE] 17:40 Depósito: UNIAO - F…" at bounding box center [720, 344] width 1440 height 689
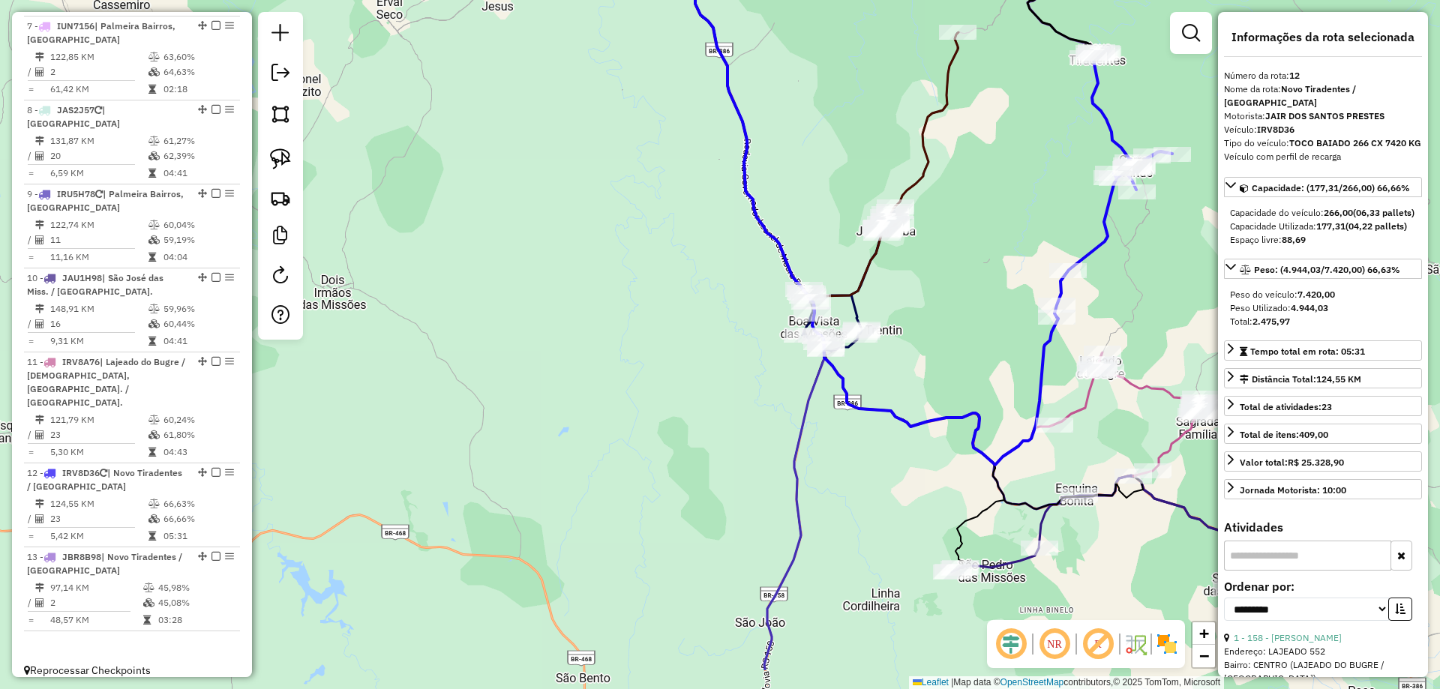
drag, startPoint x: 990, startPoint y: 331, endPoint x: 698, endPoint y: 255, distance: 302.3
click at [897, 255] on div "Janela de atendimento Grade de atendimento Capacidade Transportadoras Veículos …" at bounding box center [720, 344] width 1440 height 689
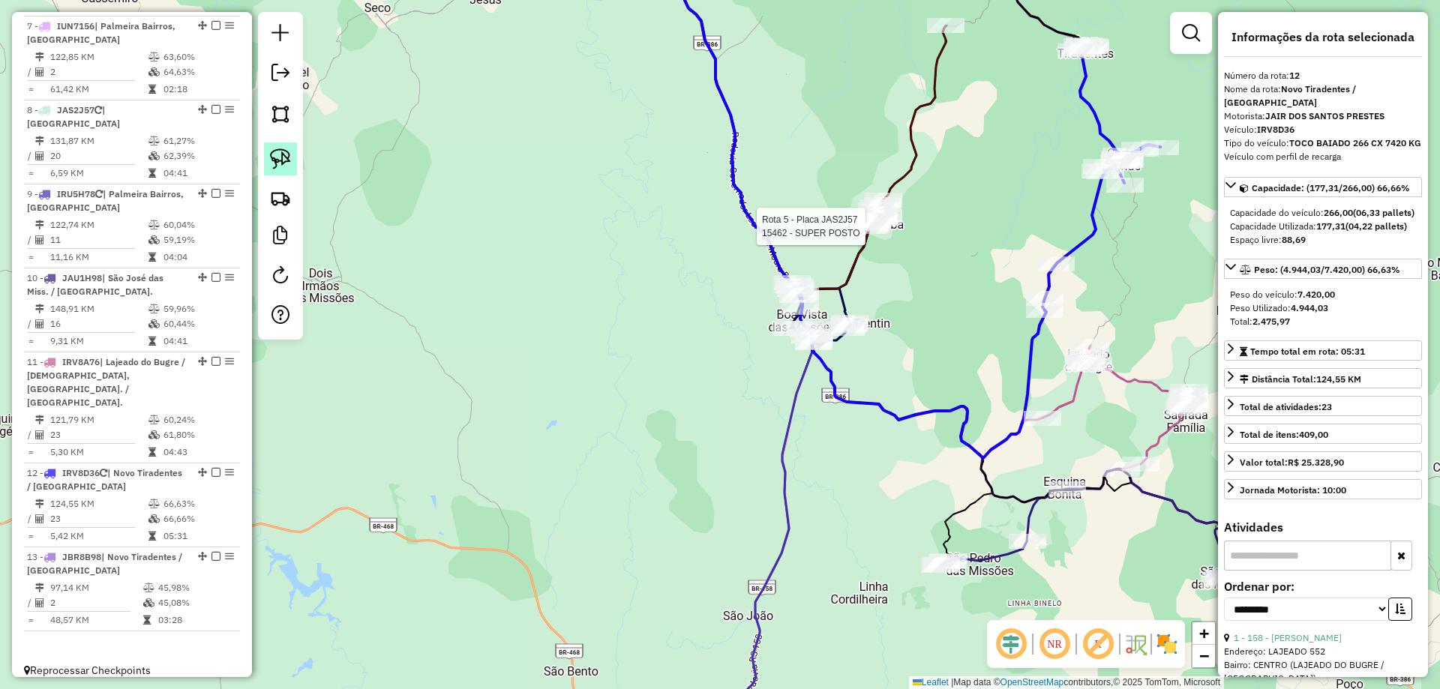
click at [289, 164] on img at bounding box center [280, 158] width 21 height 21
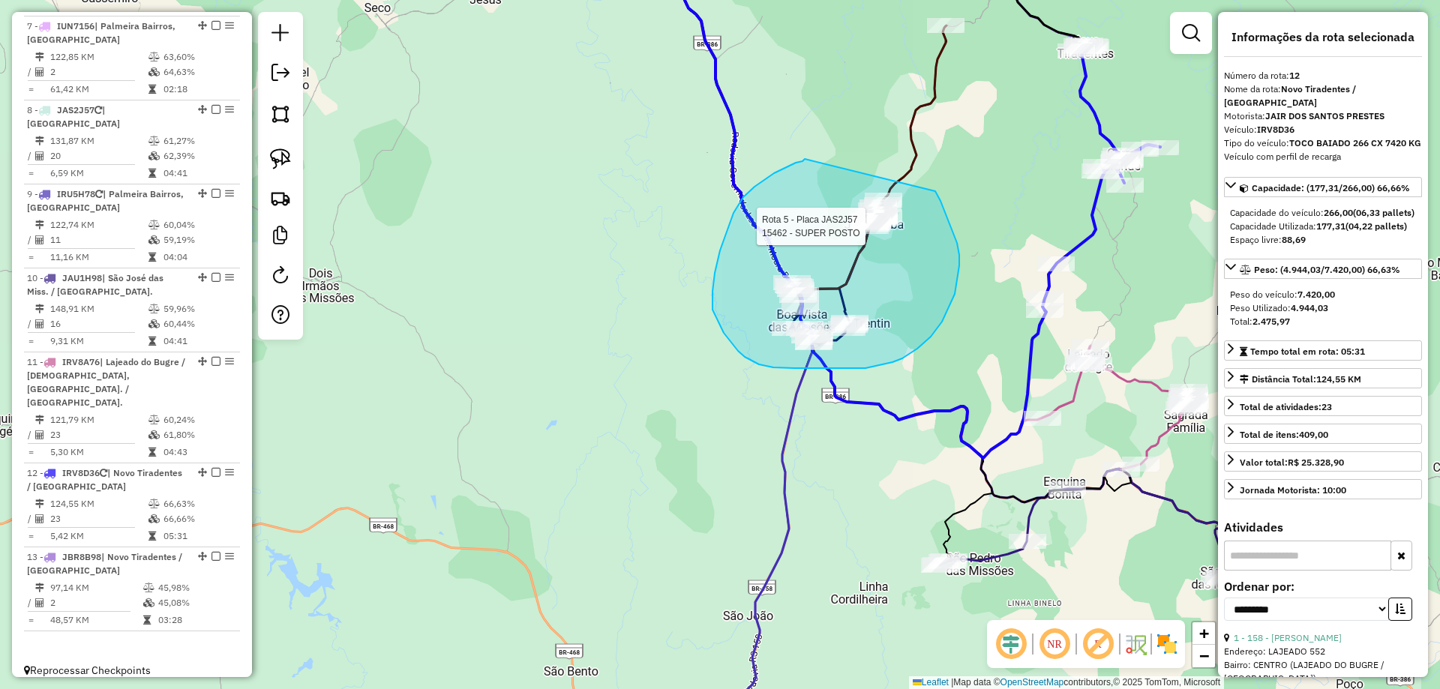
drag, startPoint x: 805, startPoint y: 159, endPoint x: 935, endPoint y: 191, distance: 134.4
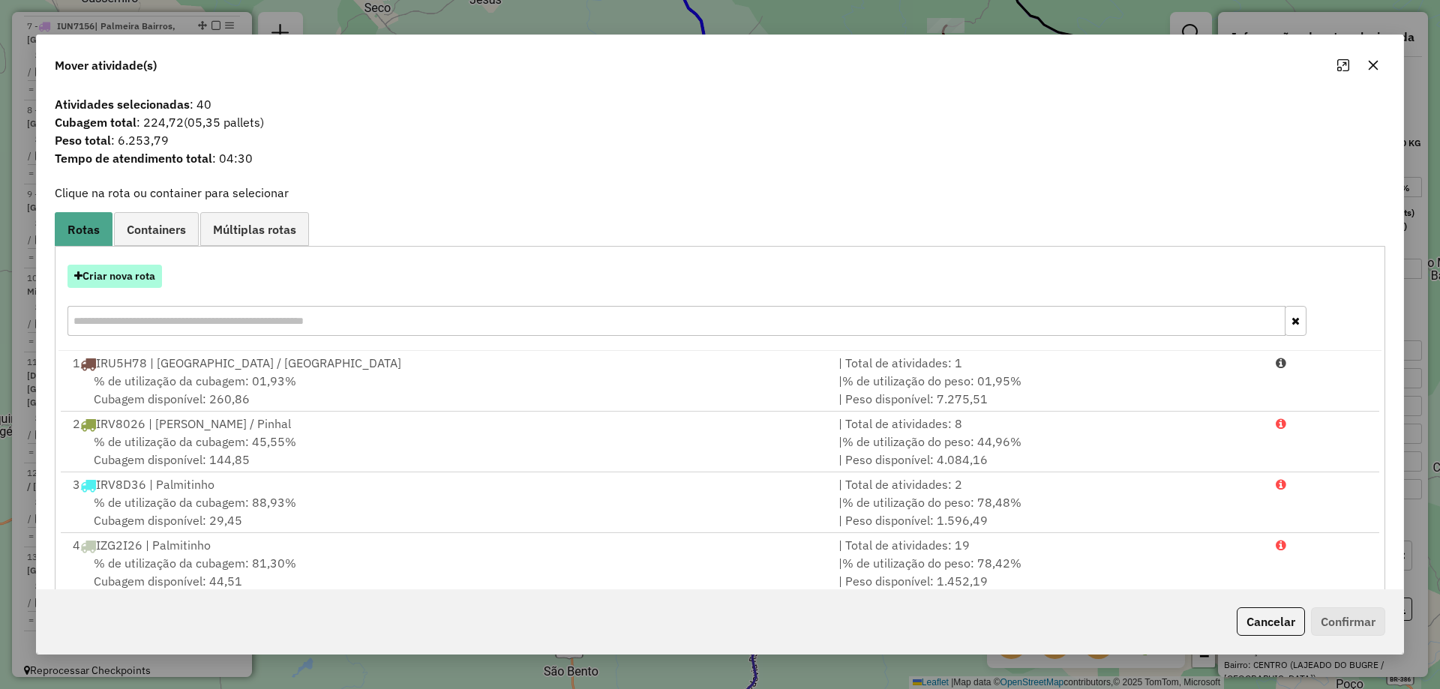
click at [106, 274] on button "Criar nova rota" at bounding box center [114, 276] width 94 height 23
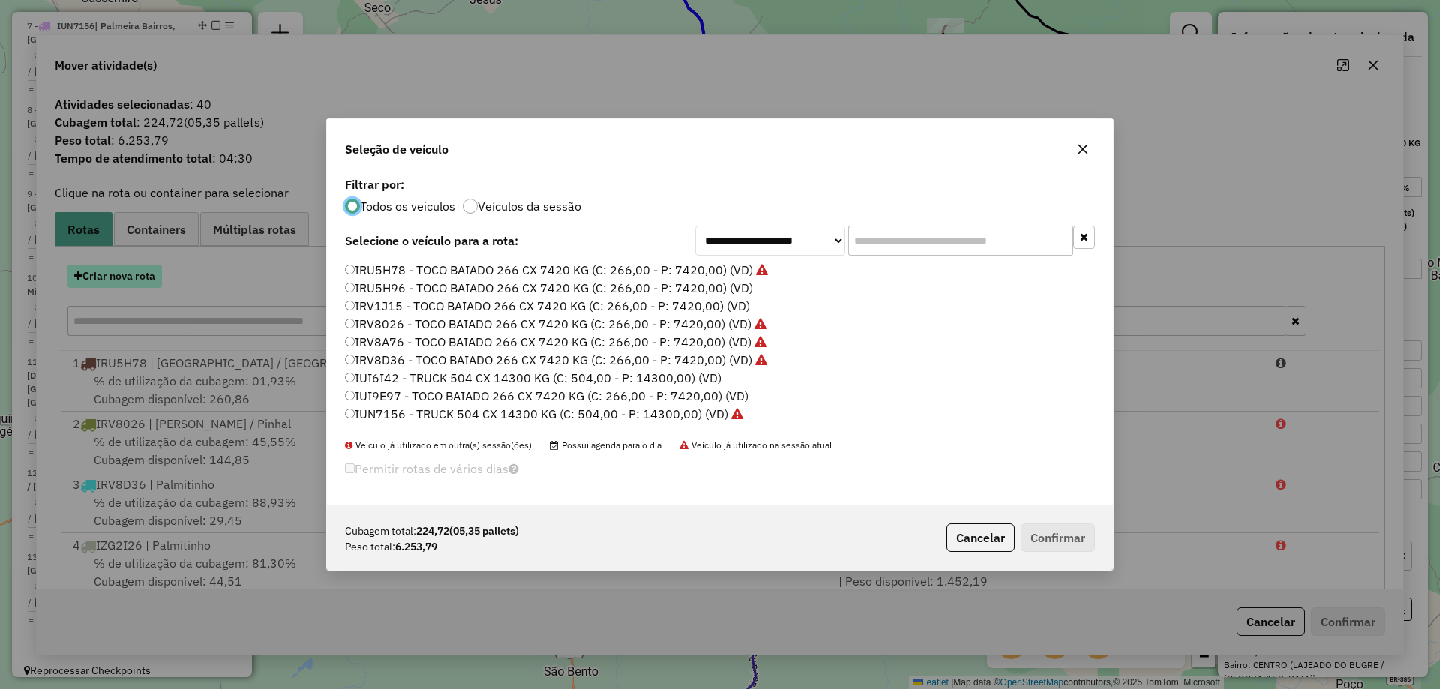
scroll to position [8, 4]
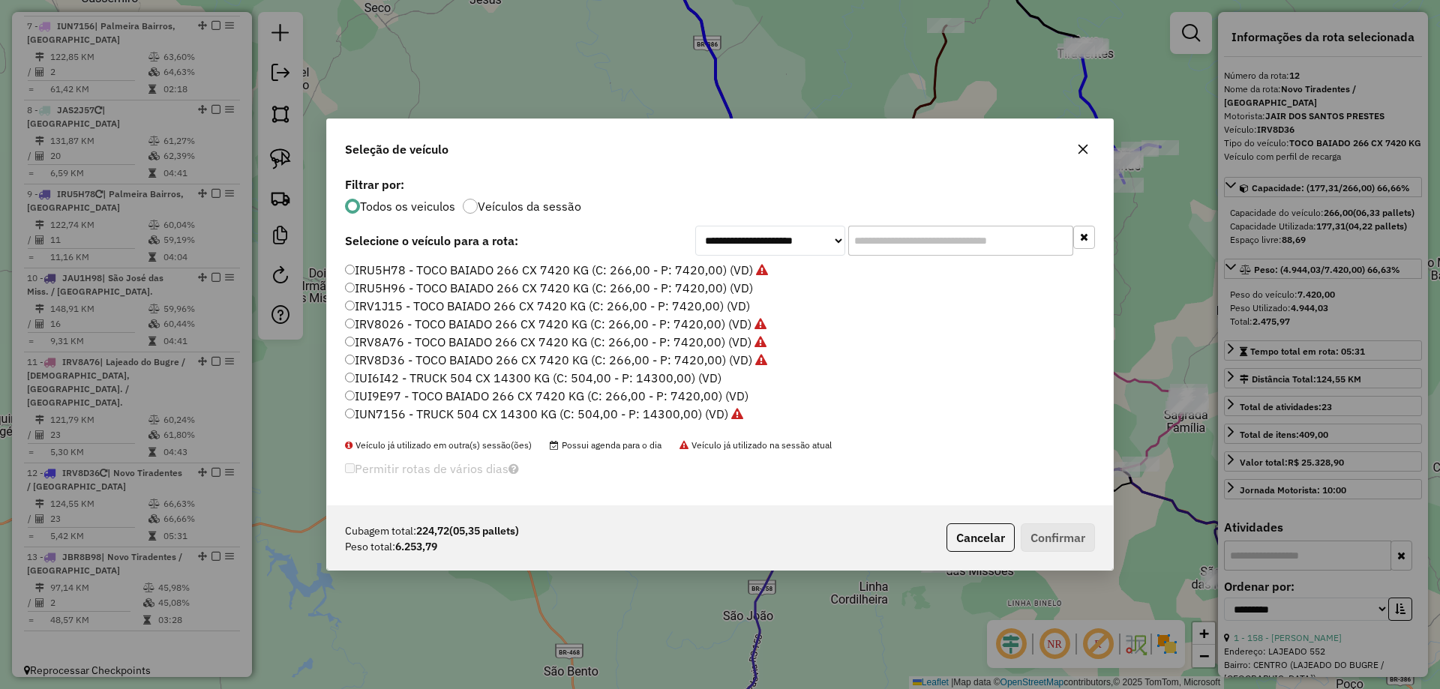
click at [400, 285] on label "IRU5H96 - TOCO BAIADO 266 CX 7420 KG (C: 266,00 - P: 7420,00) (VD)" at bounding box center [549, 288] width 408 height 18
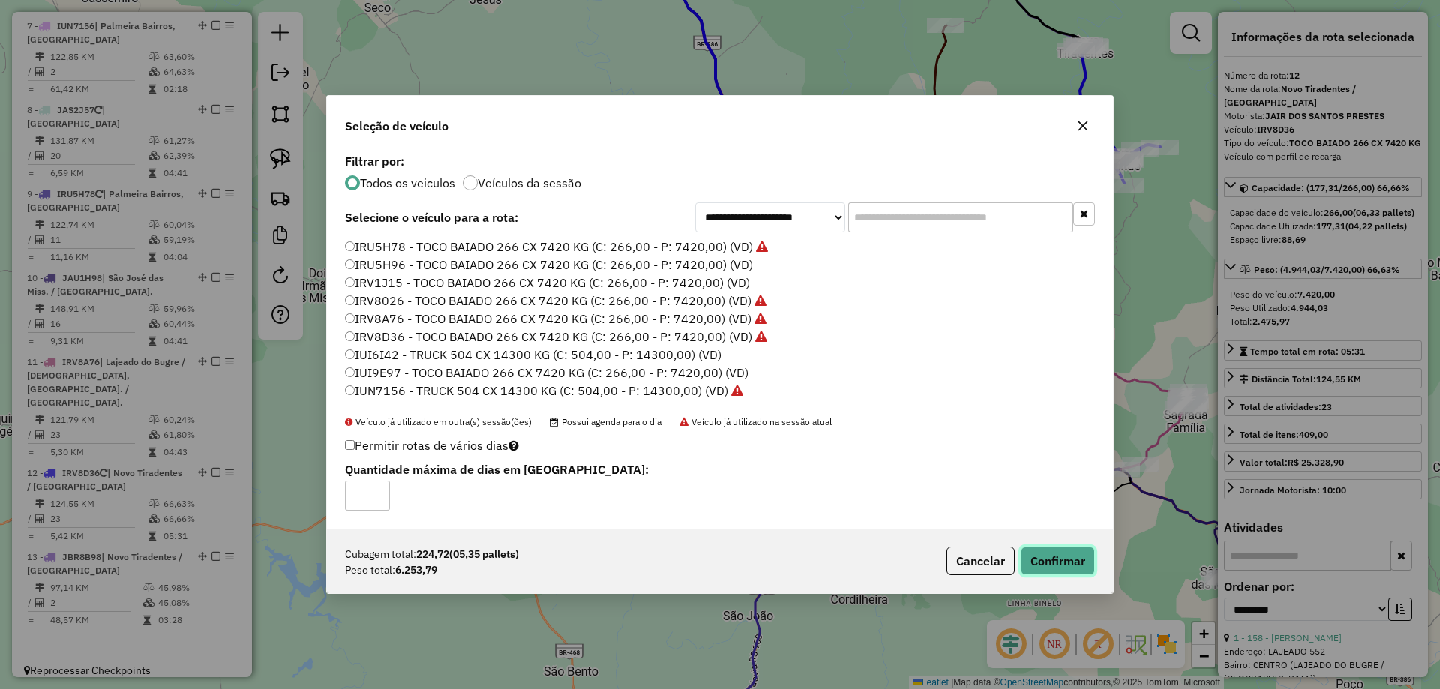
click at [1023, 564] on button "Confirmar" at bounding box center [1057, 561] width 74 height 28
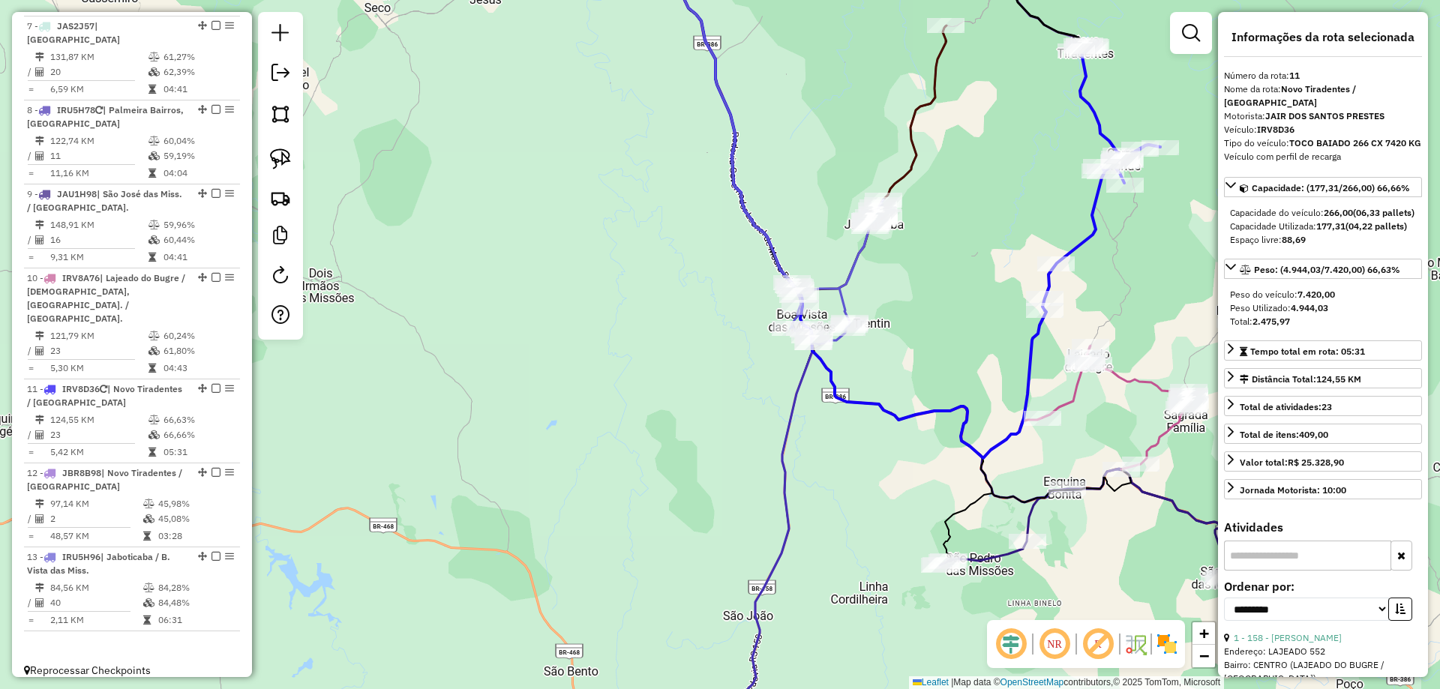
scroll to position [1026, 0]
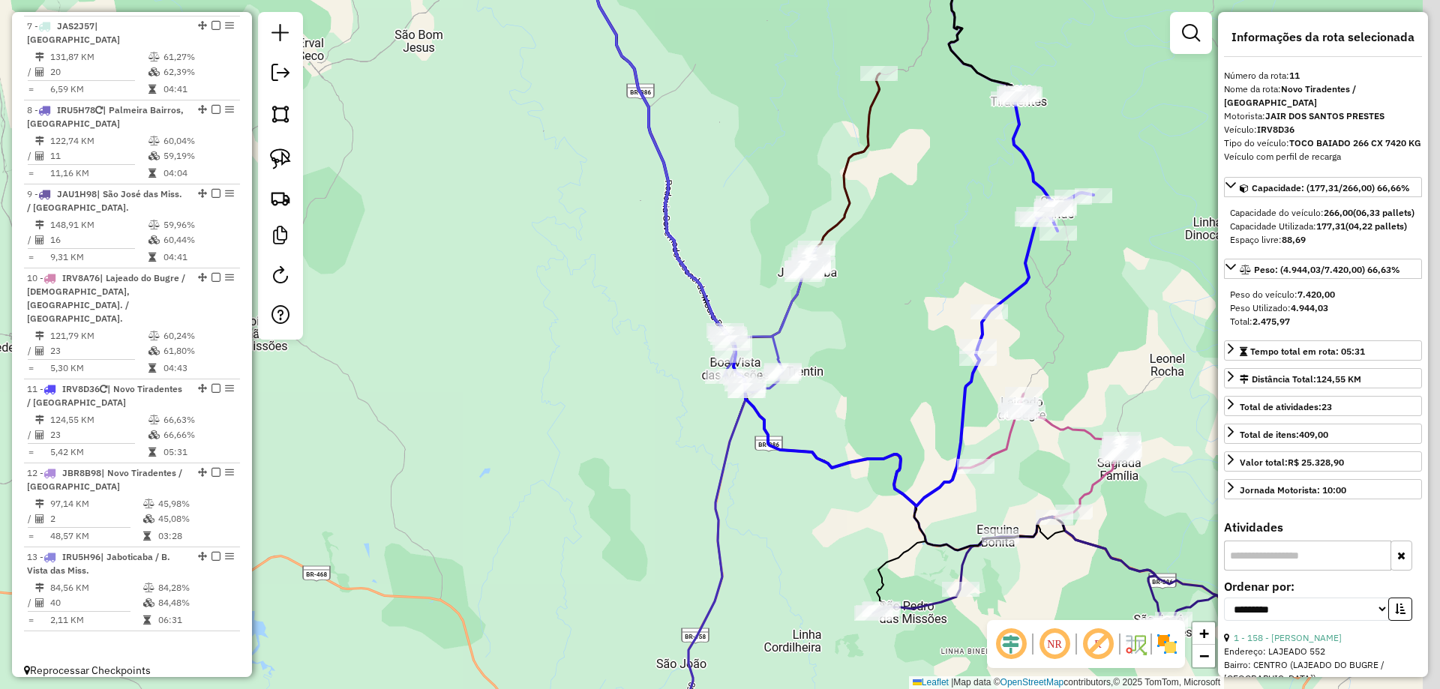
drag, startPoint x: 913, startPoint y: 283, endPoint x: 824, endPoint y: 340, distance: 105.5
click at [823, 340] on div "Janela de atendimento Grade de atendimento Capacidade Transportadoras Veículos …" at bounding box center [720, 344] width 1440 height 689
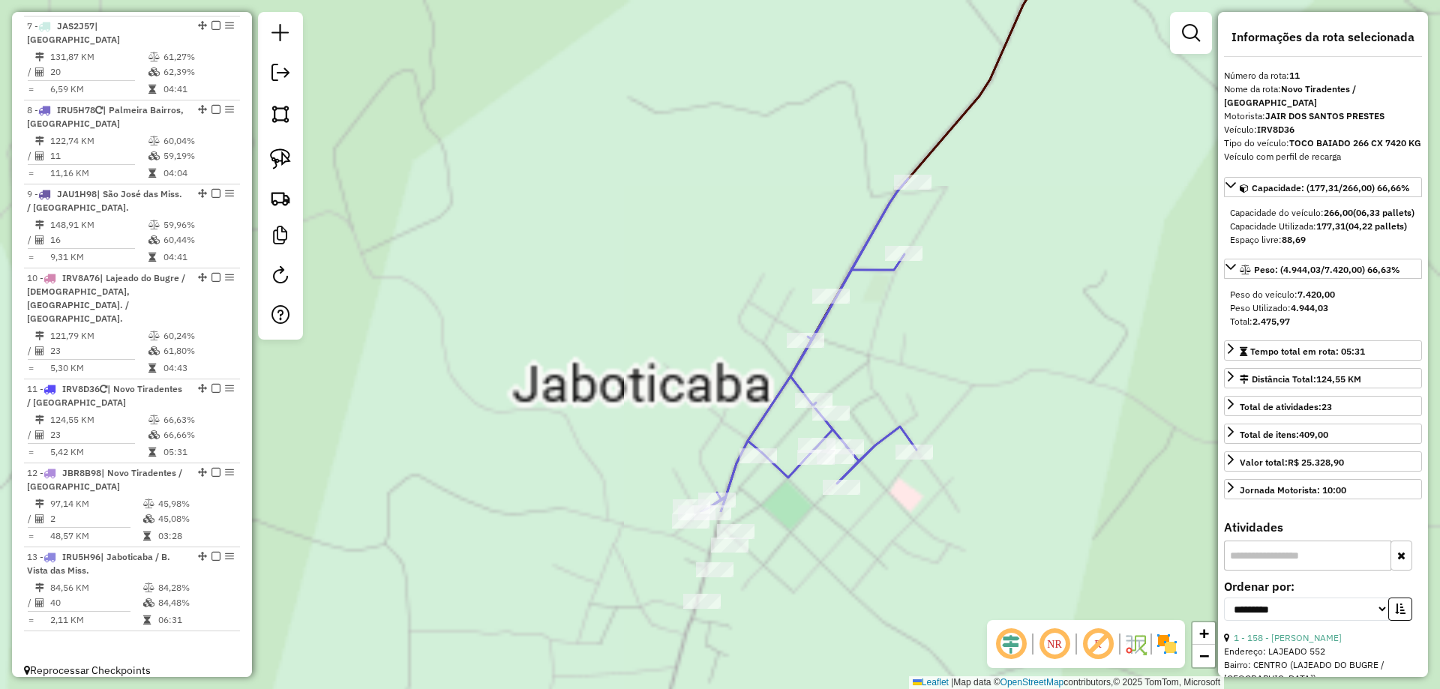
drag, startPoint x: 931, startPoint y: 341, endPoint x: 910, endPoint y: 112, distance: 229.7
click at [928, 75] on div "Janela de atendimento Grade de atendimento Capacidade Transportadoras Veículos …" at bounding box center [720, 344] width 1440 height 689
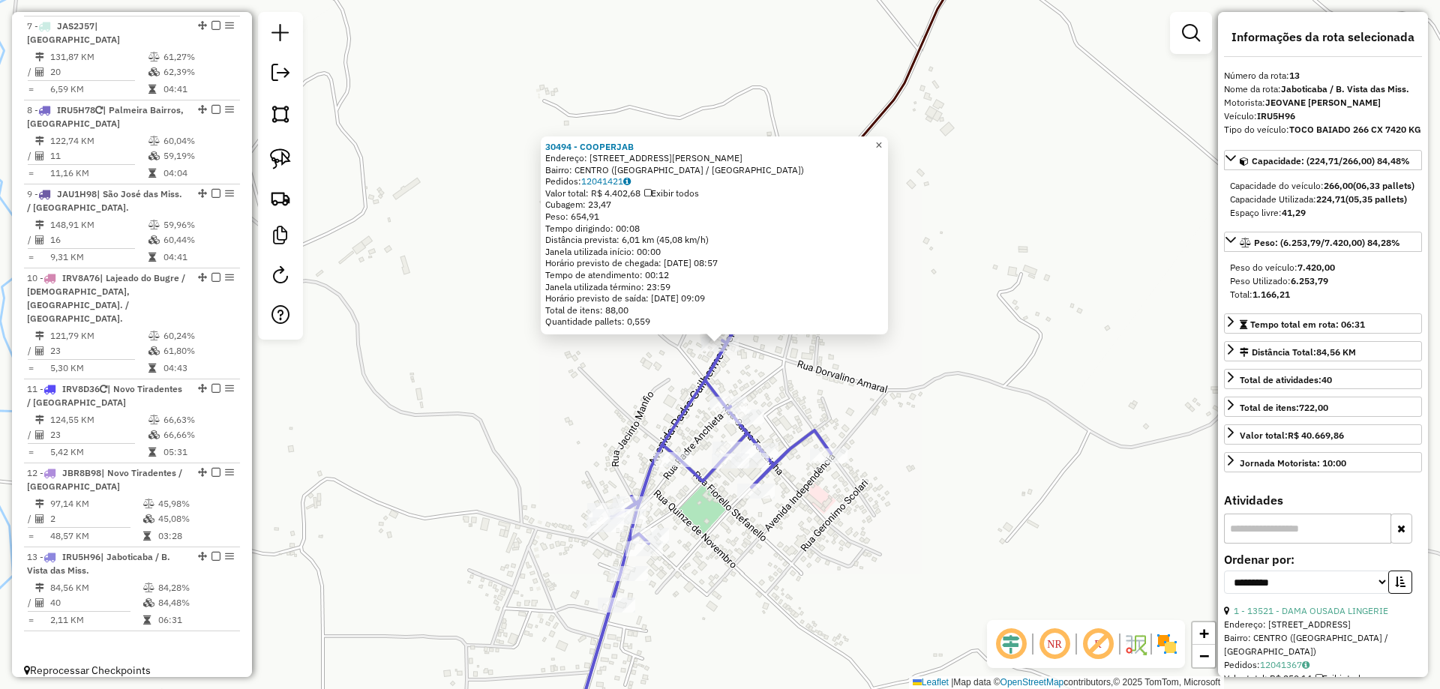
drag, startPoint x: 883, startPoint y: 142, endPoint x: 883, endPoint y: 196, distance: 54.7
click at [884, 141] on link "×" at bounding box center [879, 145] width 18 height 18
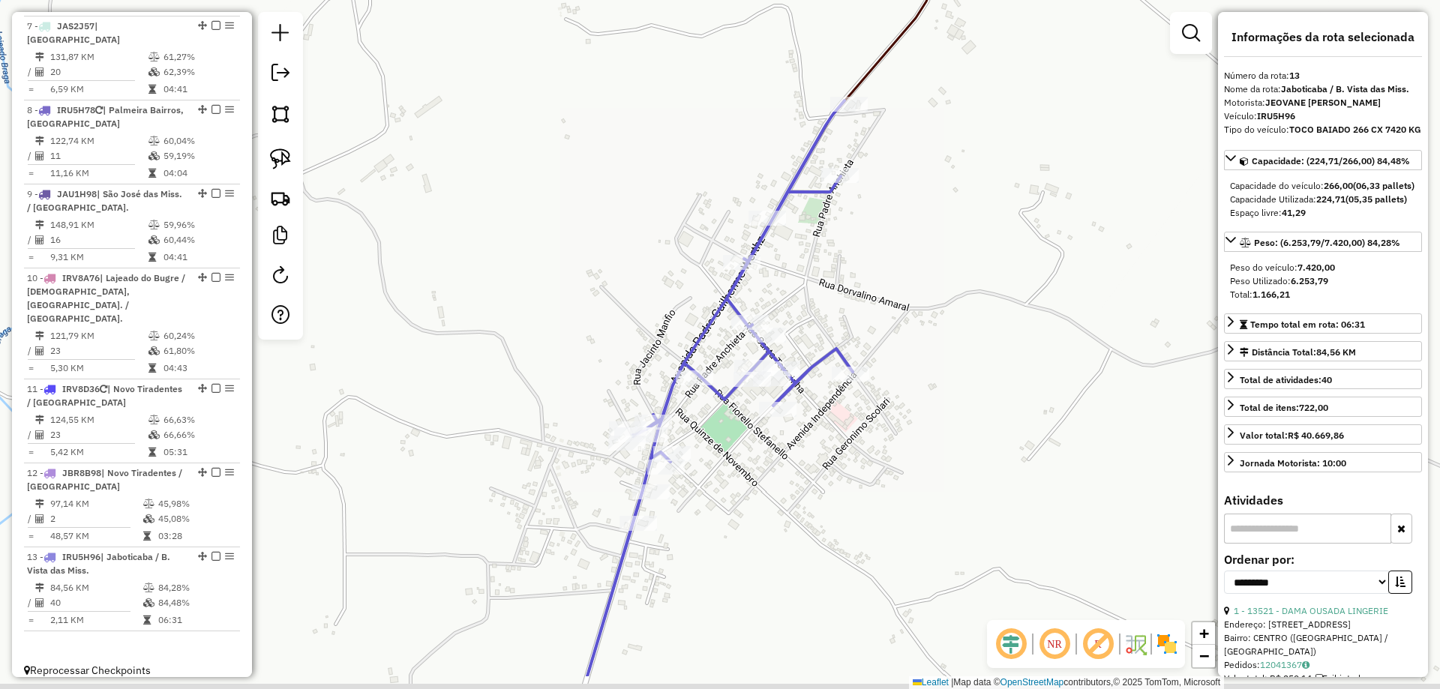
drag, startPoint x: 839, startPoint y: 317, endPoint x: 852, endPoint y: 239, distance: 79.0
click at [852, 237] on div "Janela de atendimento Grade de atendimento Capacidade Transportadoras Veículos …" at bounding box center [720, 344] width 1440 height 689
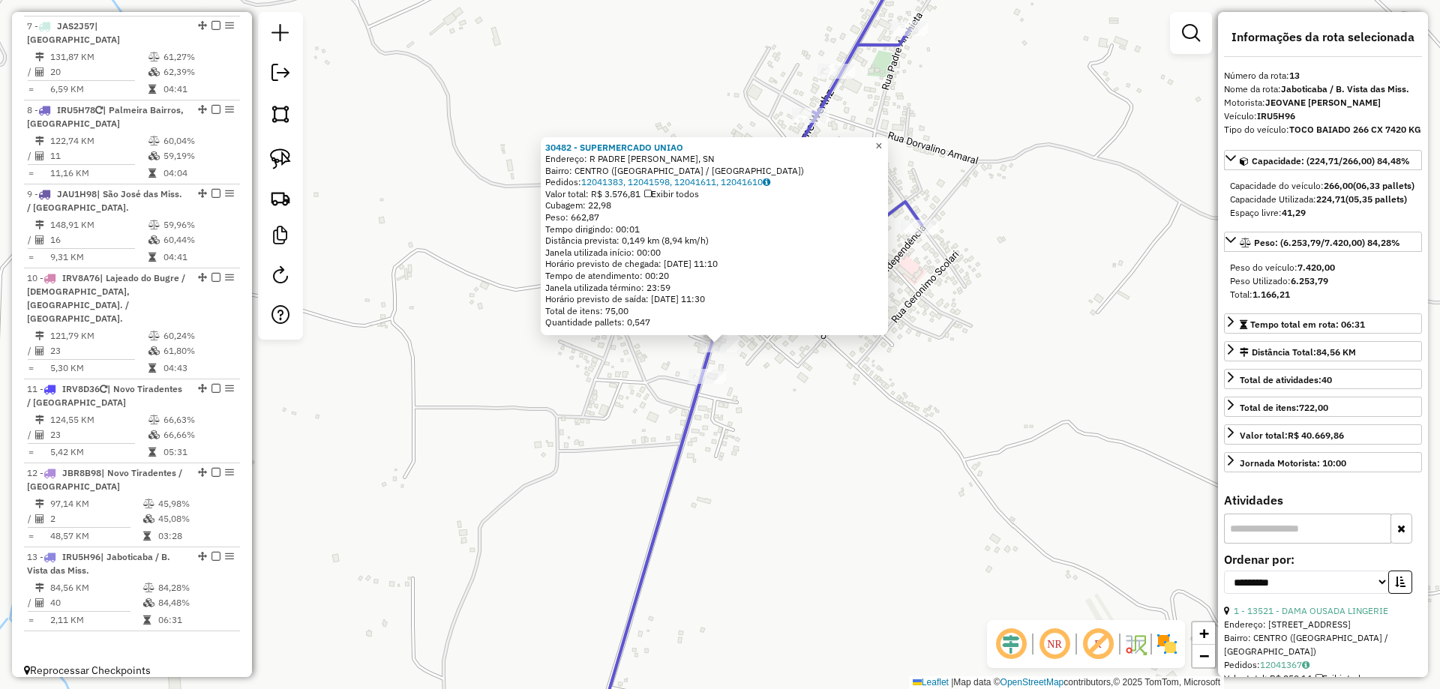
click at [882, 142] on span "×" at bounding box center [878, 145] width 7 height 13
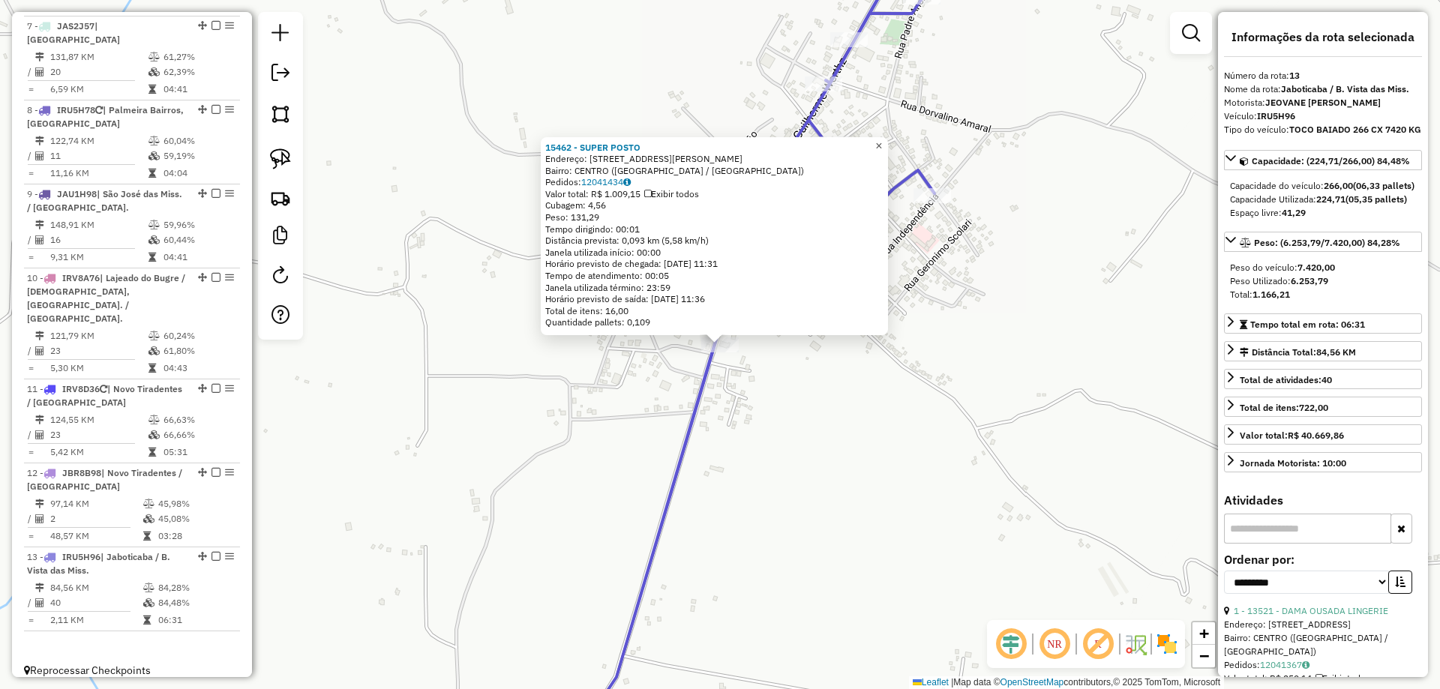
click at [883, 137] on link "×" at bounding box center [879, 146] width 18 height 18
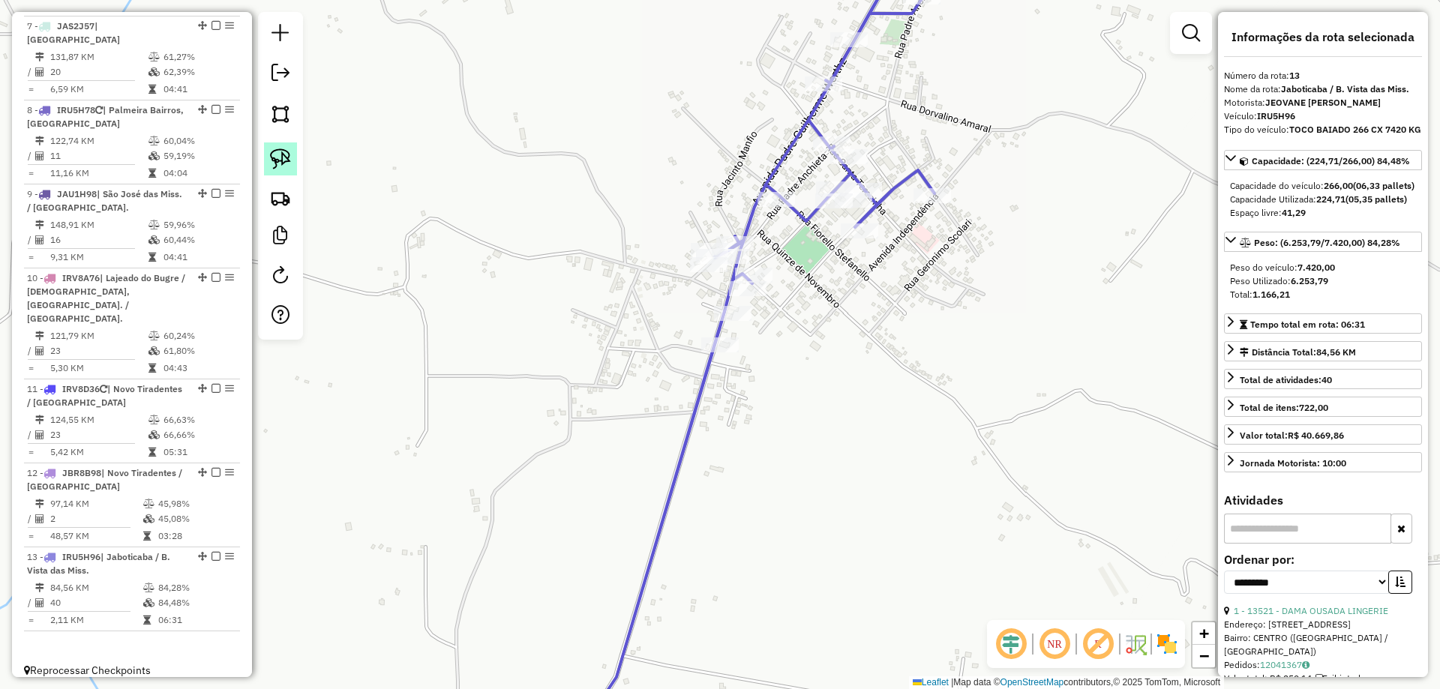
click at [274, 162] on img at bounding box center [280, 158] width 21 height 21
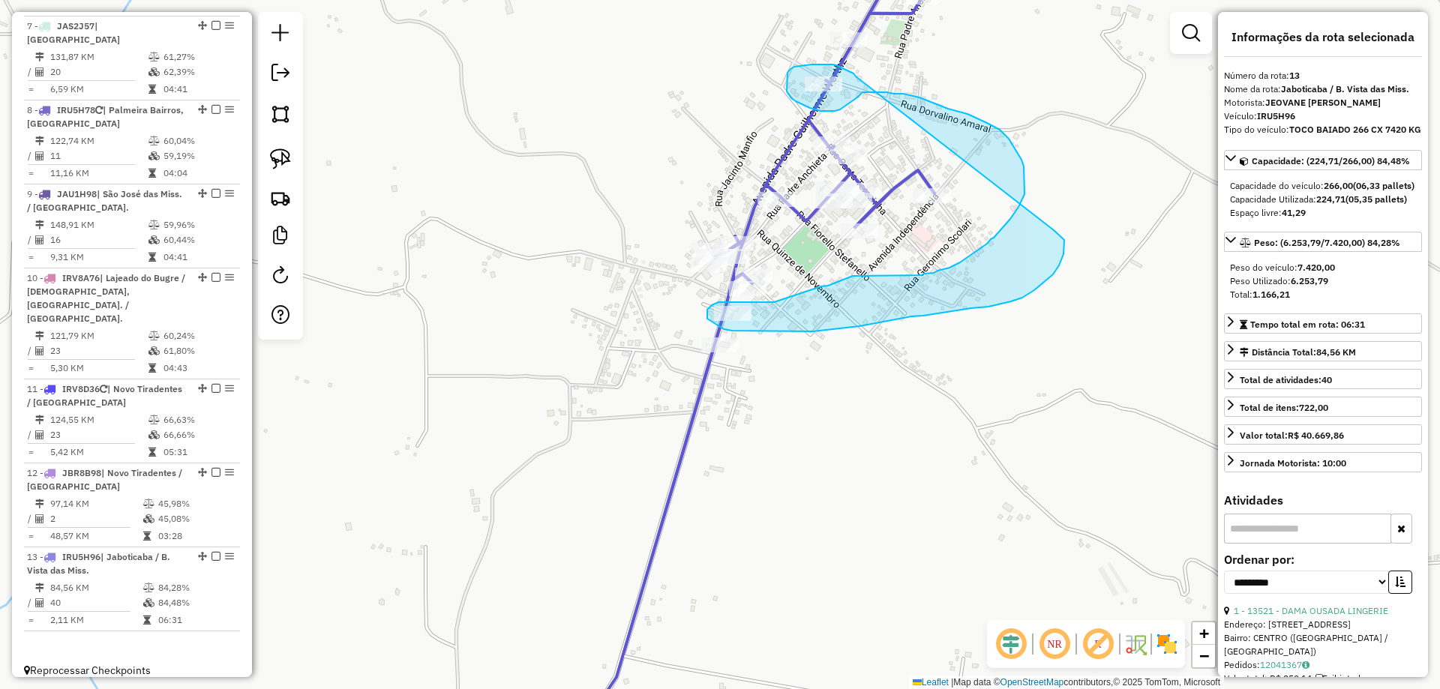
drag, startPoint x: 856, startPoint y: 76, endPoint x: 1053, endPoint y: 230, distance: 250.6
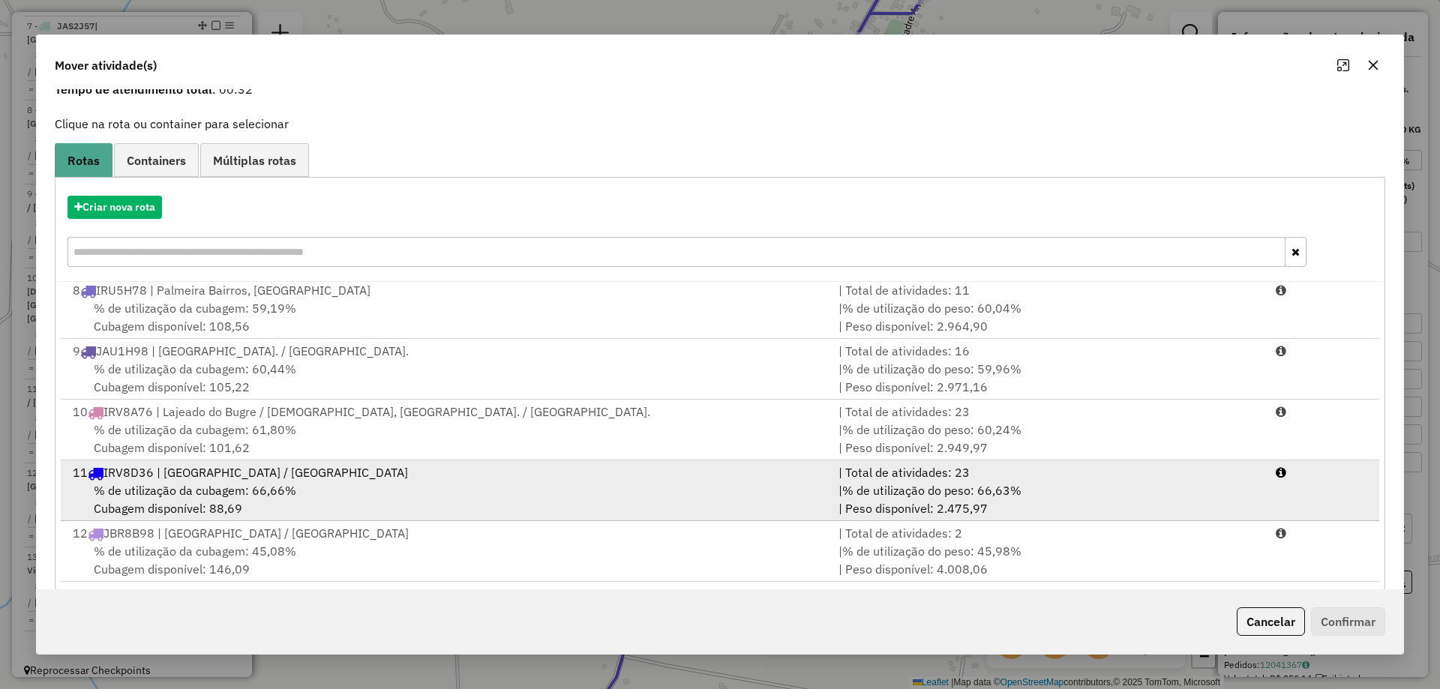
scroll to position [88, 0]
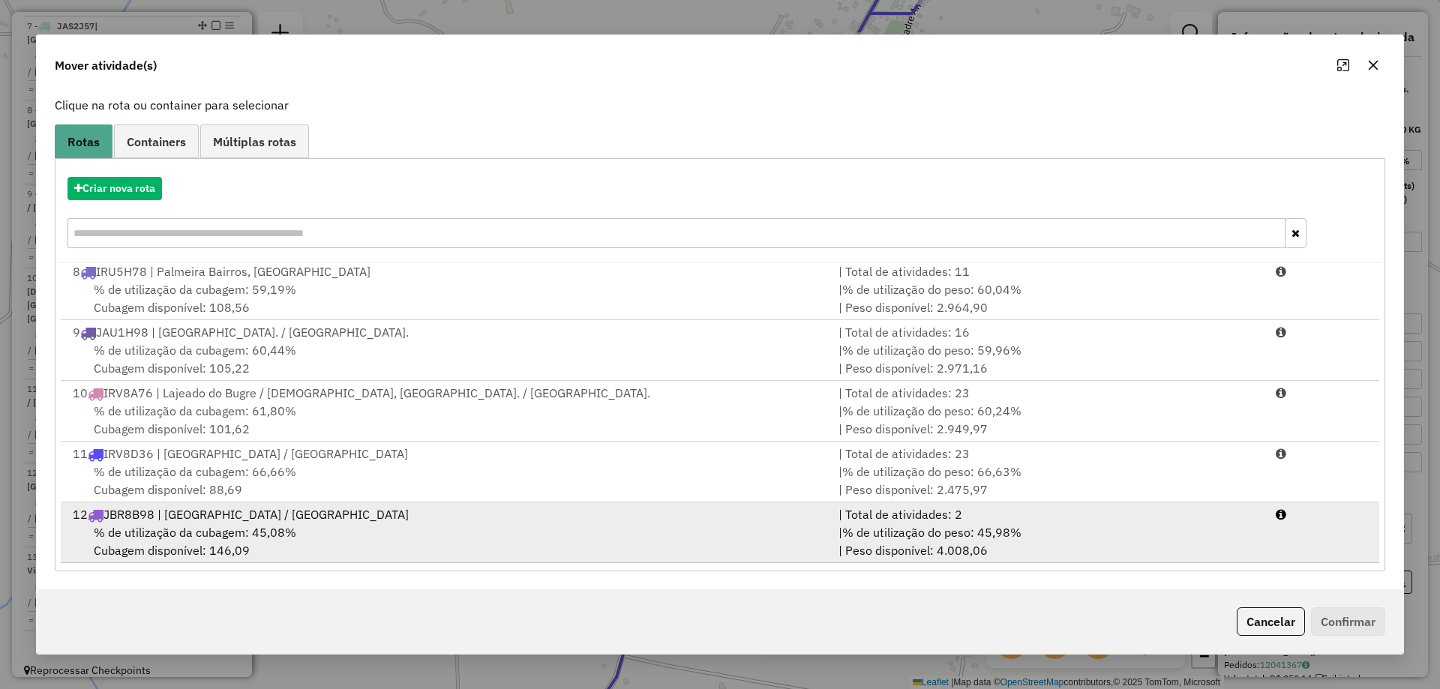
click at [303, 524] on div "% de utilização da cubagem: 45,08% Cubagem disponível: 146,09" at bounding box center [447, 541] width 766 height 36
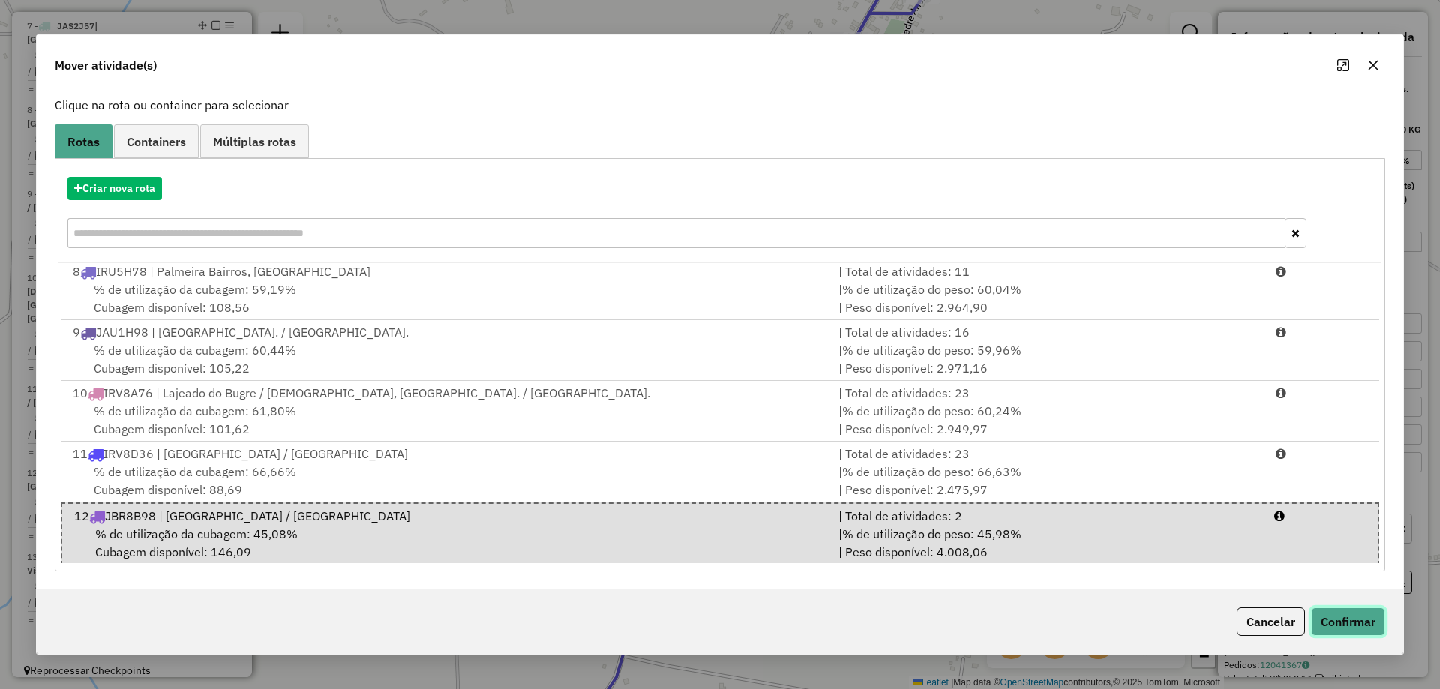
click at [1375, 622] on button "Confirmar" at bounding box center [1348, 621] width 74 height 28
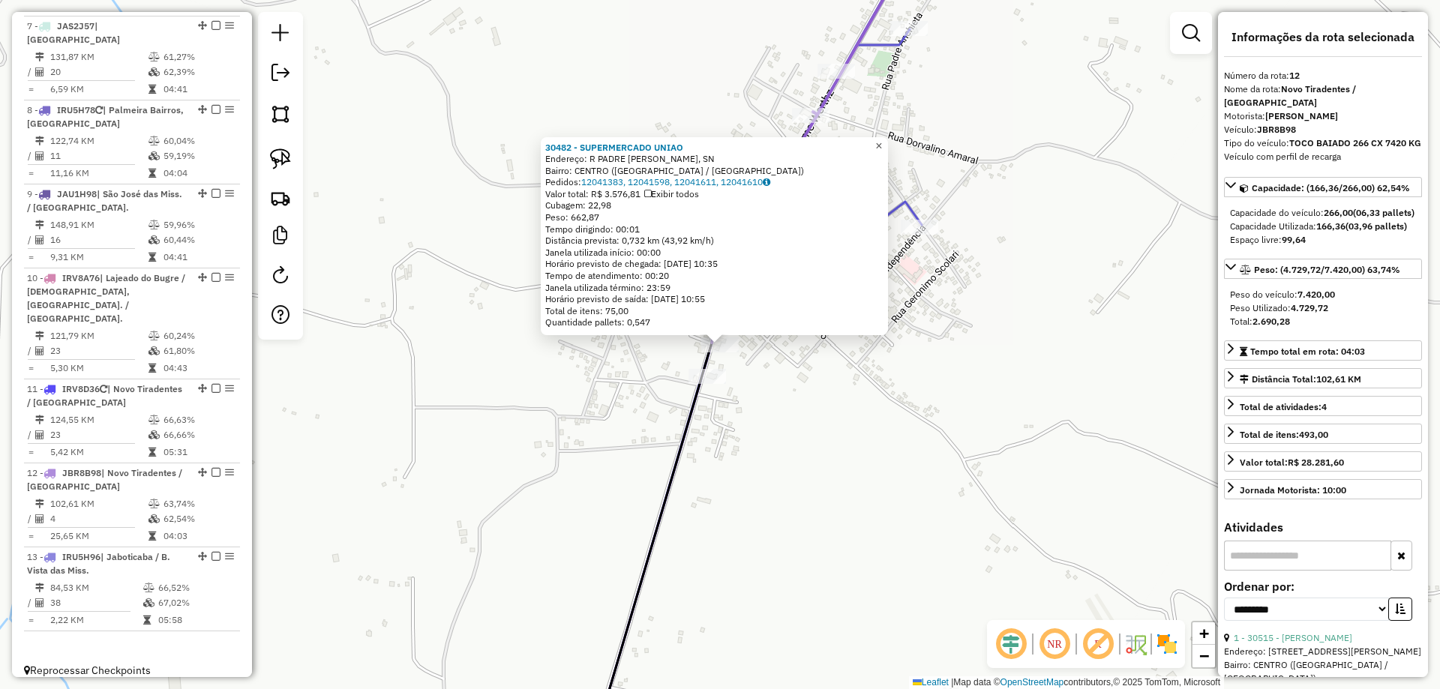
click at [882, 144] on span "×" at bounding box center [878, 145] width 7 height 13
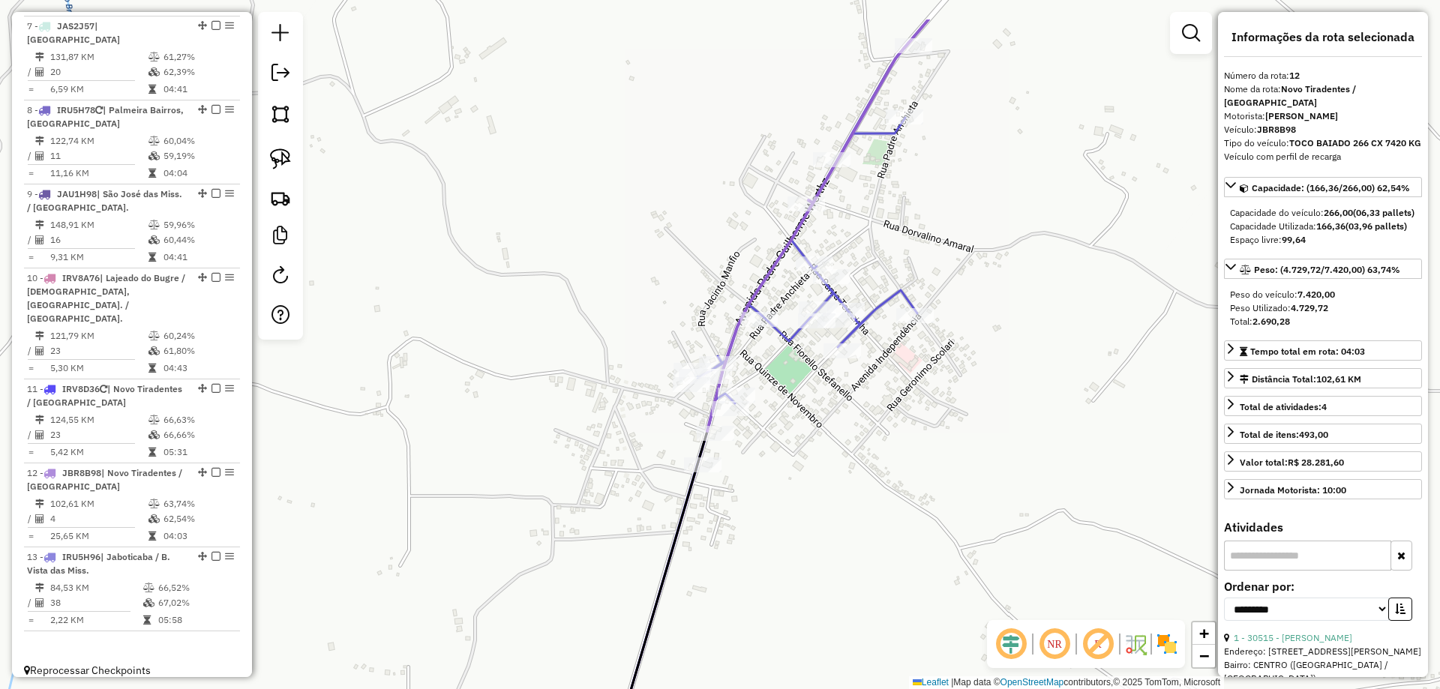
drag, startPoint x: 889, startPoint y: 310, endPoint x: 867, endPoint y: 373, distance: 67.6
click at [881, 382] on div "Janela de atendimento Grade de atendimento Capacidade Transportadoras Veículos …" at bounding box center [720, 344] width 1440 height 689
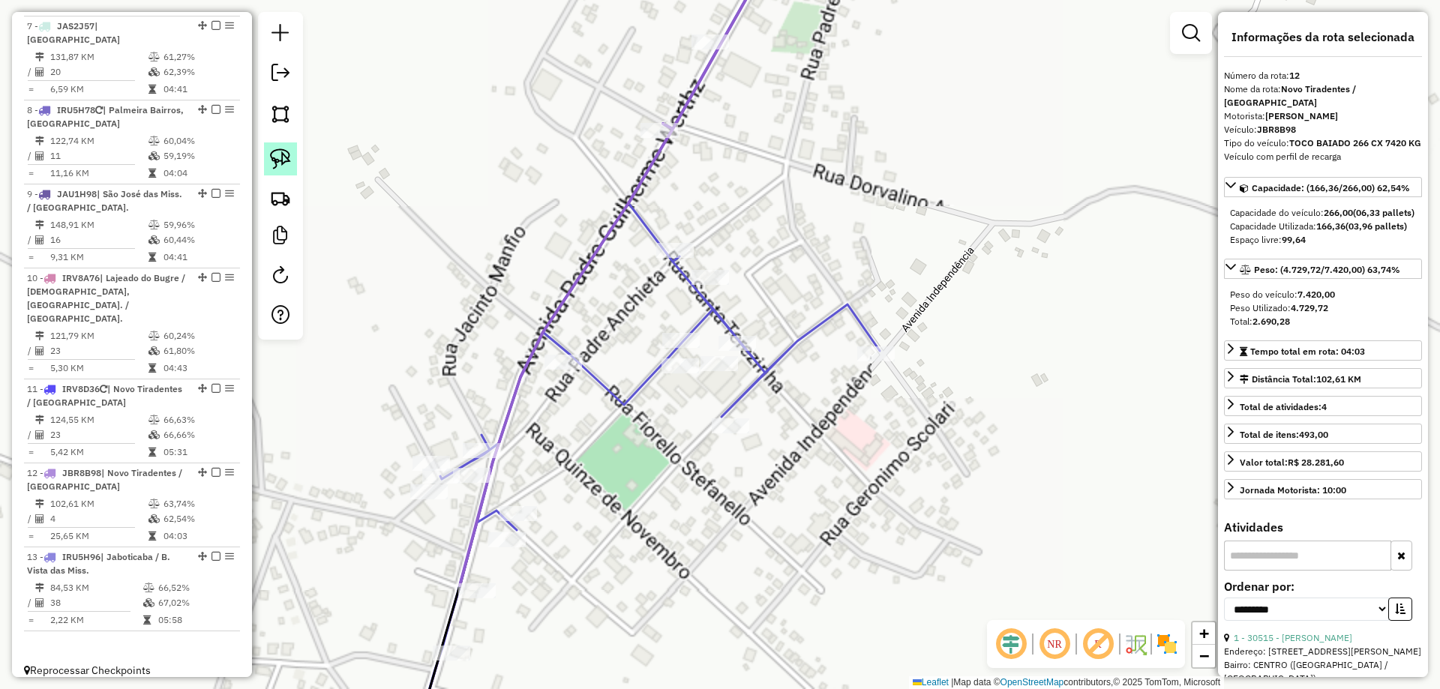
click at [289, 163] on img at bounding box center [280, 158] width 21 height 21
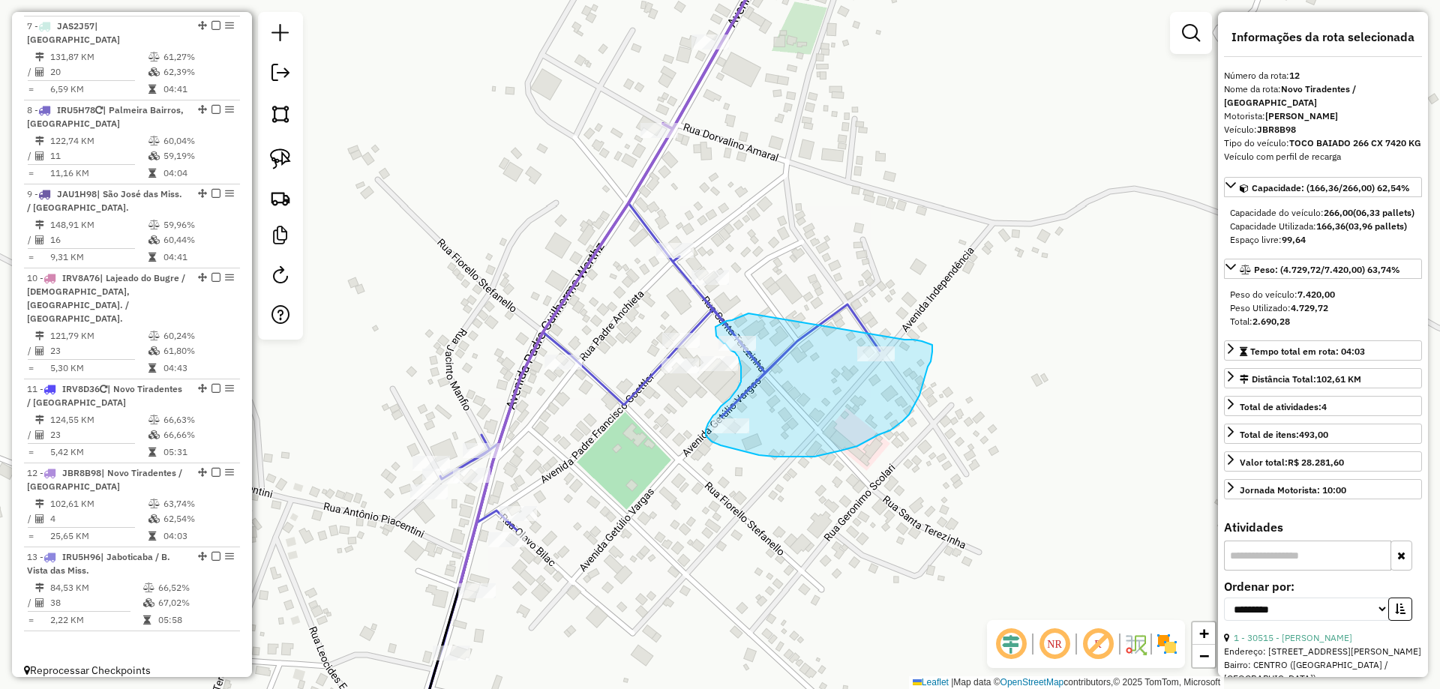
drag, startPoint x: 748, startPoint y: 313, endPoint x: 904, endPoint y: 340, distance: 158.2
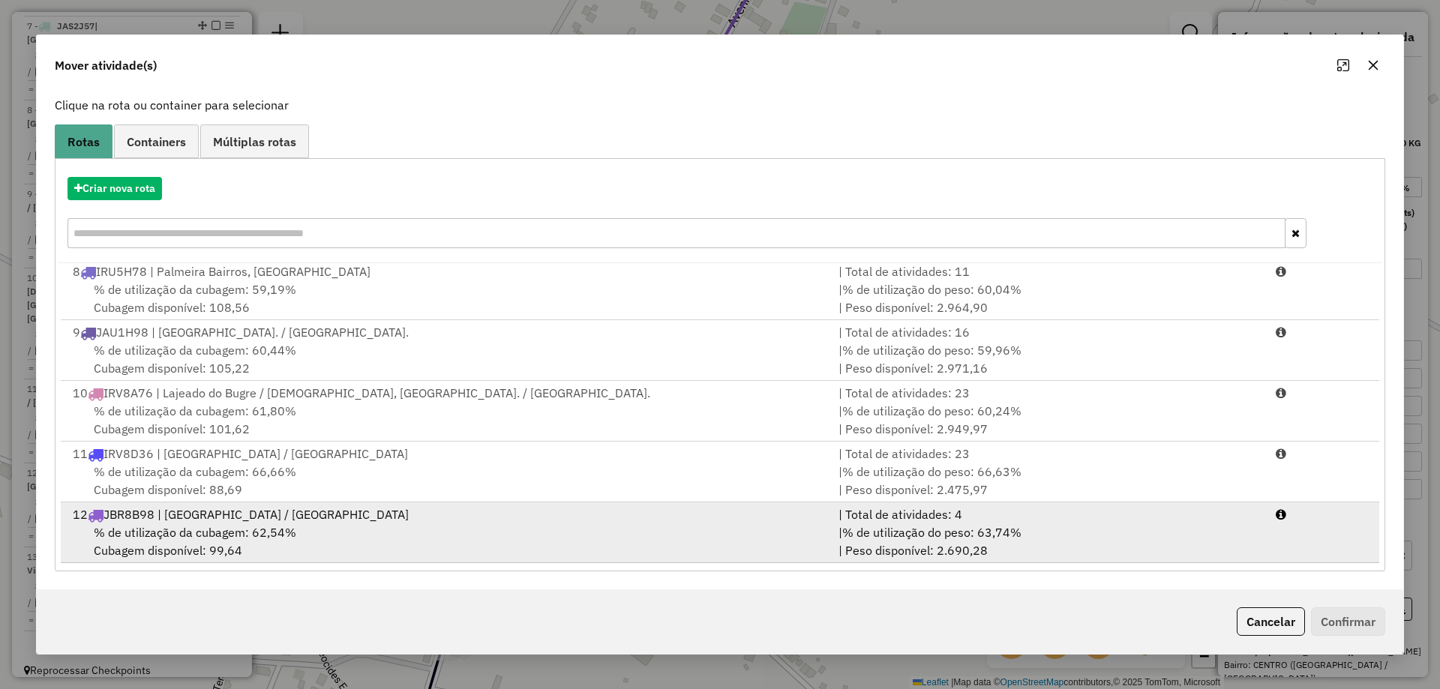
click at [519, 520] on div "12 JBR8B98 | [GEOGRAPHIC_DATA] / [GEOGRAPHIC_DATA]" at bounding box center [447, 514] width 766 height 18
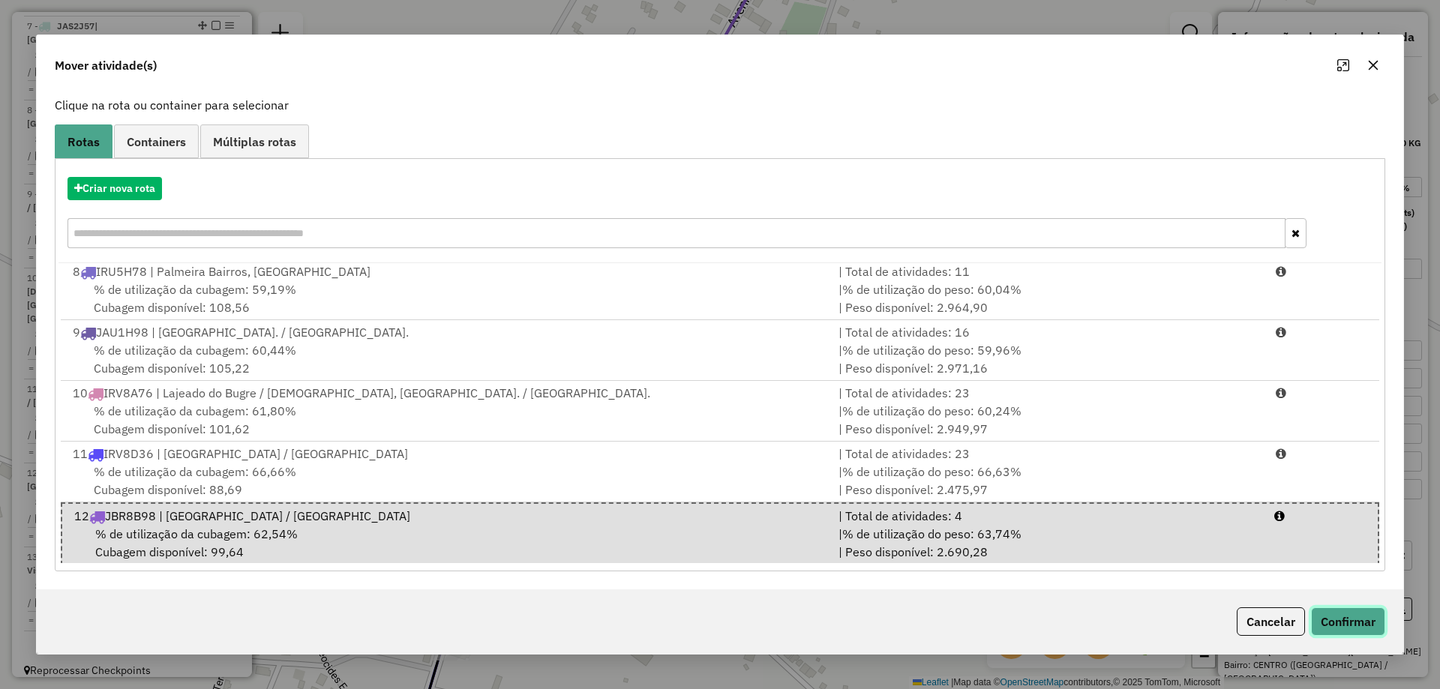
click at [1356, 627] on button "Confirmar" at bounding box center [1348, 621] width 74 height 28
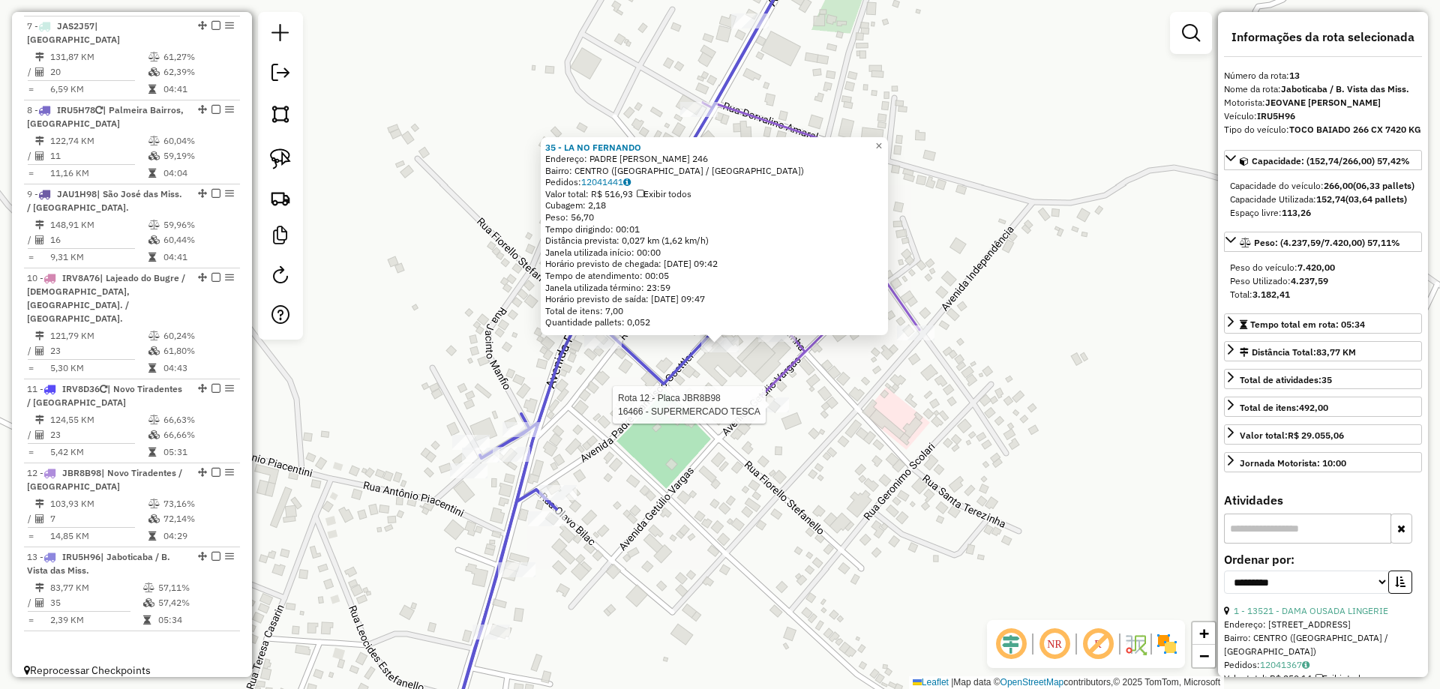
click at [782, 412] on div at bounding box center [769, 404] width 37 height 15
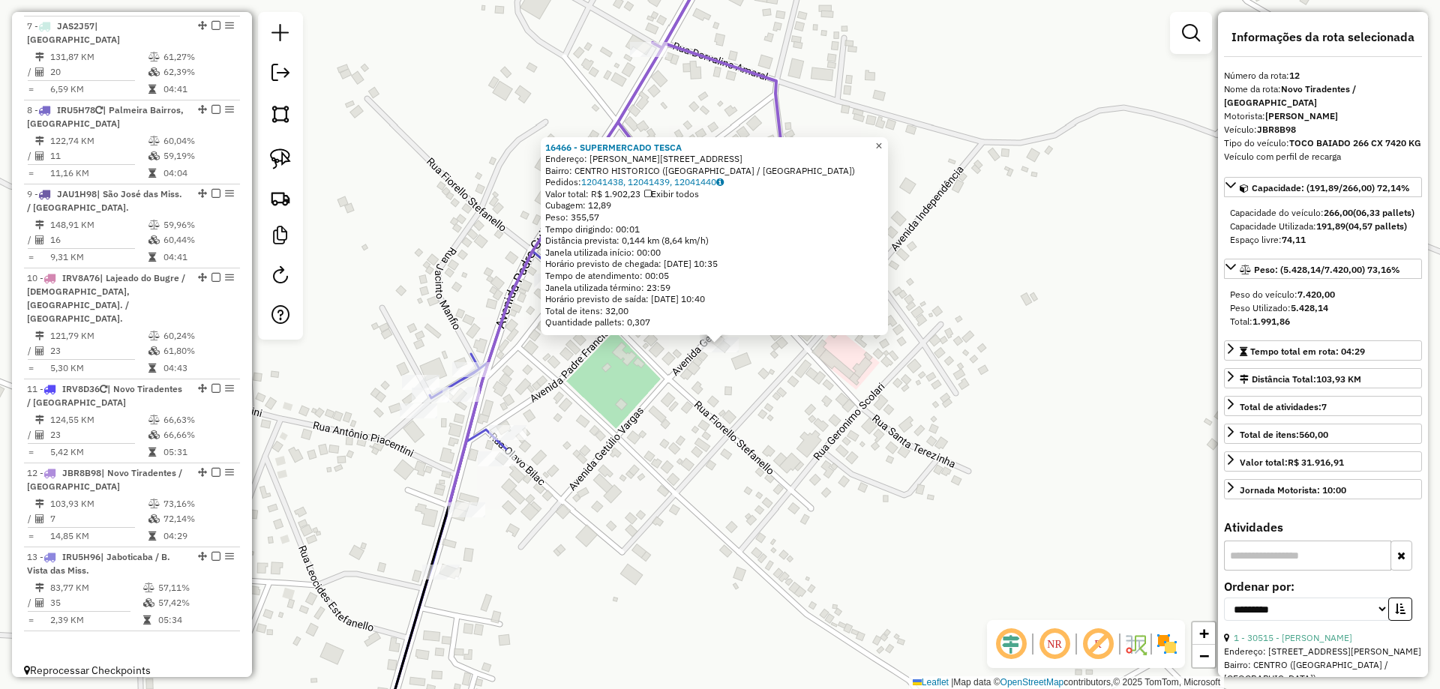
drag, startPoint x: 891, startPoint y: 139, endPoint x: 899, endPoint y: 145, distance: 10.7
click at [882, 139] on span "×" at bounding box center [878, 145] width 7 height 13
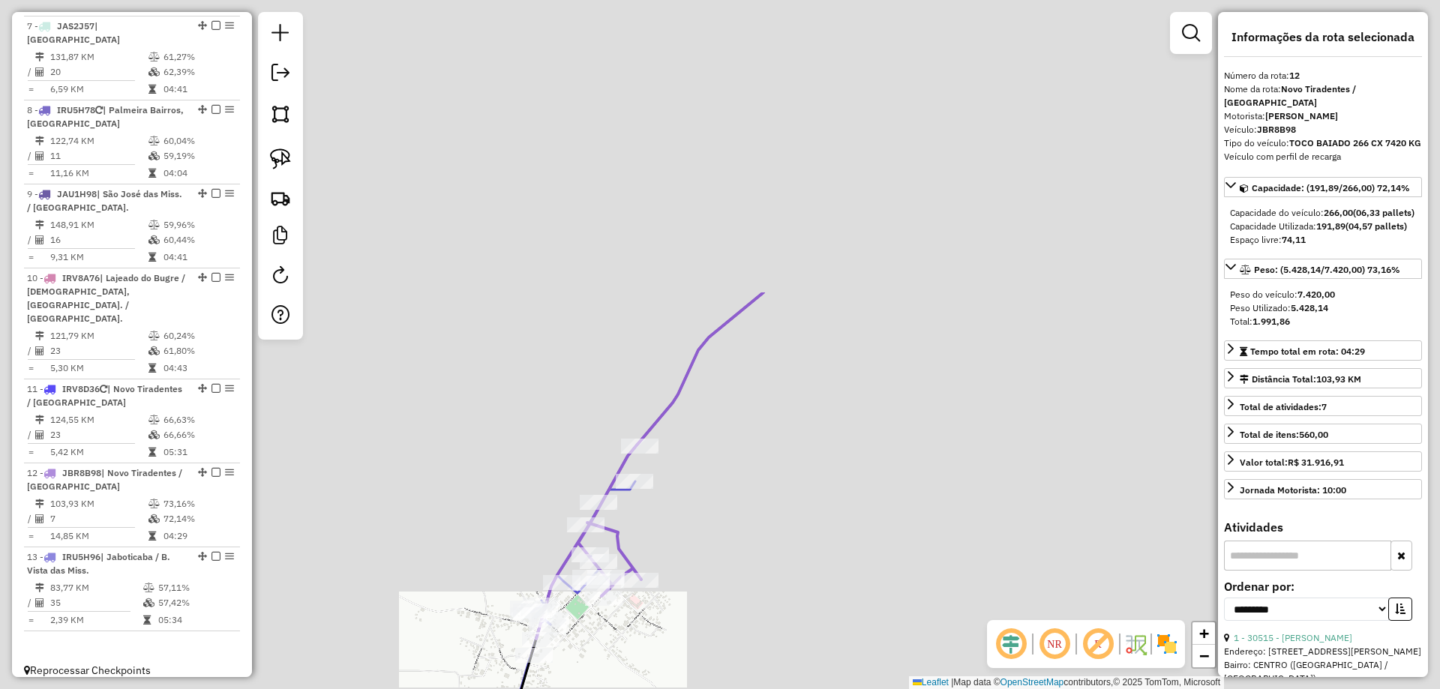
drag, startPoint x: 969, startPoint y: 145, endPoint x: 721, endPoint y: 503, distance: 435.5
click at [724, 505] on div "Janela de atendimento Grade de atendimento Capacidade Transportadoras Veículos …" at bounding box center [720, 344] width 1440 height 689
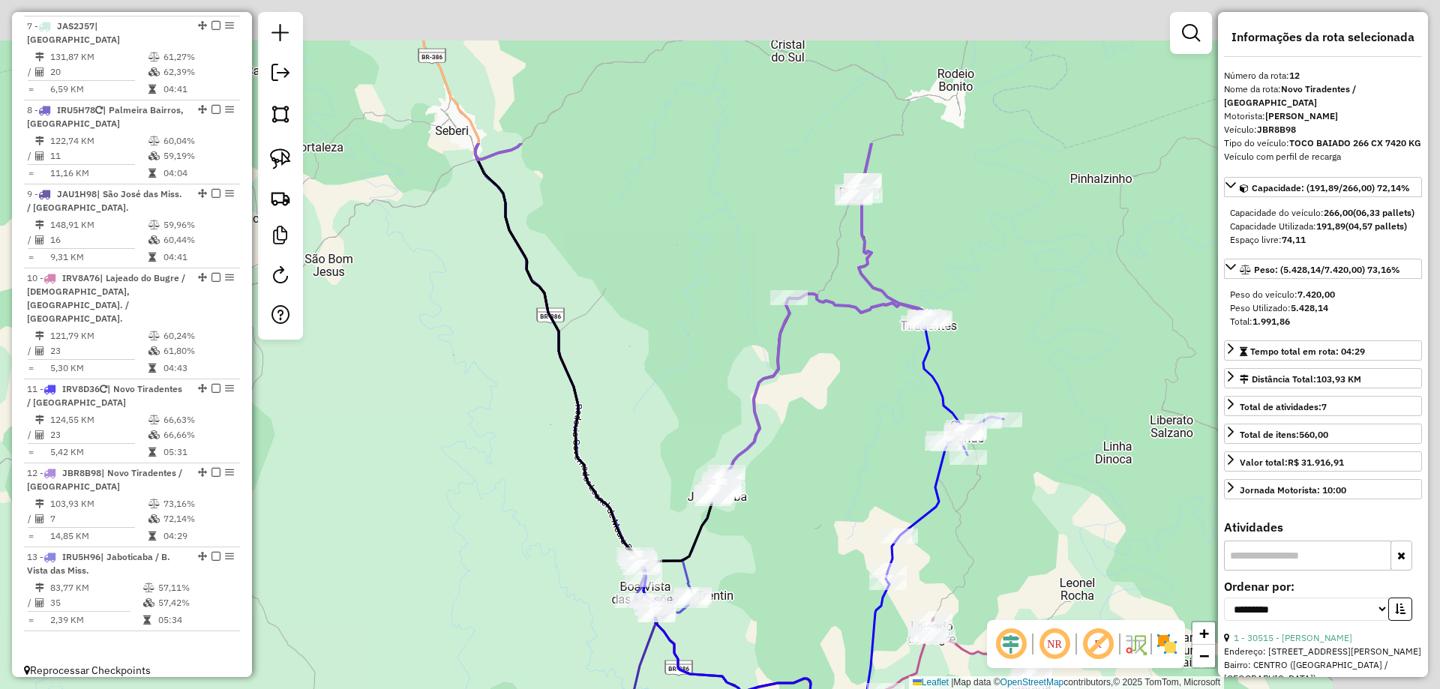
drag, startPoint x: 1011, startPoint y: 193, endPoint x: 805, endPoint y: 475, distance: 349.7
click at [799, 496] on div "Janela de atendimento Grade de atendimento Capacidade Transportadoras Veículos …" at bounding box center [720, 344] width 1440 height 689
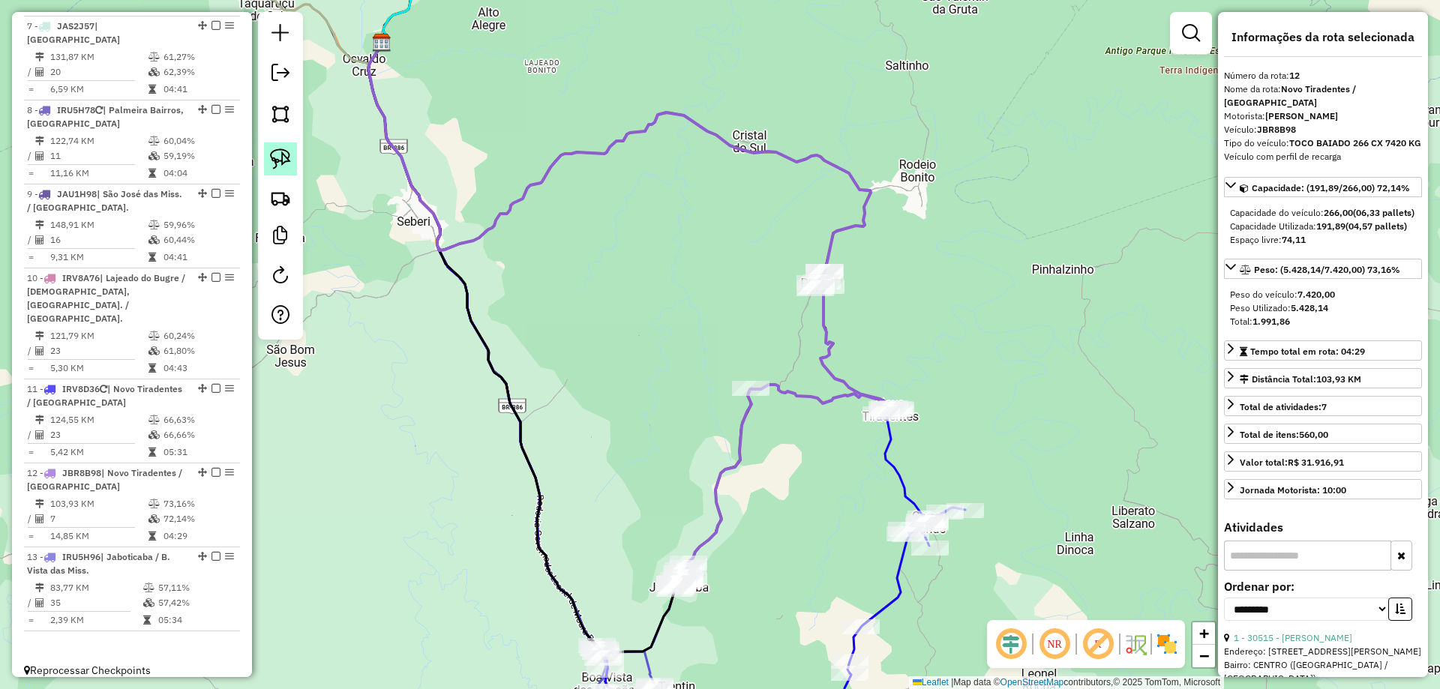
click at [274, 155] on img at bounding box center [280, 158] width 21 height 21
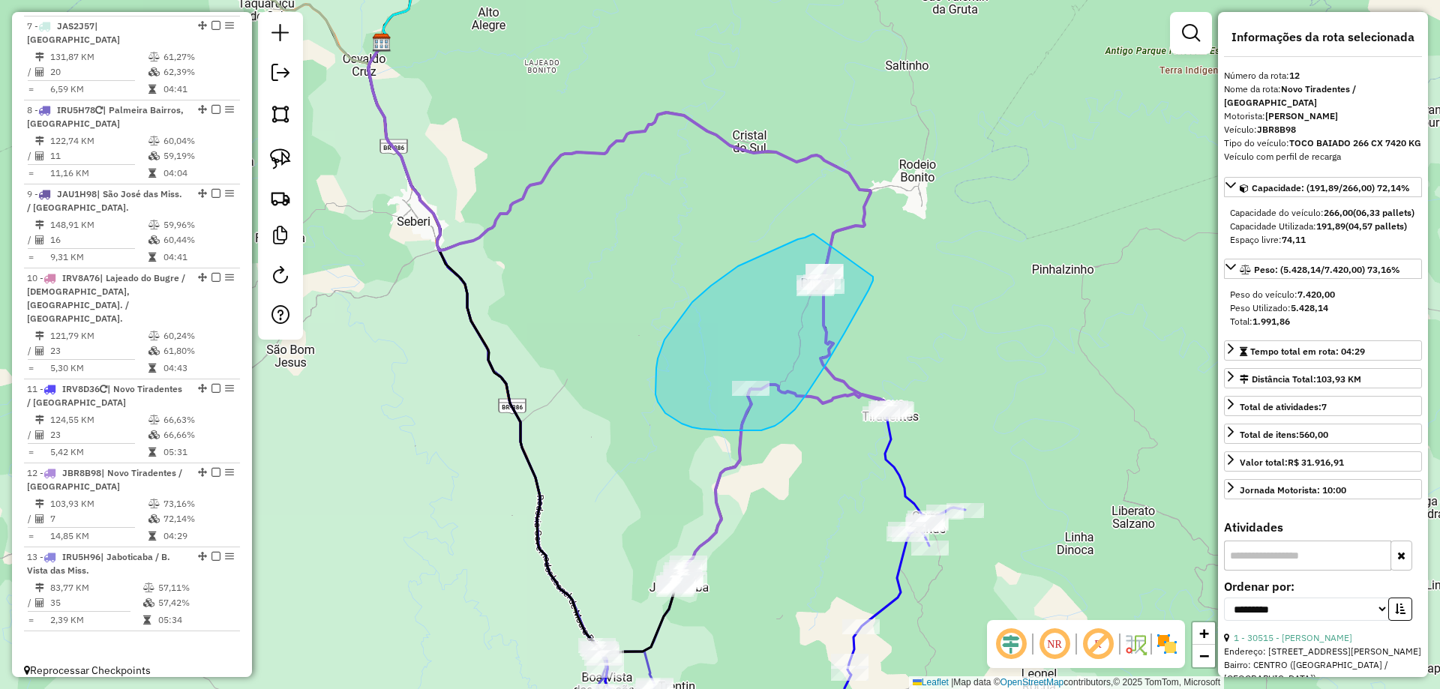
drag, startPoint x: 798, startPoint y: 239, endPoint x: 873, endPoint y: 276, distance: 83.5
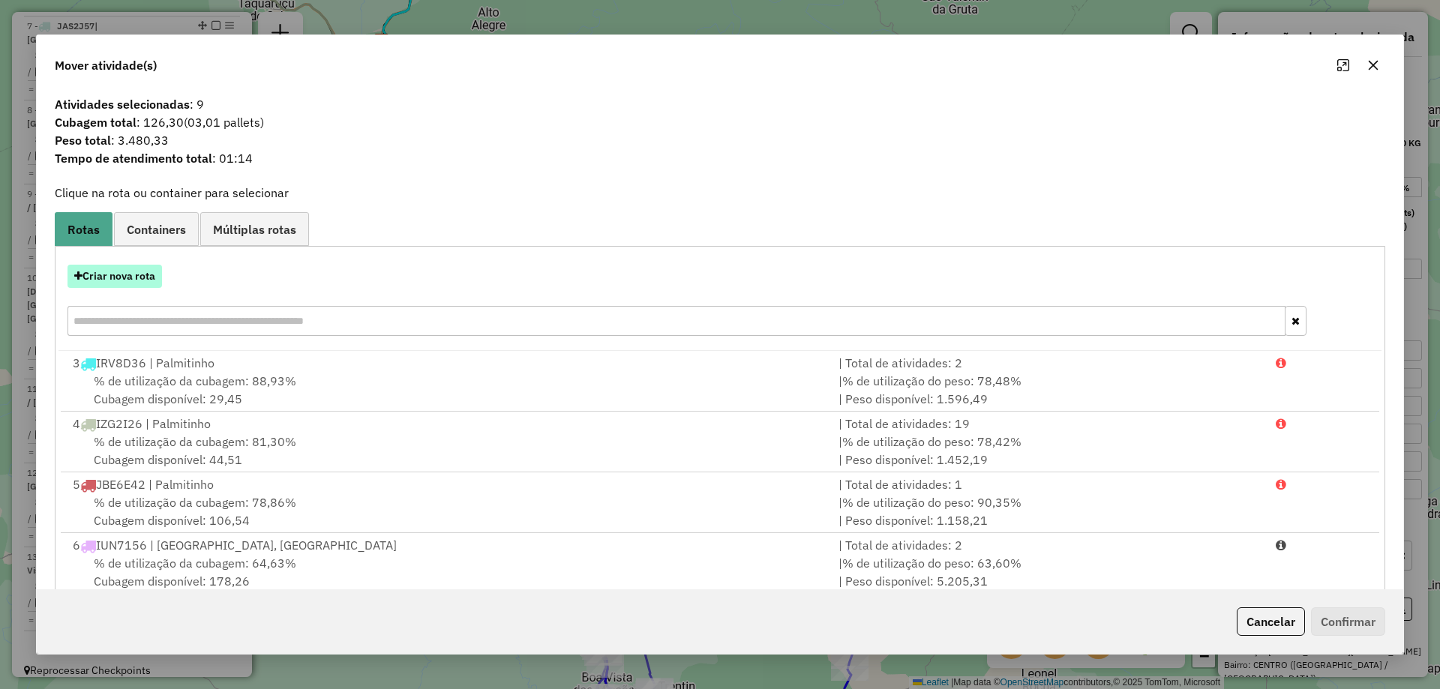
click at [133, 283] on button "Criar nova rota" at bounding box center [114, 276] width 94 height 23
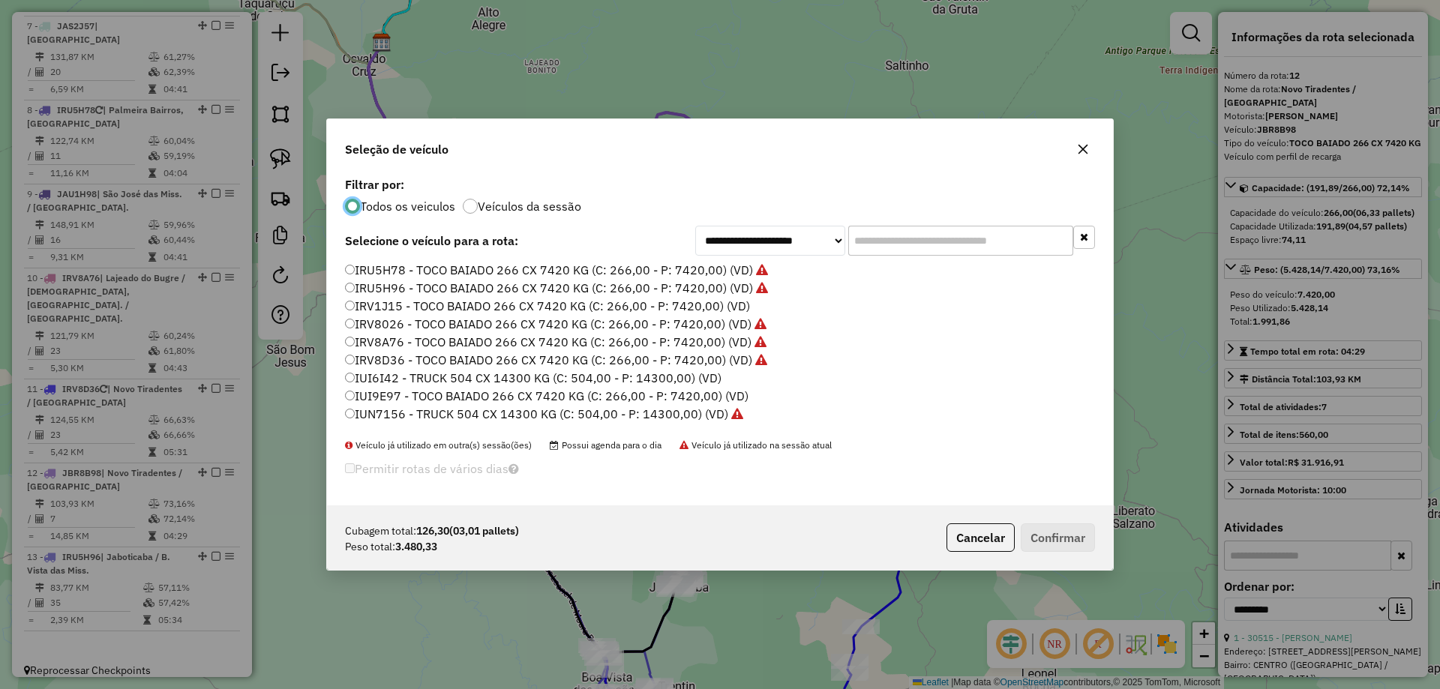
scroll to position [8, 4]
click at [355, 303] on label "IRV1J15 - TOCO BAIADO 266 CX 7420 KG (C: 266,00 - P: 7420,00) (VD)" at bounding box center [547, 306] width 405 height 18
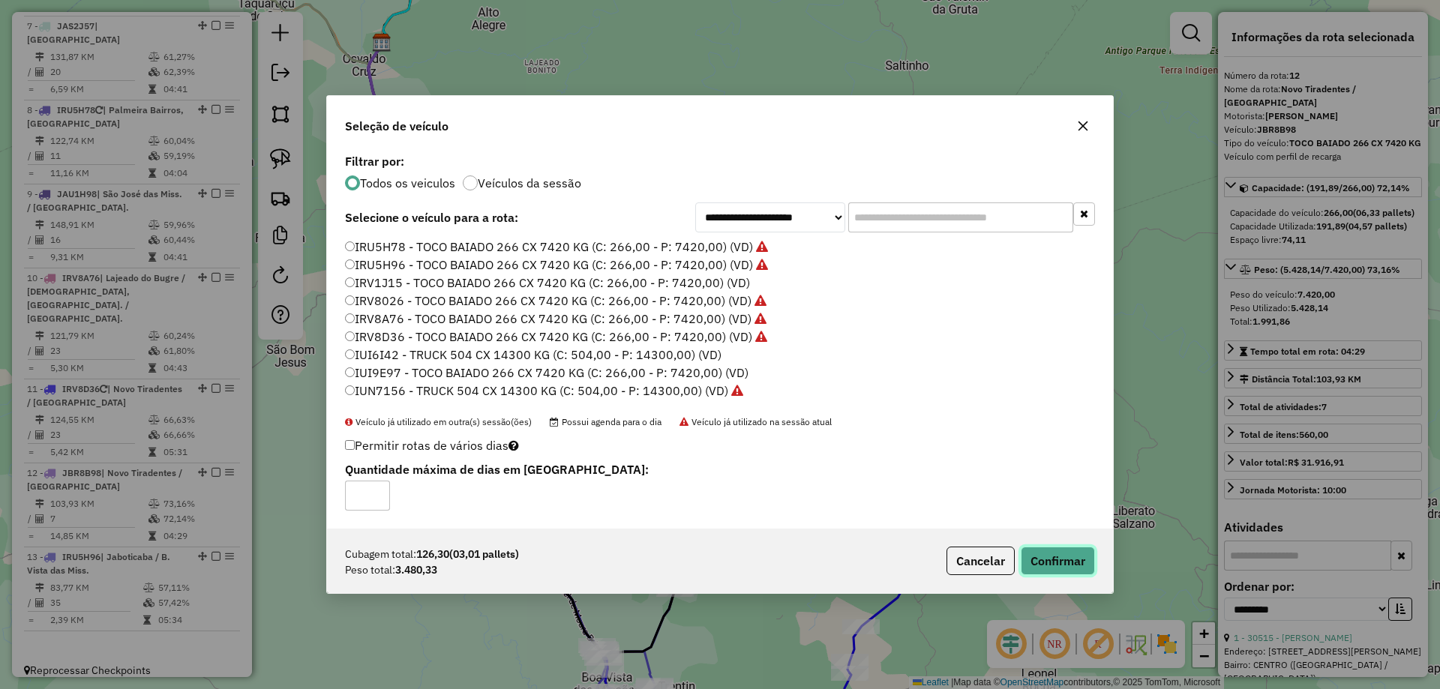
click at [1033, 553] on button "Confirmar" at bounding box center [1057, 561] width 74 height 28
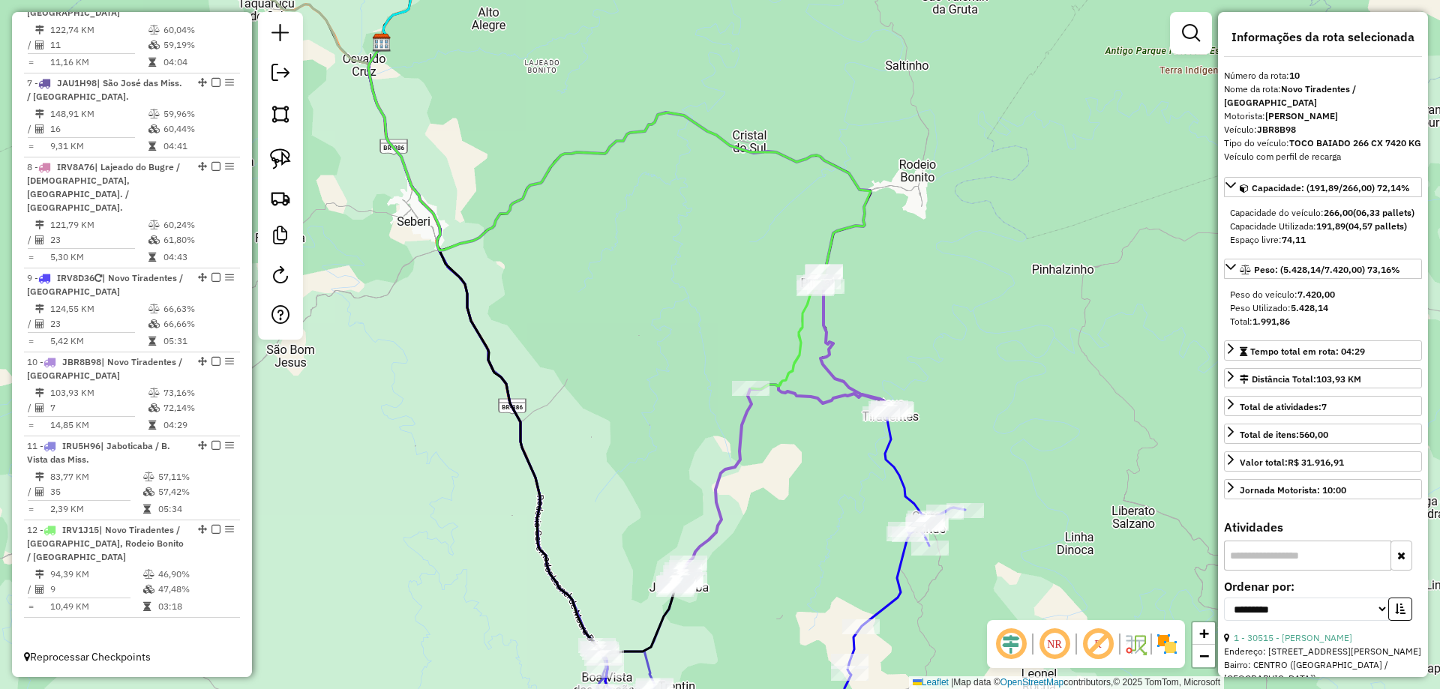
scroll to position [955, 0]
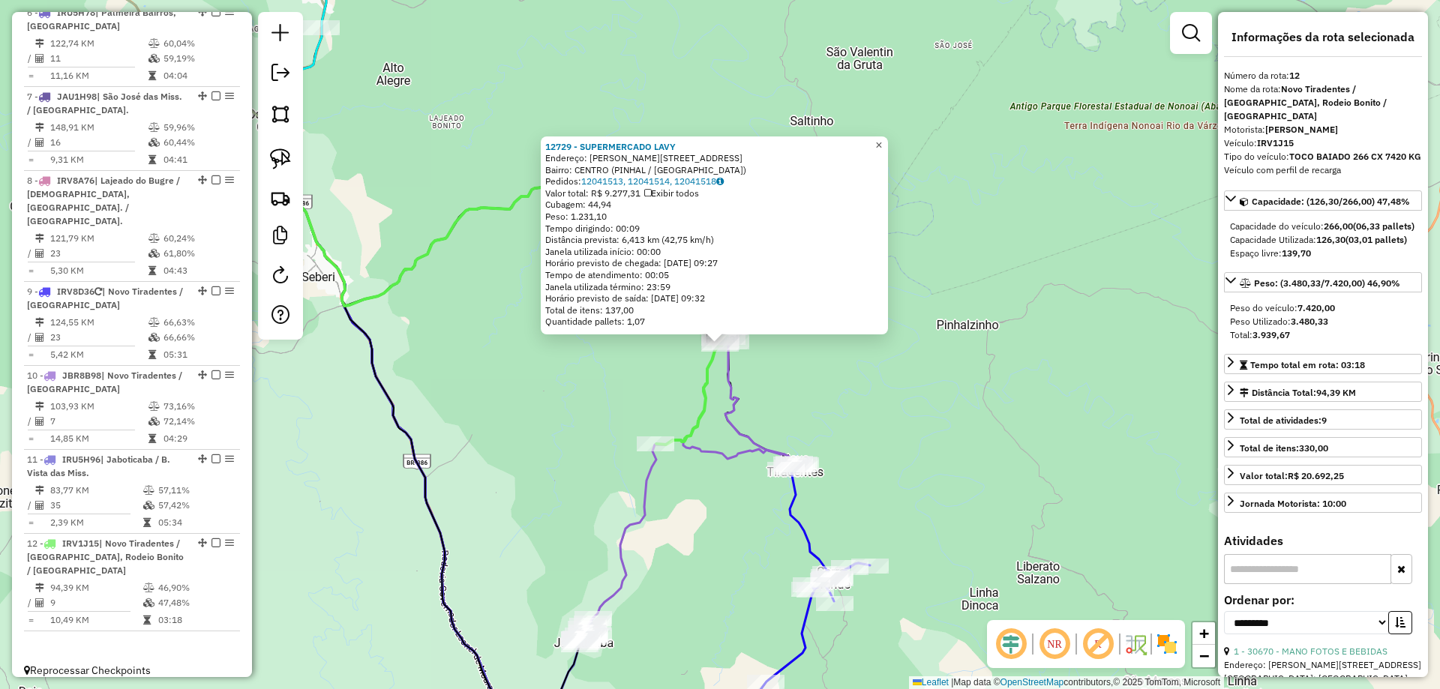
click at [882, 143] on link "×" at bounding box center [879, 145] width 18 height 18
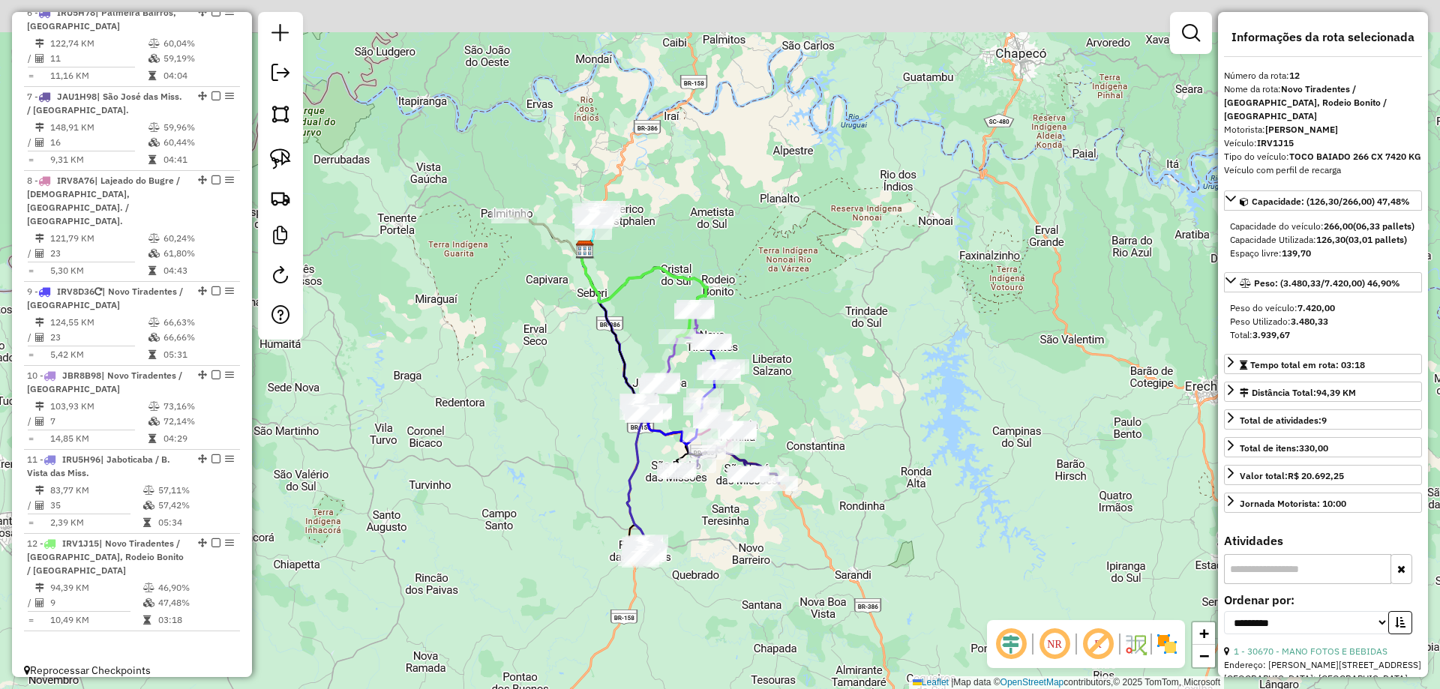
drag, startPoint x: 628, startPoint y: 205, endPoint x: 567, endPoint y: 283, distance: 98.7
click at [680, 286] on div "Janela de atendimento Grade de atendimento Capacidade Transportadoras Veículos …" at bounding box center [720, 344] width 1440 height 689
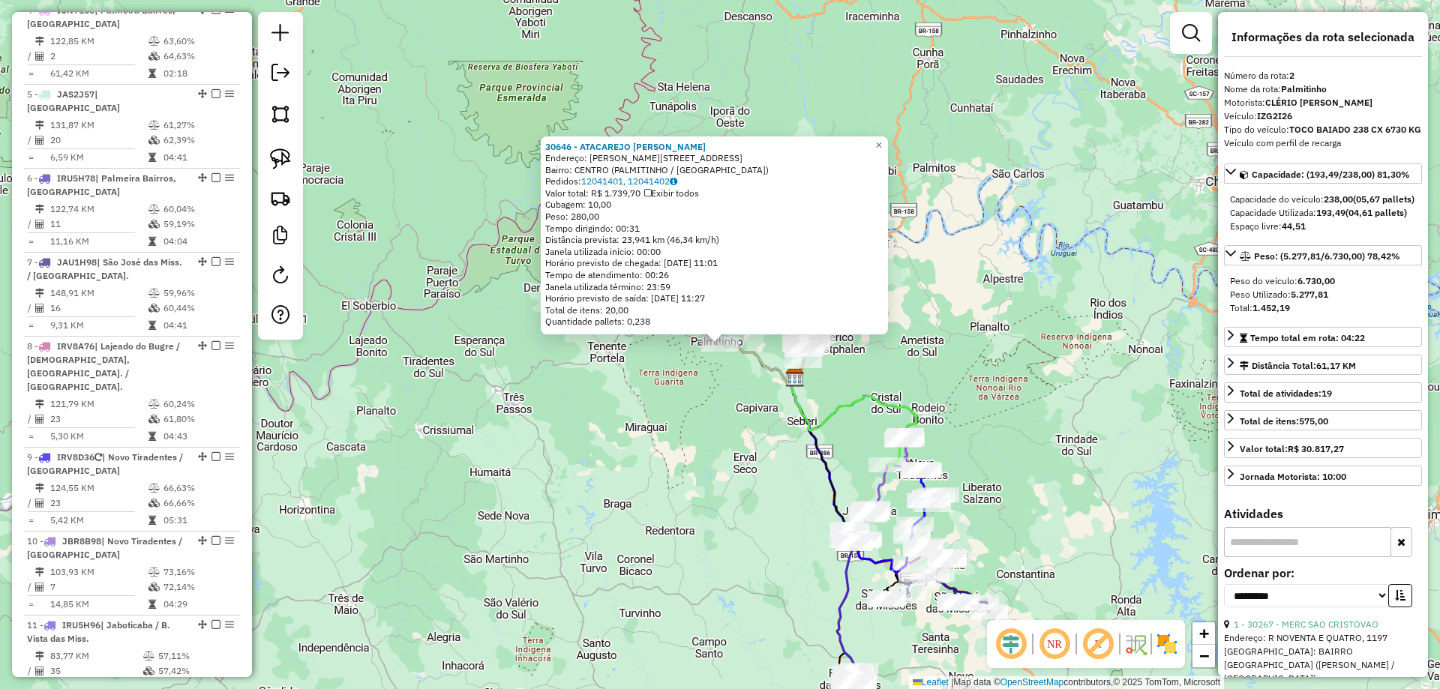
scroll to position [651, 0]
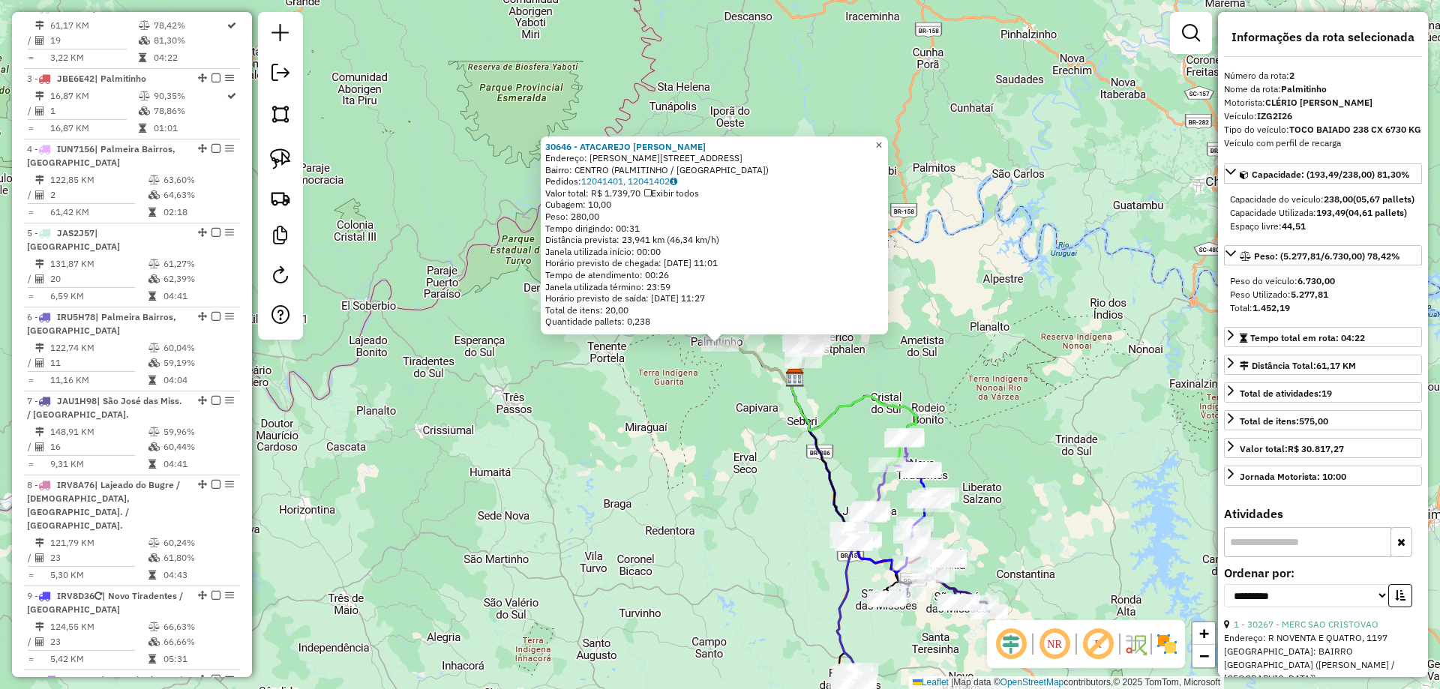
click at [882, 142] on span "×" at bounding box center [878, 145] width 7 height 13
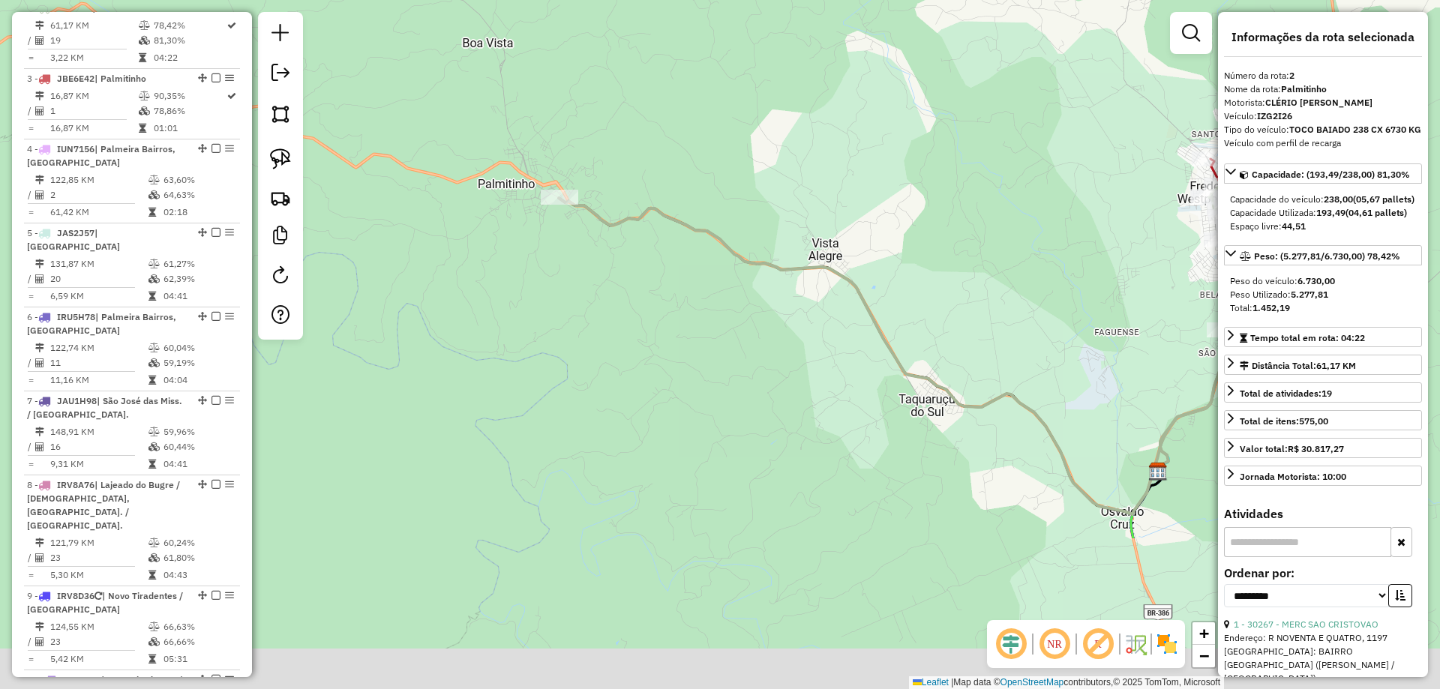
drag, startPoint x: 649, startPoint y: 102, endPoint x: 614, endPoint y: 58, distance: 56.1
click at [614, 58] on div "Janela de atendimento Grade de atendimento Capacidade Transportadoras Veículos …" at bounding box center [720, 344] width 1440 height 689
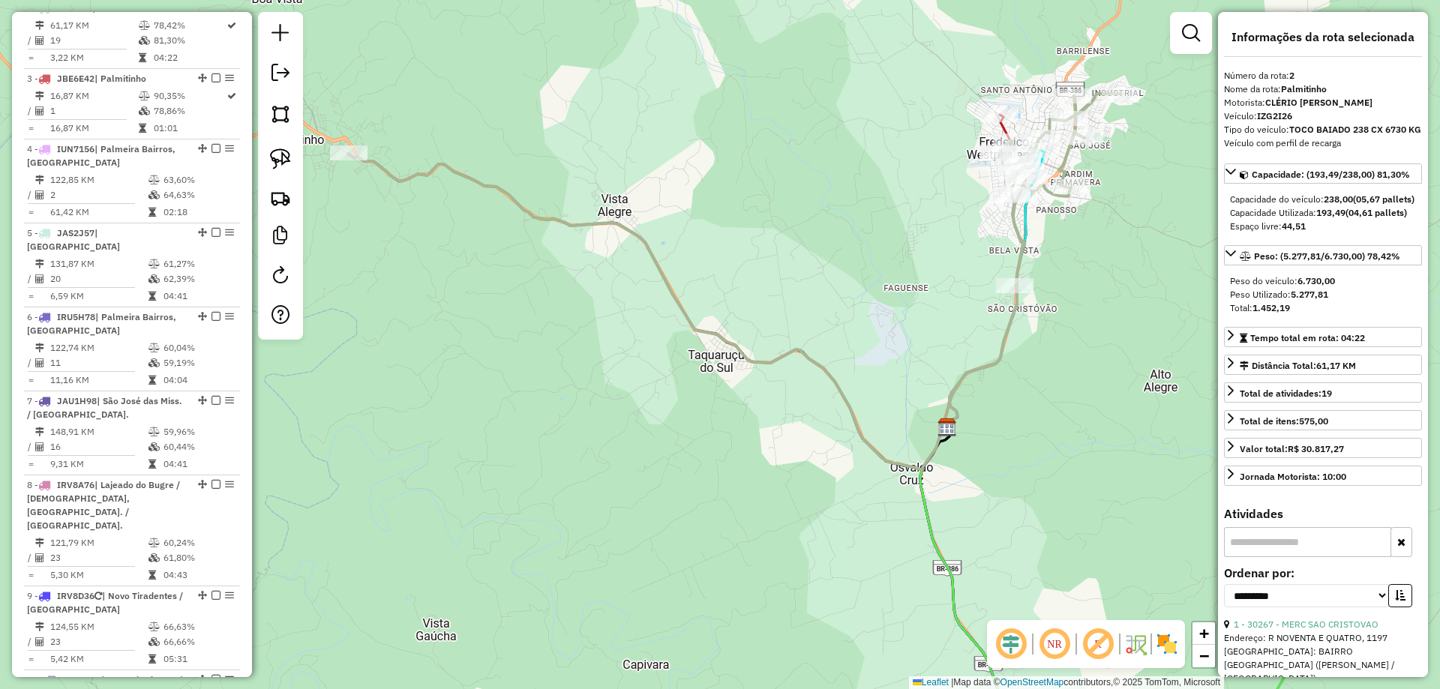
drag, startPoint x: 733, startPoint y: 164, endPoint x: 787, endPoint y: 208, distance: 69.2
click at [701, 160] on div "Janela de atendimento Grade de atendimento Capacidade Transportadoras Veículos …" at bounding box center [720, 344] width 1440 height 689
drag, startPoint x: 896, startPoint y: 233, endPoint x: 925, endPoint y: 252, distance: 34.7
click at [917, 253] on div "Janela de atendimento Grade de atendimento Capacidade Transportadoras Veículos …" at bounding box center [720, 344] width 1440 height 689
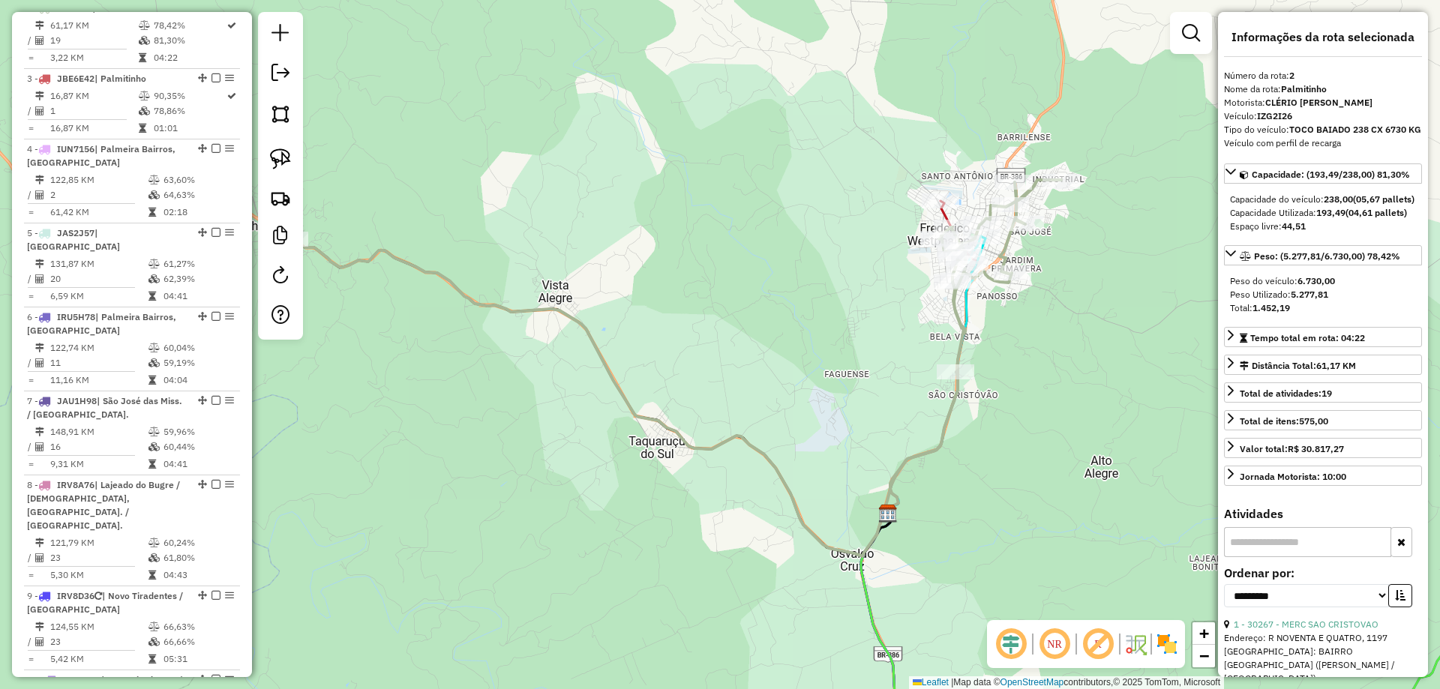
drag, startPoint x: 852, startPoint y: 229, endPoint x: 732, endPoint y: 242, distance: 120.6
click at [797, 243] on div "Janela de atendimento Grade de atendimento Capacidade Transportadoras Veículos …" at bounding box center [720, 344] width 1440 height 689
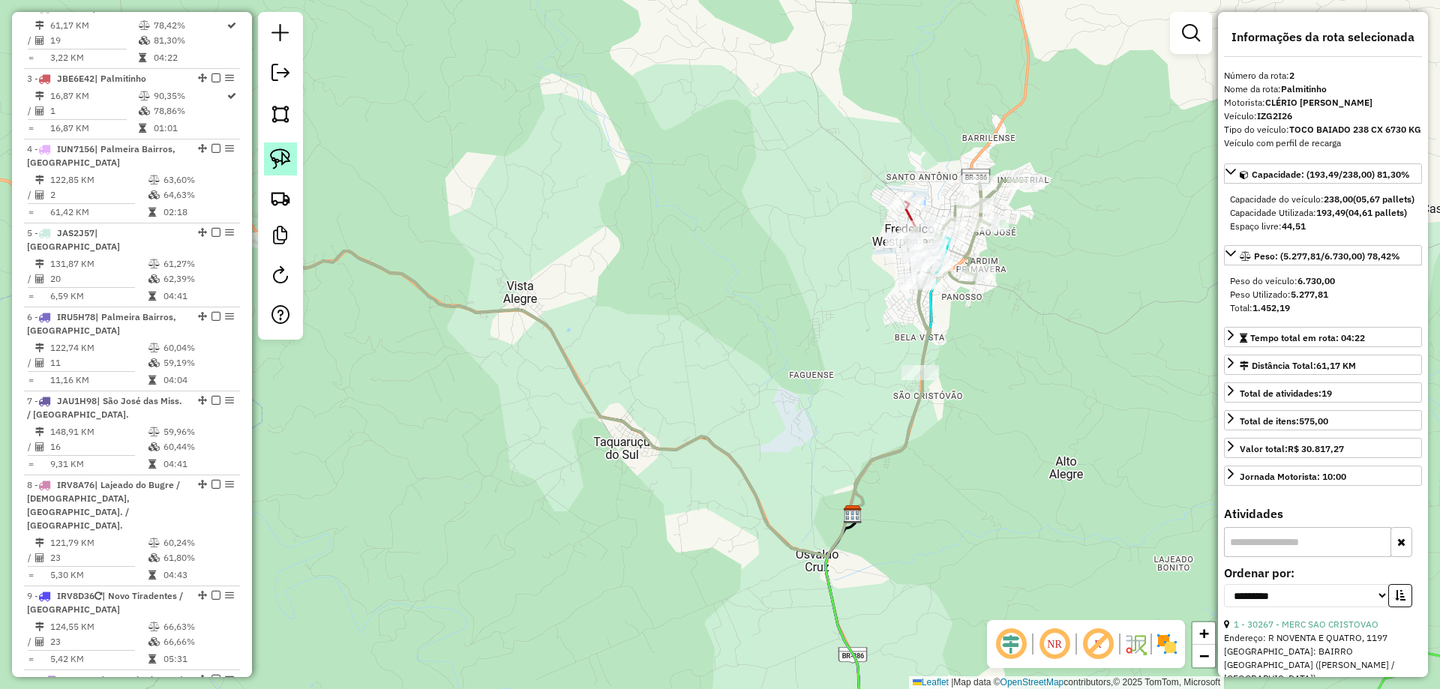
click at [282, 157] on img at bounding box center [280, 158] width 21 height 21
drag, startPoint x: 909, startPoint y: 178, endPoint x: 924, endPoint y: 202, distance: 28.9
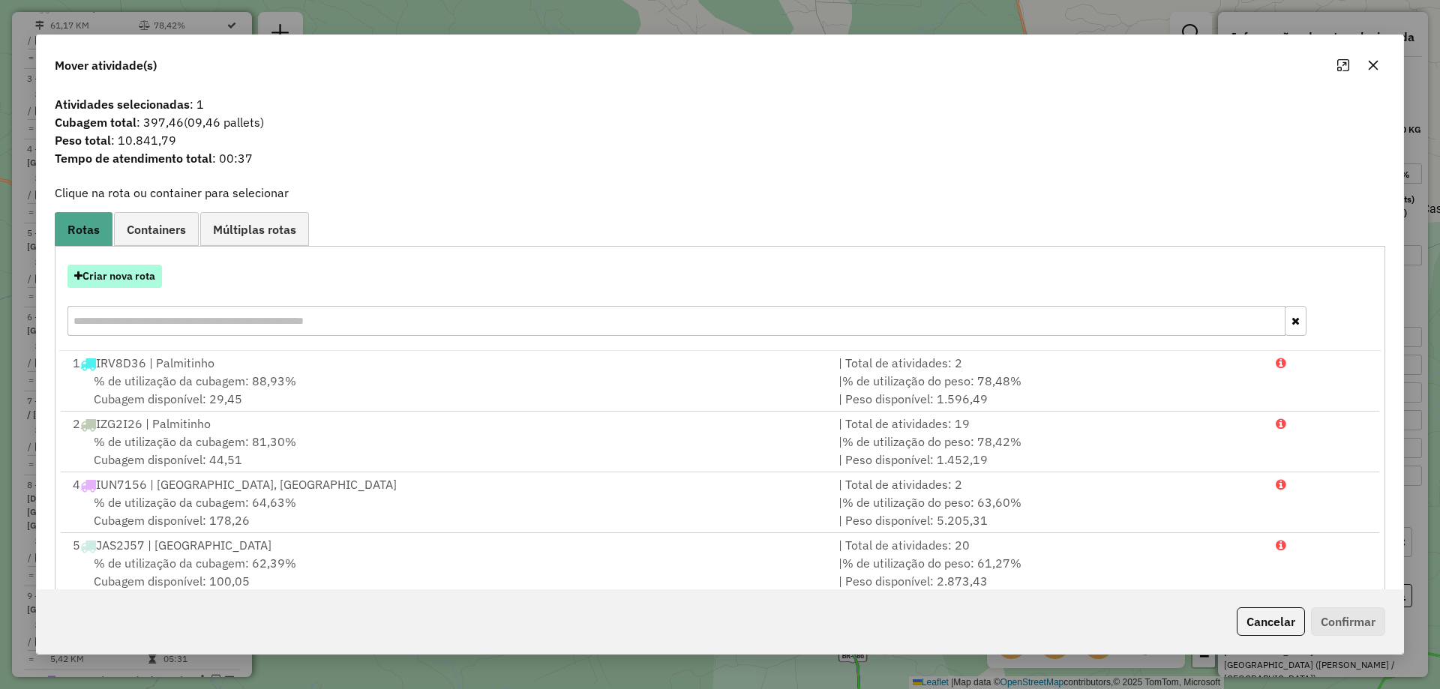
click at [97, 276] on button "Criar nova rota" at bounding box center [114, 276] width 94 height 23
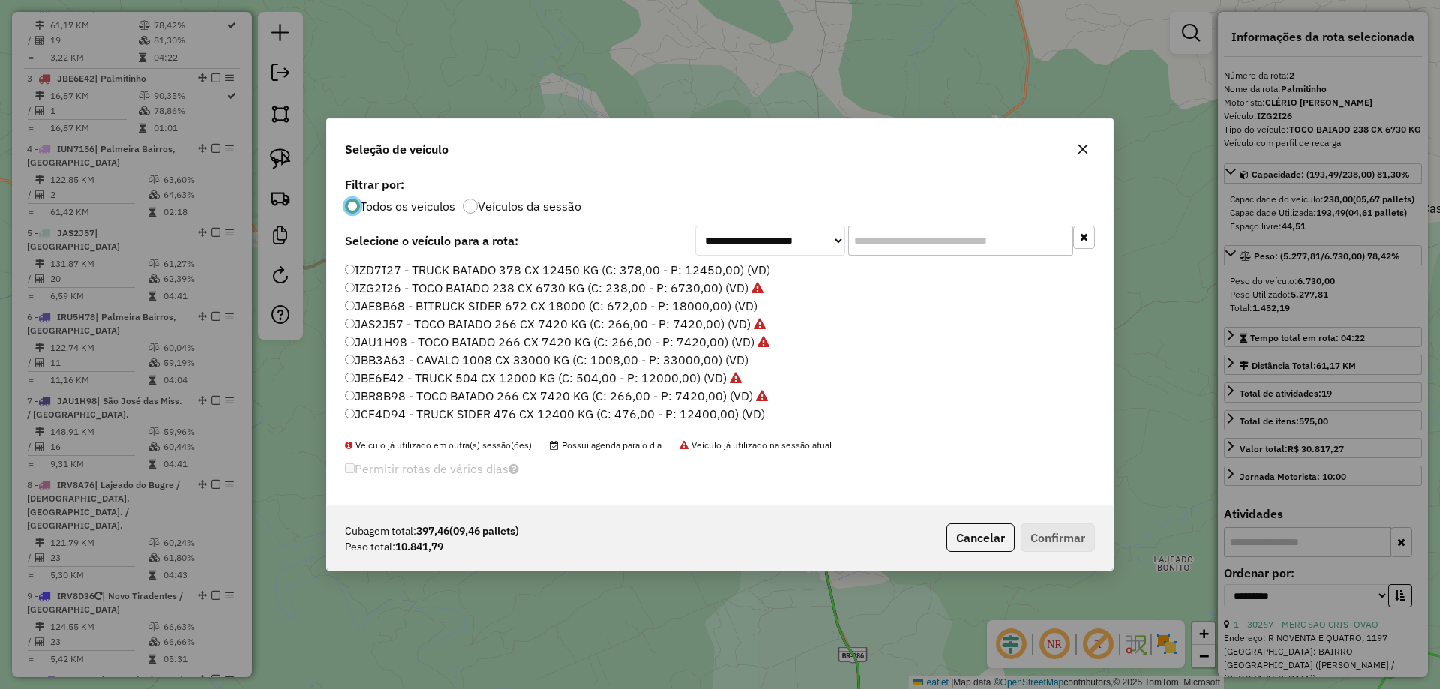
scroll to position [195, 0]
click at [383, 403] on label "JCF4D94 - TRUCK SIDER 476 CX 12400 KG (C: 476,00 - P: 12400,00) (VD)" at bounding box center [555, 399] width 420 height 18
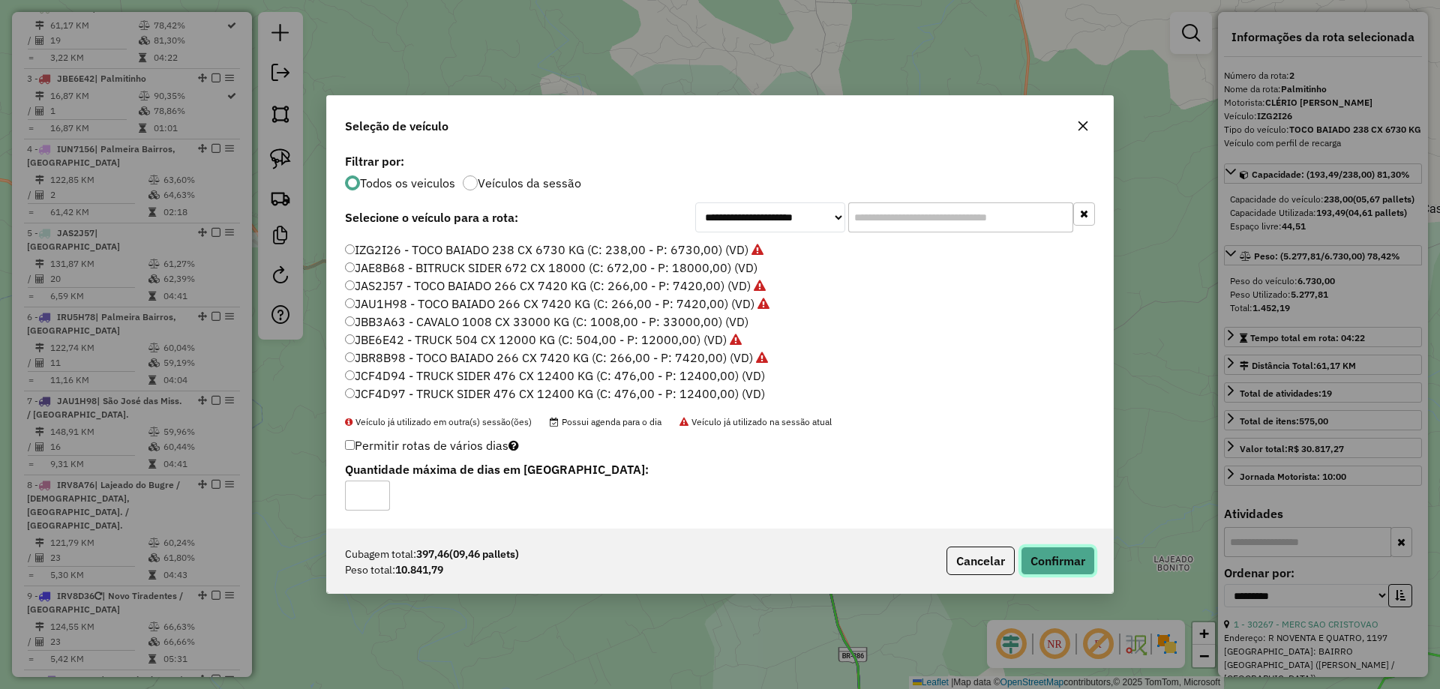
click at [1054, 569] on button "Confirmar" at bounding box center [1057, 561] width 74 height 28
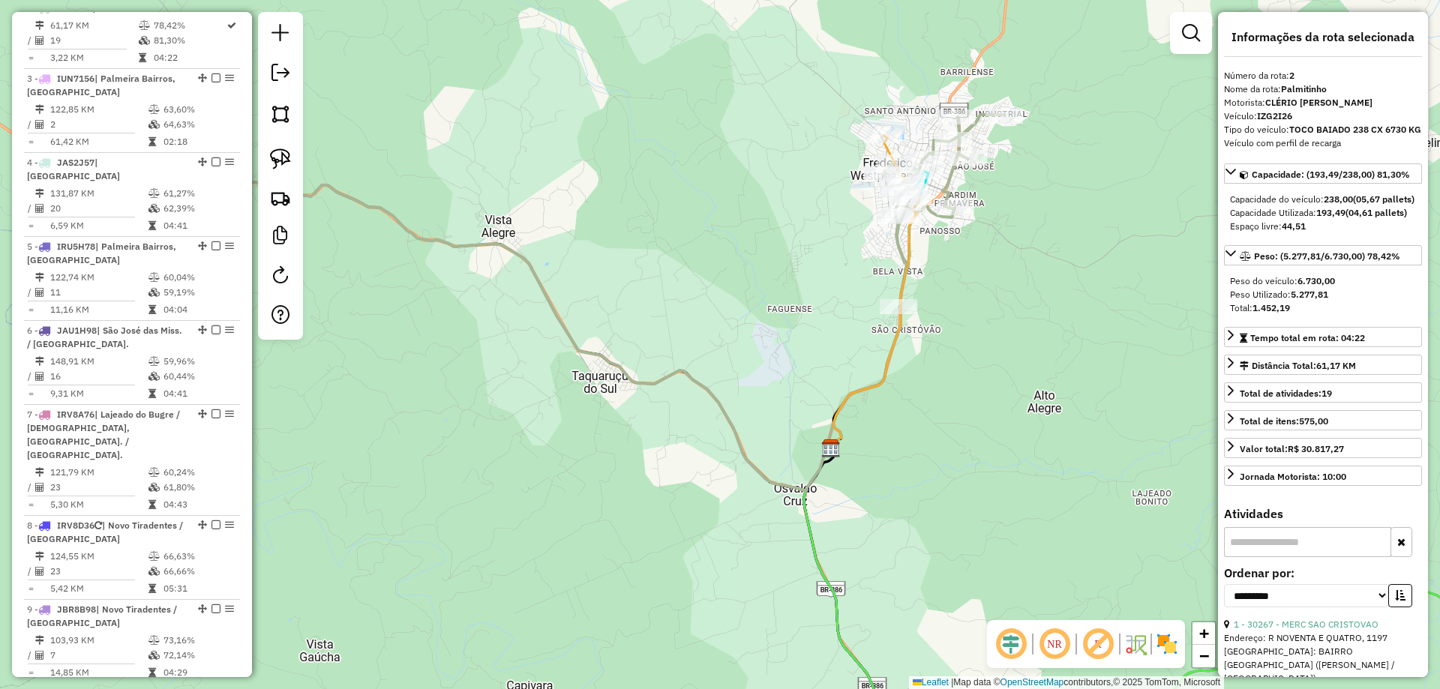
drag, startPoint x: 1008, startPoint y: 314, endPoint x: 923, endPoint y: 292, distance: 88.2
click at [999, 288] on div "Janela de atendimento Grade de atendimento Capacidade Transportadoras Veículos …" at bounding box center [720, 344] width 1440 height 689
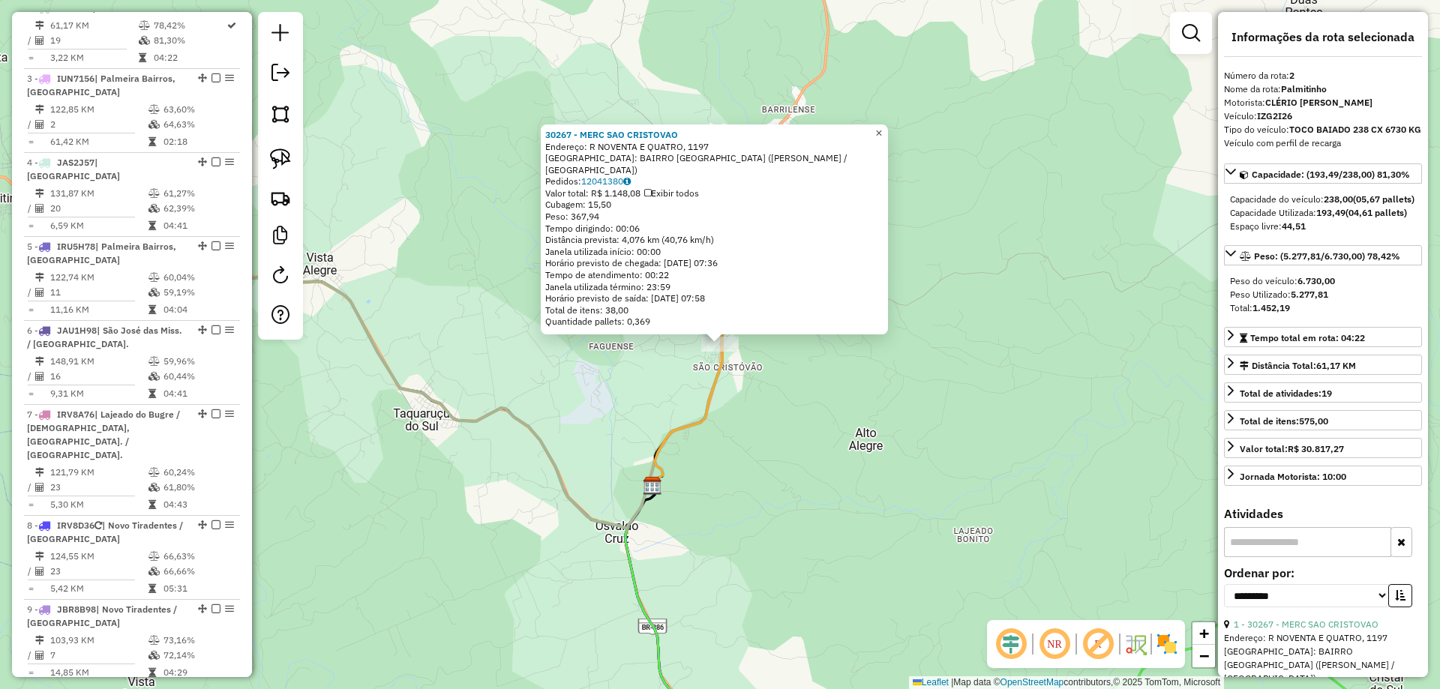
click at [882, 139] on span "×" at bounding box center [878, 133] width 7 height 13
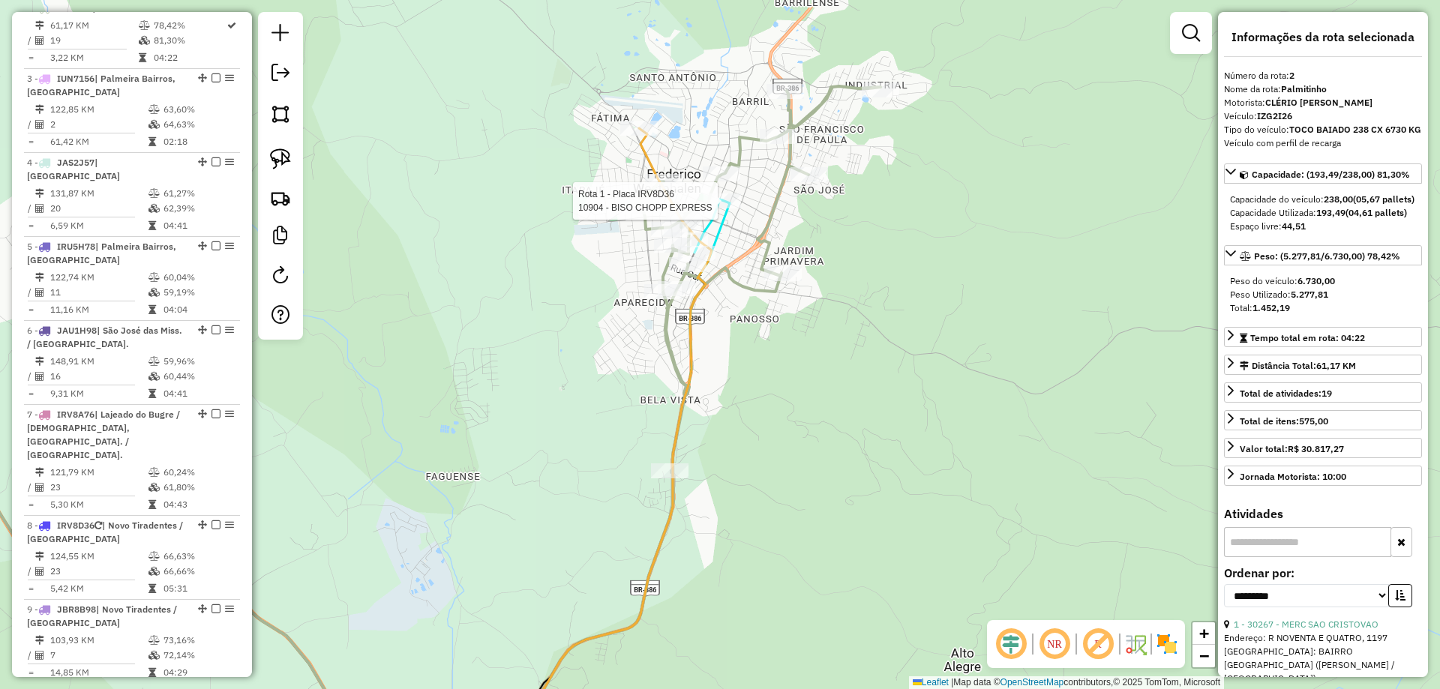
click at [715, 208] on div at bounding box center [721, 200] width 37 height 15
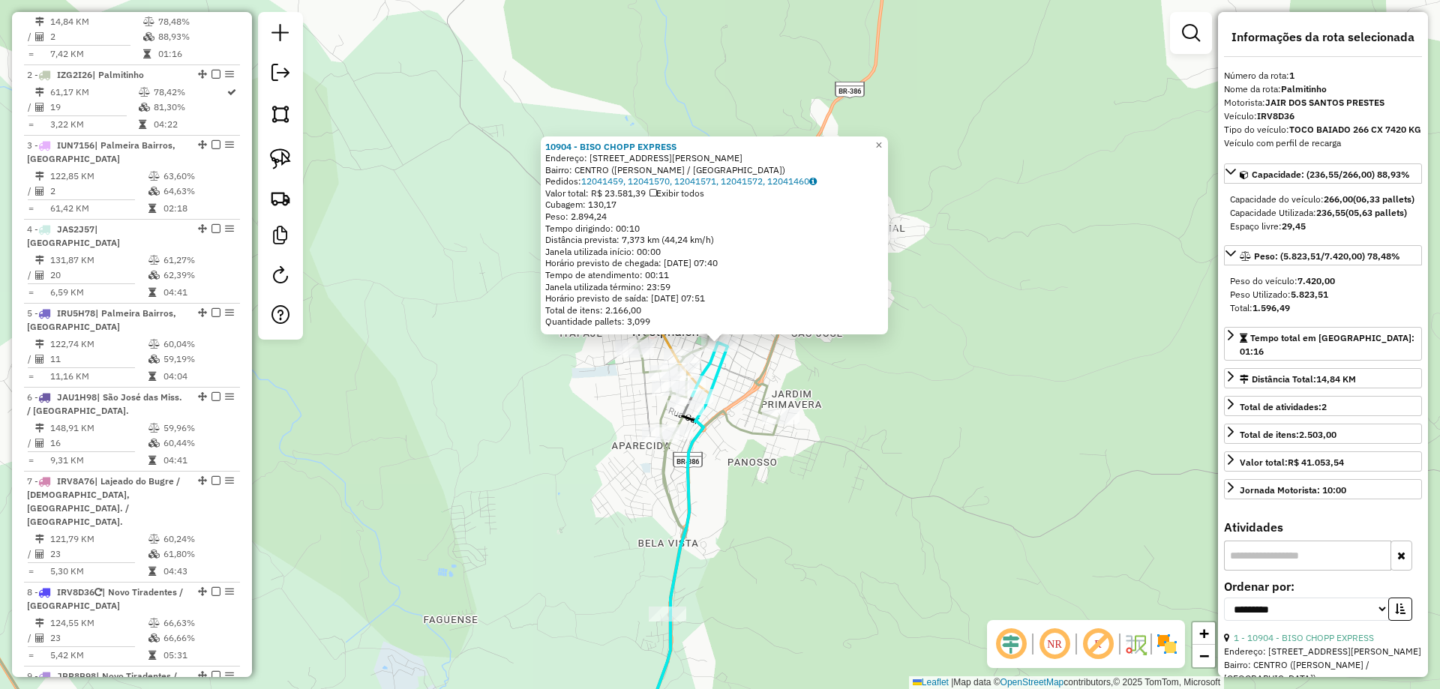
scroll to position [580, 0]
click at [882, 143] on span "×" at bounding box center [878, 145] width 7 height 13
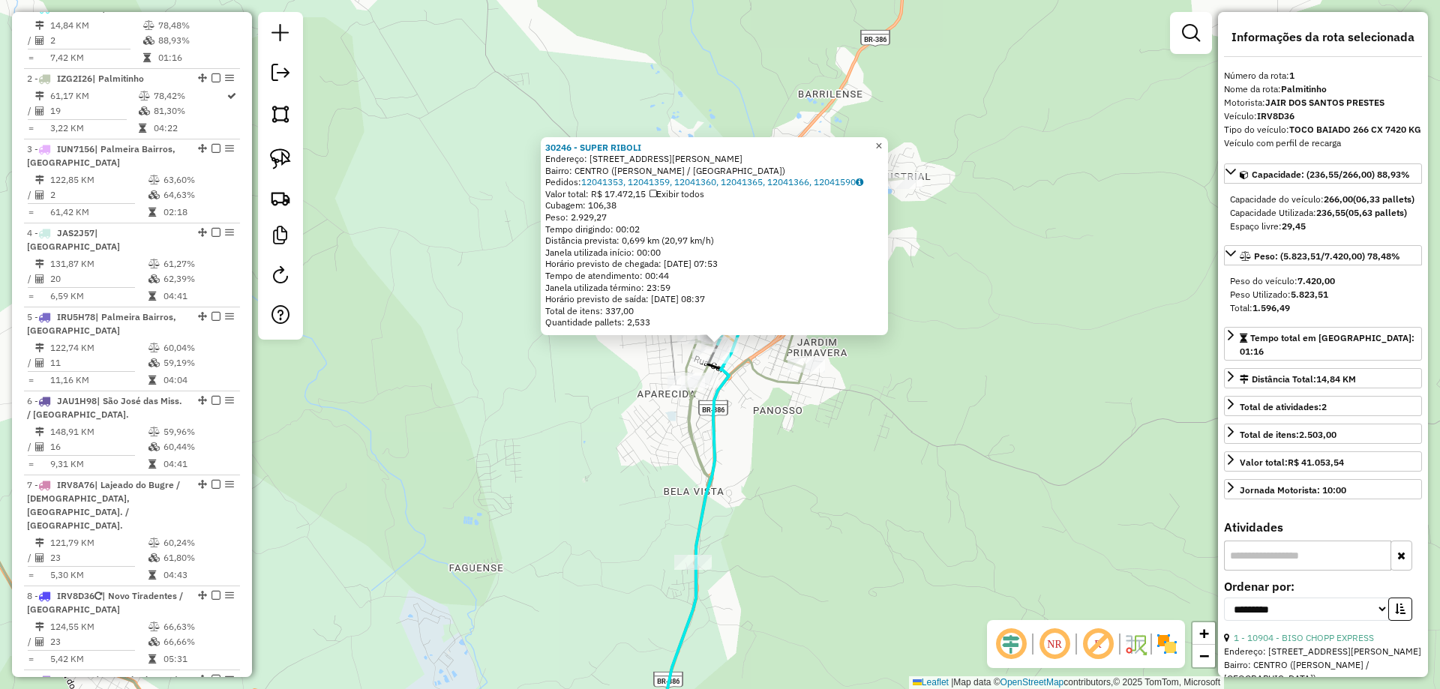
click at [882, 139] on span "×" at bounding box center [878, 145] width 7 height 13
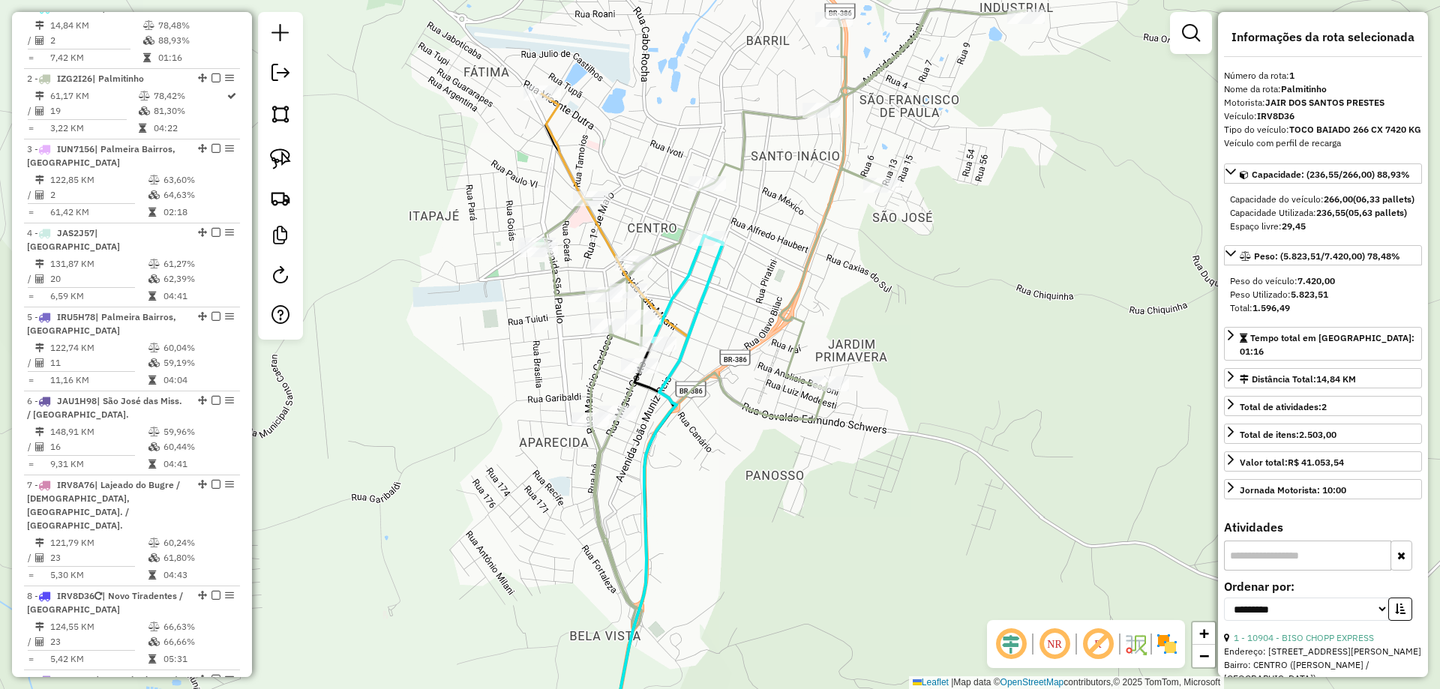
drag, startPoint x: 764, startPoint y: 332, endPoint x: 757, endPoint y: 308, distance: 24.9
click at [757, 308] on div "Janela de atendimento Grade de atendimento Capacidade Transportadoras Veículos …" at bounding box center [720, 344] width 1440 height 689
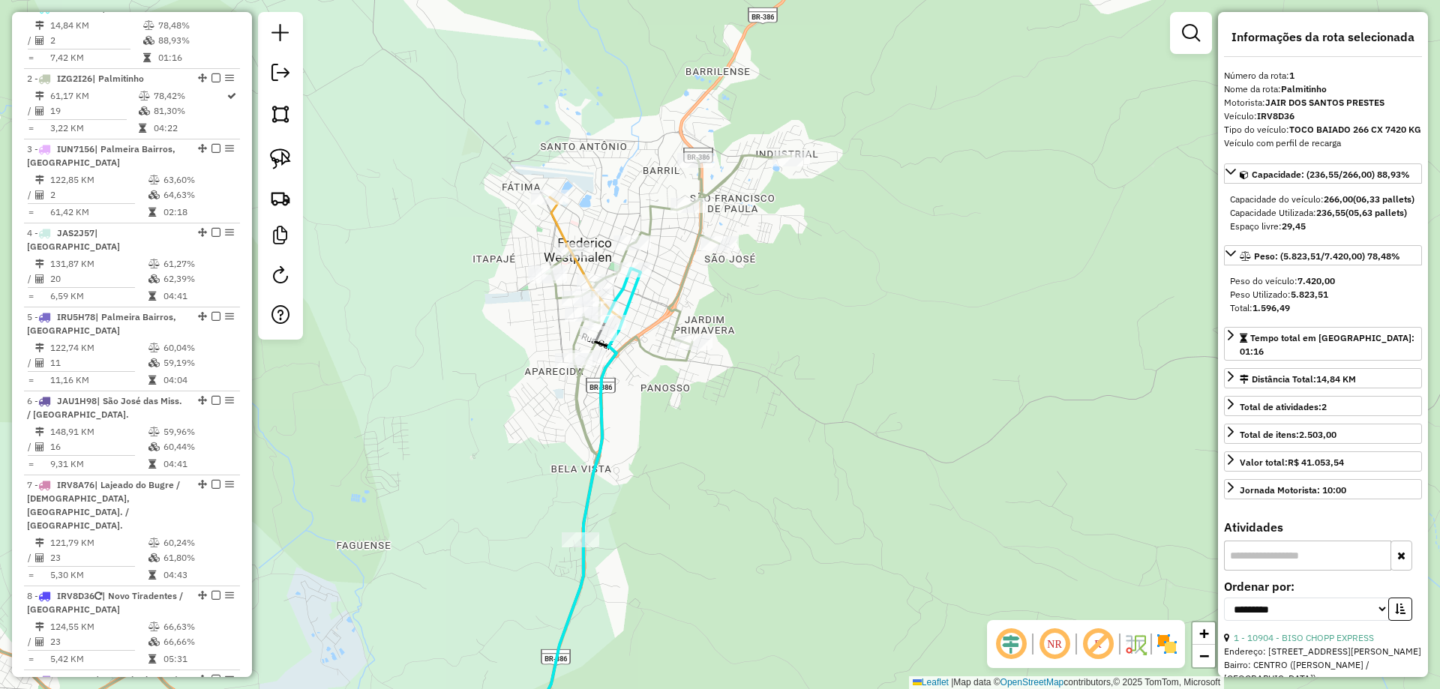
drag, startPoint x: 802, startPoint y: 301, endPoint x: 772, endPoint y: 277, distance: 39.0
click at [772, 277] on div "Janela de atendimento Grade de atendimento Capacidade Transportadoras Veículos …" at bounding box center [720, 344] width 1440 height 689
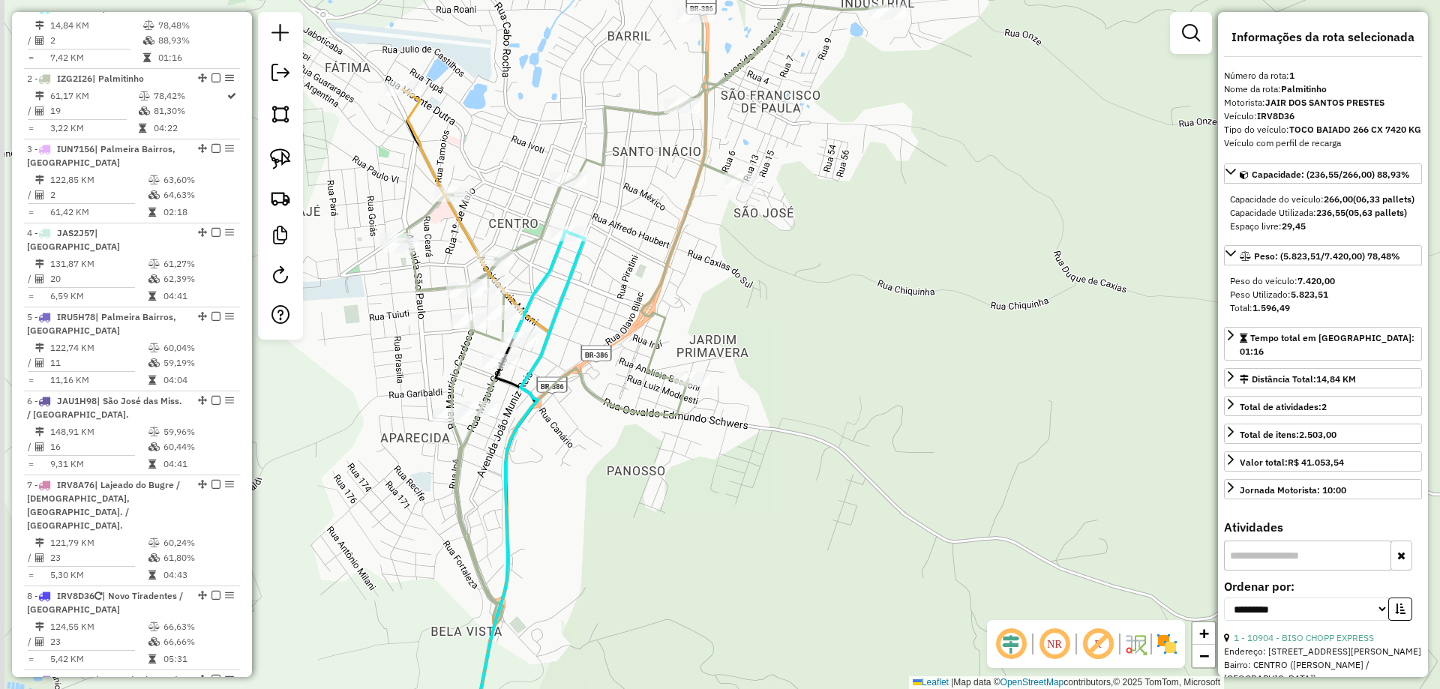
drag, startPoint x: 805, startPoint y: 289, endPoint x: 856, endPoint y: 268, distance: 55.1
click at [853, 268] on div "Janela de atendimento Grade de atendimento Capacidade Transportadoras Veículos …" at bounding box center [720, 344] width 1440 height 689
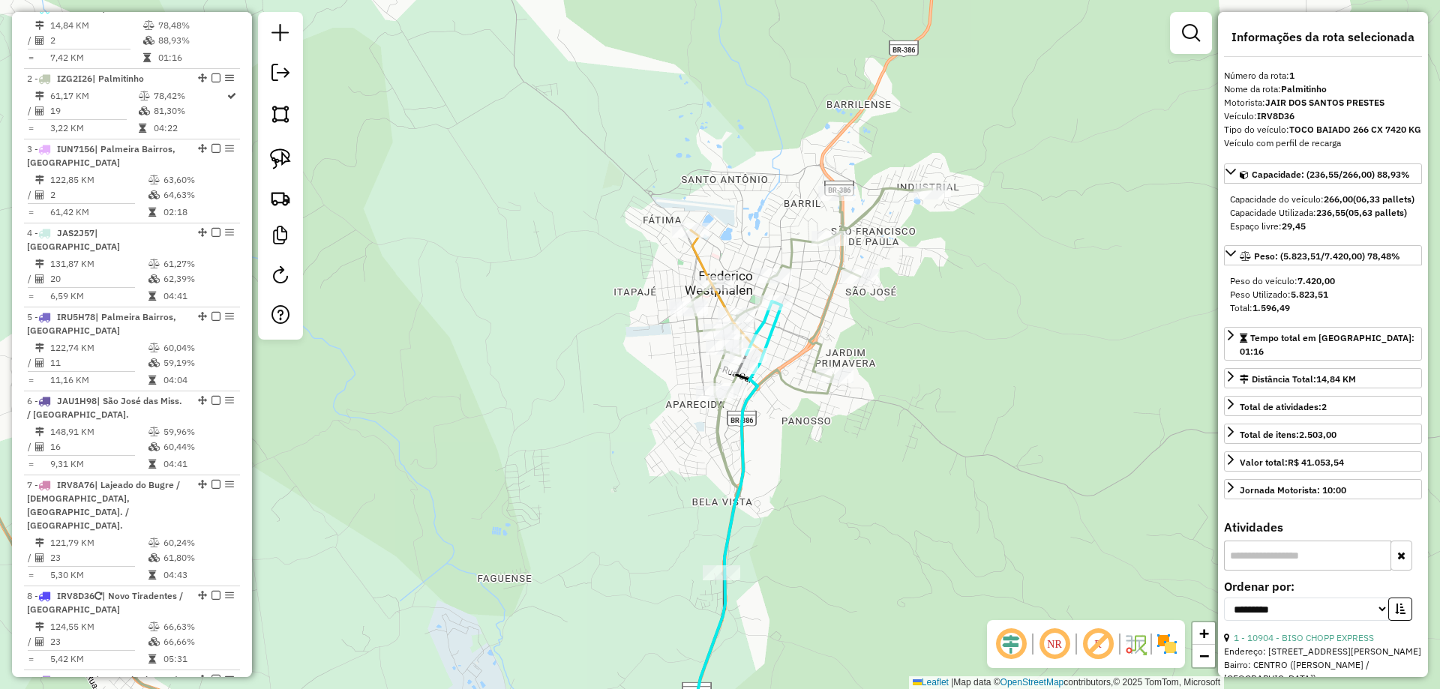
drag, startPoint x: 829, startPoint y: 471, endPoint x: 830, endPoint y: 448, distance: 22.5
click at [830, 448] on div "Janela de atendimento Grade de atendimento Capacidade Transportadoras Veículos …" at bounding box center [720, 344] width 1440 height 689
click at [1209, 634] on span "+" at bounding box center [1204, 633] width 10 height 19
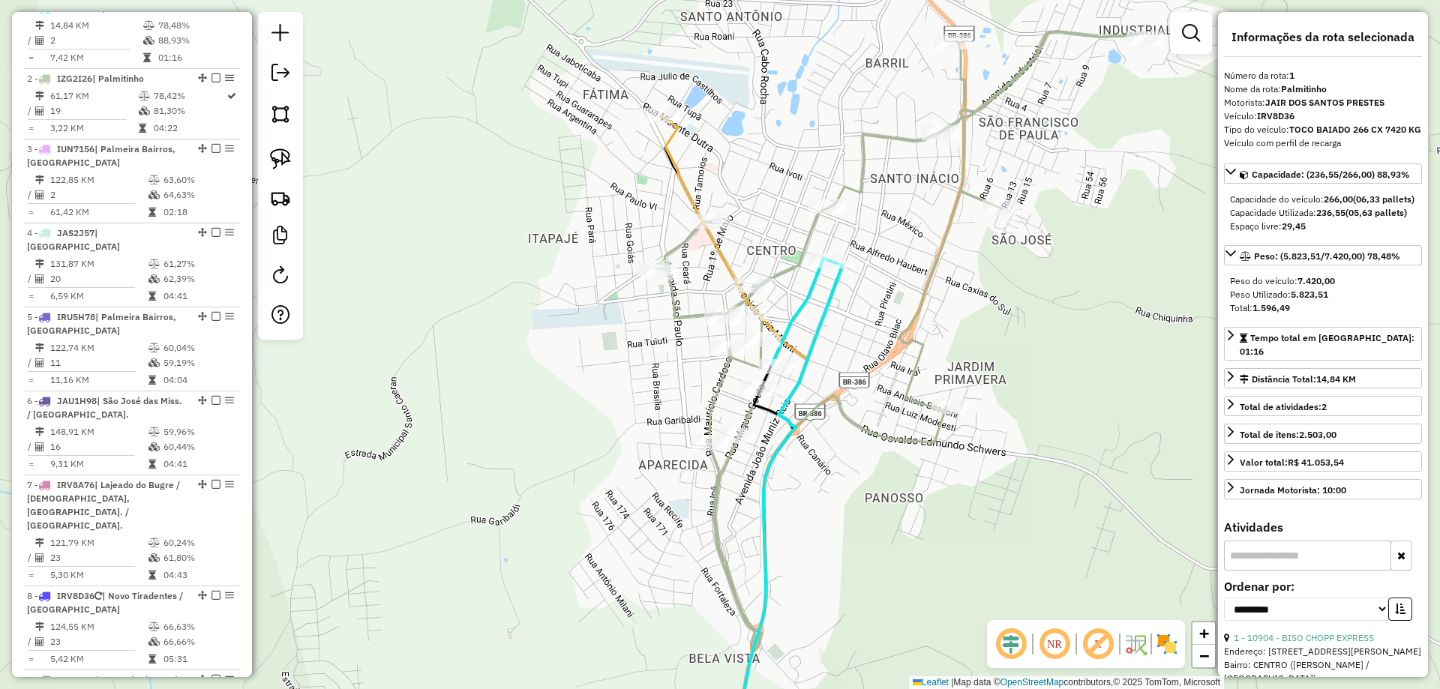
drag, startPoint x: 1070, startPoint y: 524, endPoint x: 1053, endPoint y: 505, distance: 25.5
click at [1064, 514] on div "Janela de atendimento Grade de atendimento Capacidade Transportadoras Veículos …" at bounding box center [720, 344] width 1440 height 689
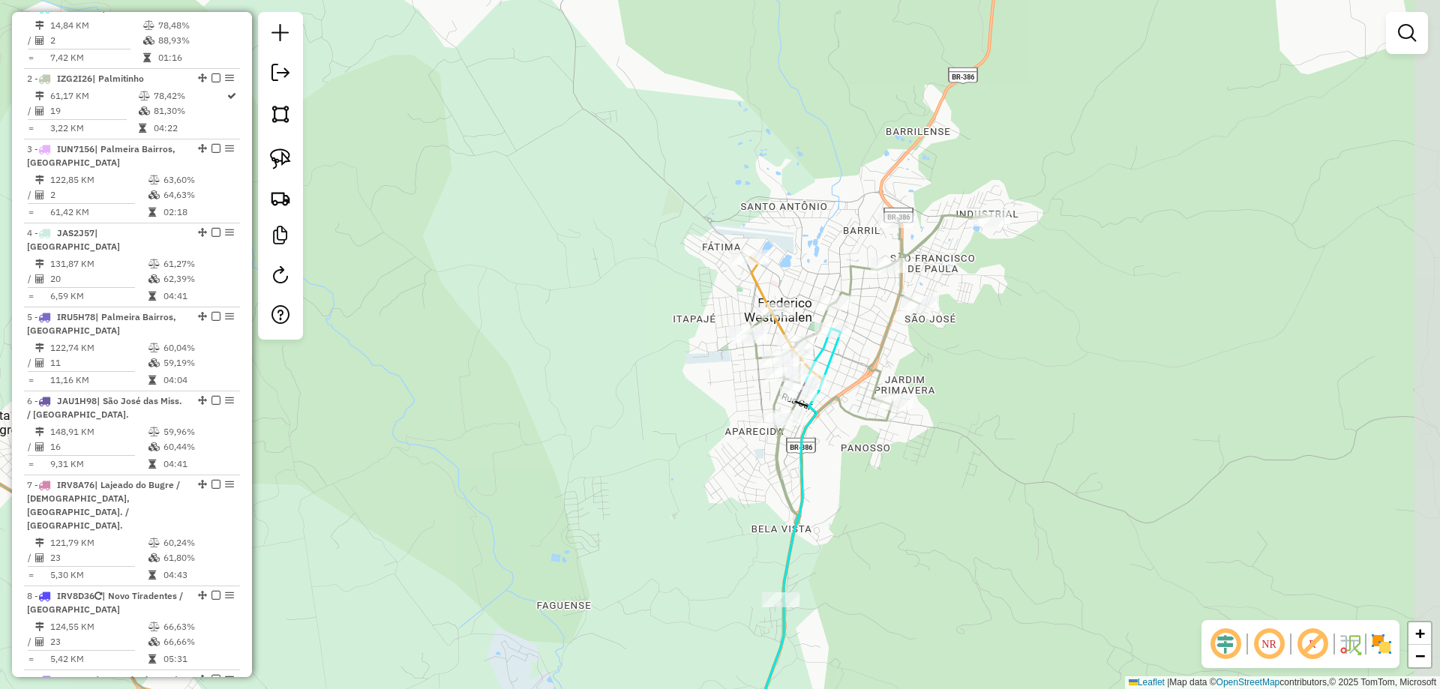
drag, startPoint x: 1035, startPoint y: 461, endPoint x: 942, endPoint y: 450, distance: 93.7
click at [942, 450] on div "Janela de atendimento Grade de atendimento Capacidade Transportadoras Veículos …" at bounding box center [720, 344] width 1440 height 689
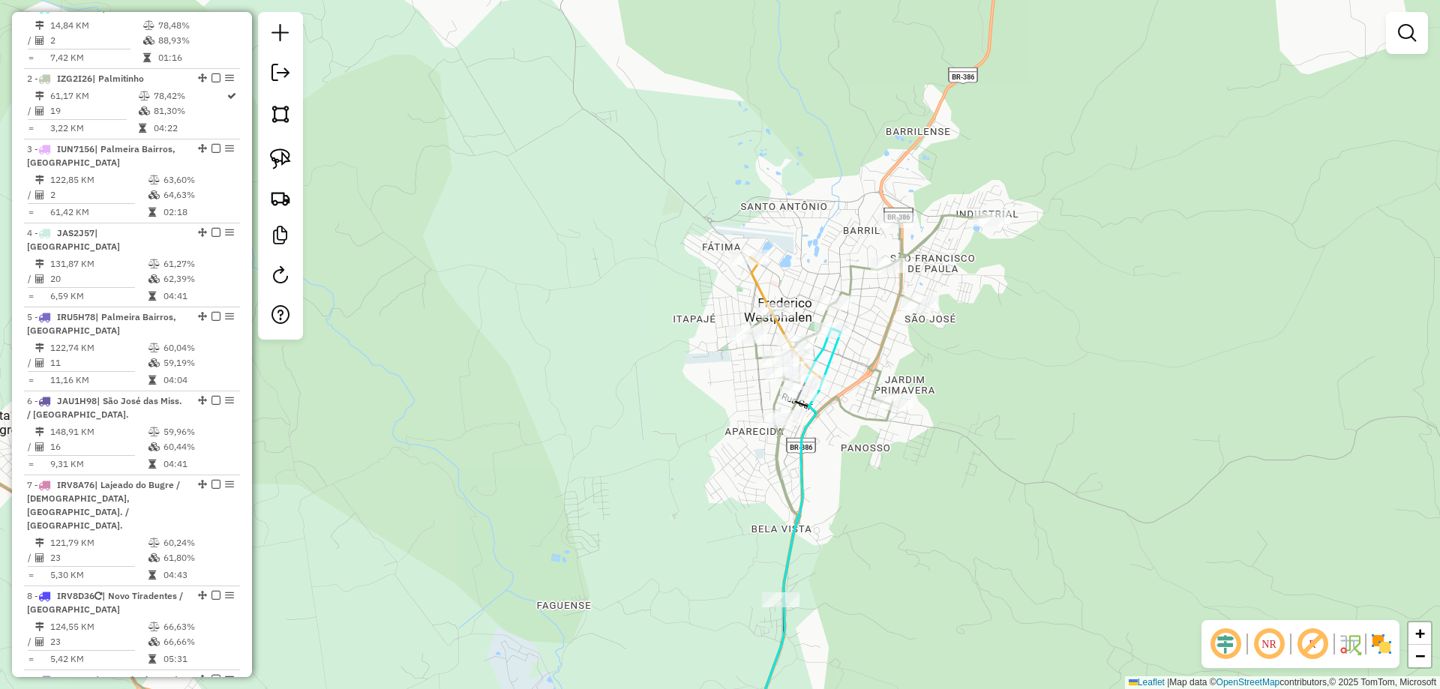
click at [298, 153] on div at bounding box center [280, 176] width 45 height 328
click at [291, 153] on link at bounding box center [280, 158] width 33 height 33
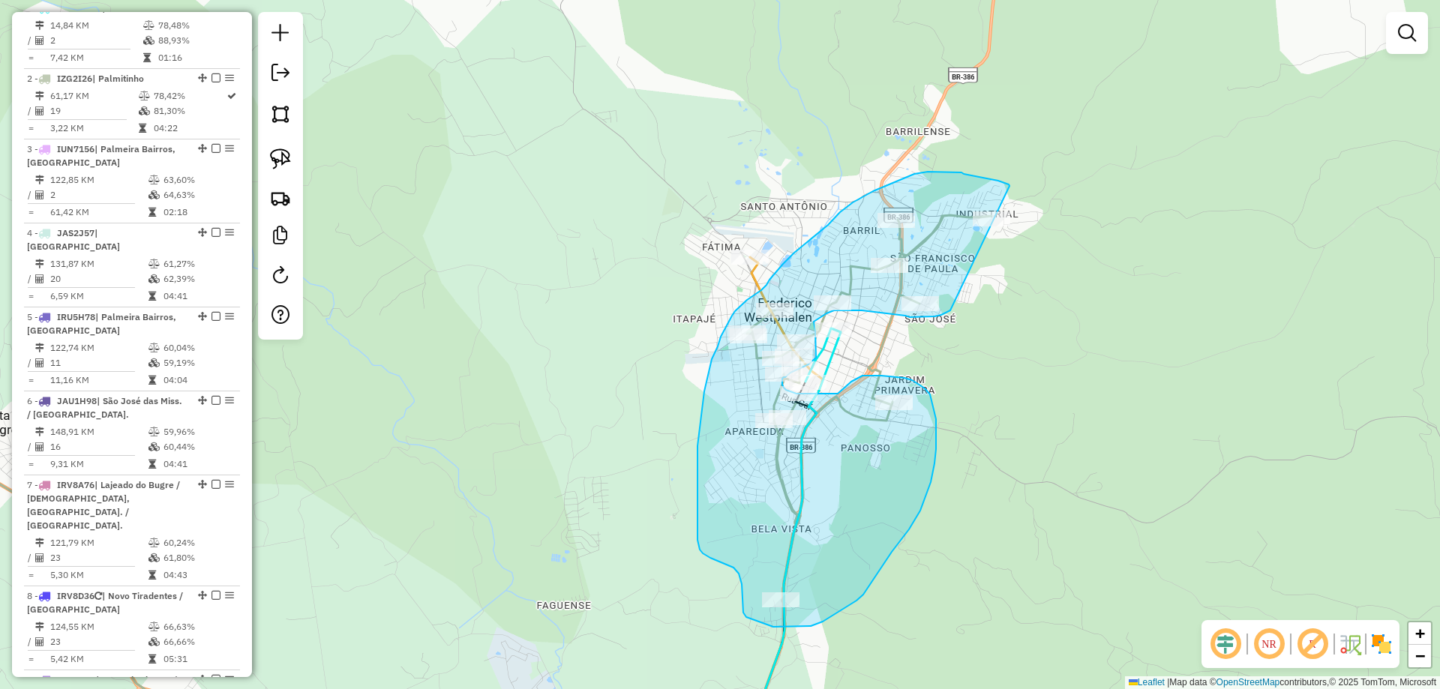
drag, startPoint x: 1009, startPoint y: 186, endPoint x: 950, endPoint y: 310, distance: 137.8
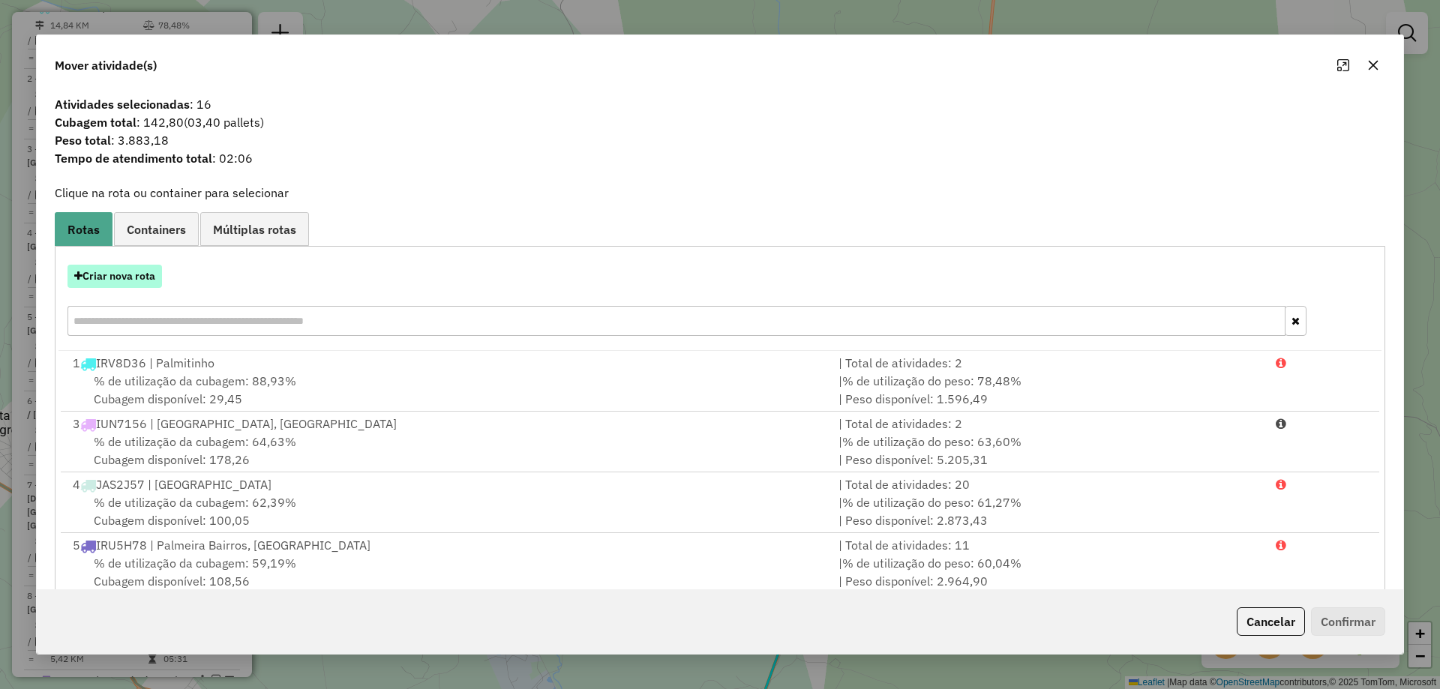
click at [124, 283] on button "Criar nova rota" at bounding box center [114, 276] width 94 height 23
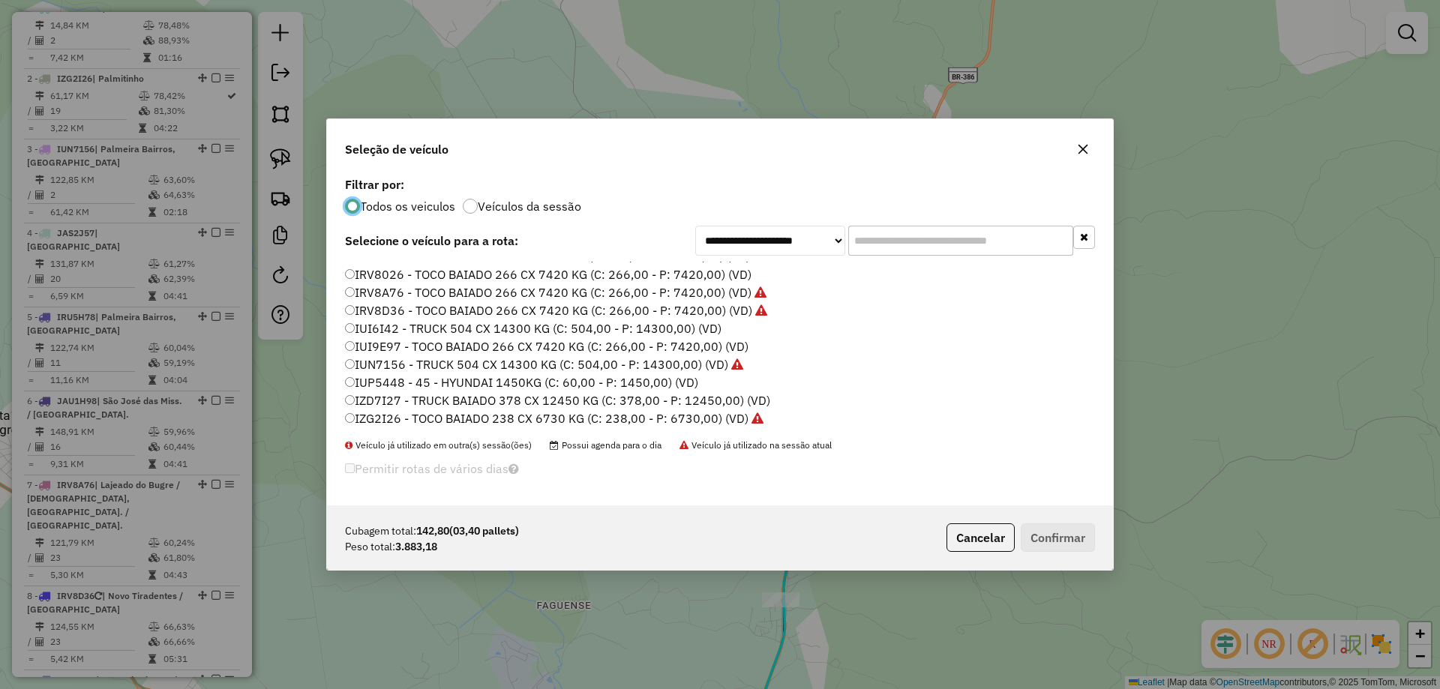
scroll to position [75, 0]
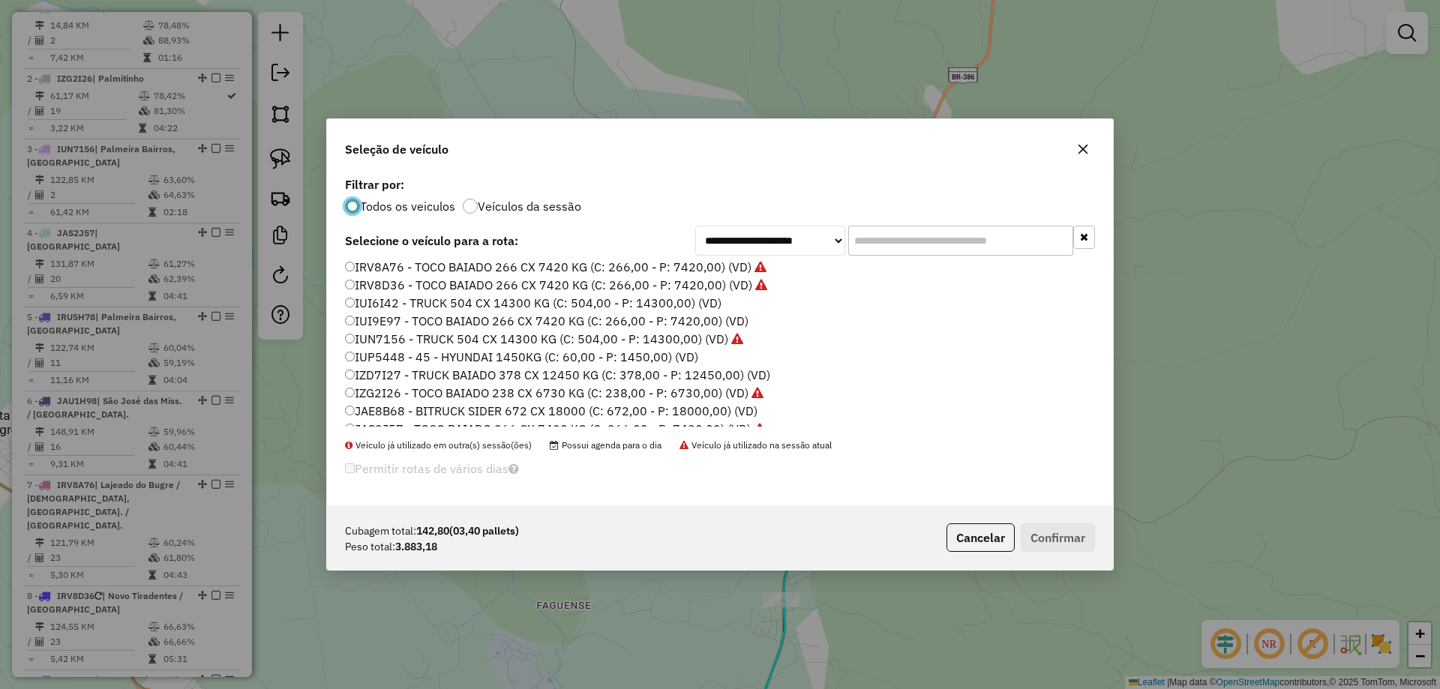
click at [376, 391] on label "IZG2I26 - TOCO BAIADO 238 CX 6730 KG (C: 238,00 - P: 6730,00) (VD)" at bounding box center [554, 393] width 418 height 18
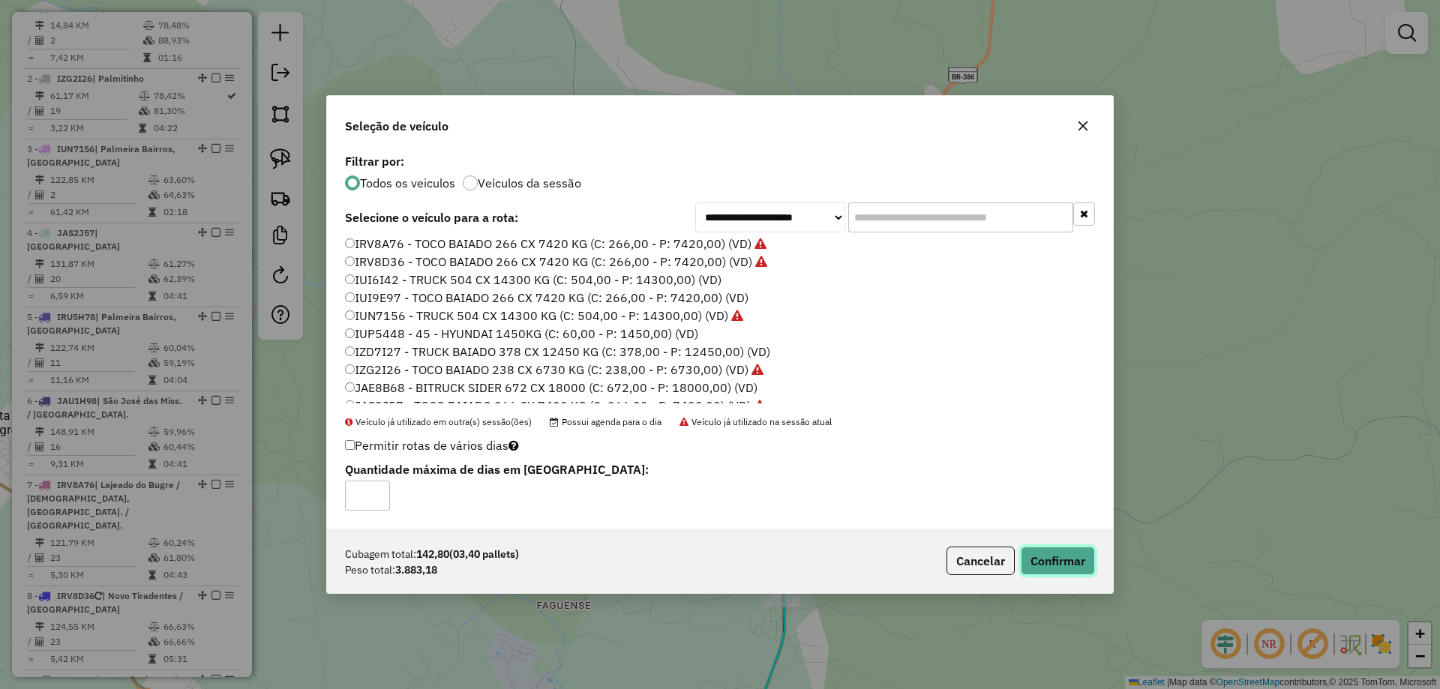
click at [1057, 557] on button "Confirmar" at bounding box center [1057, 561] width 74 height 28
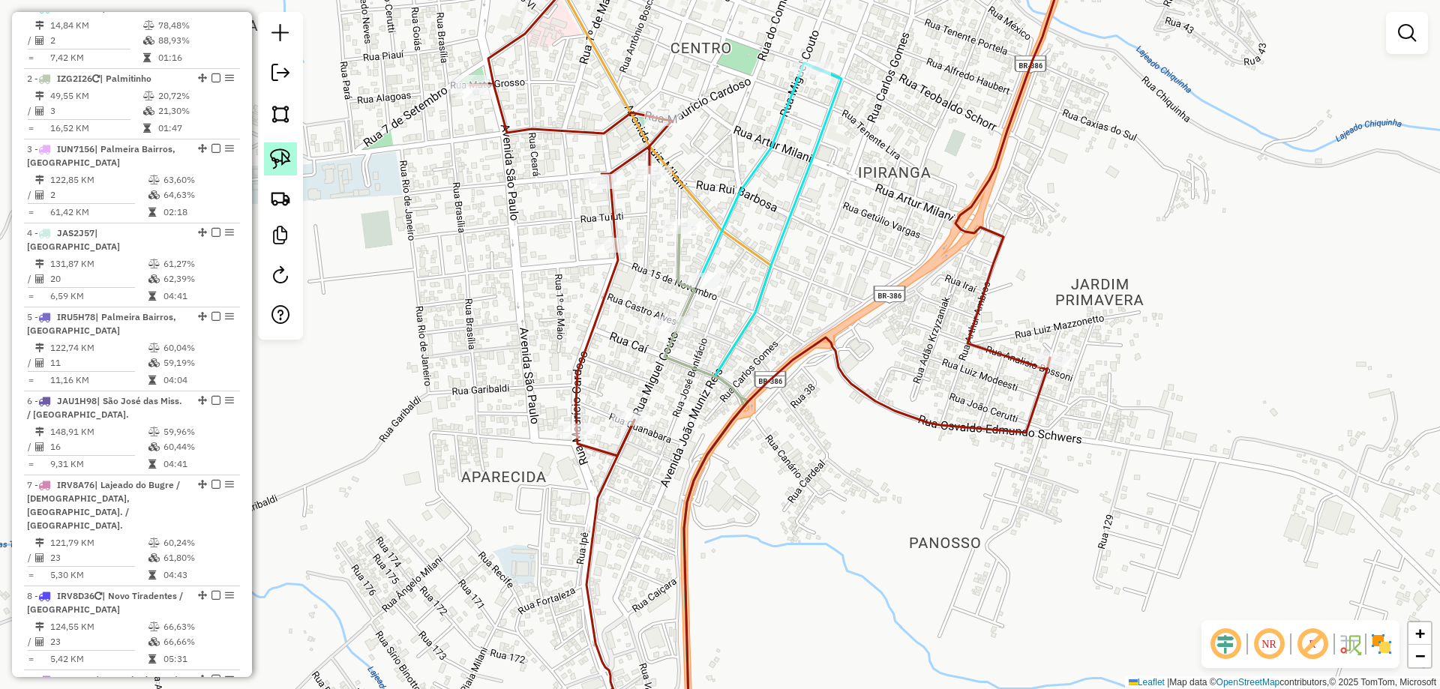
click at [280, 160] on img at bounding box center [280, 158] width 21 height 21
drag, startPoint x: 664, startPoint y: 208, endPoint x: 707, endPoint y: 227, distance: 47.0
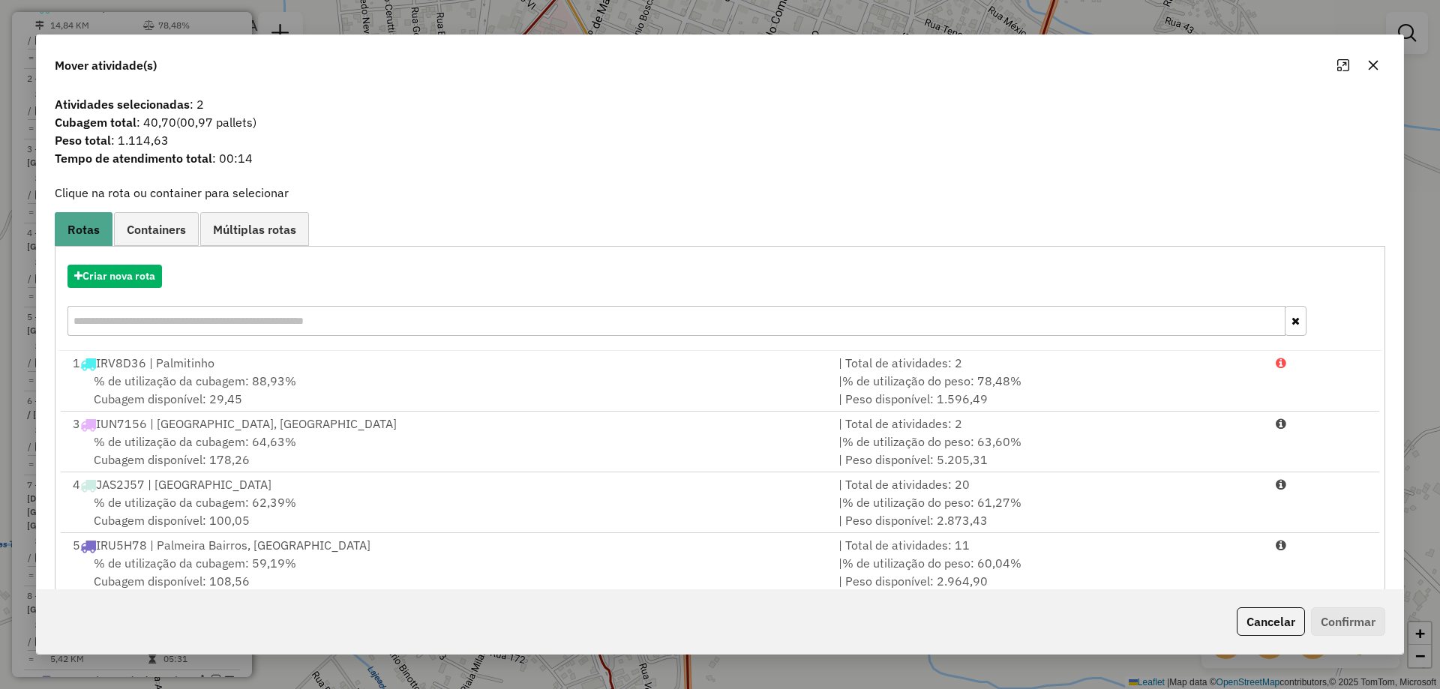
click at [1383, 62] on button "button" at bounding box center [1373, 65] width 24 height 24
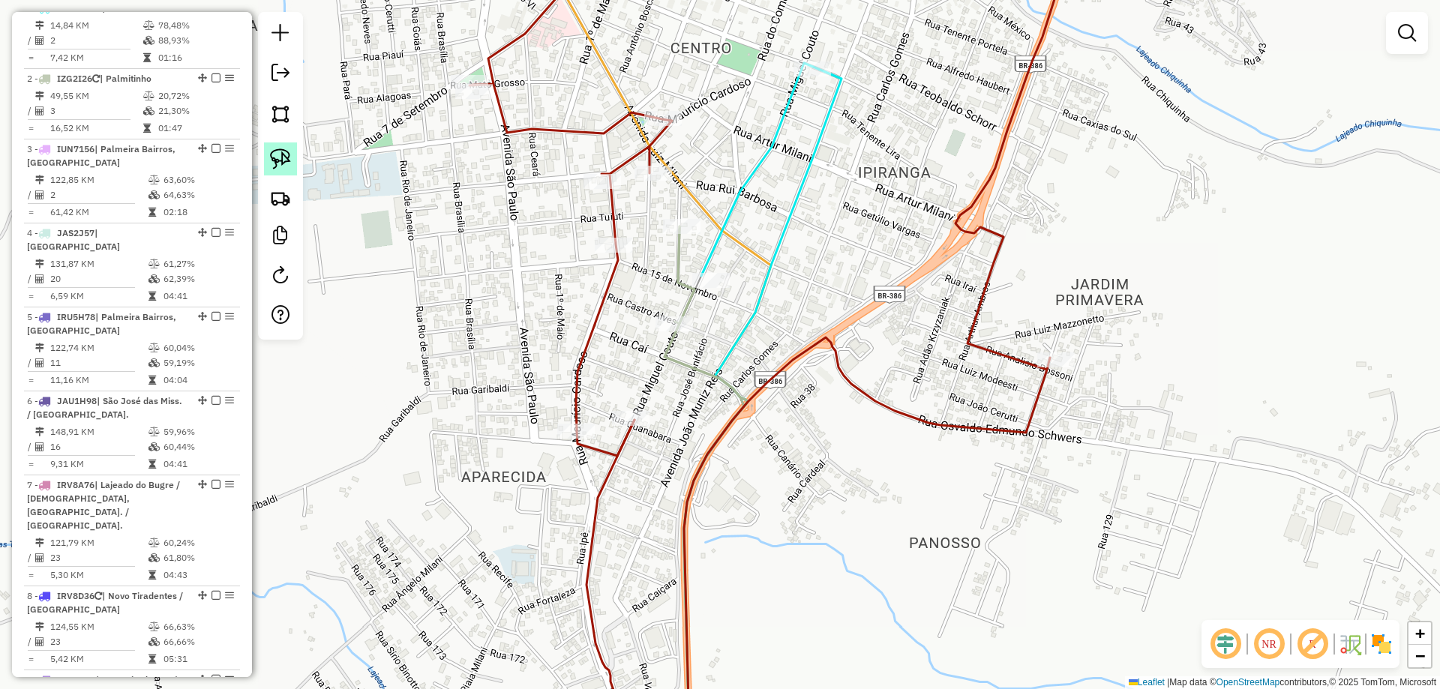
click at [276, 162] on img at bounding box center [280, 158] width 21 height 21
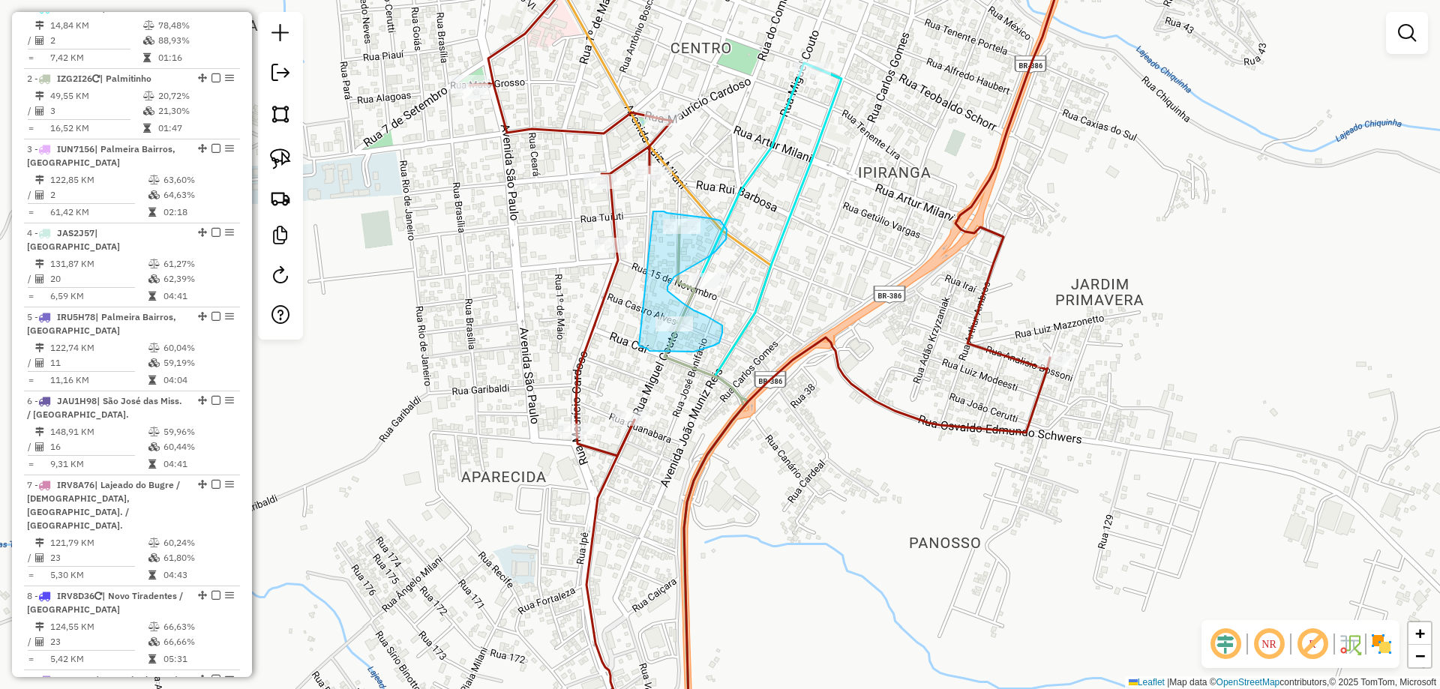
drag, startPoint x: 641, startPoint y: 347, endPoint x: 653, endPoint y: 211, distance: 136.2
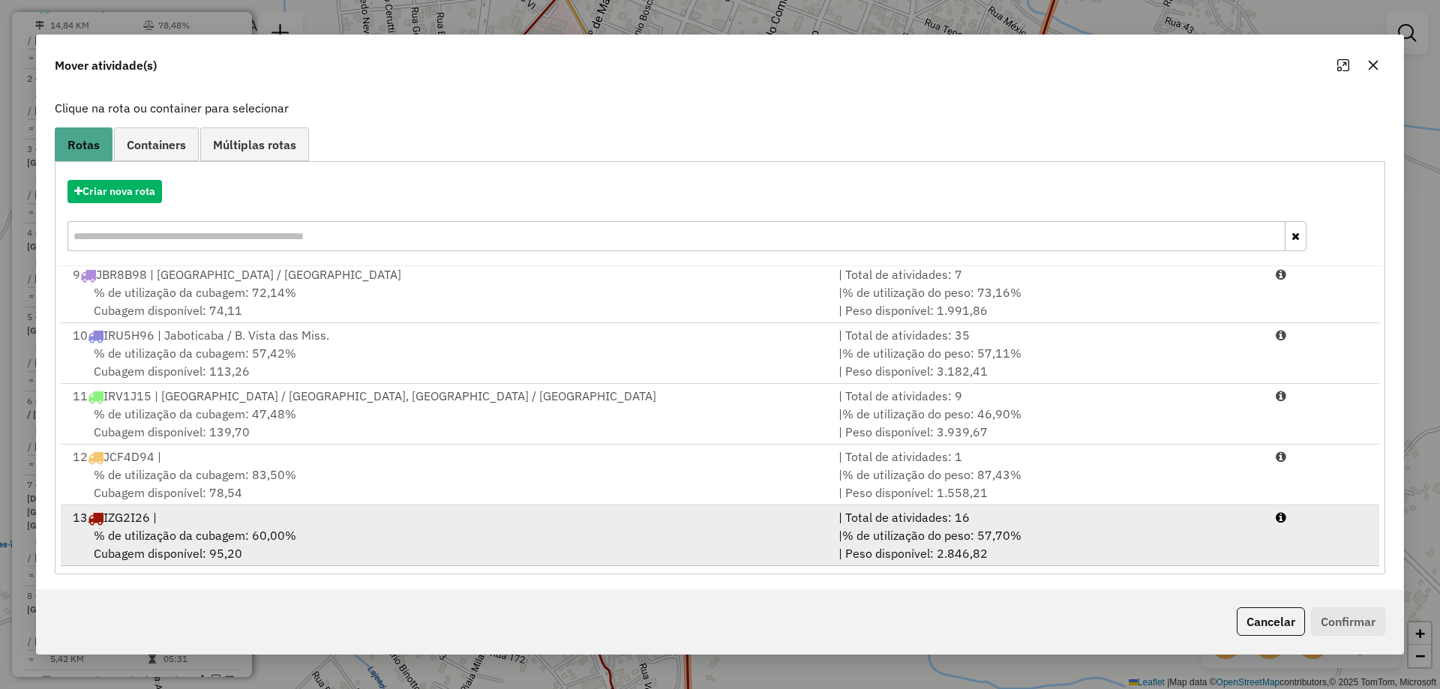
scroll to position [88, 0]
click at [602, 538] on div "% de utilização da cubagem: 60,00% Cubagem disponível: 95,20" at bounding box center [447, 541] width 766 height 36
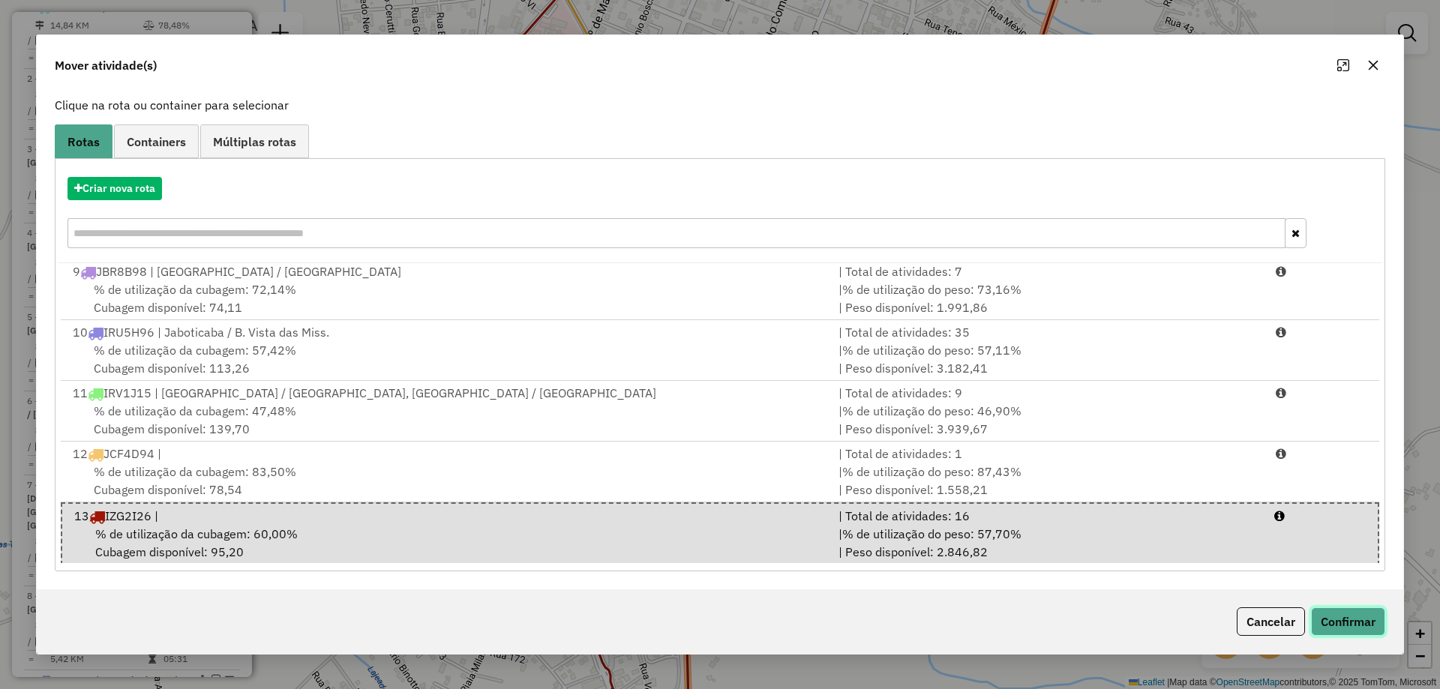
click at [1356, 620] on button "Confirmar" at bounding box center [1348, 621] width 74 height 28
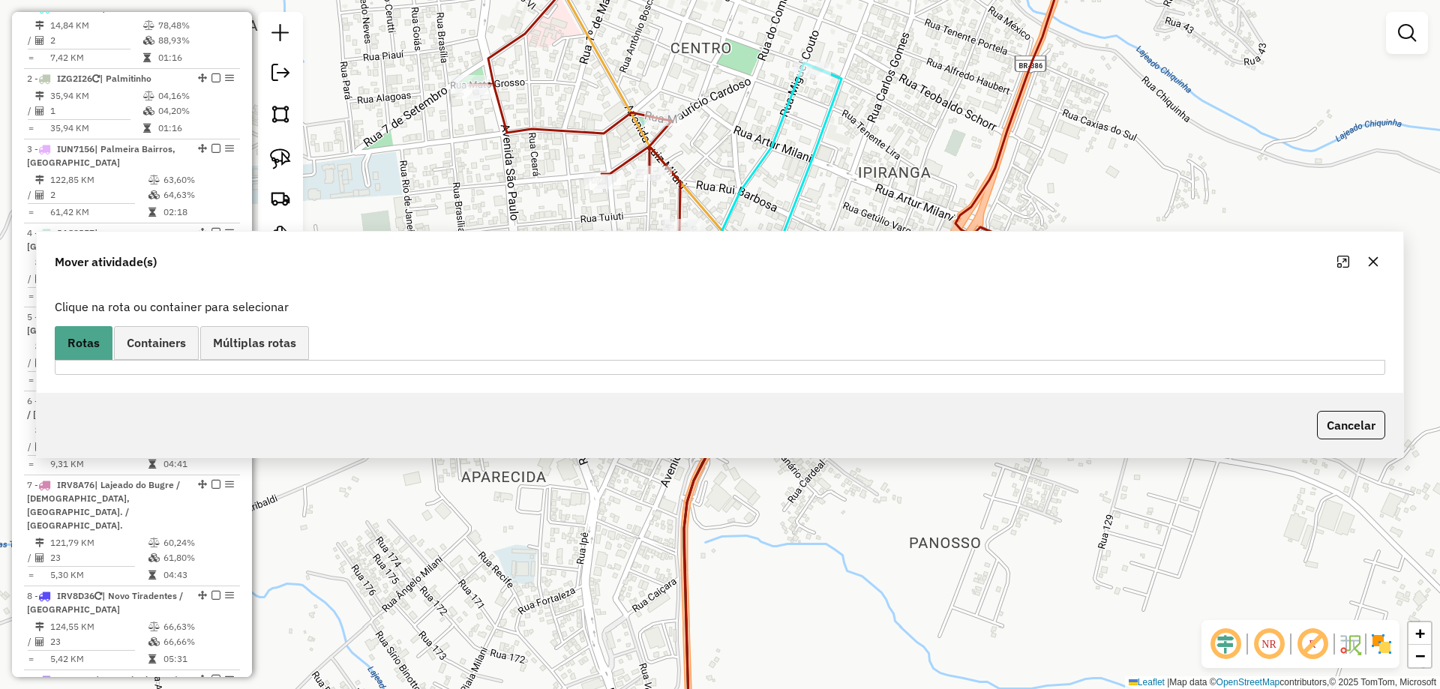
scroll to position [0, 0]
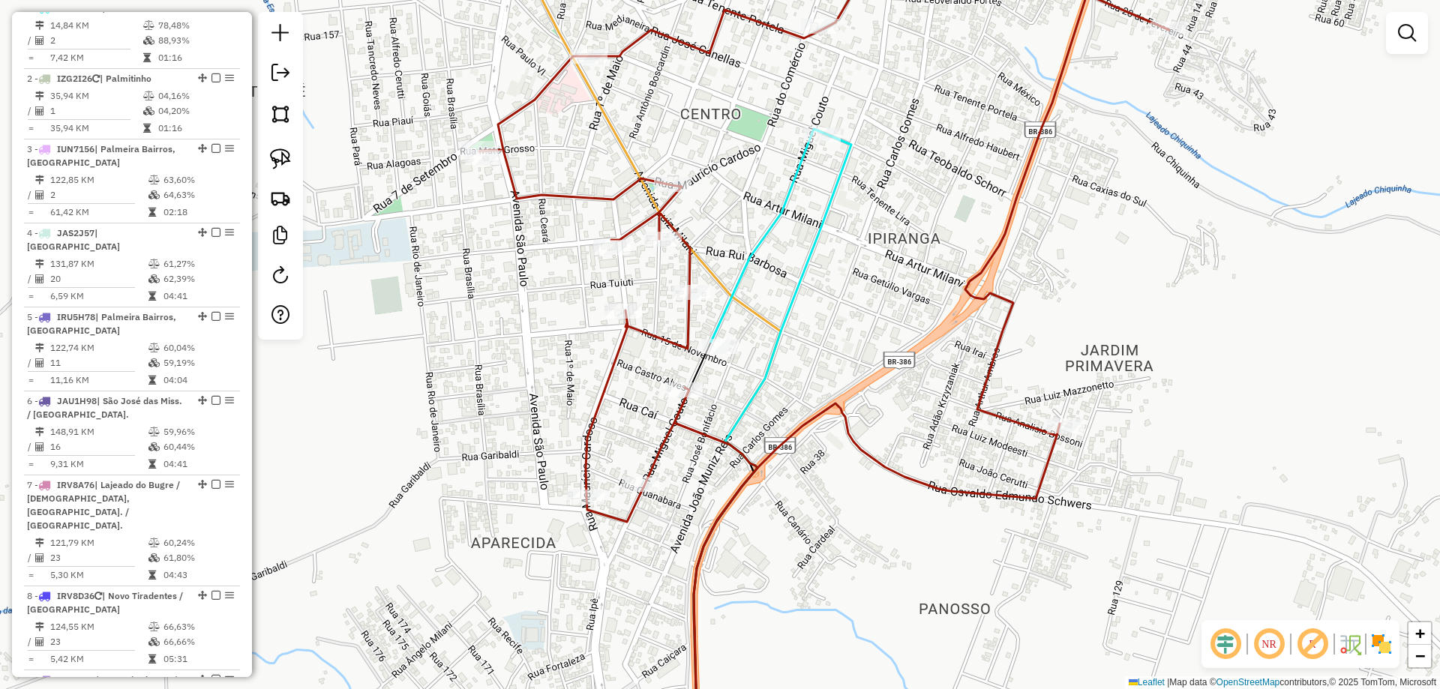
drag, startPoint x: 840, startPoint y: 153, endPoint x: 847, endPoint y: 259, distance: 106.0
click at [848, 258] on div "Janela de atendimento Grade de atendimento Capacidade Transportadoras Veículos …" at bounding box center [720, 344] width 1440 height 689
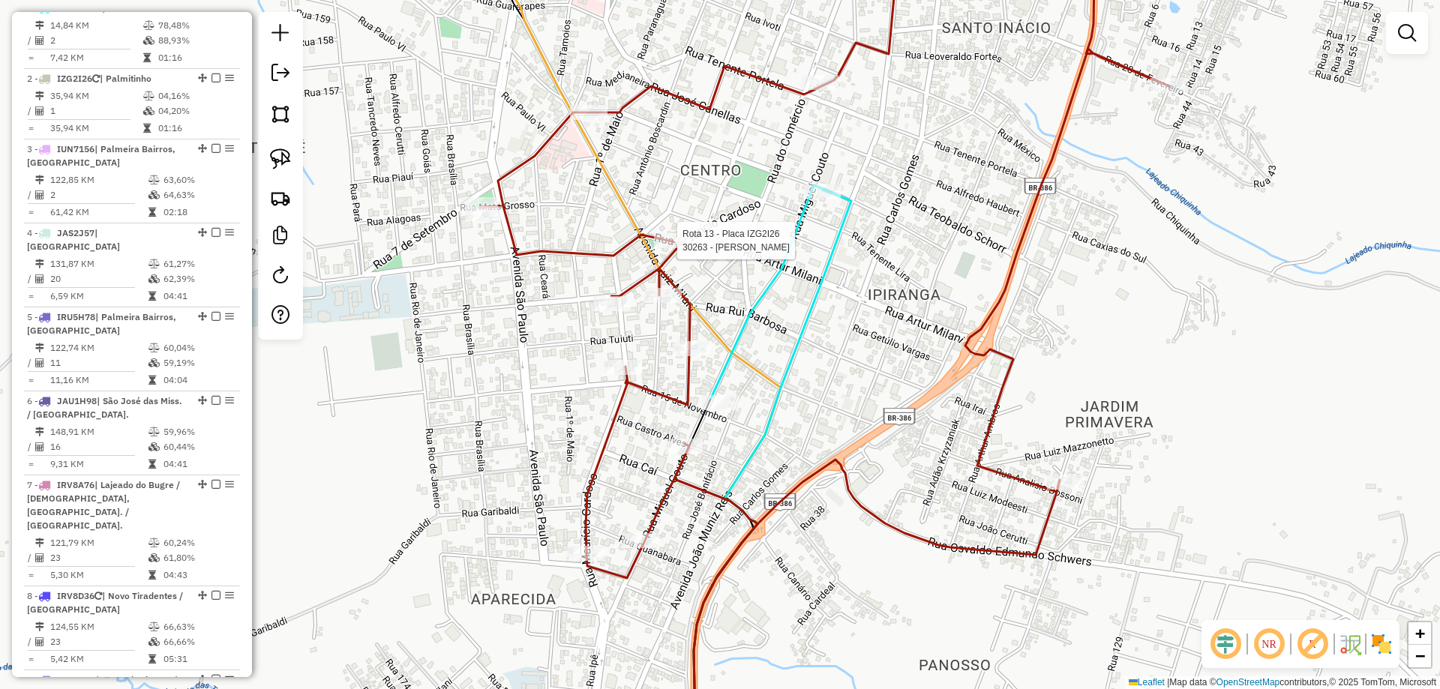
select select "**********"
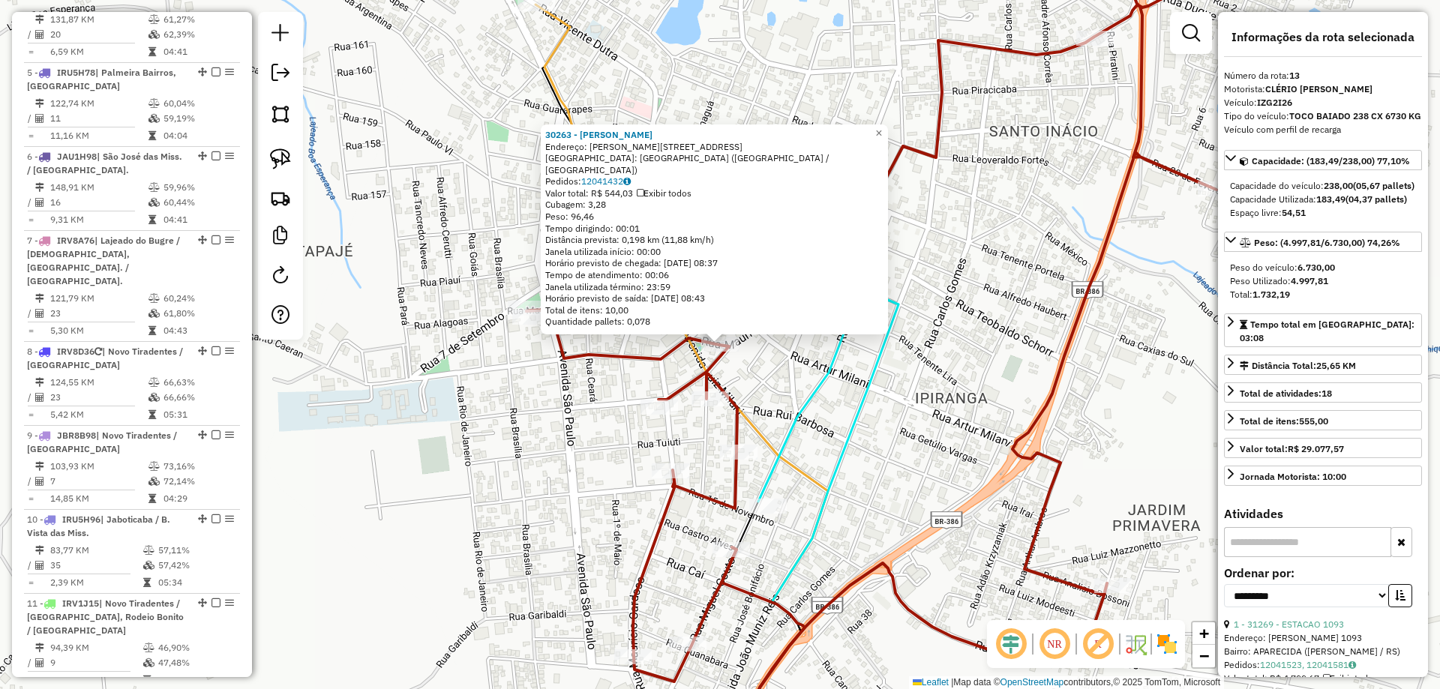
scroll to position [1026, 0]
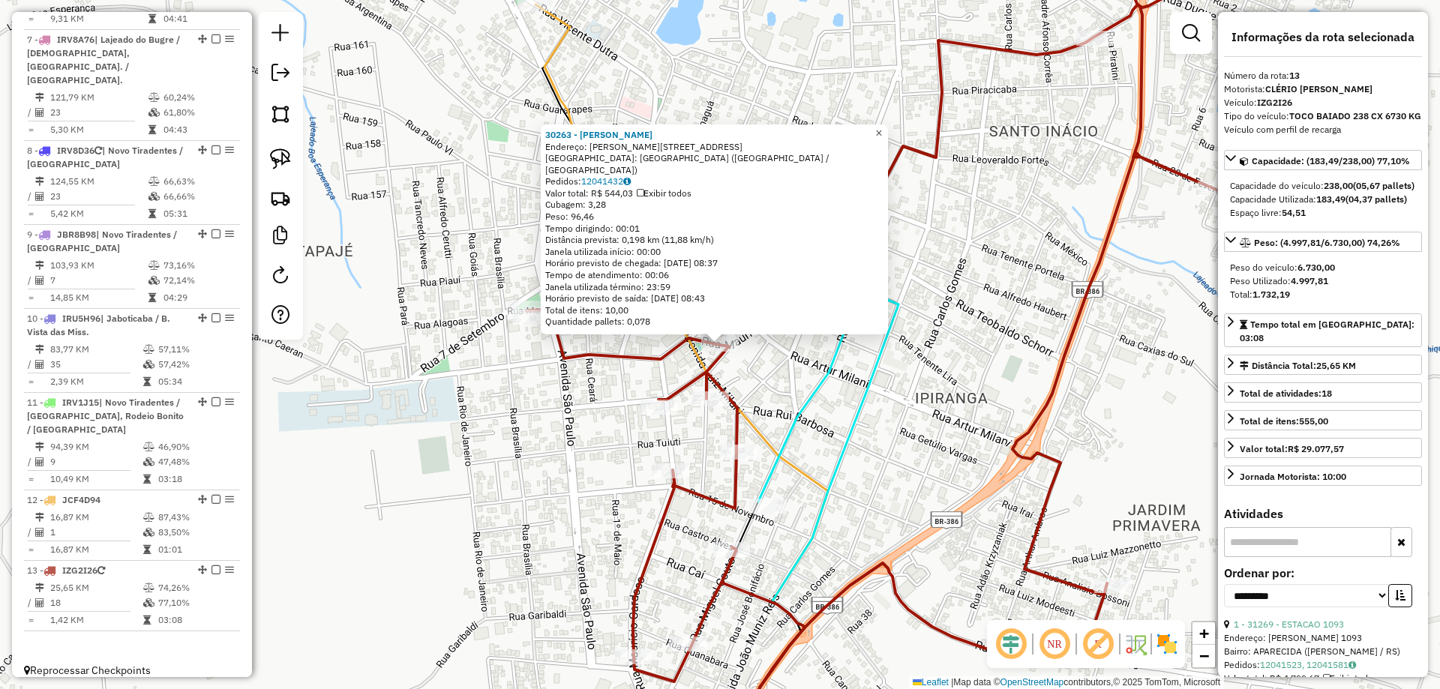
click at [883, 133] on link "×" at bounding box center [879, 133] width 18 height 18
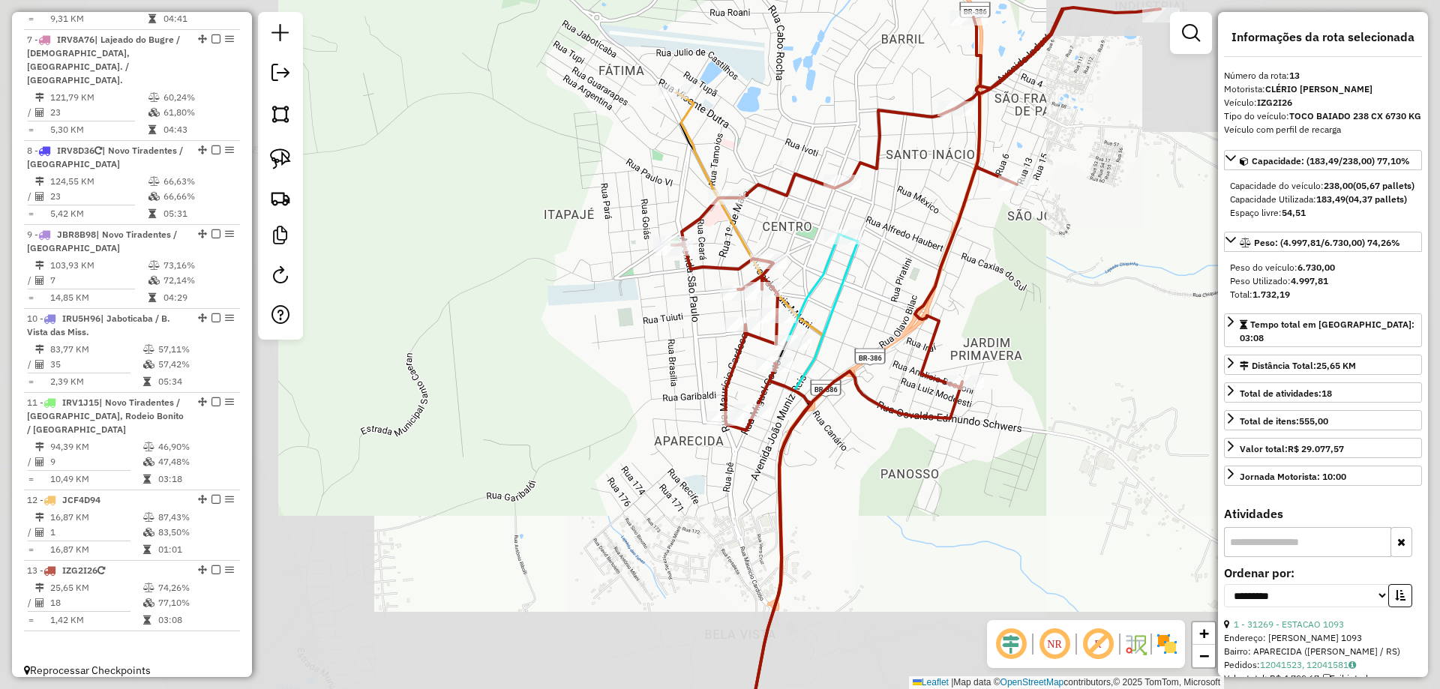
drag, startPoint x: 937, startPoint y: 337, endPoint x: 871, endPoint y: 313, distance: 69.3
click at [874, 305] on div "Janela de atendimento Grade de atendimento Capacidade Transportadoras Veículos …" at bounding box center [720, 344] width 1440 height 689
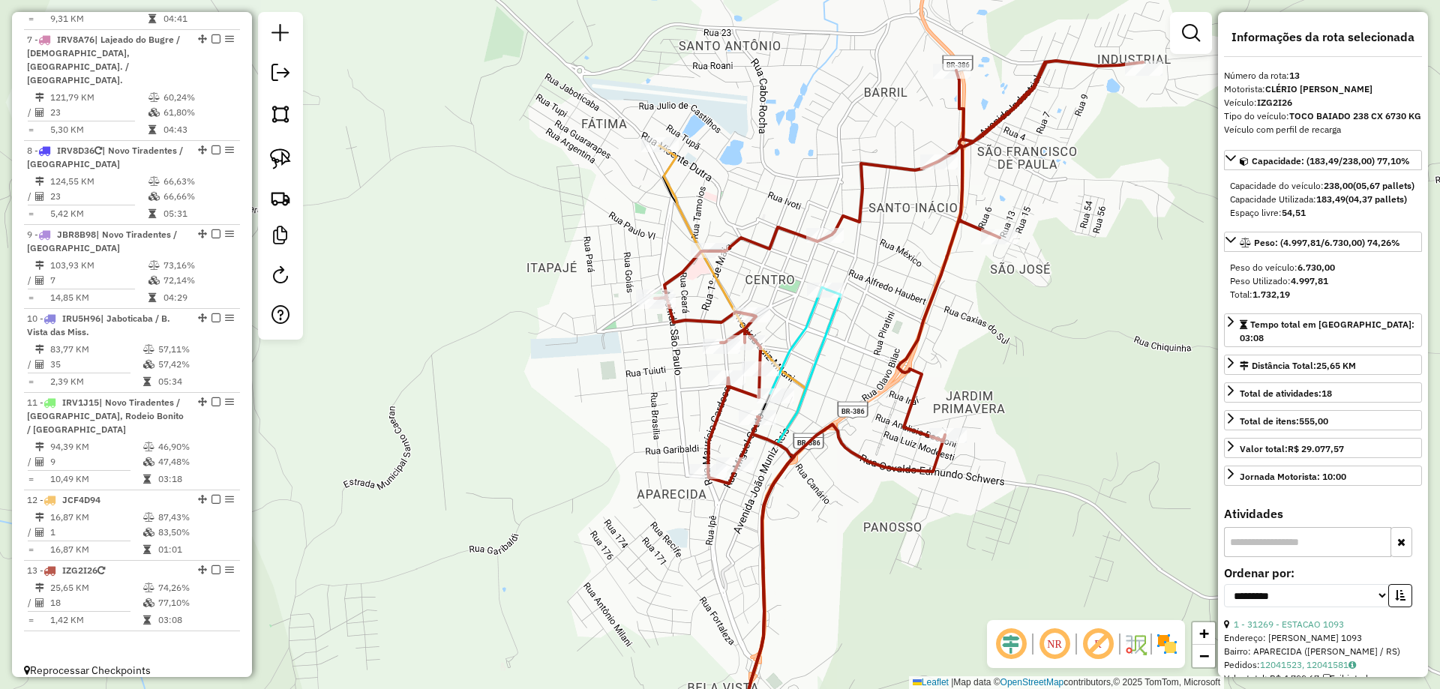
drag, startPoint x: 985, startPoint y: 246, endPoint x: 922, endPoint y: 385, distance: 153.3
click at [916, 388] on div "Janela de atendimento Grade de atendimento Capacidade Transportadoras Veículos …" at bounding box center [720, 344] width 1440 height 689
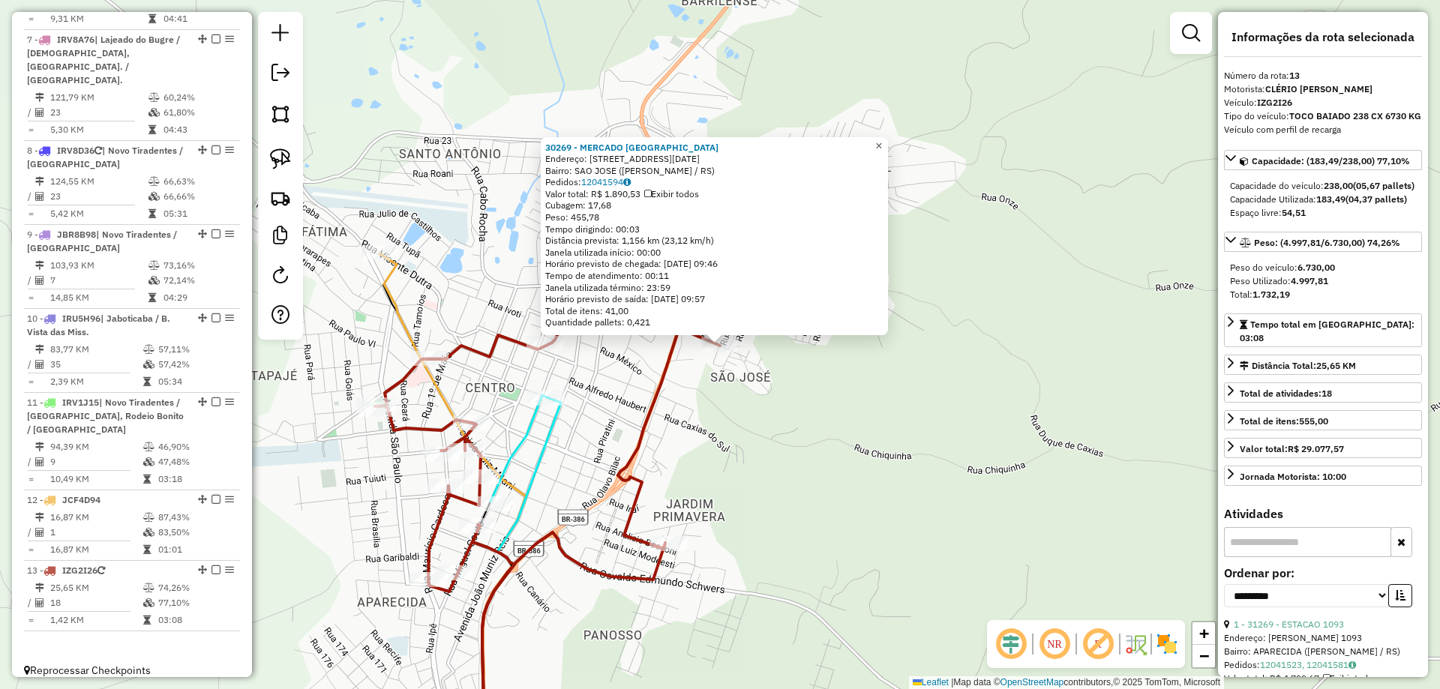
click at [882, 140] on span "×" at bounding box center [878, 145] width 7 height 13
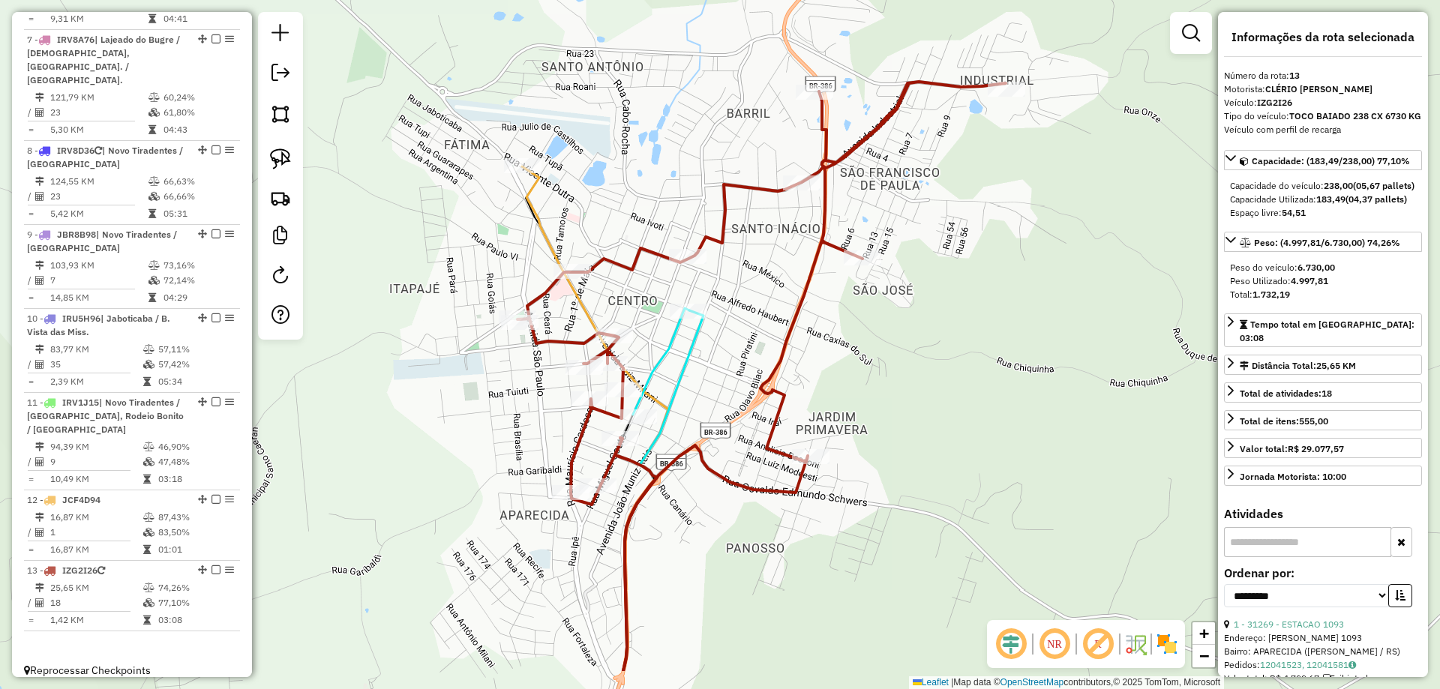
drag, startPoint x: 642, startPoint y: 311, endPoint x: 772, endPoint y: 228, distance: 154.8
click at [778, 225] on div "Janela de atendimento Grade de atendimento Capacidade Transportadoras Veículos …" at bounding box center [720, 344] width 1440 height 689
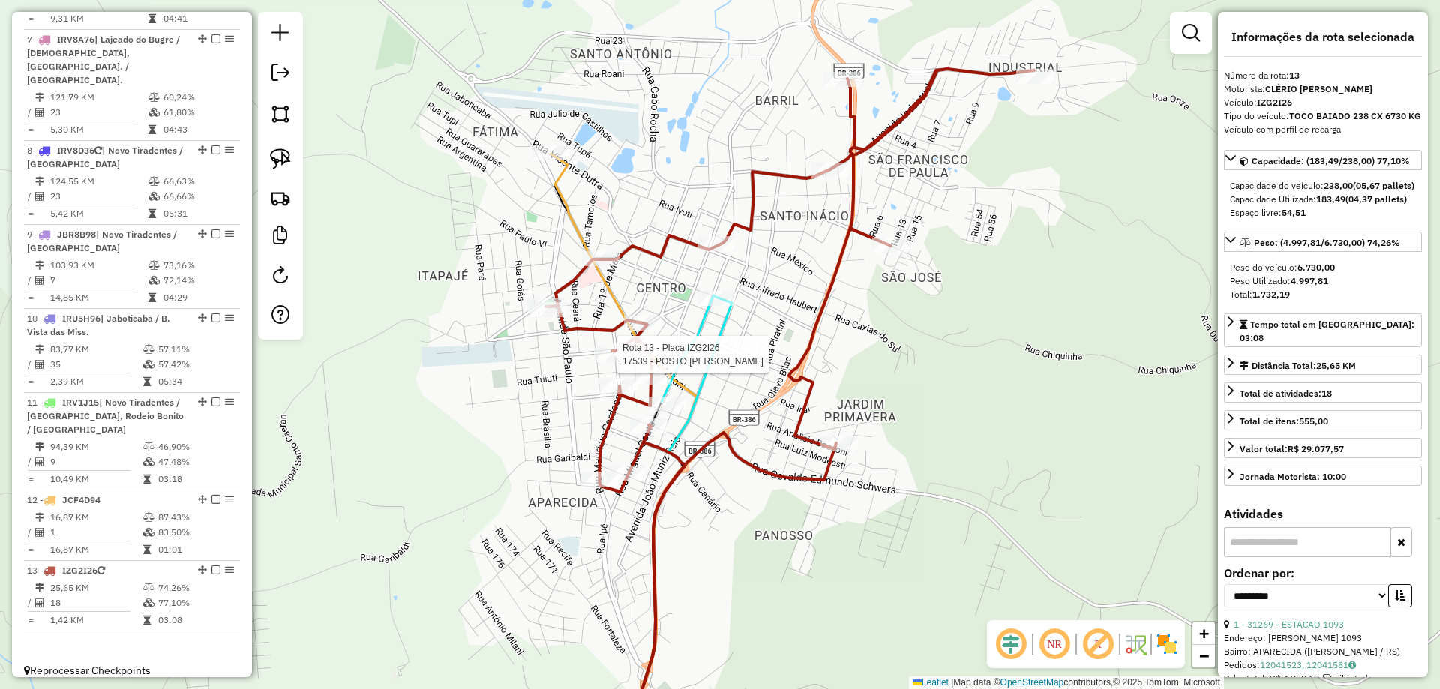
click at [608, 362] on div at bounding box center [612, 354] width 37 height 15
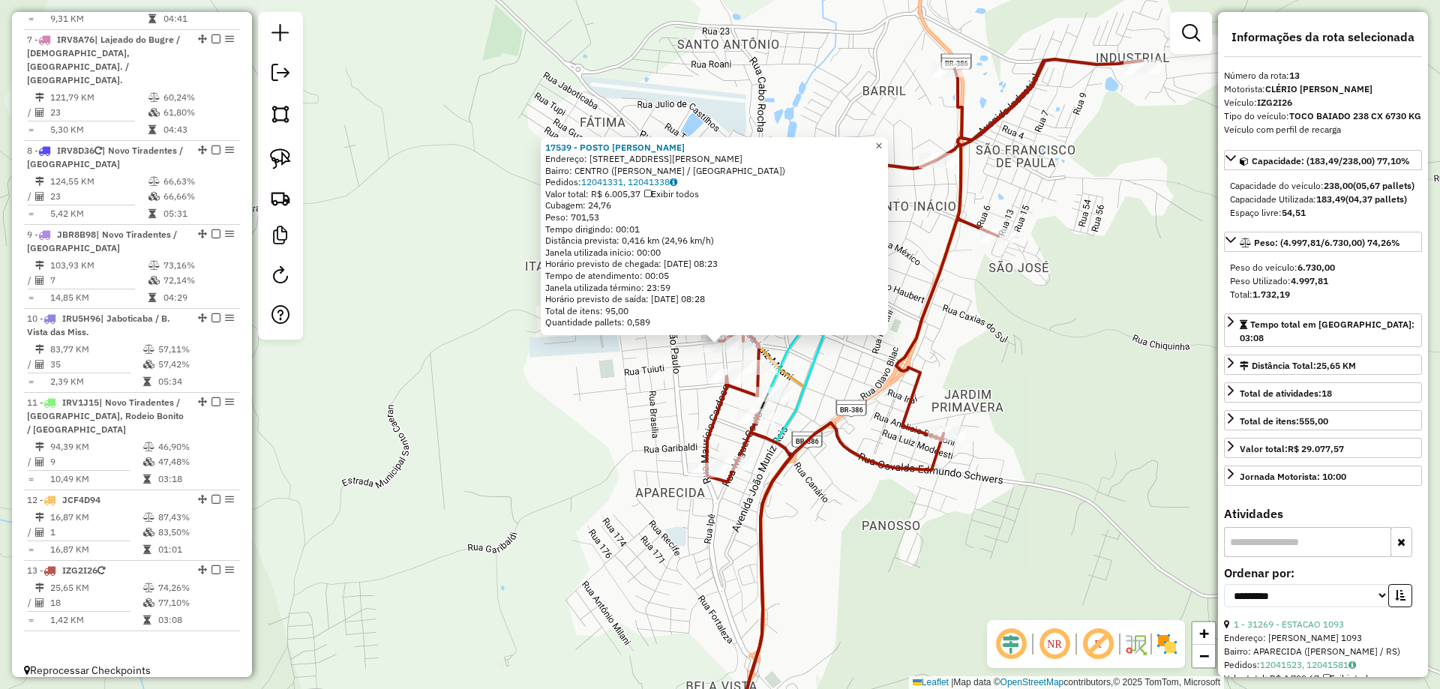
click at [888, 148] on link "×" at bounding box center [879, 146] width 18 height 18
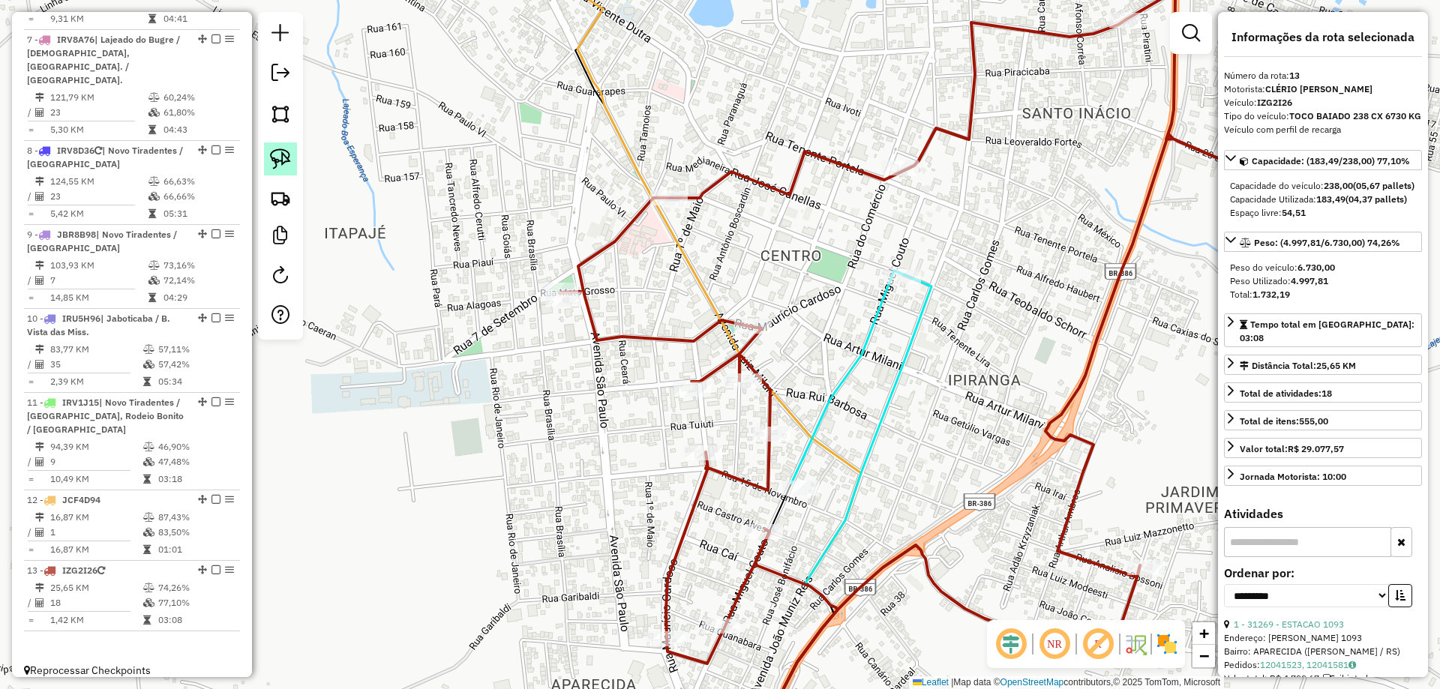
click at [275, 157] on img at bounding box center [280, 158] width 21 height 21
drag, startPoint x: 675, startPoint y: 409, endPoint x: 661, endPoint y: 382, distance: 29.5
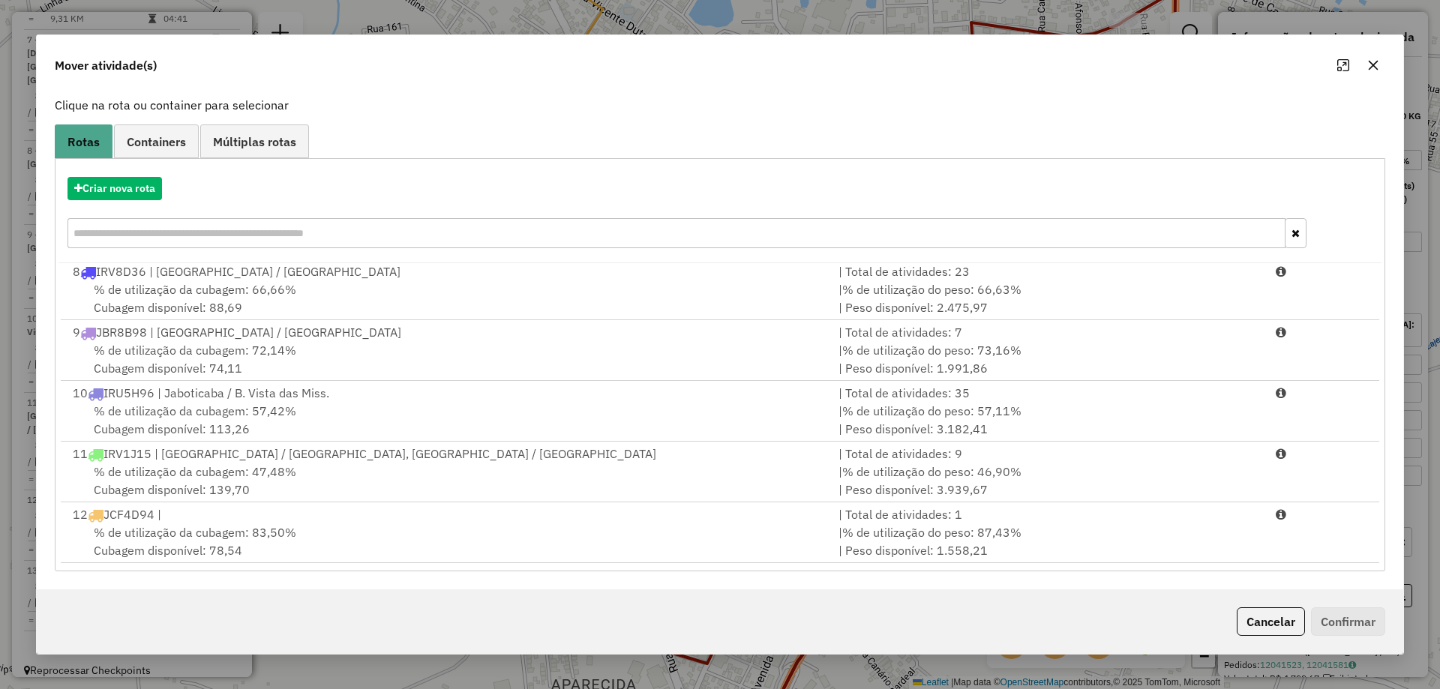
scroll to position [279, 0]
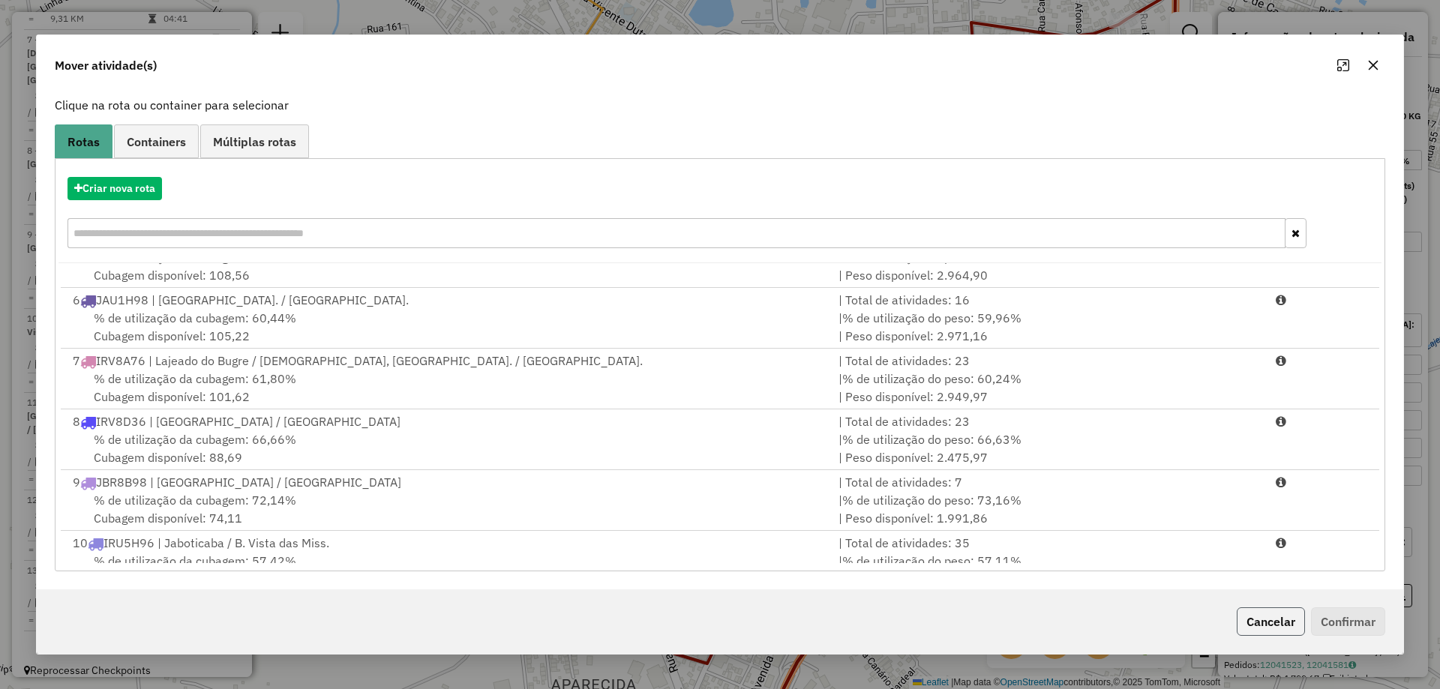
click at [1284, 622] on button "Cancelar" at bounding box center [1270, 621] width 68 height 28
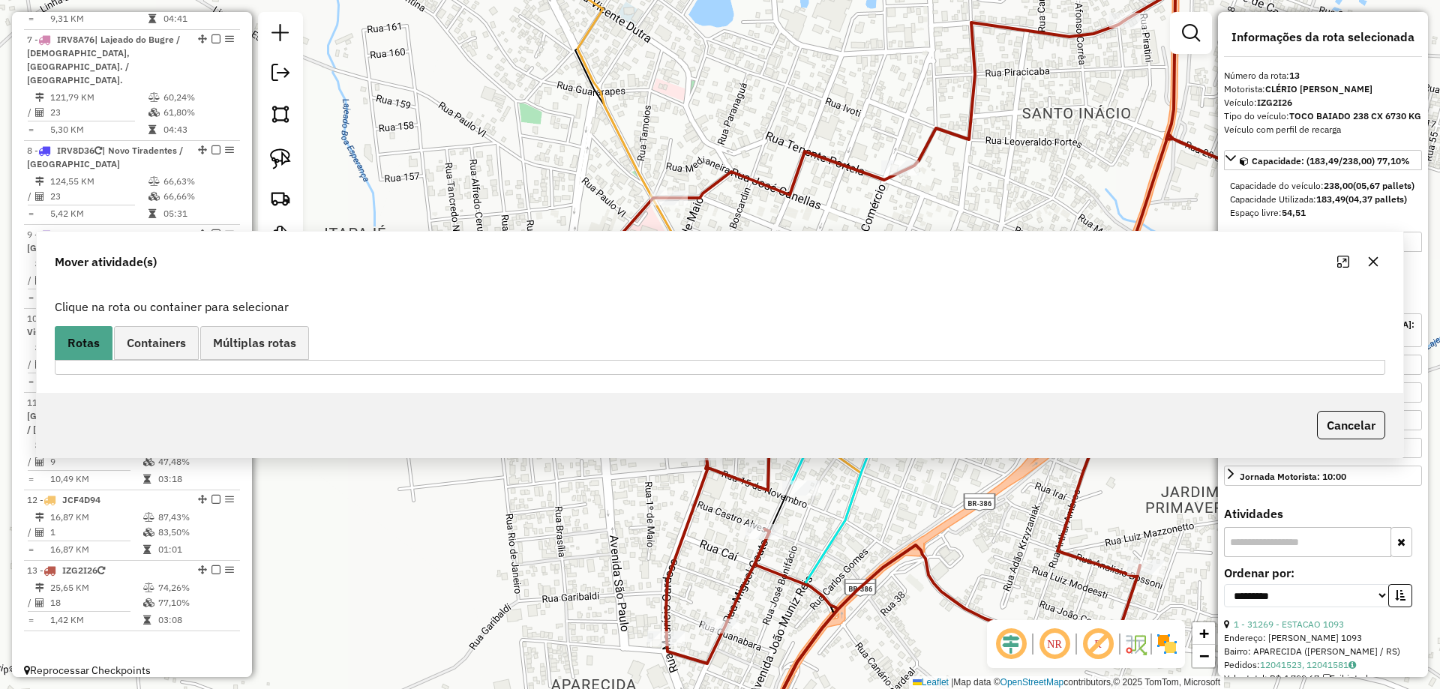
scroll to position [0, 0]
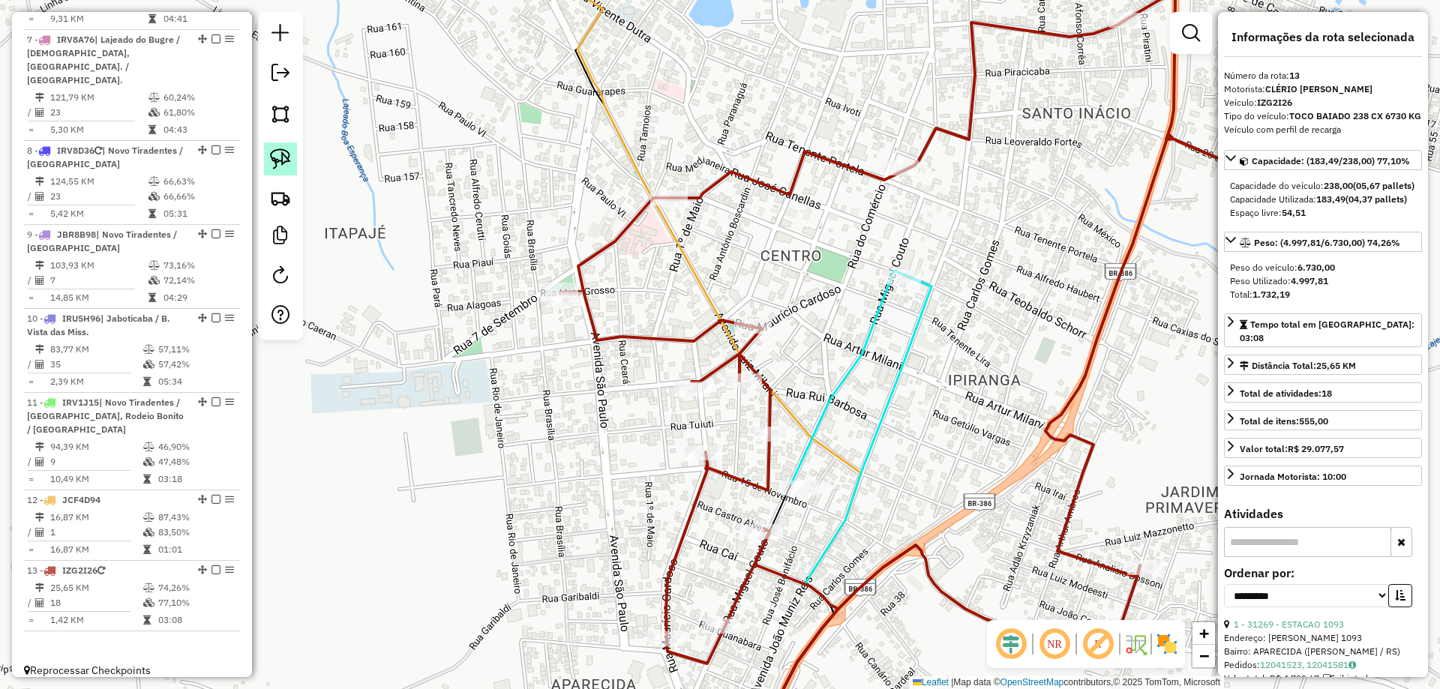
click at [277, 156] on img at bounding box center [280, 158] width 21 height 21
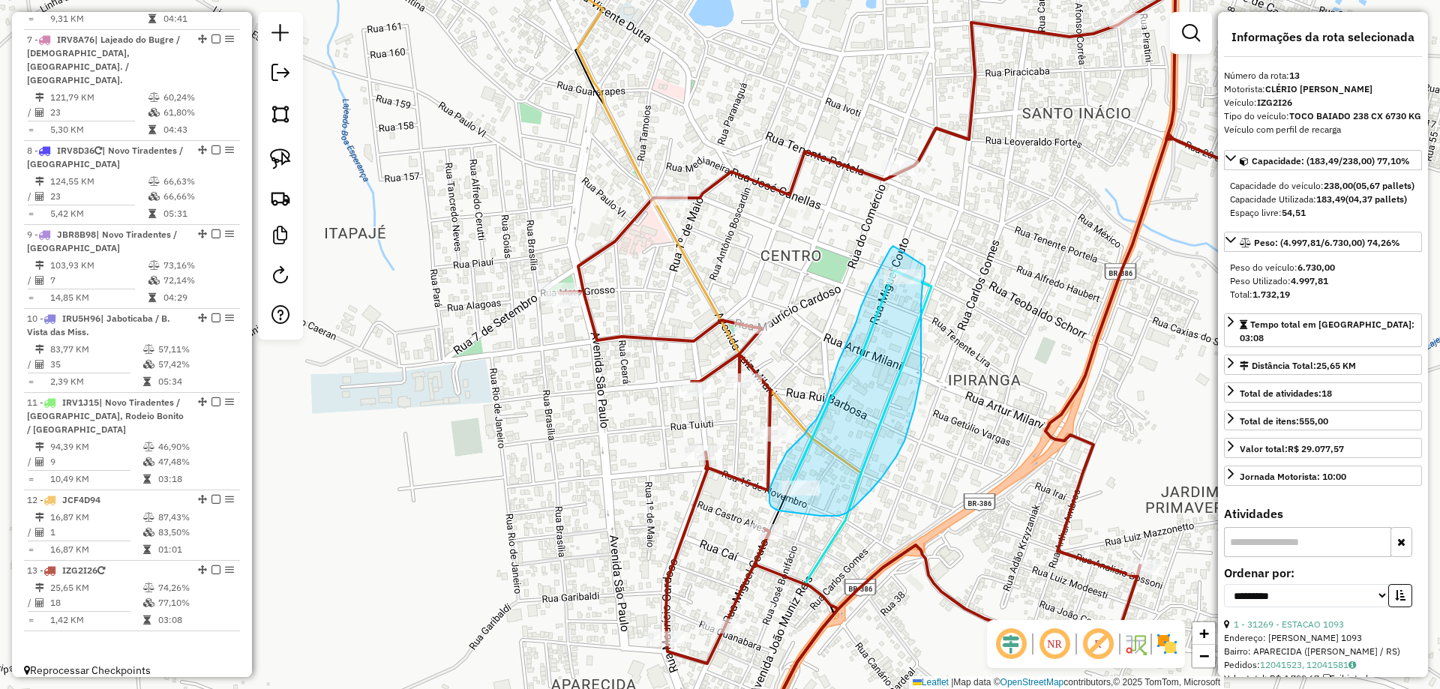
drag, startPoint x: 893, startPoint y: 246, endPoint x: 925, endPoint y: 266, distance: 37.4
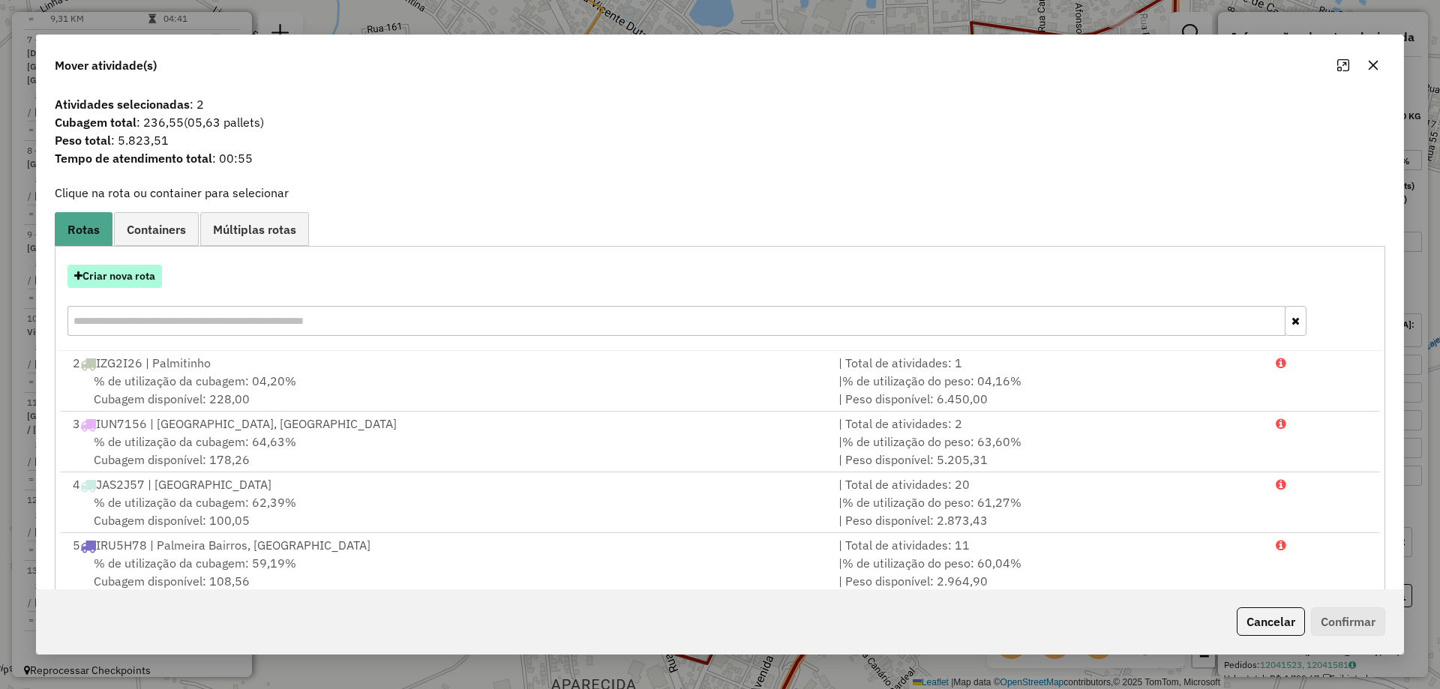
click at [125, 268] on button "Criar nova rota" at bounding box center [114, 276] width 94 height 23
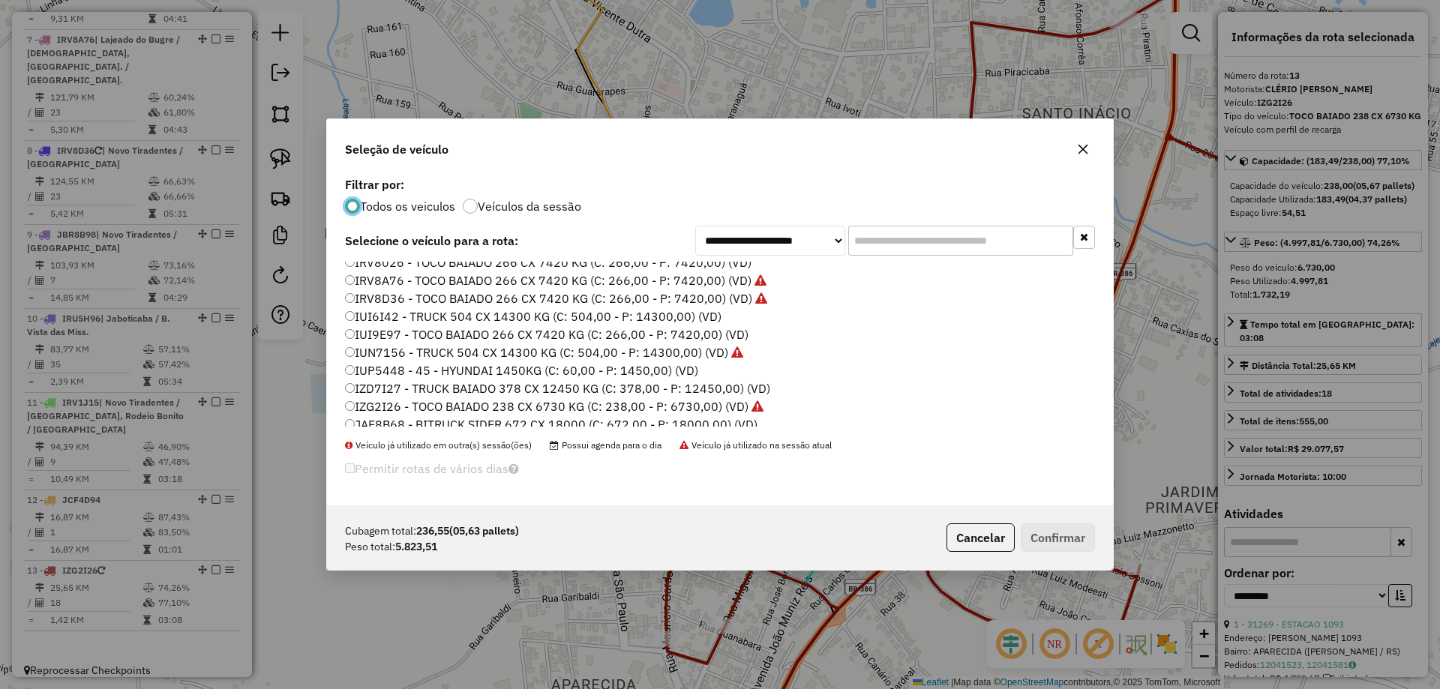
scroll to position [75, 0]
click at [377, 381] on label "IZD7I27 - TRUCK BAIADO 378 CX 12450 KG (C: 378,00 - P: 12450,00) (VD)" at bounding box center [557, 375] width 425 height 18
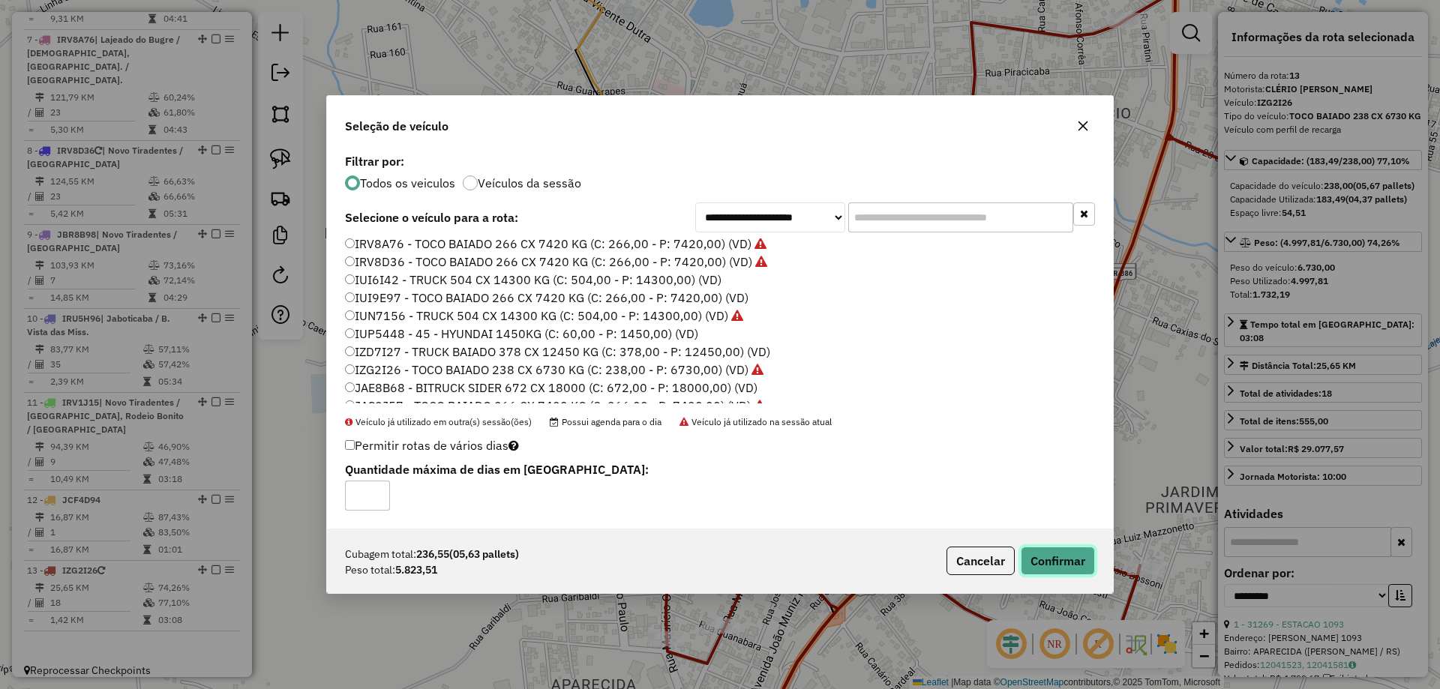
click at [1079, 565] on button "Confirmar" at bounding box center [1057, 561] width 74 height 28
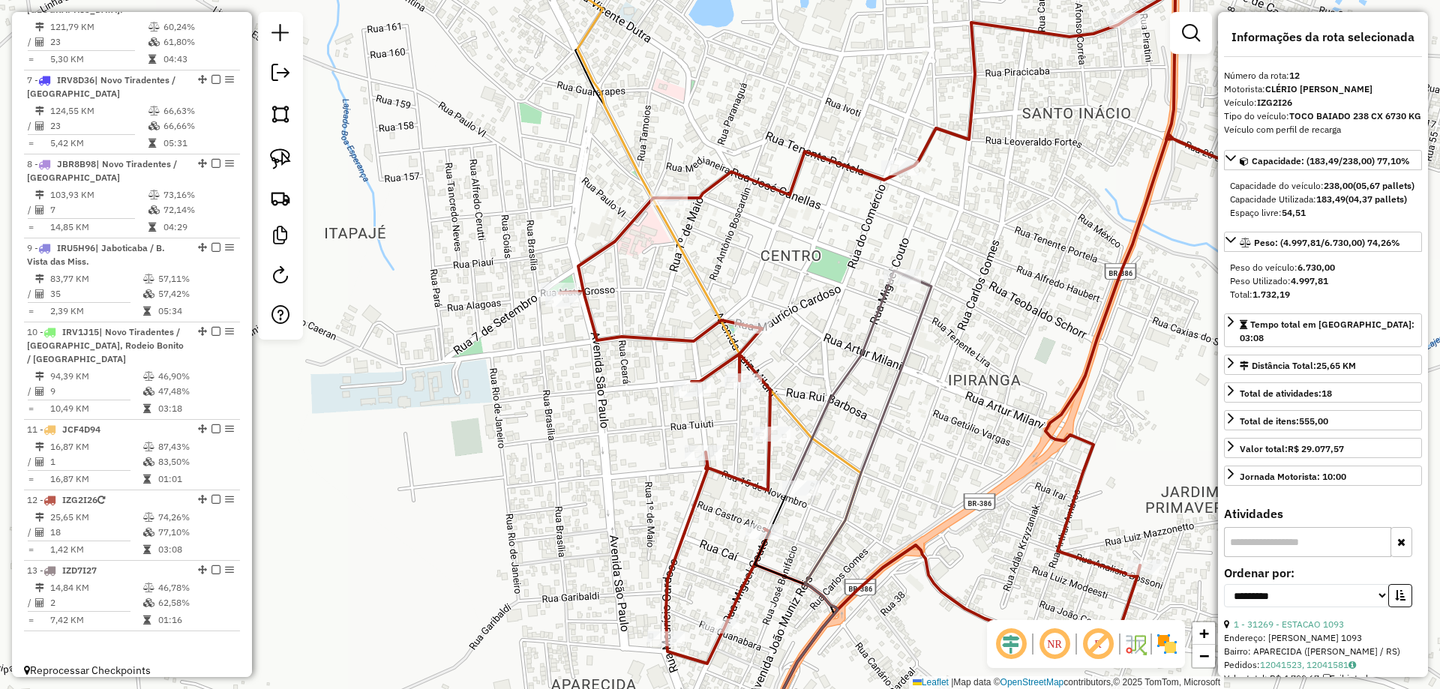
scroll to position [1026, 0]
click at [708, 634] on div at bounding box center [720, 626] width 37 height 15
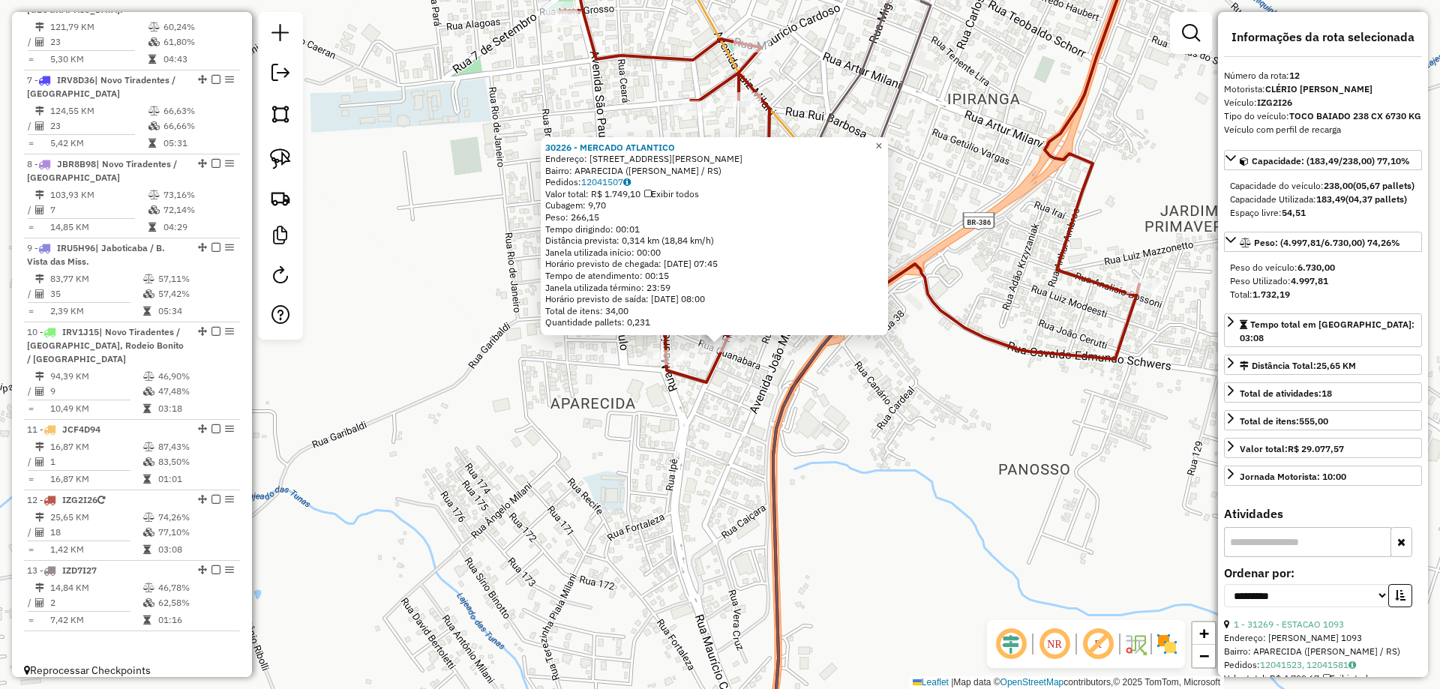
click at [882, 144] on span "×" at bounding box center [878, 145] width 7 height 13
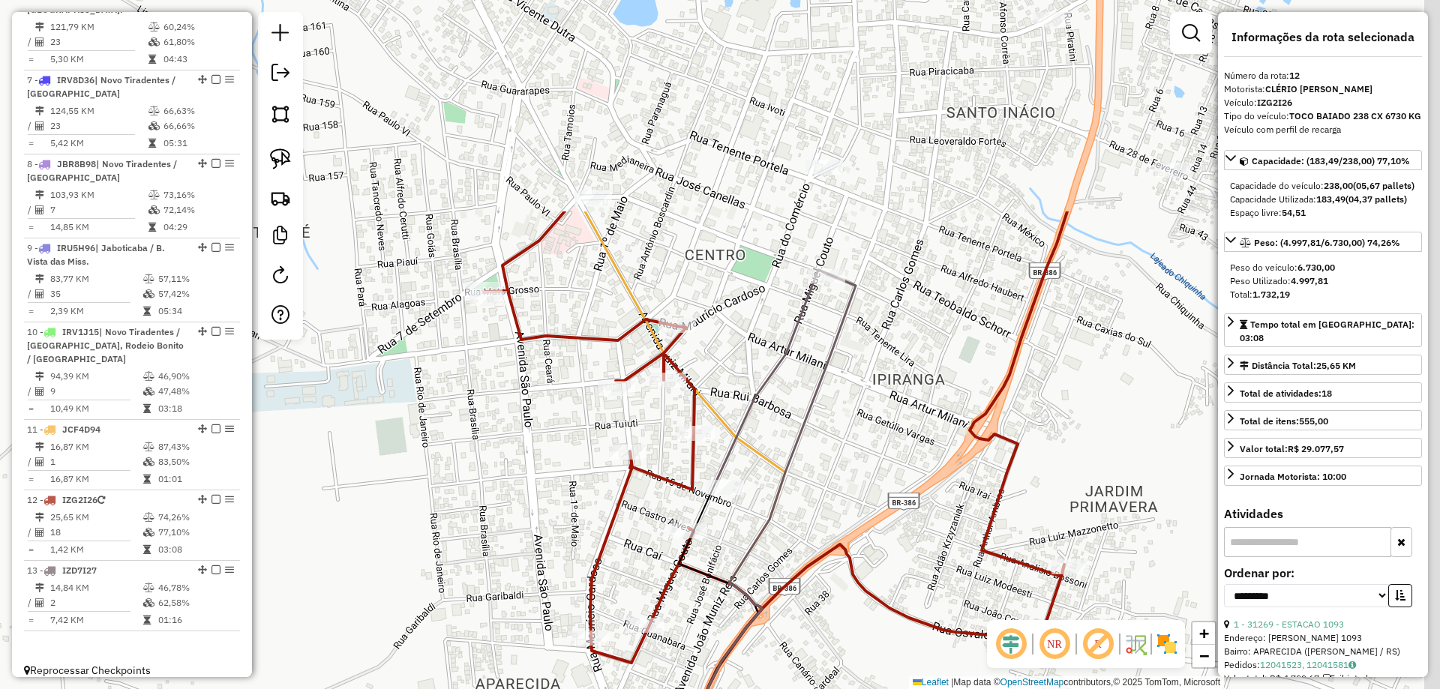
drag, startPoint x: 908, startPoint y: 289, endPoint x: 817, endPoint y: 429, distance: 167.4
click at [817, 429] on div "Janela de atendimento Grade de atendimento Capacidade Transportadoras Veículos …" at bounding box center [720, 344] width 1440 height 689
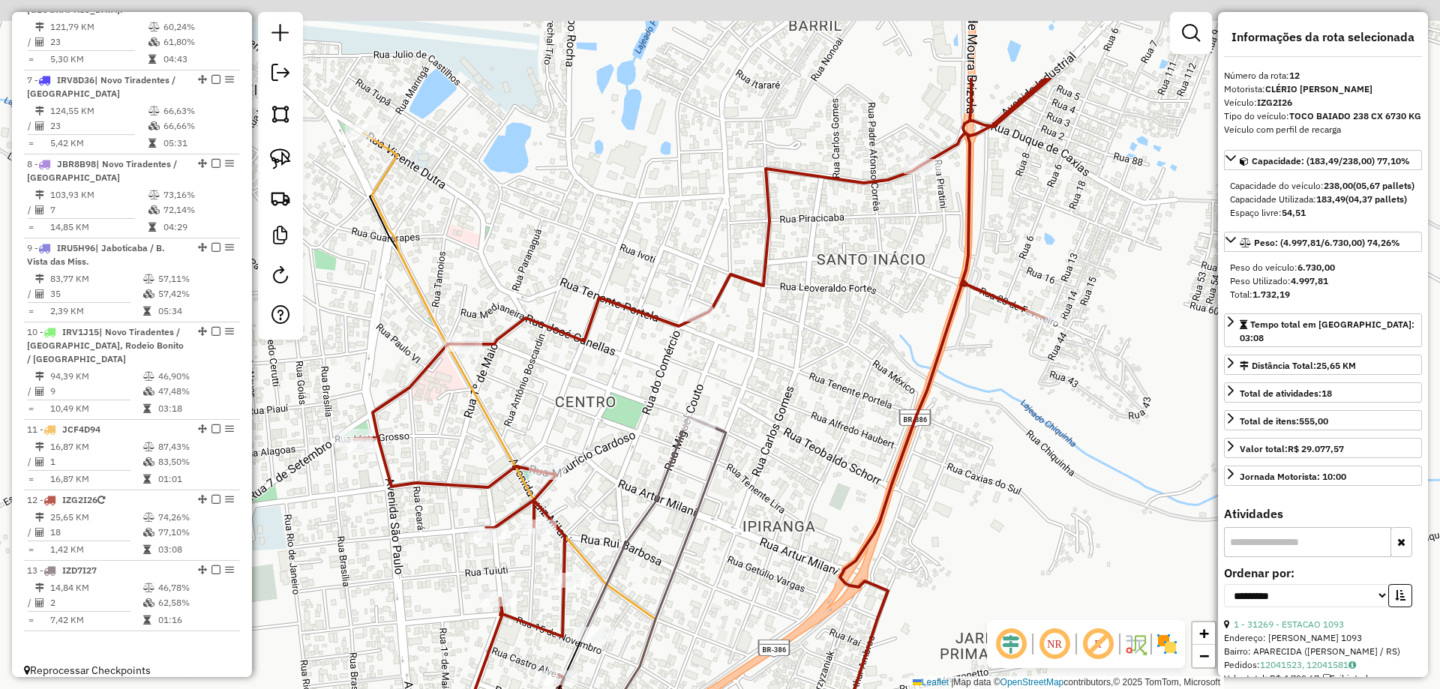
drag, startPoint x: 954, startPoint y: 253, endPoint x: 862, endPoint y: 323, distance: 115.6
click at [845, 350] on div "Janela de atendimento Grade de atendimento Capacidade Transportadoras Veículos …" at bounding box center [720, 344] width 1440 height 689
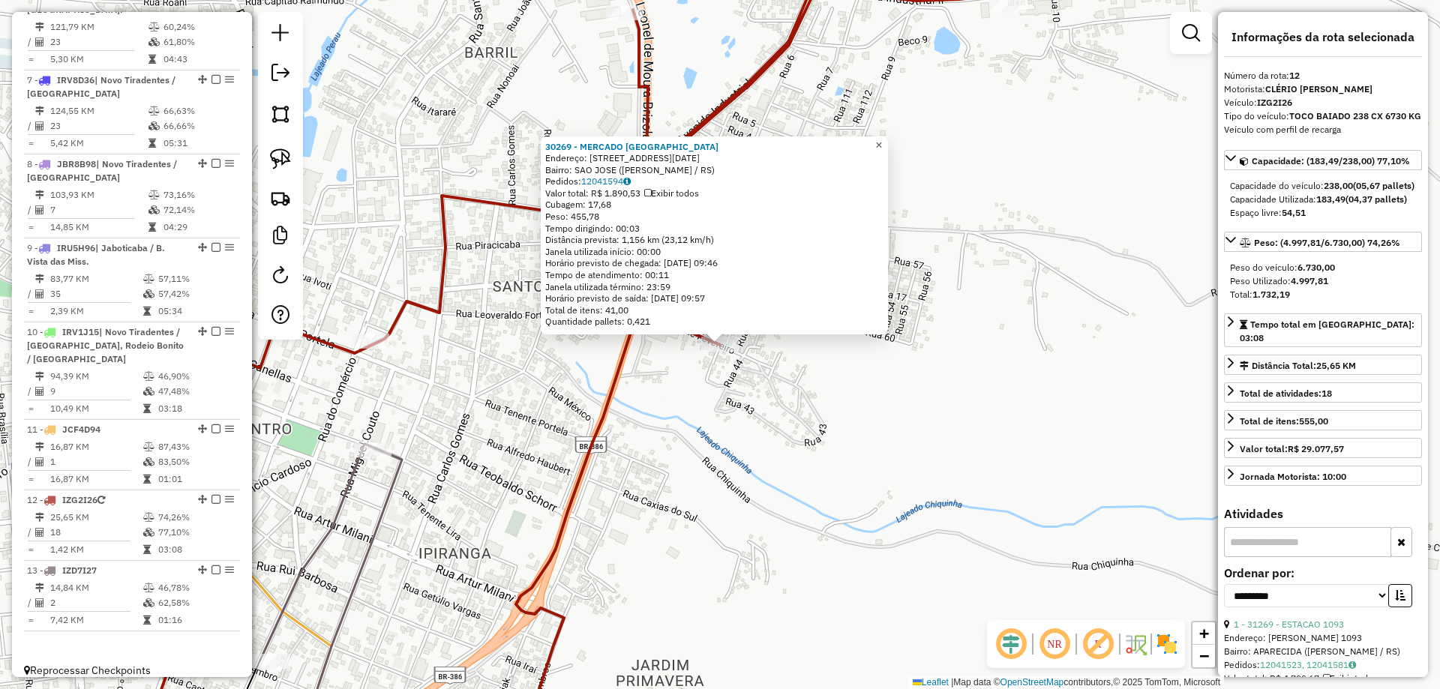
click at [882, 139] on span "×" at bounding box center [878, 145] width 7 height 13
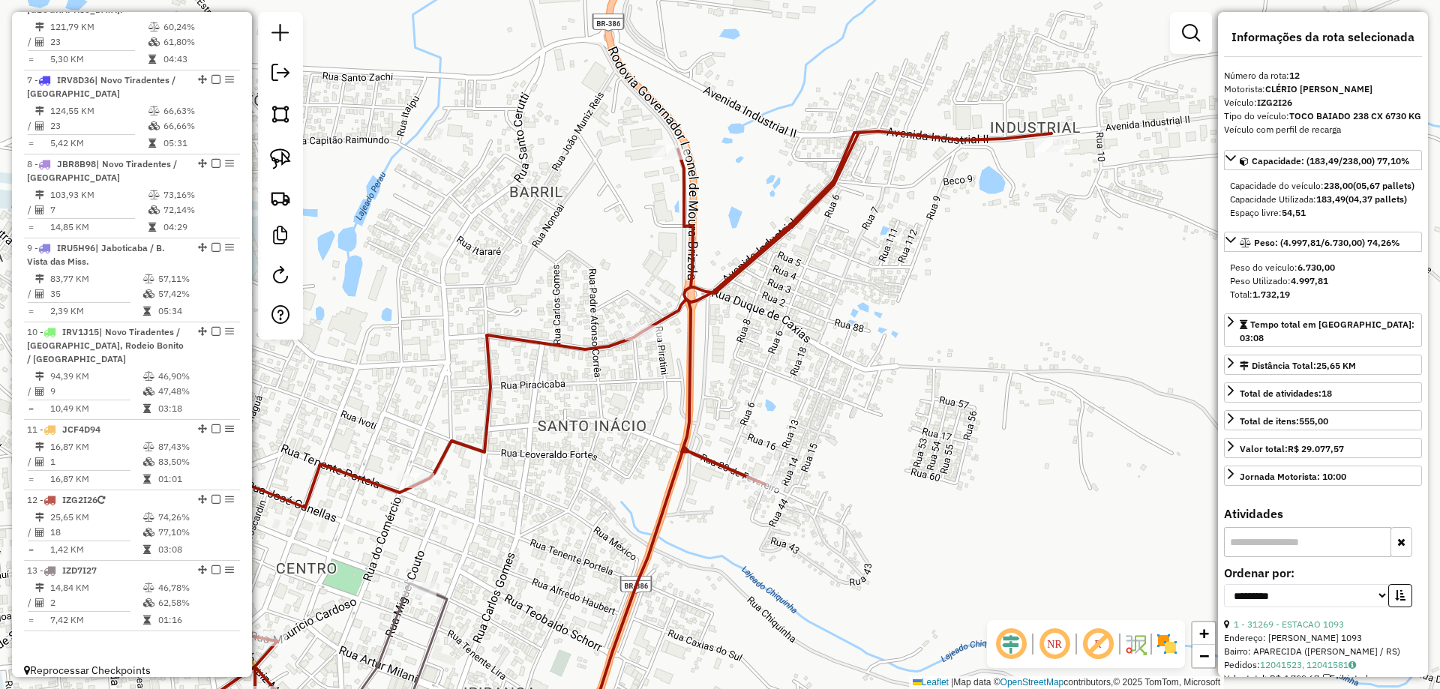
drag, startPoint x: 831, startPoint y: 280, endPoint x: 916, endPoint y: 370, distance: 124.1
click at [877, 436] on div "Janela de atendimento Grade de atendimento Capacidade Transportadoras Veículos …" at bounding box center [720, 344] width 1440 height 689
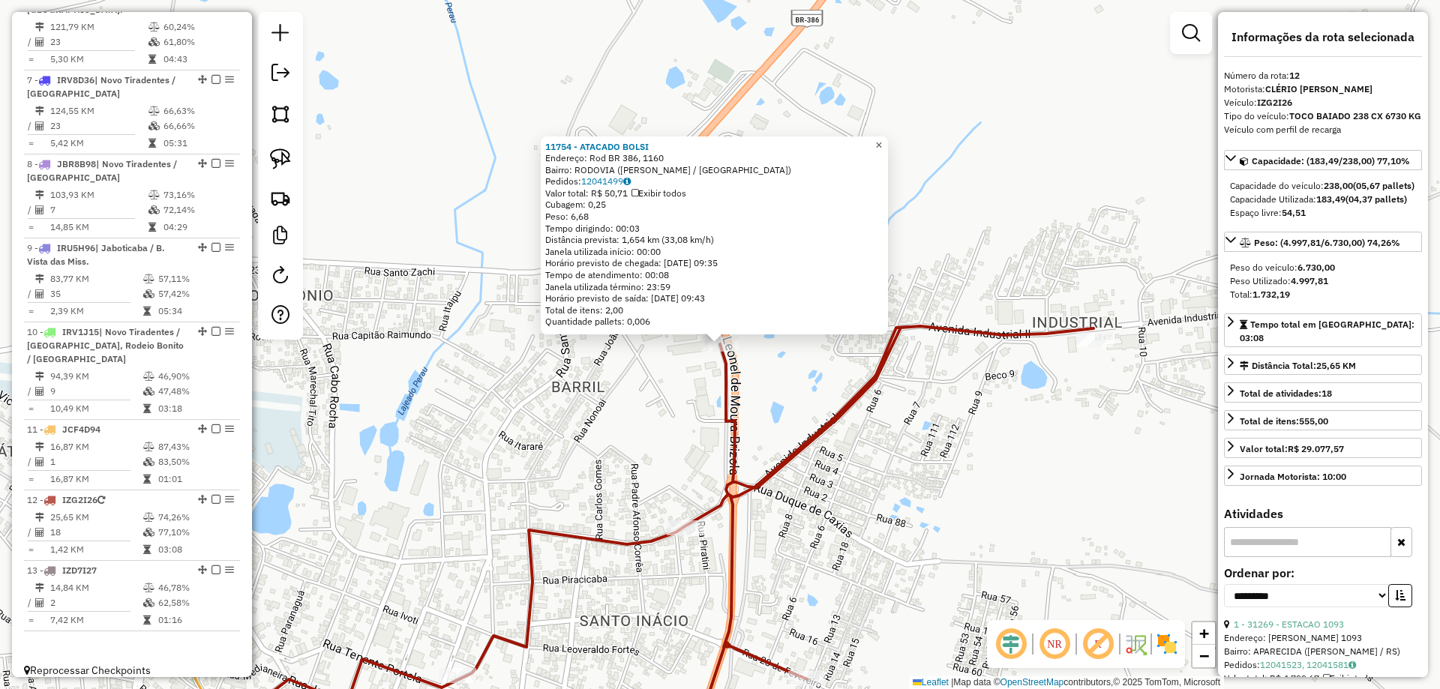
click at [882, 139] on span "×" at bounding box center [878, 145] width 7 height 13
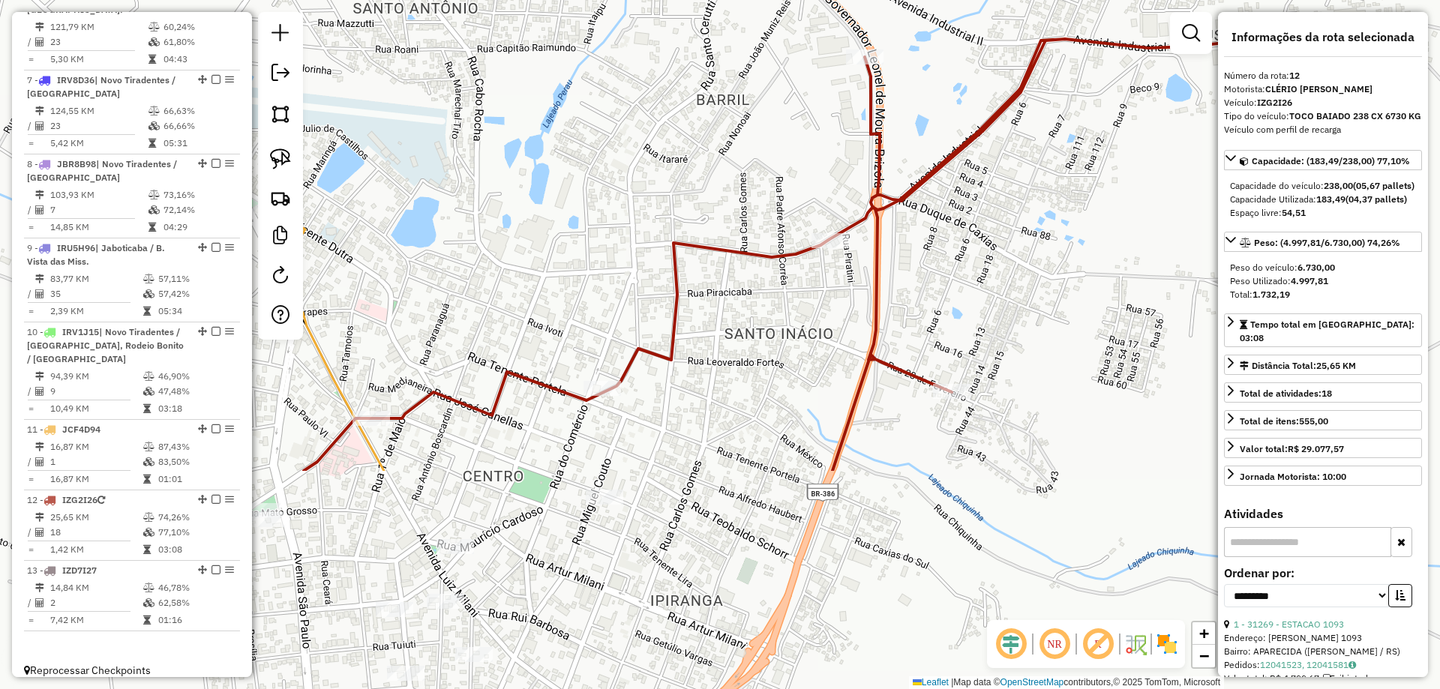
drag, startPoint x: 700, startPoint y: 454, endPoint x: 810, endPoint y: 220, distance: 259.3
click at [808, 217] on div "Janela de atendimento Grade de atendimento Capacidade Transportadoras Veículos …" at bounding box center [720, 344] width 1440 height 689
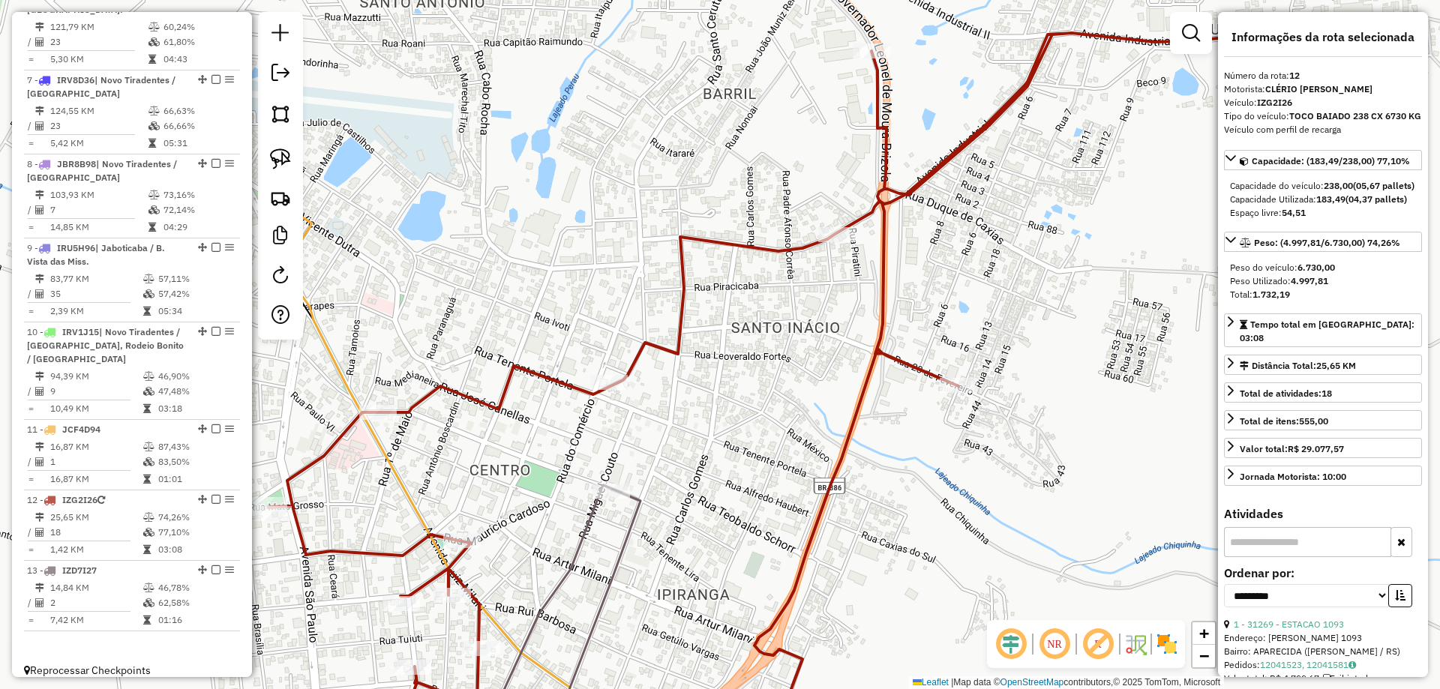
drag, startPoint x: 463, startPoint y: 460, endPoint x: 685, endPoint y: 298, distance: 274.3
click at [685, 298] on div "Rota 12 - Placa IZG2I26 30340 - MERCADO DO [PERSON_NAME] de atendimento Grade d…" at bounding box center [720, 344] width 1440 height 689
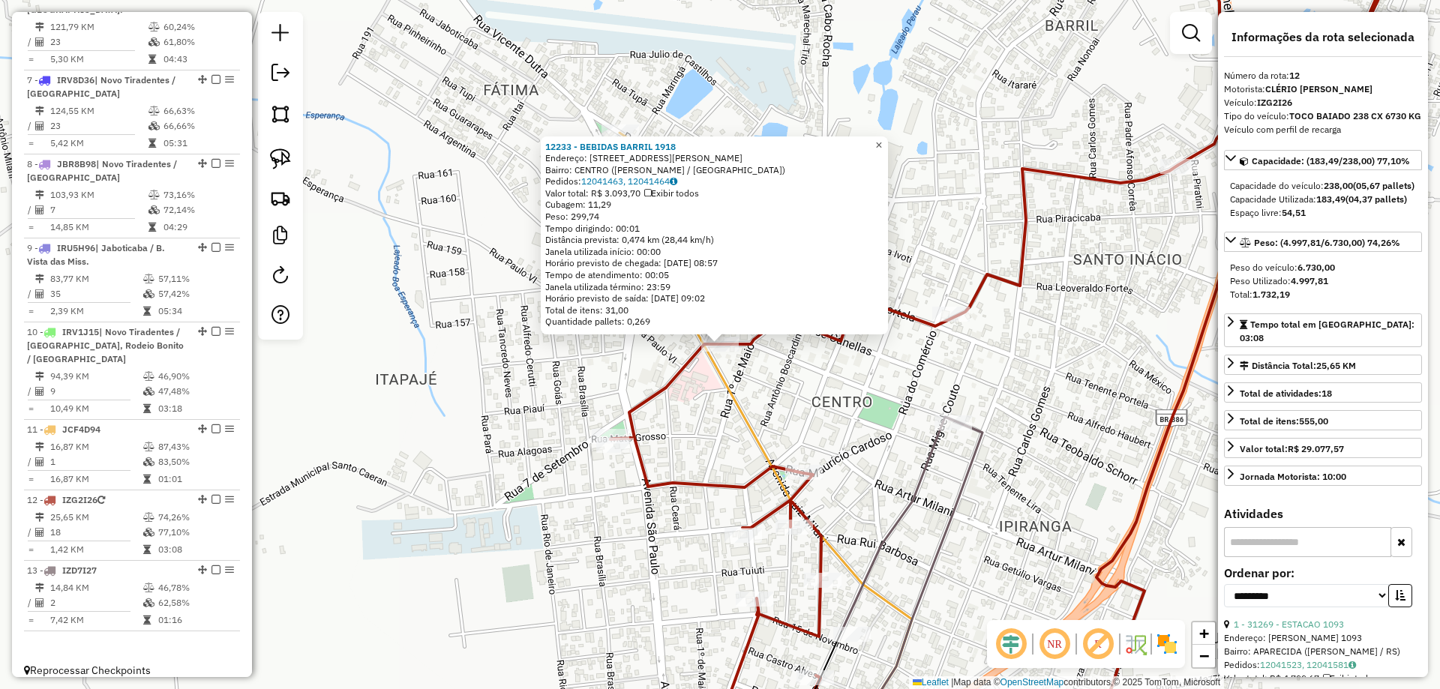
click at [882, 142] on span "×" at bounding box center [878, 145] width 7 height 13
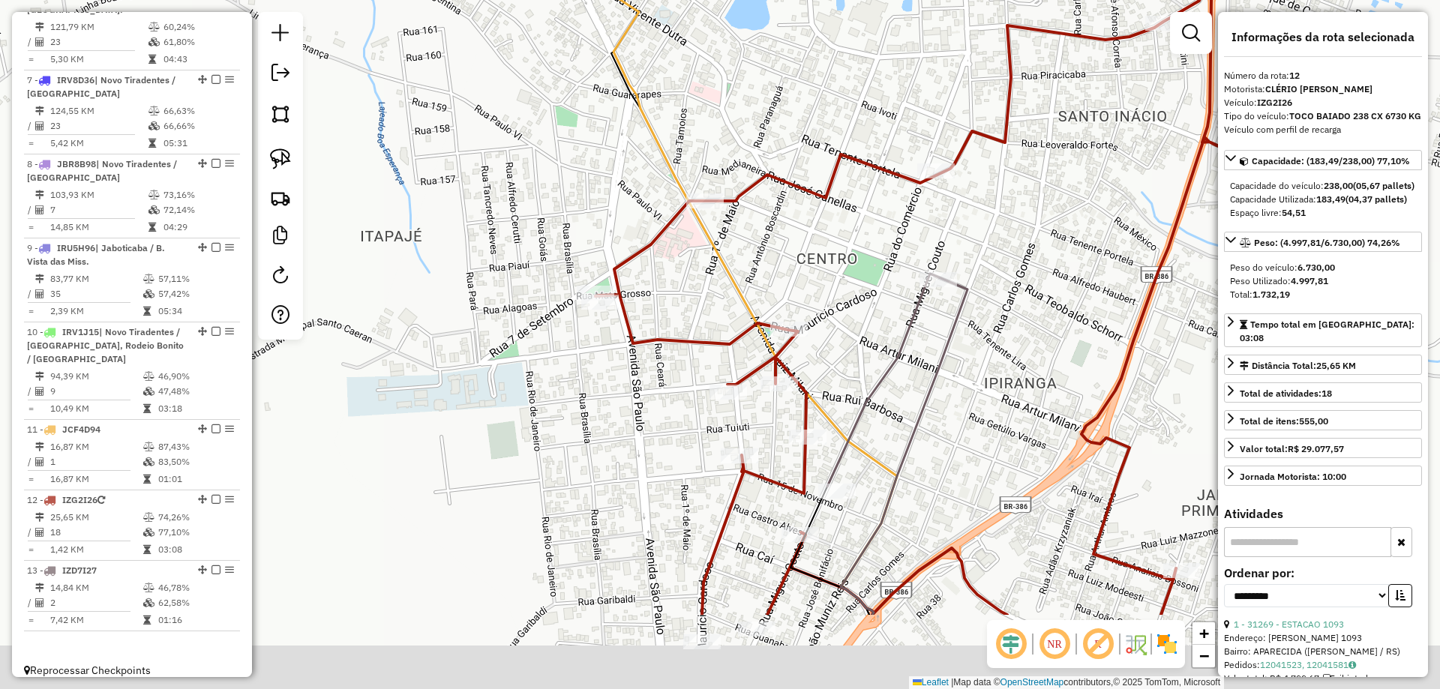
drag, startPoint x: 865, startPoint y: 414, endPoint x: 825, endPoint y: 270, distance: 149.3
click at [841, 249] on div "Janela de atendimento Grade de atendimento Capacidade Transportadoras Veículos …" at bounding box center [720, 344] width 1440 height 689
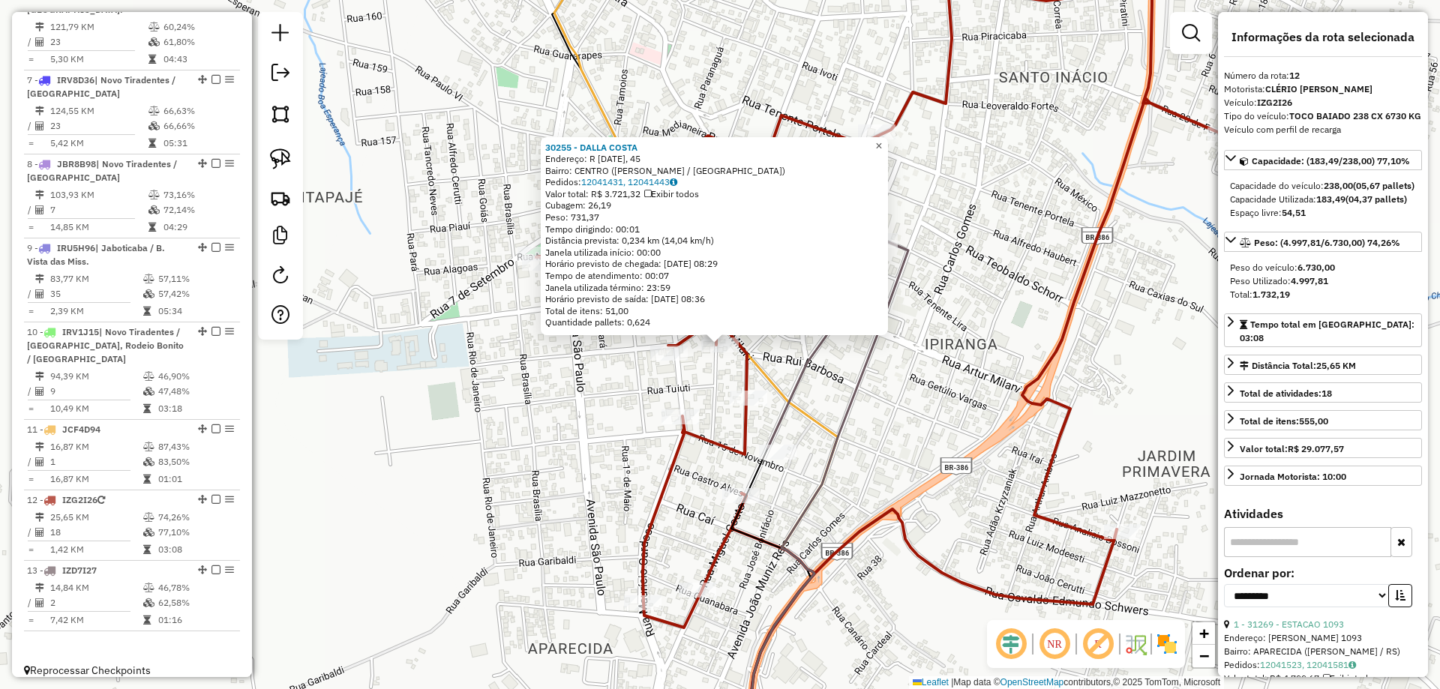
click at [883, 137] on link "×" at bounding box center [879, 146] width 18 height 18
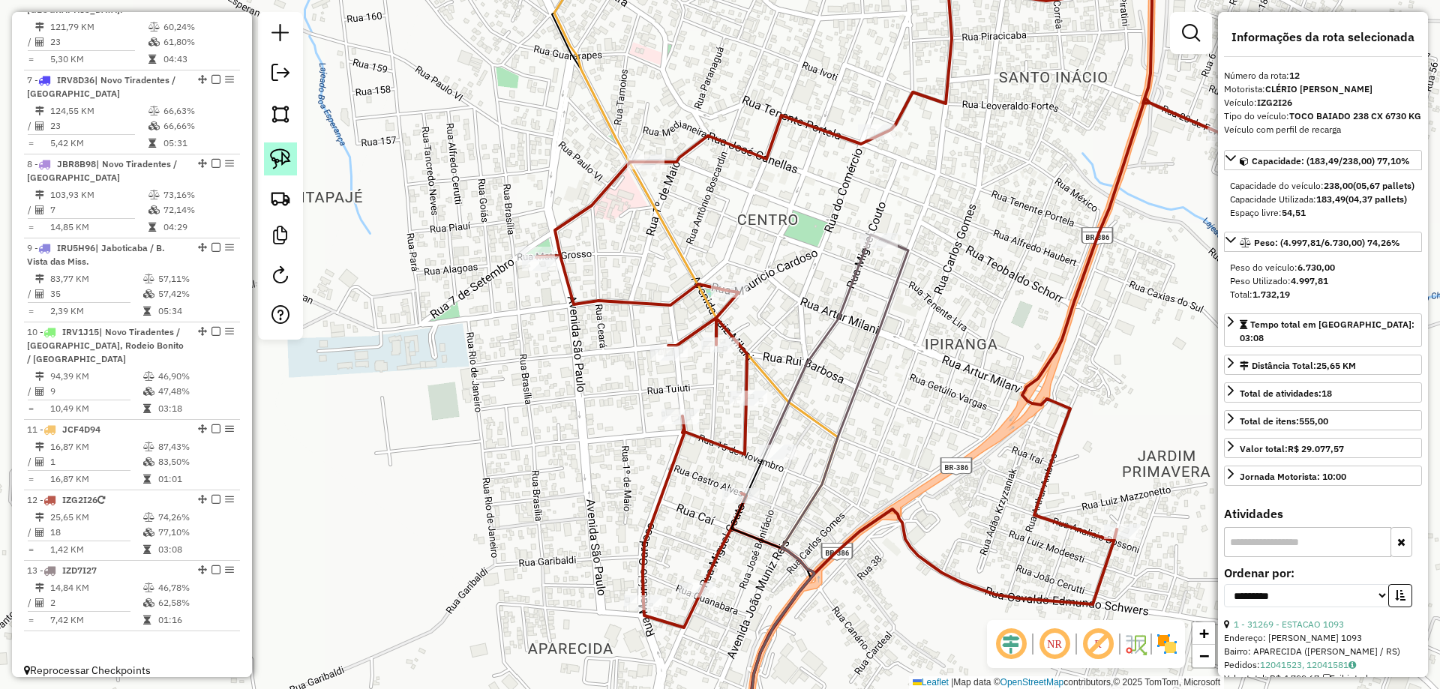
click at [284, 157] on img at bounding box center [280, 158] width 21 height 21
drag, startPoint x: 724, startPoint y: 355, endPoint x: 727, endPoint y: 368, distance: 13.1
click at [748, 330] on div at bounding box center [745, 322] width 37 height 15
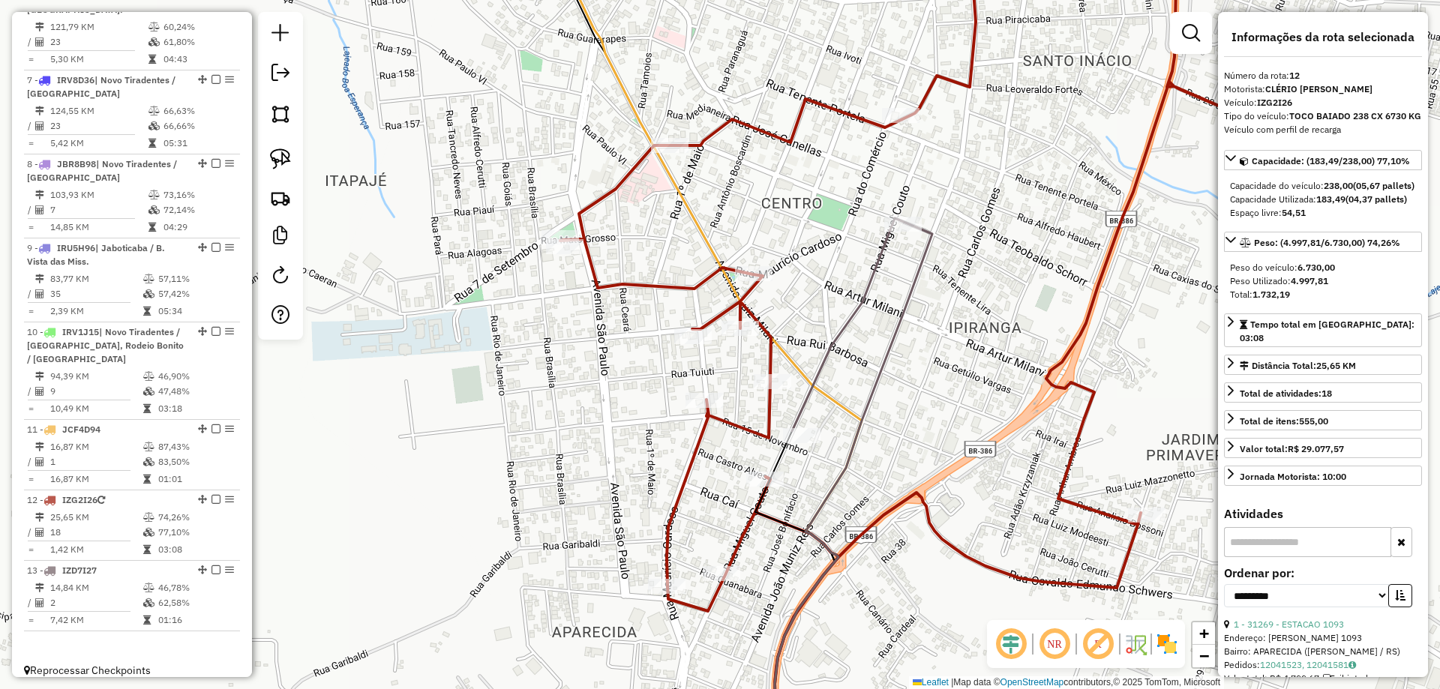
drag, startPoint x: 726, startPoint y: 372, endPoint x: 749, endPoint y: 352, distance: 30.8
click at [749, 352] on div "Janela de atendimento Grade de atendimento Capacidade Transportadoras Veículos …" at bounding box center [720, 344] width 1440 height 689
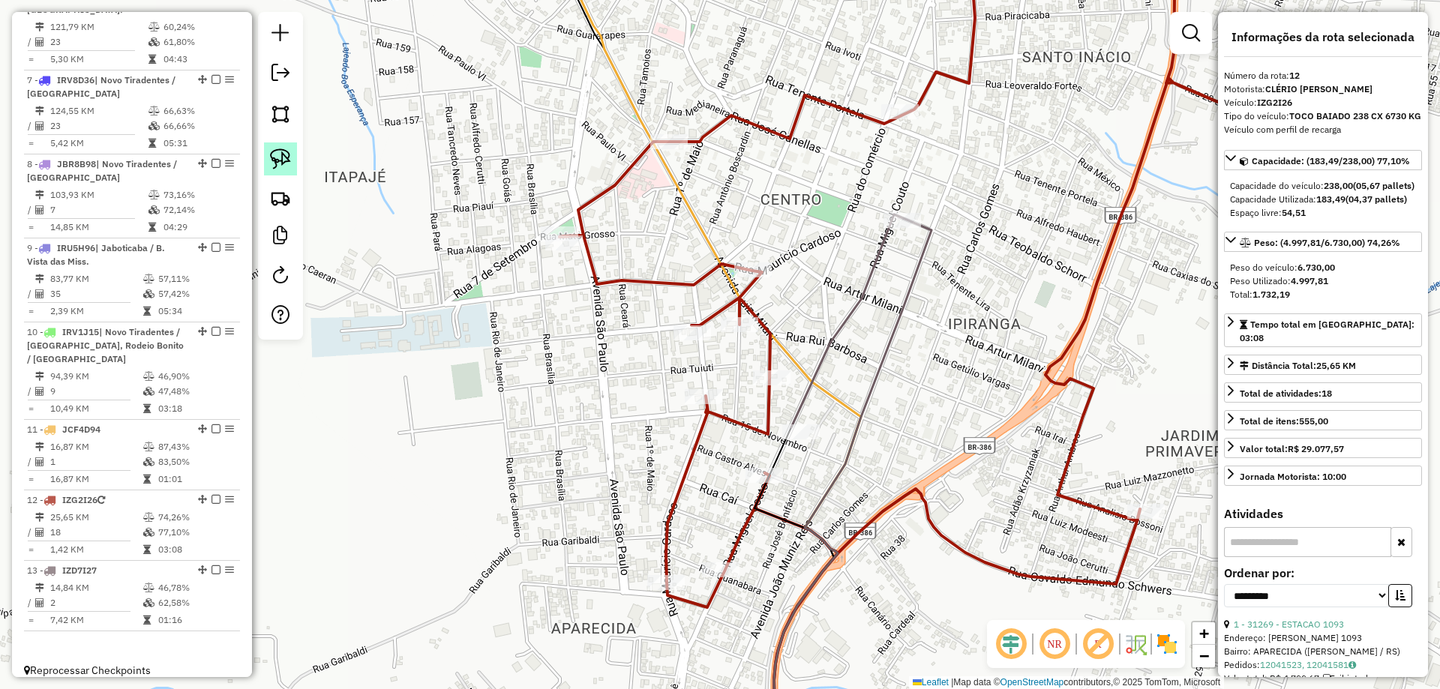
click at [273, 154] on img at bounding box center [280, 158] width 21 height 21
drag, startPoint x: 755, startPoint y: 348, endPoint x: 731, endPoint y: 336, distance: 26.8
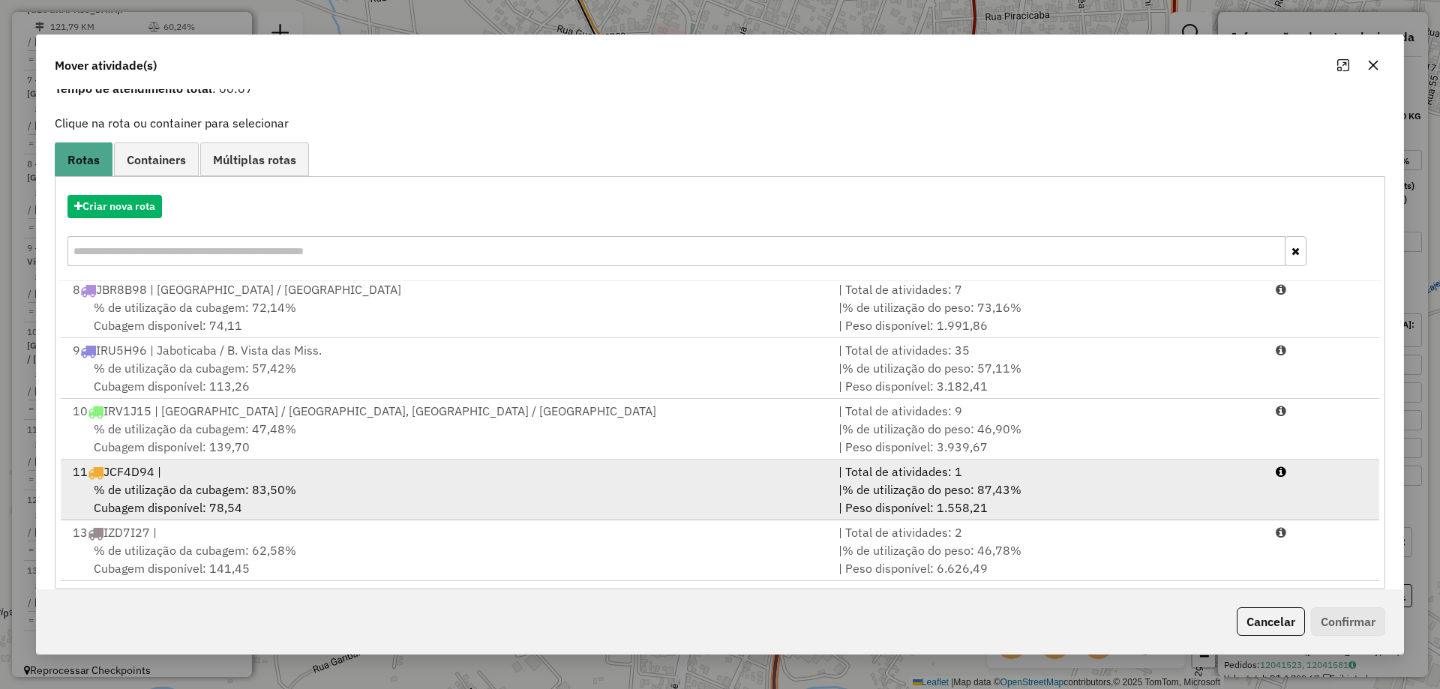
scroll to position [88, 0]
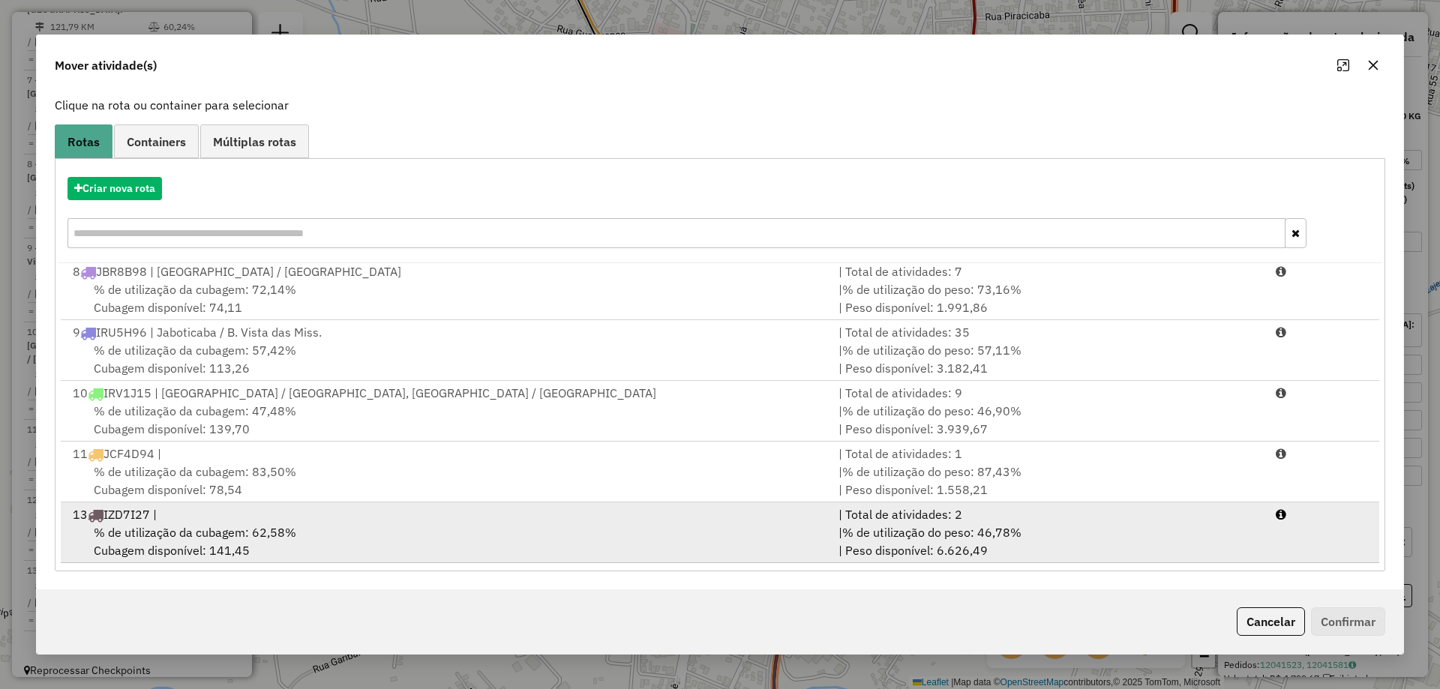
click at [448, 522] on div "13 IZD7I27 |" at bounding box center [447, 514] width 766 height 18
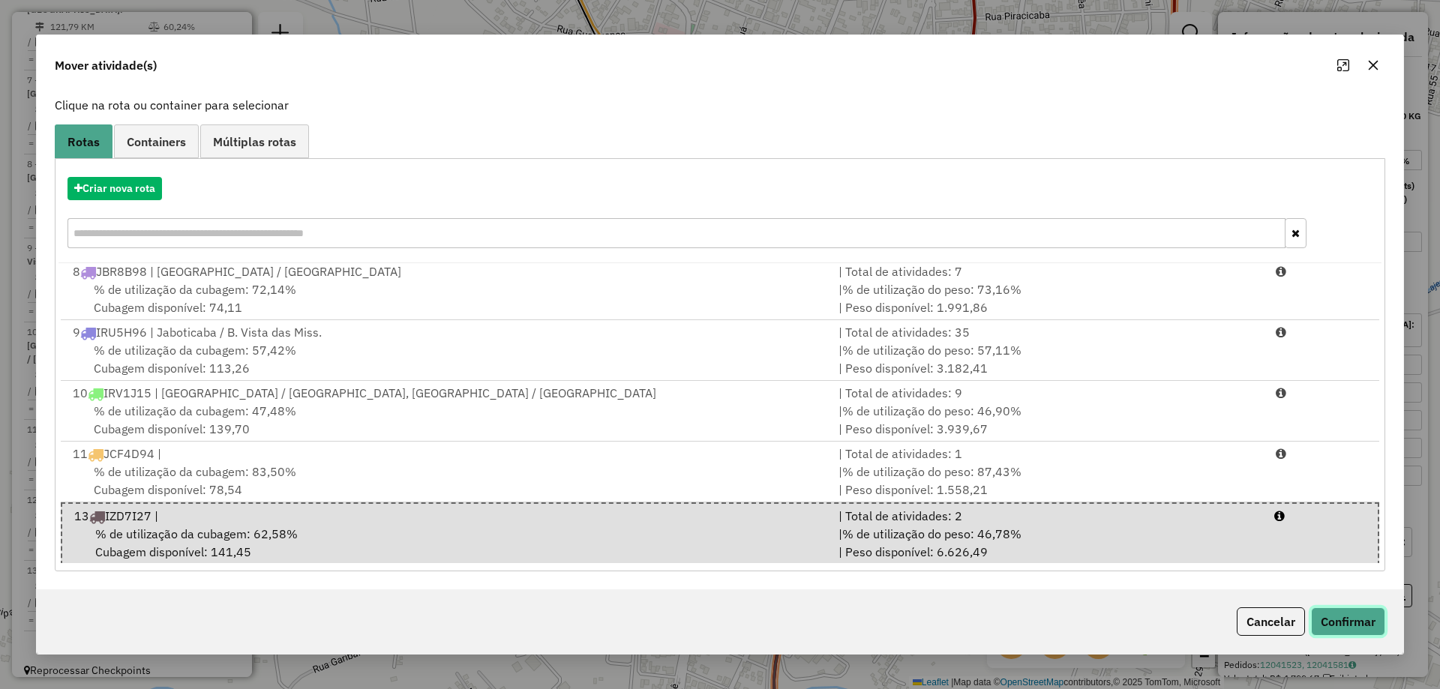
drag, startPoint x: 1337, startPoint y: 608, endPoint x: 1340, endPoint y: 623, distance: 15.3
click at [1338, 618] on button "Confirmar" at bounding box center [1348, 621] width 74 height 28
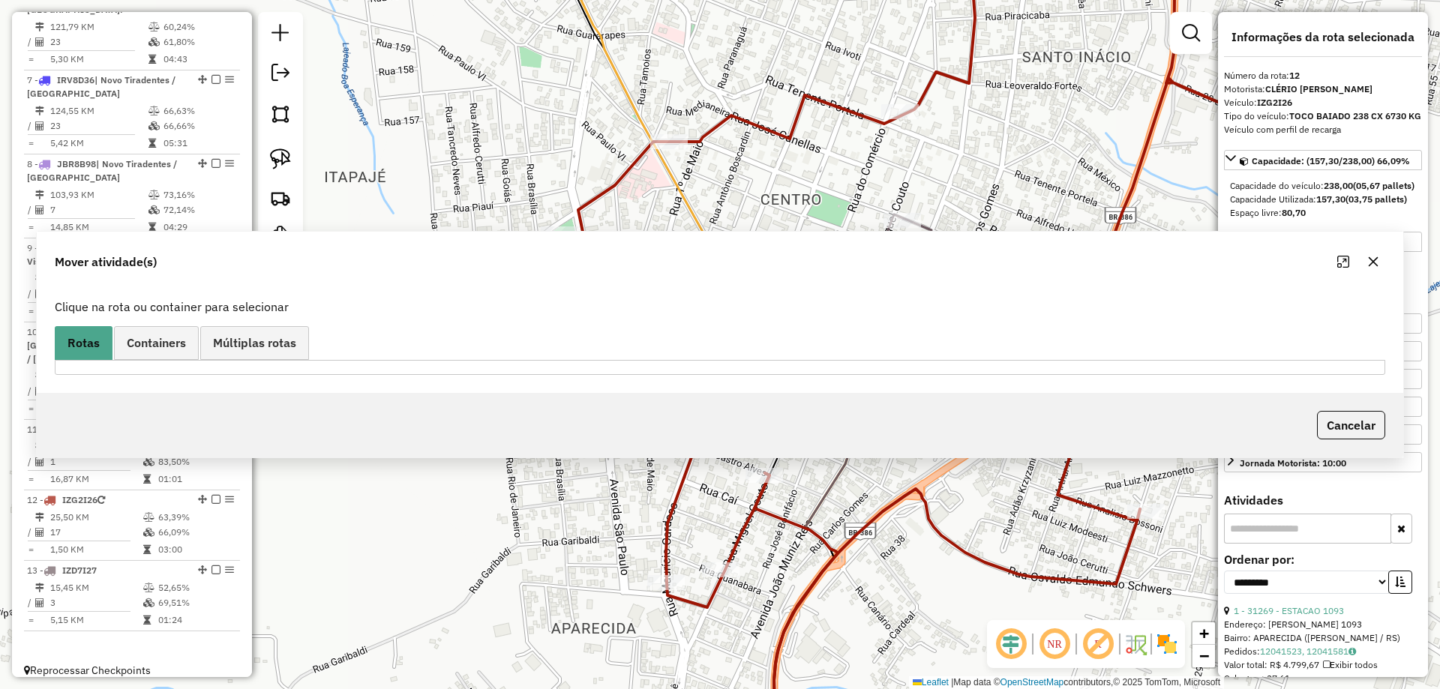
scroll to position [0, 0]
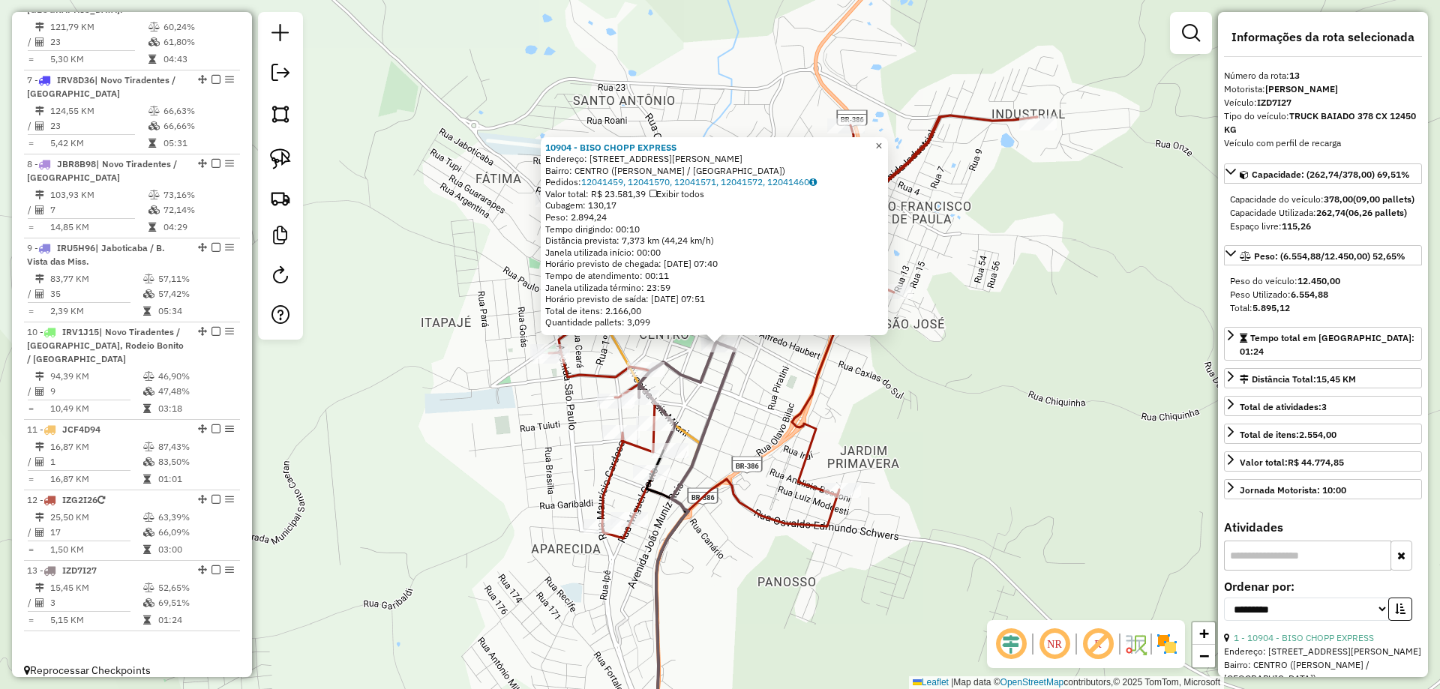
click at [882, 139] on span "×" at bounding box center [878, 145] width 7 height 13
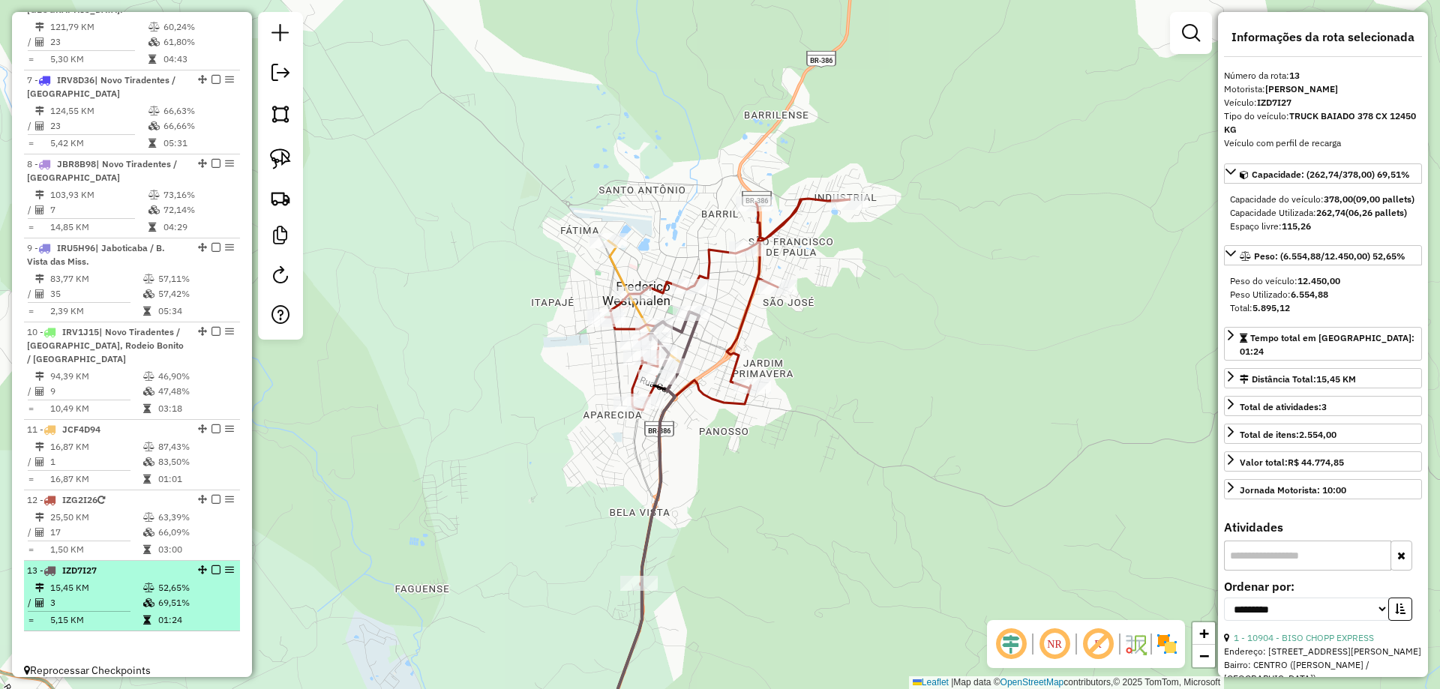
click at [112, 580] on td "15,45 KM" at bounding box center [95, 587] width 93 height 15
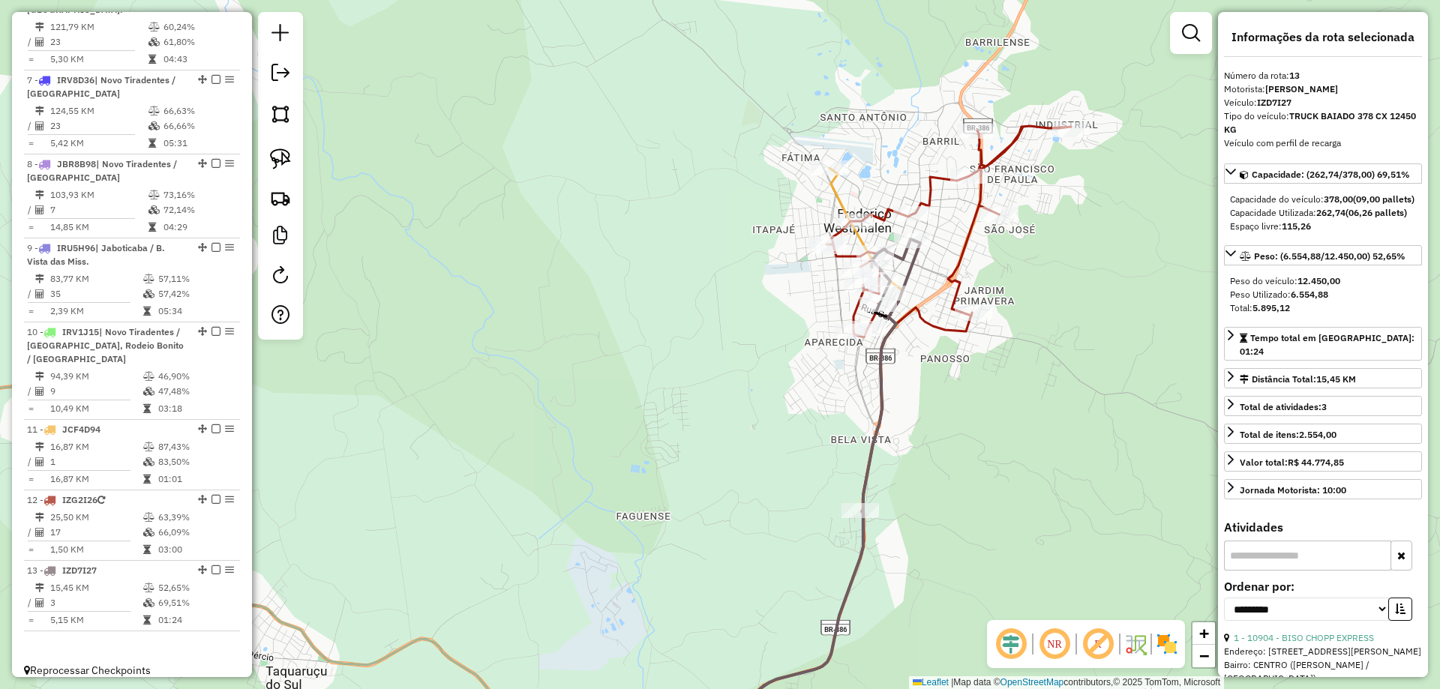
drag, startPoint x: 621, startPoint y: 332, endPoint x: 703, endPoint y: 517, distance: 202.4
click at [762, 615] on div "Janela de atendimento Grade de atendimento Capacidade Transportadoras Veículos …" at bounding box center [720, 344] width 1440 height 689
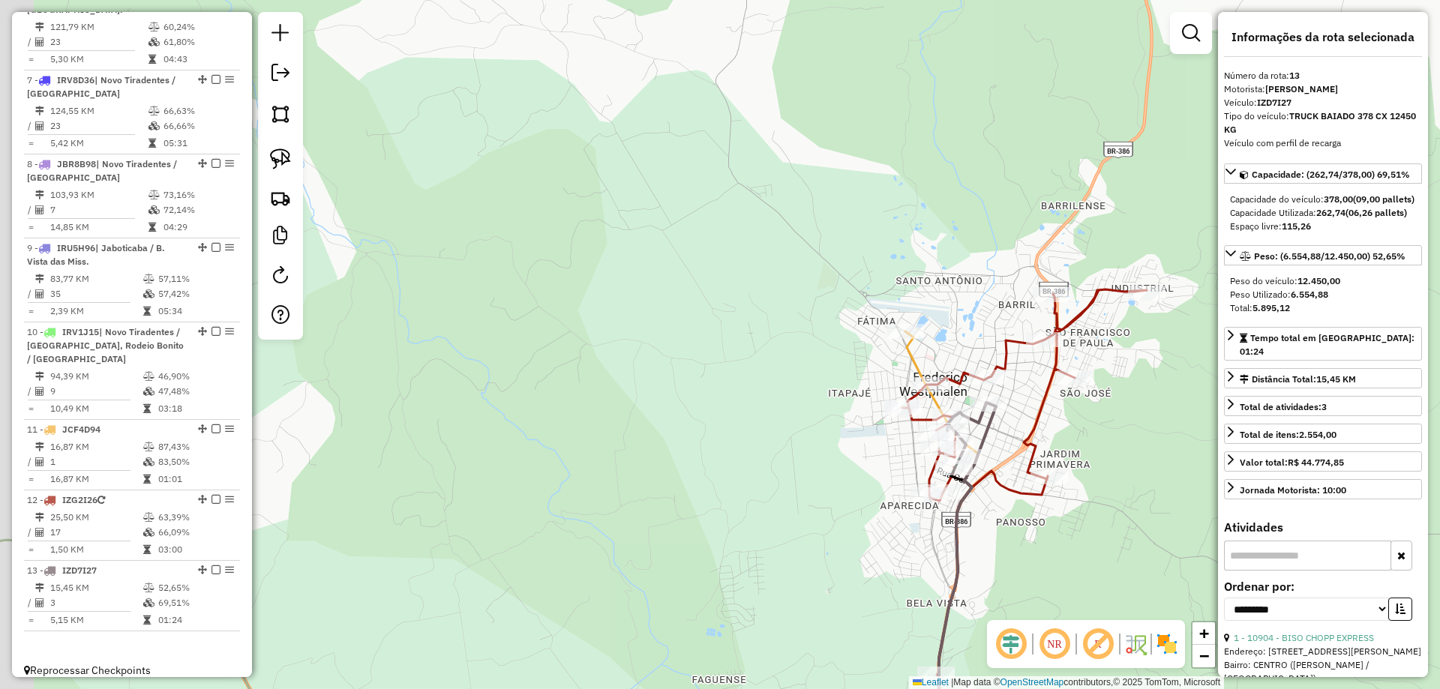
drag, startPoint x: 620, startPoint y: 310, endPoint x: 691, endPoint y: 388, distance: 105.1
click at [690, 396] on div "Janela de atendimento Grade de atendimento Capacidade Transportadoras Veículos …" at bounding box center [720, 344] width 1440 height 689
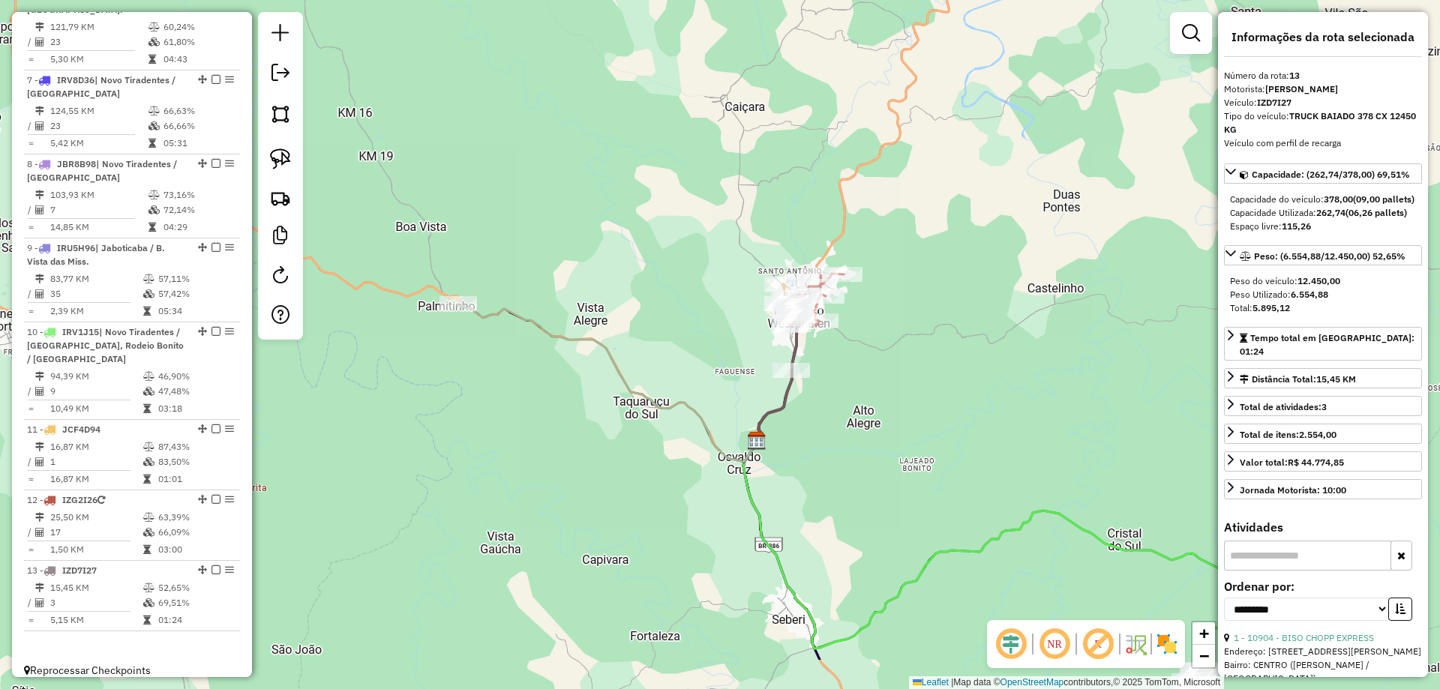
drag, startPoint x: 637, startPoint y: 400, endPoint x: 687, endPoint y: 341, distance: 77.1
click at [676, 325] on div "Janela de atendimento Grade de atendimento Capacidade Transportadoras Veículos …" at bounding box center [720, 344] width 1440 height 689
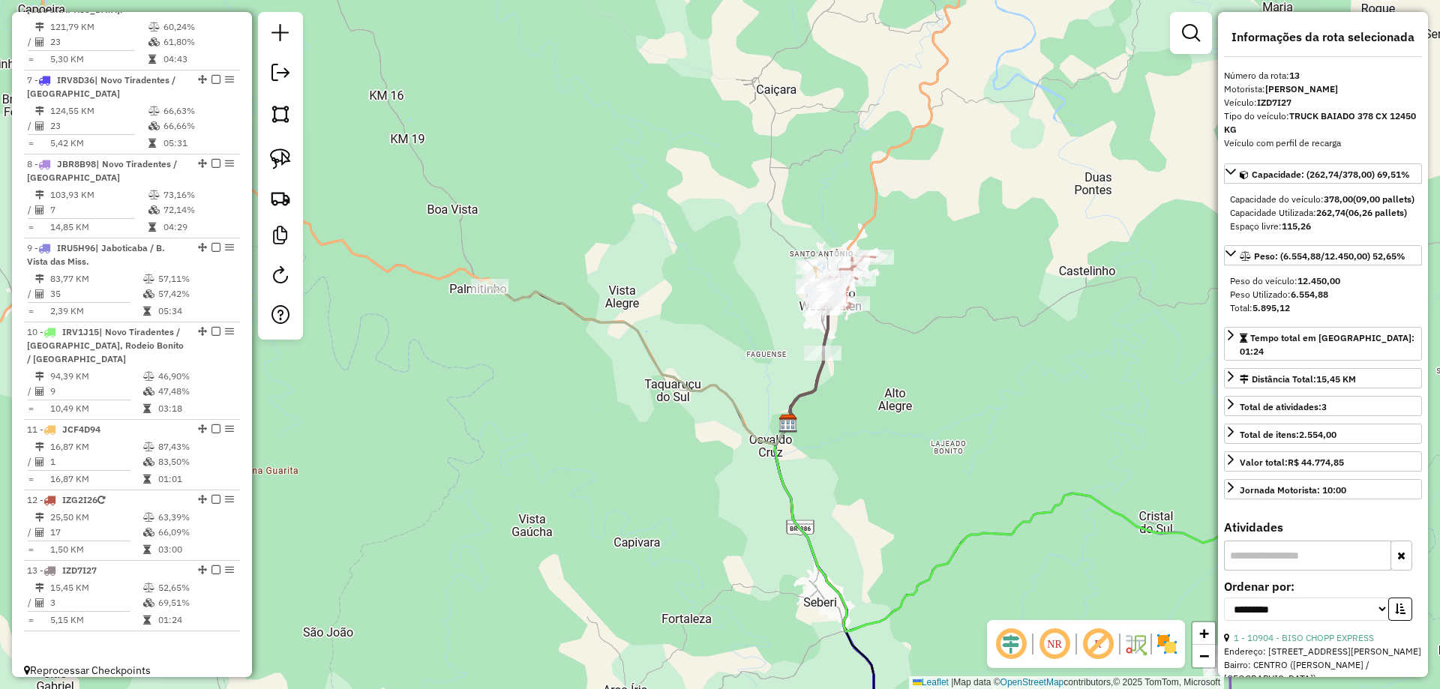
click at [518, 300] on icon at bounding box center [639, 365] width 301 height 157
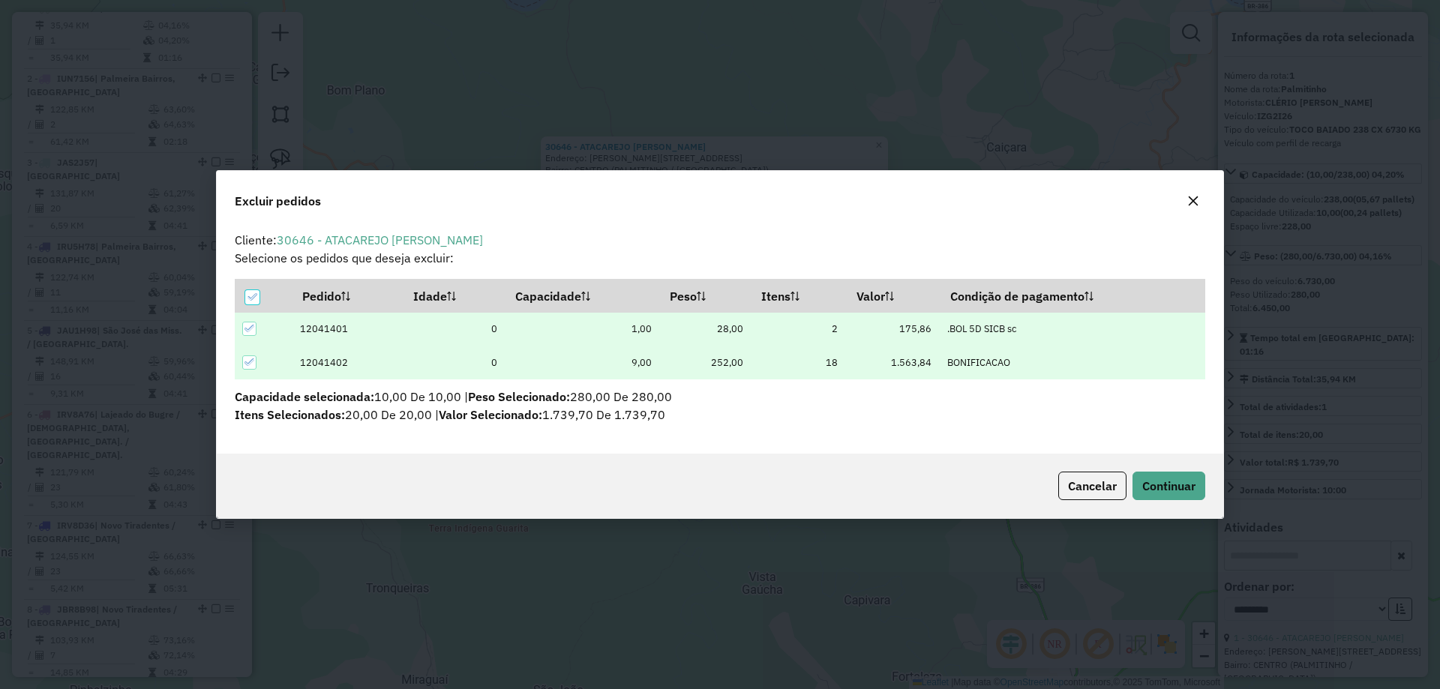
scroll to position [8, 4]
click at [1176, 489] on span "Continuar" at bounding box center [1168, 485] width 53 height 15
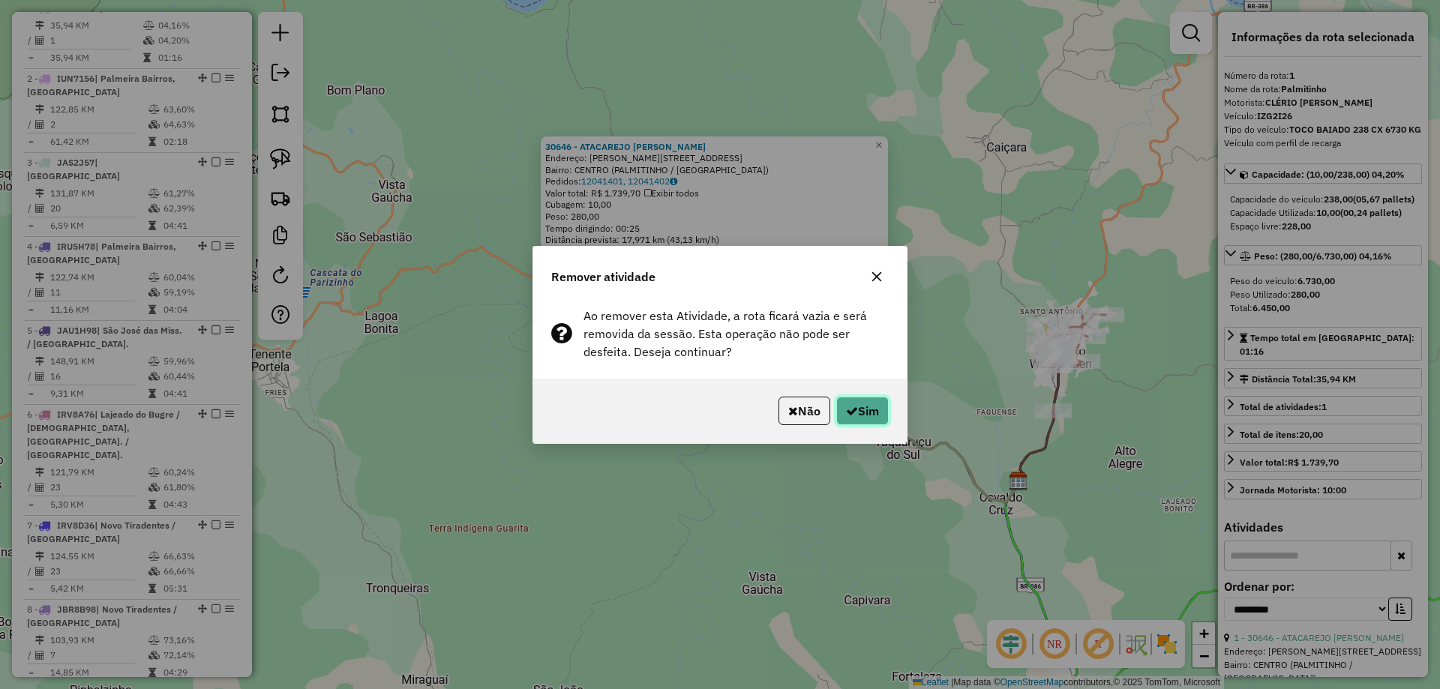
click at [853, 415] on icon "button" at bounding box center [852, 411] width 12 height 12
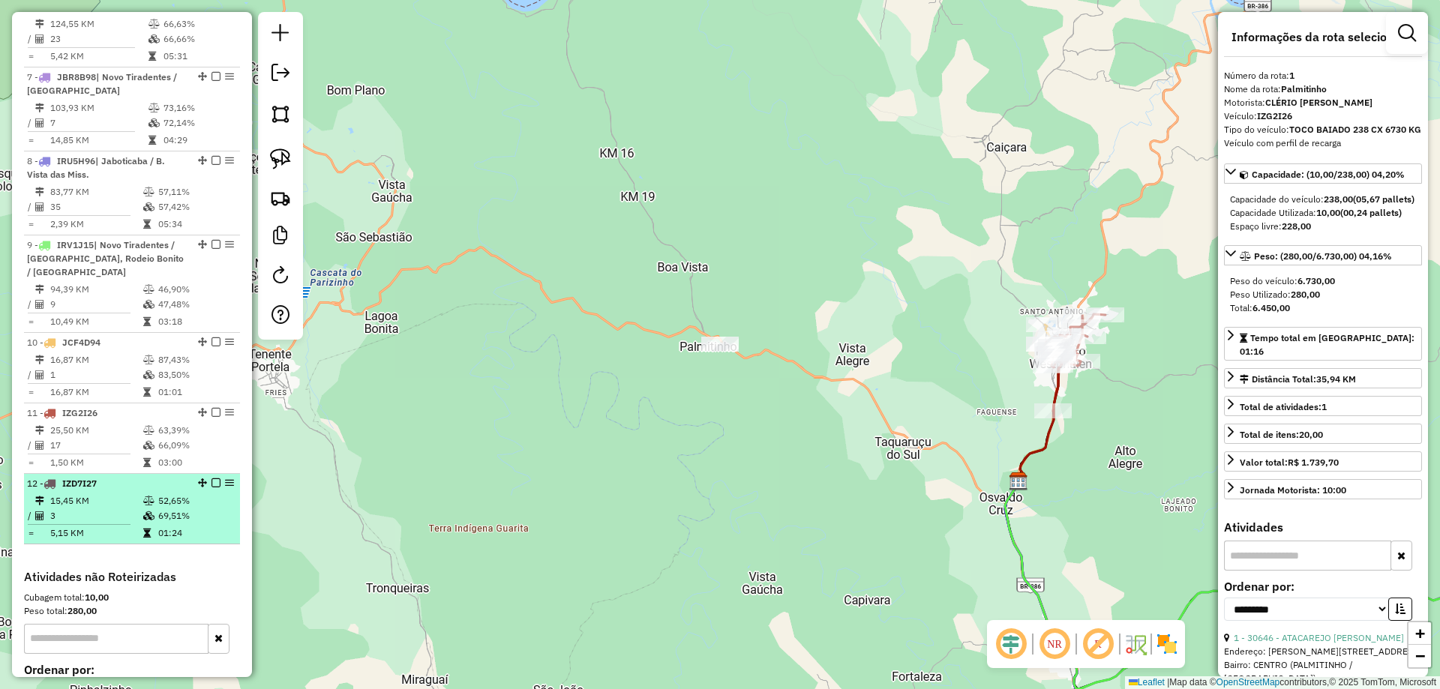
scroll to position [1178, 0]
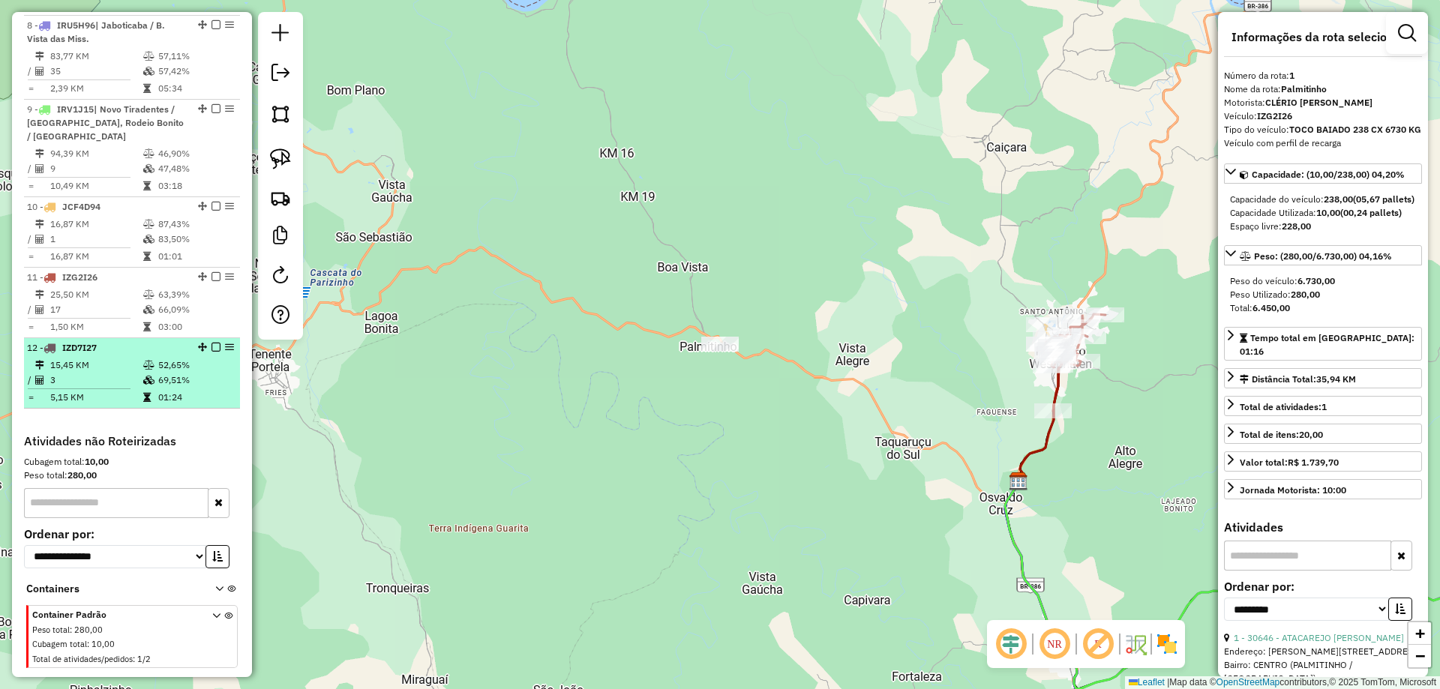
click at [97, 342] on span "IZD7I27" at bounding box center [79, 347] width 34 height 11
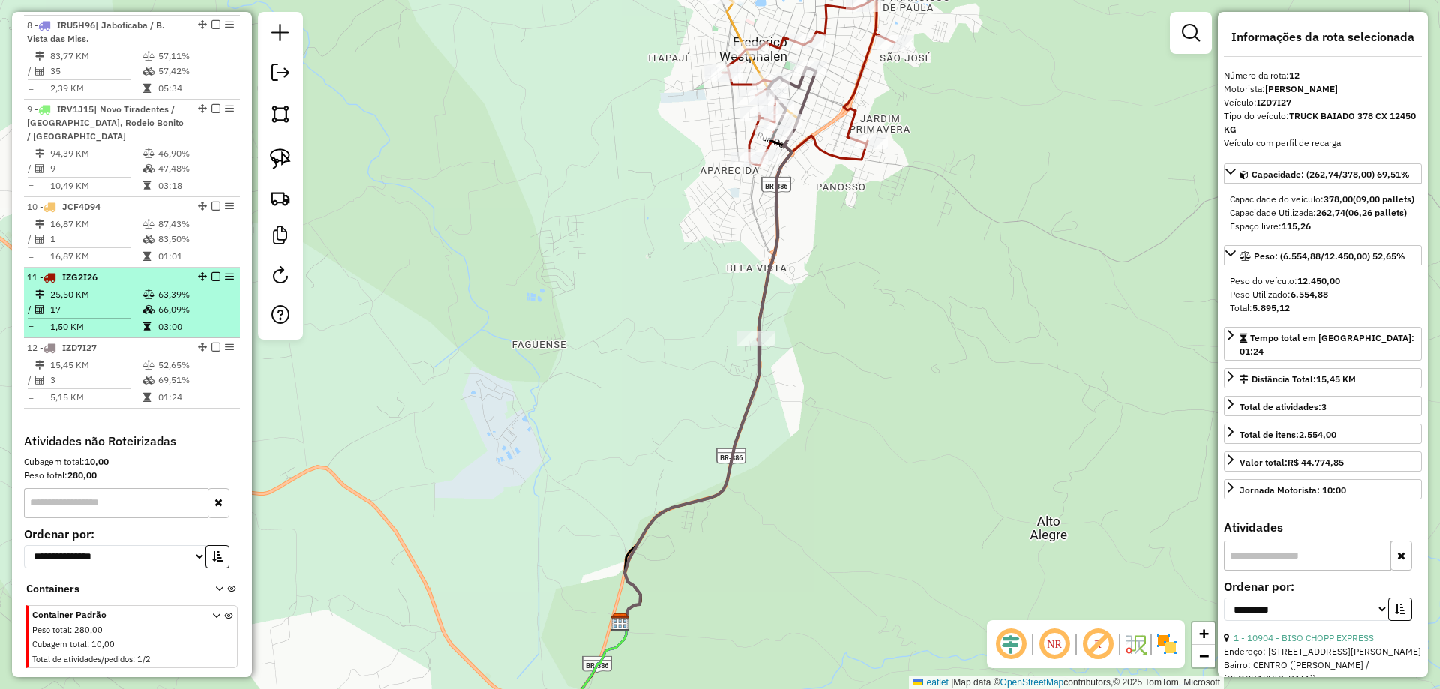
click at [86, 302] on td "17" at bounding box center [95, 309] width 93 height 15
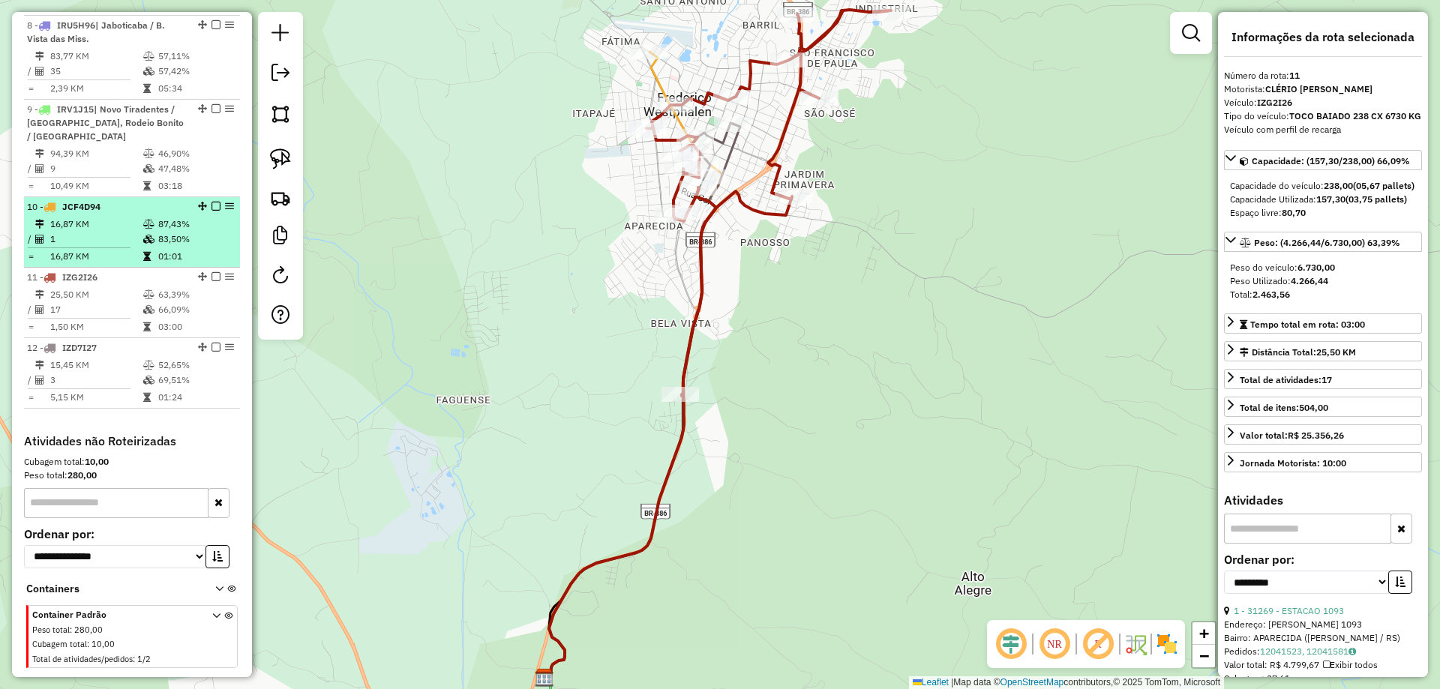
click at [125, 232] on td "1" at bounding box center [95, 239] width 93 height 15
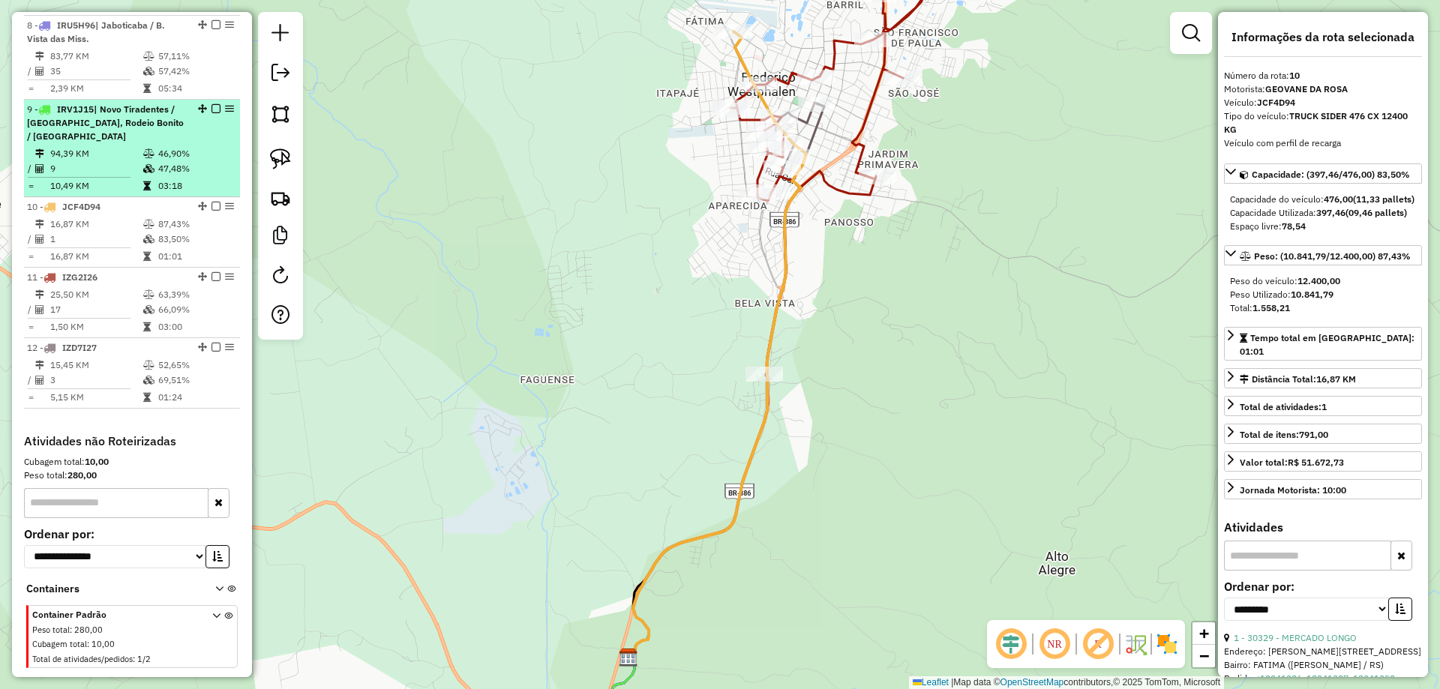
click at [133, 178] on td "10,49 KM" at bounding box center [95, 185] width 93 height 15
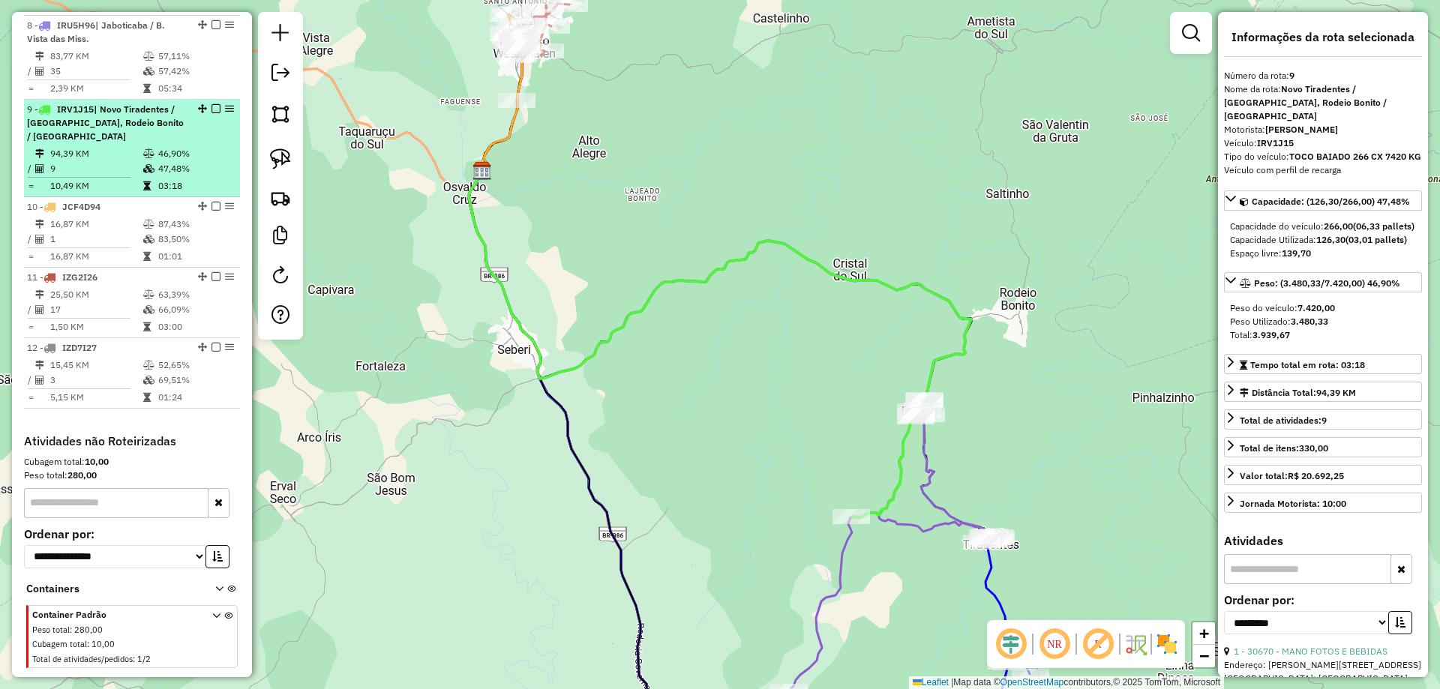
click at [148, 112] on span "| Novo Tiradentes / [GEOGRAPHIC_DATA], Rodeio Bonito / [GEOGRAPHIC_DATA]" at bounding box center [105, 122] width 157 height 38
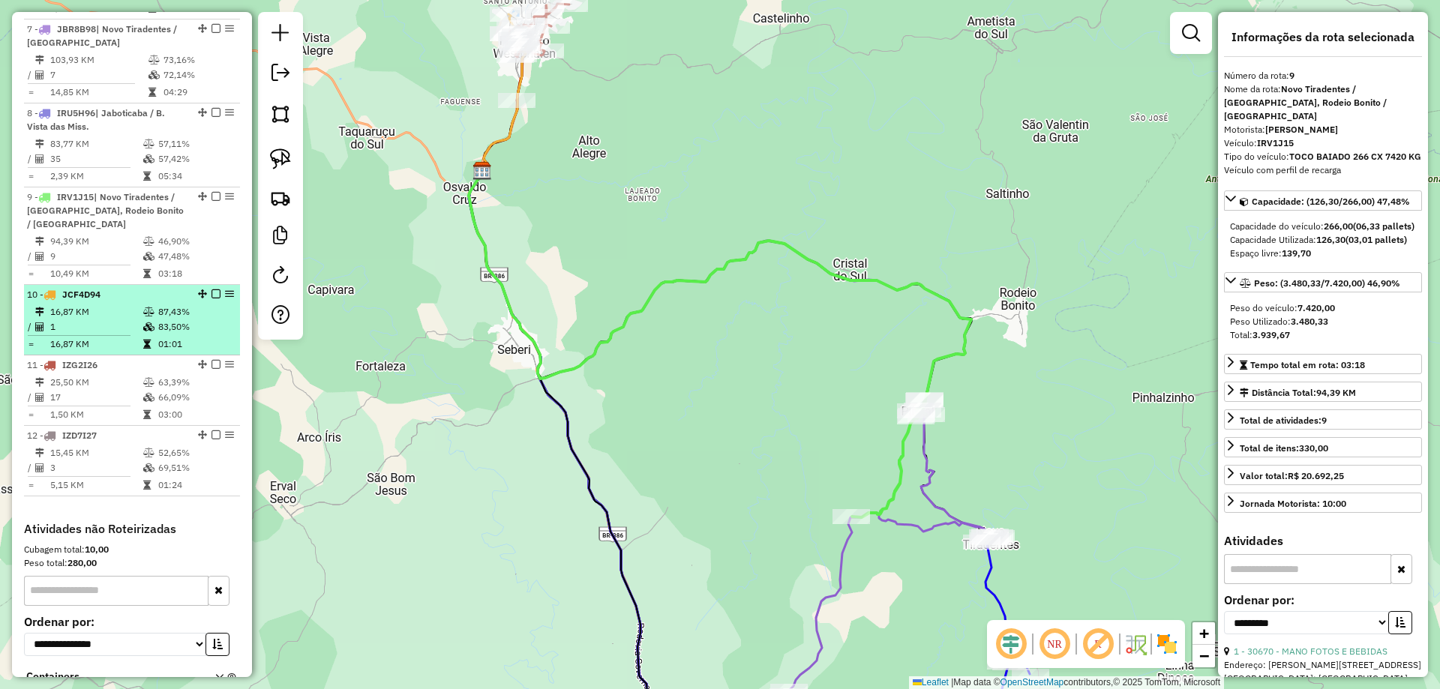
scroll to position [953, 0]
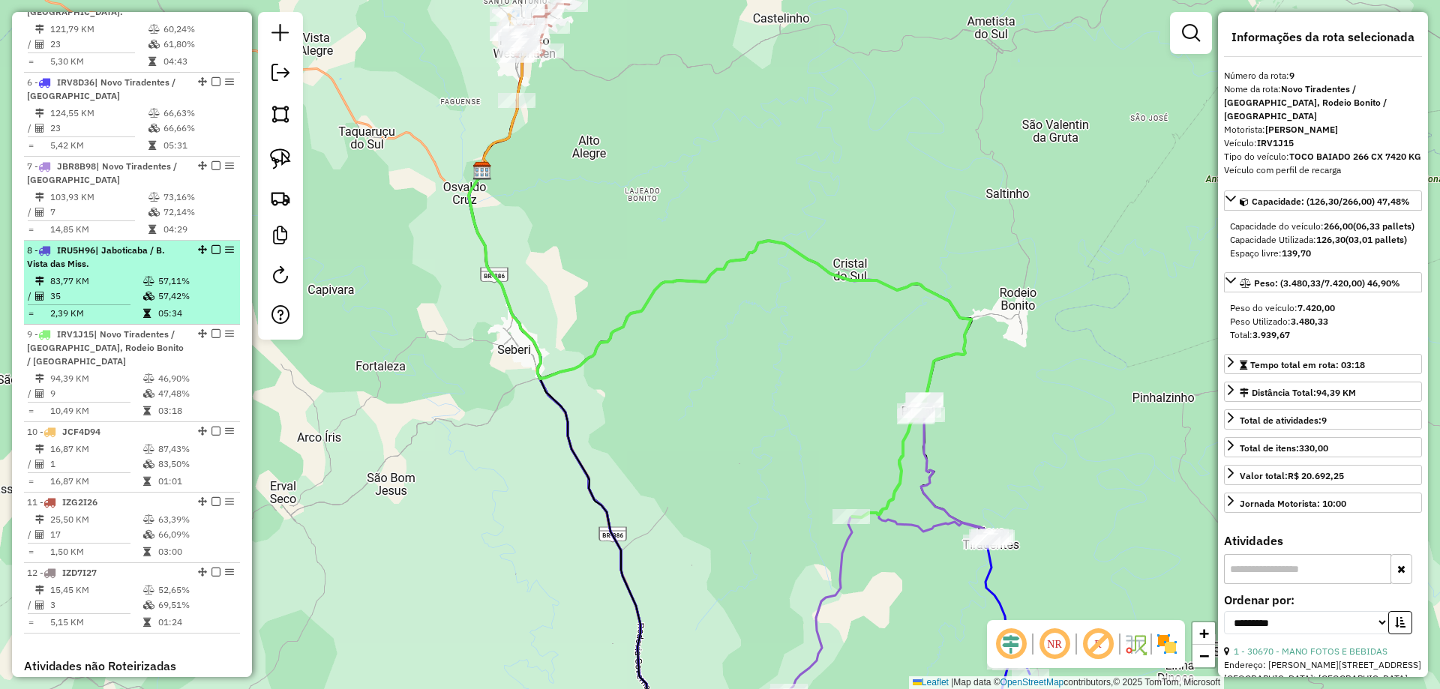
click at [129, 289] on td "35" at bounding box center [95, 296] width 93 height 15
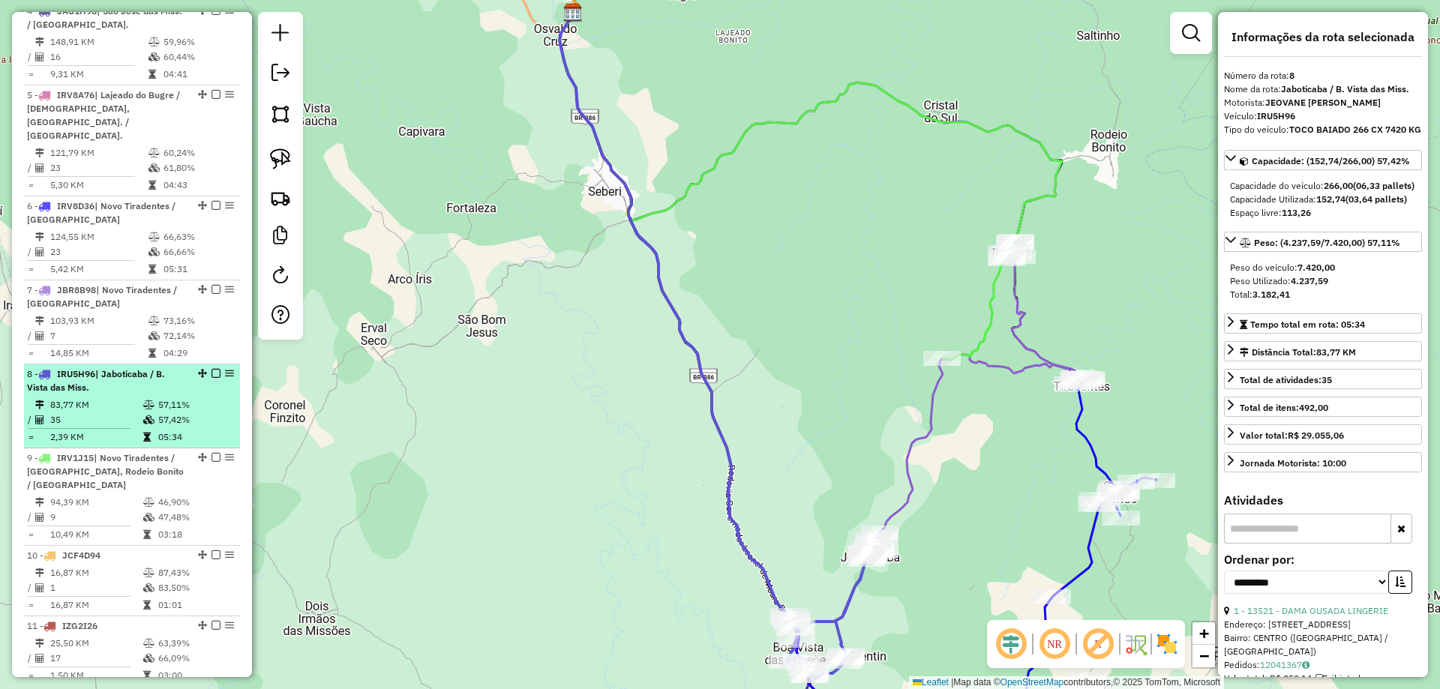
scroll to position [803, 0]
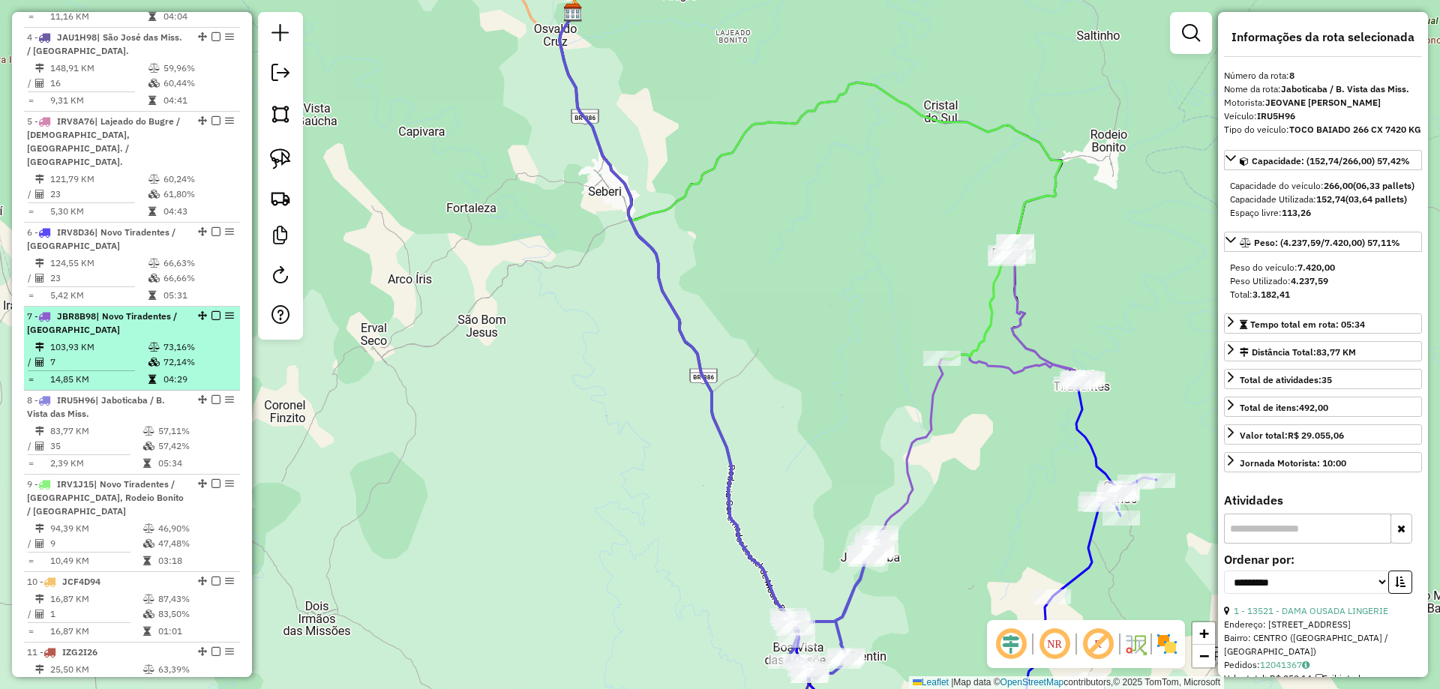
click at [129, 340] on td "103,93 KM" at bounding box center [98, 347] width 98 height 15
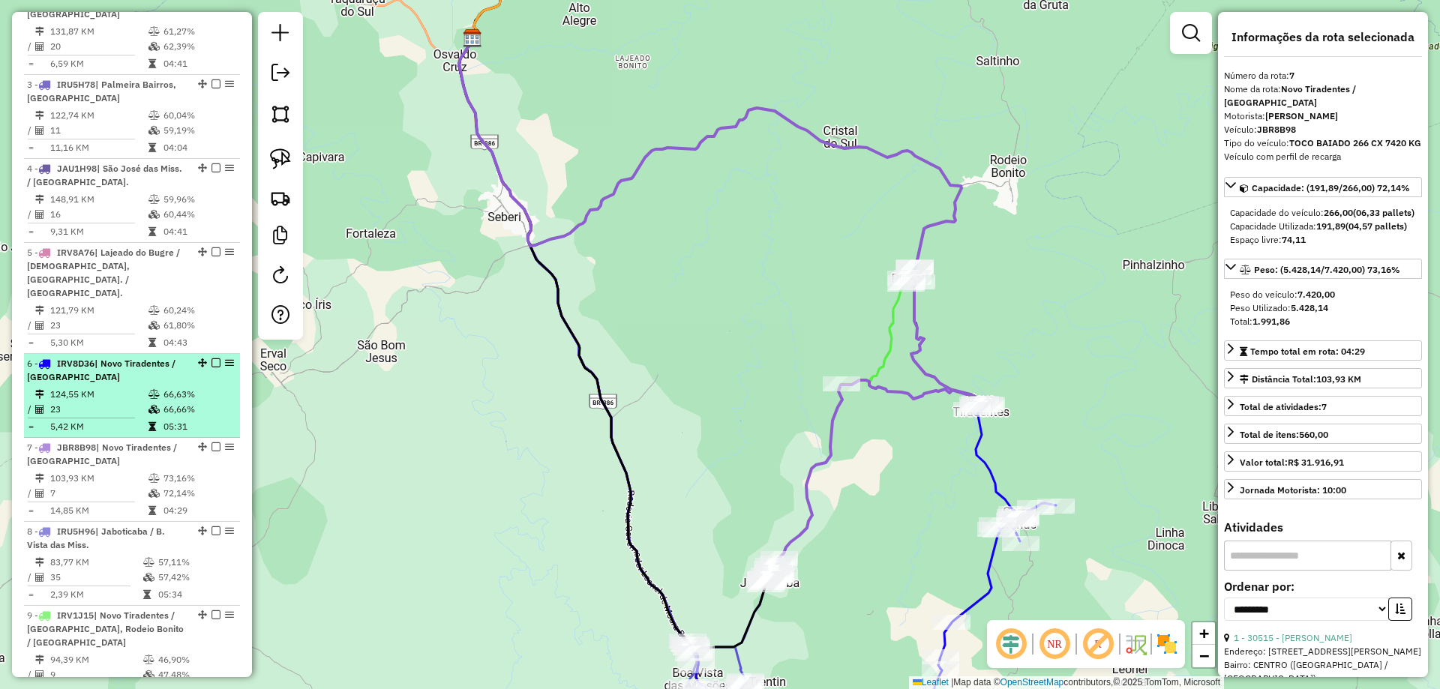
scroll to position [653, 0]
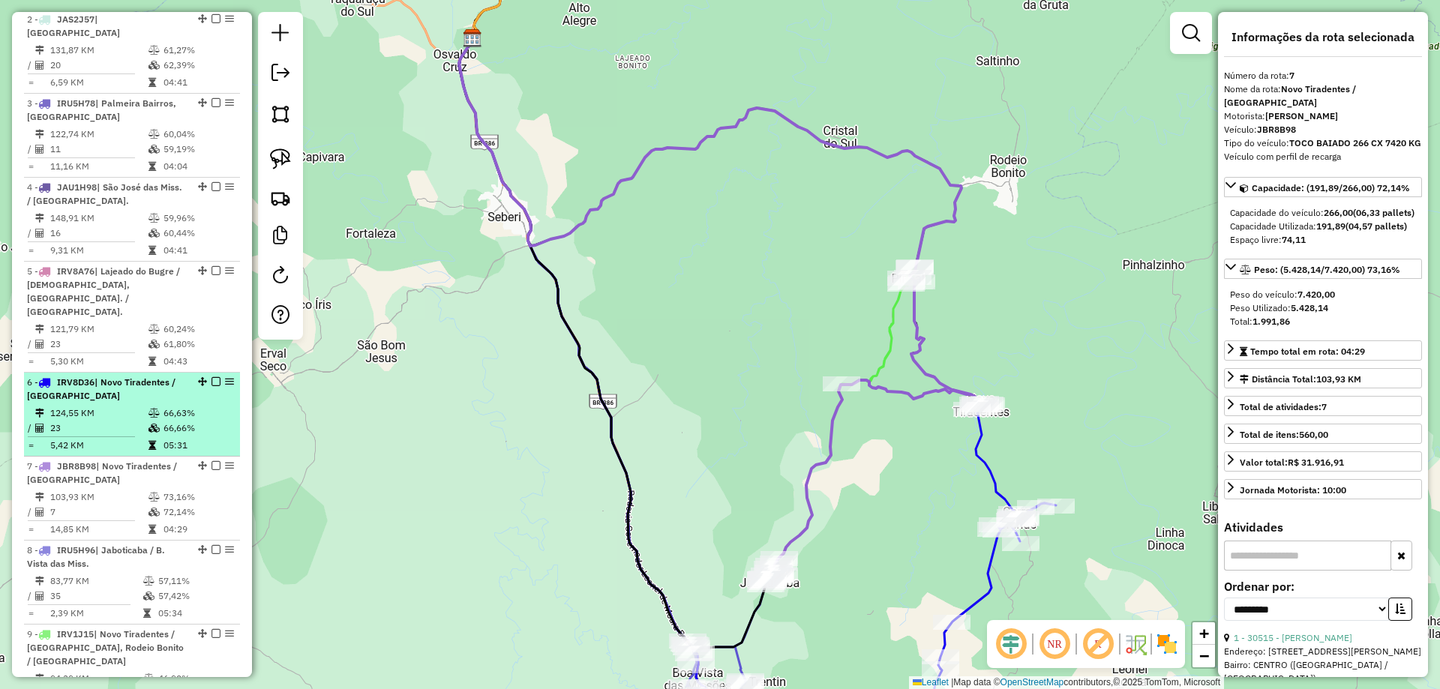
click at [131, 421] on td "23" at bounding box center [98, 428] width 98 height 15
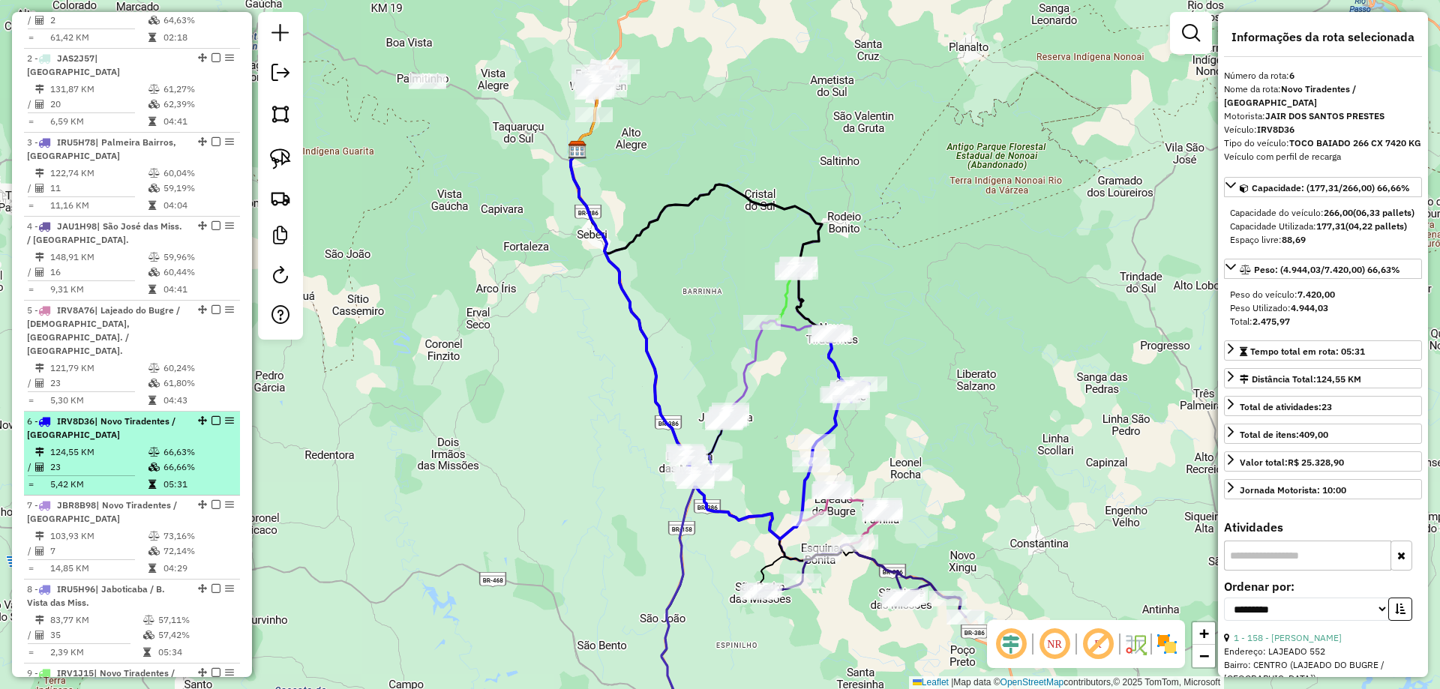
scroll to position [578, 0]
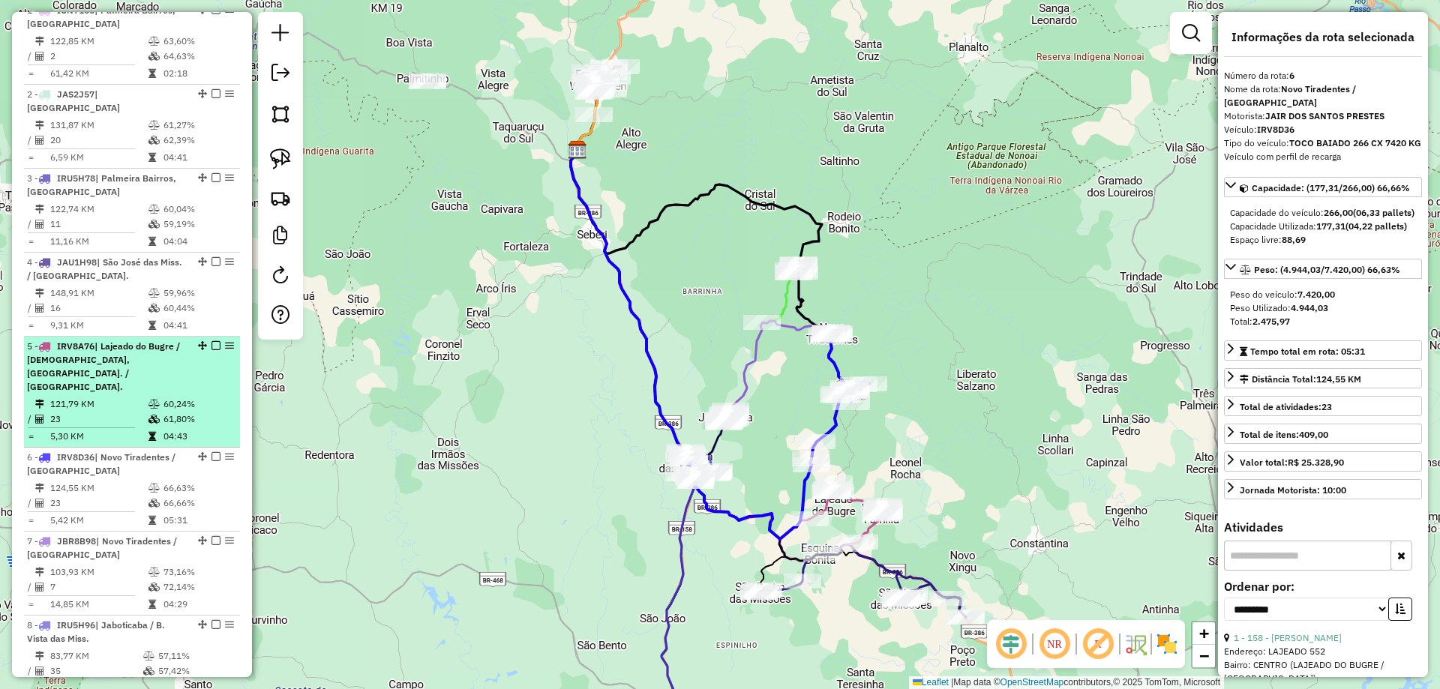
click at [114, 397] on td "121,79 KM" at bounding box center [98, 404] width 98 height 15
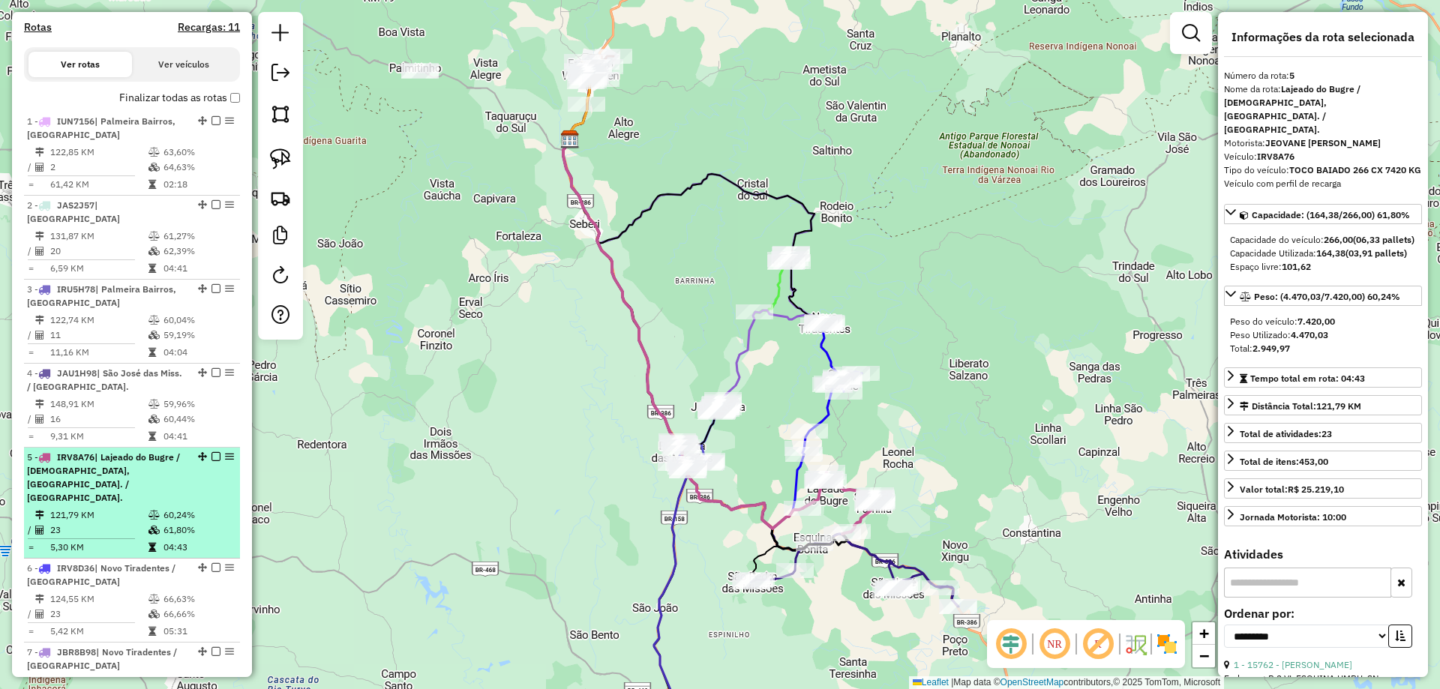
scroll to position [428, 0]
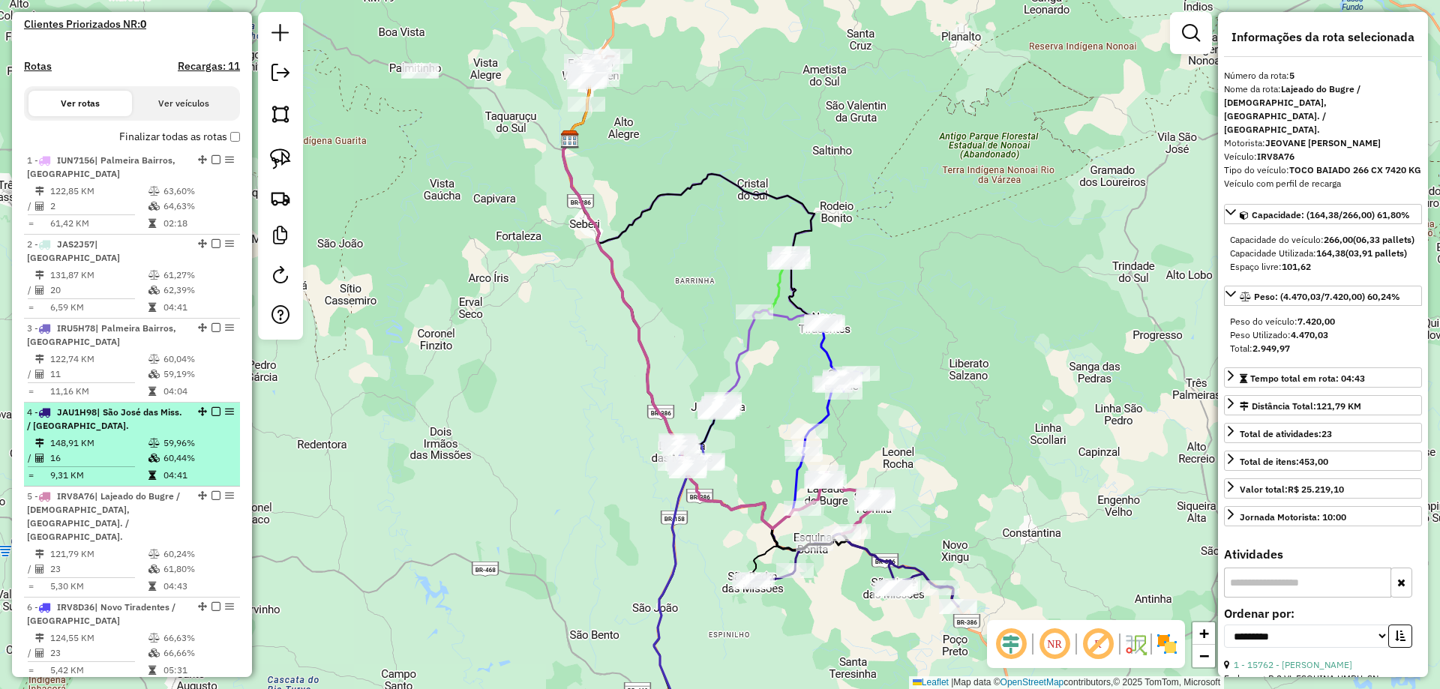
click at [112, 416] on span "| São José das Miss. / [GEOGRAPHIC_DATA]." at bounding box center [104, 418] width 155 height 25
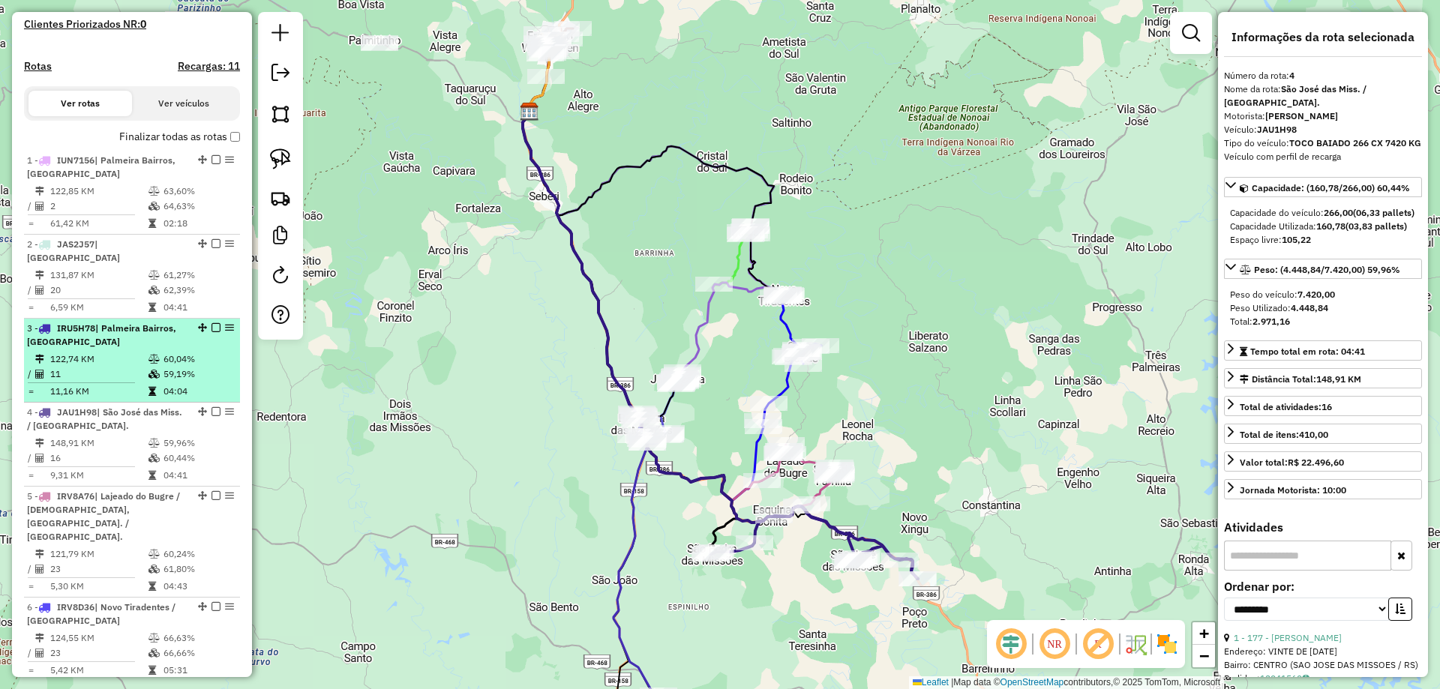
click at [116, 359] on td "122,74 KM" at bounding box center [98, 359] width 98 height 15
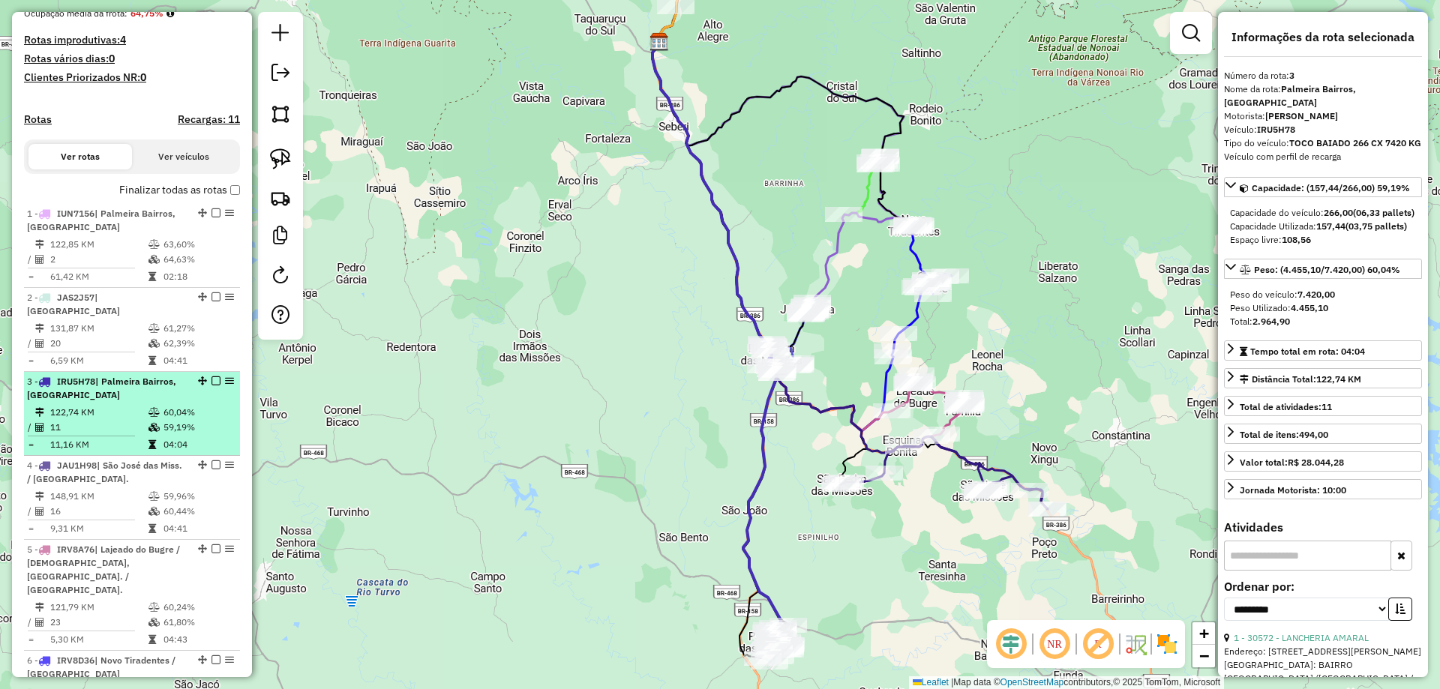
scroll to position [353, 0]
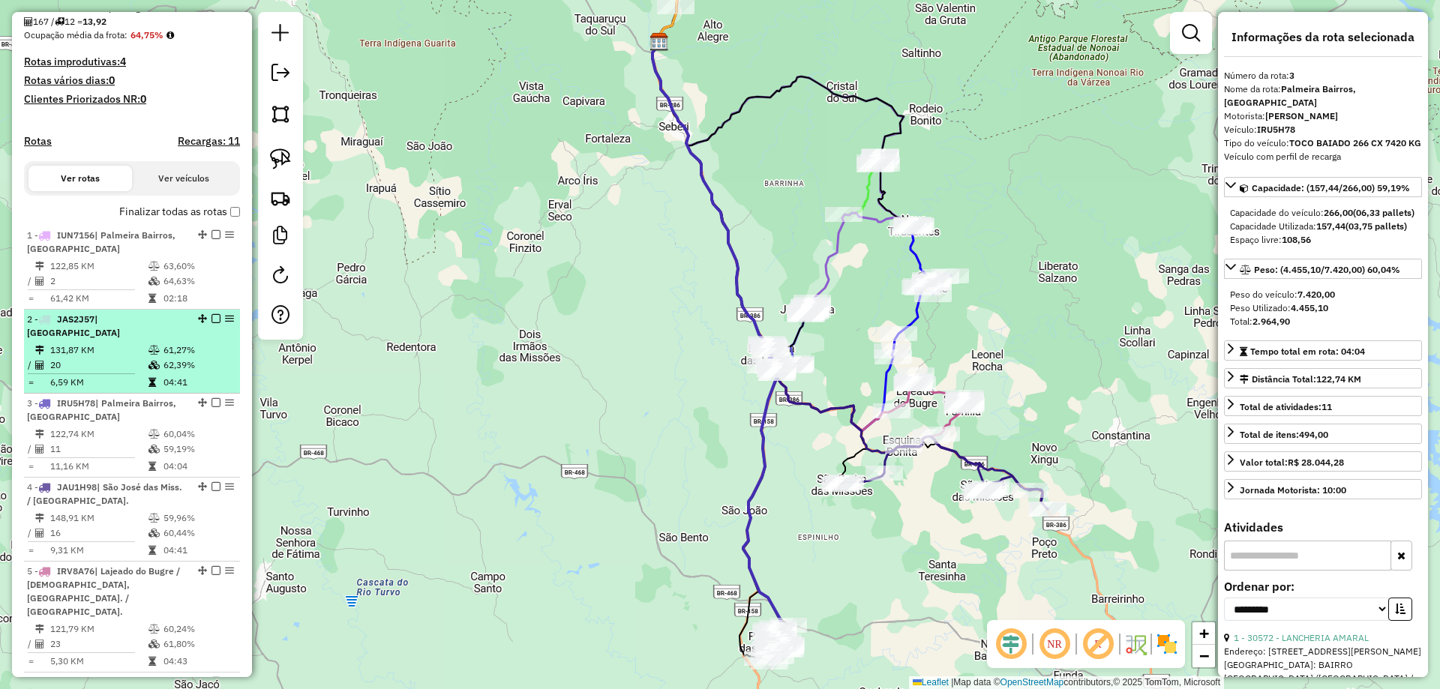
click at [123, 347] on td "131,87 KM" at bounding box center [98, 350] width 98 height 15
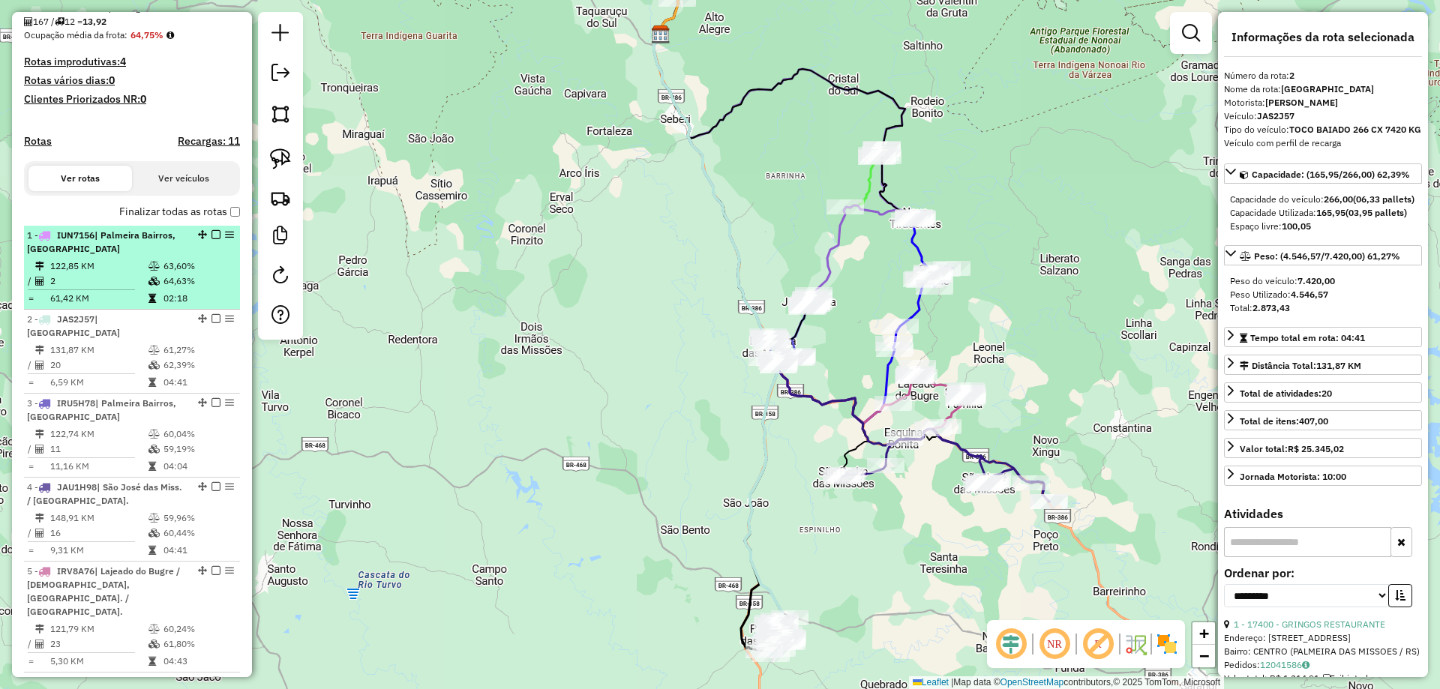
click at [118, 274] on td "122,85 KM" at bounding box center [98, 266] width 98 height 15
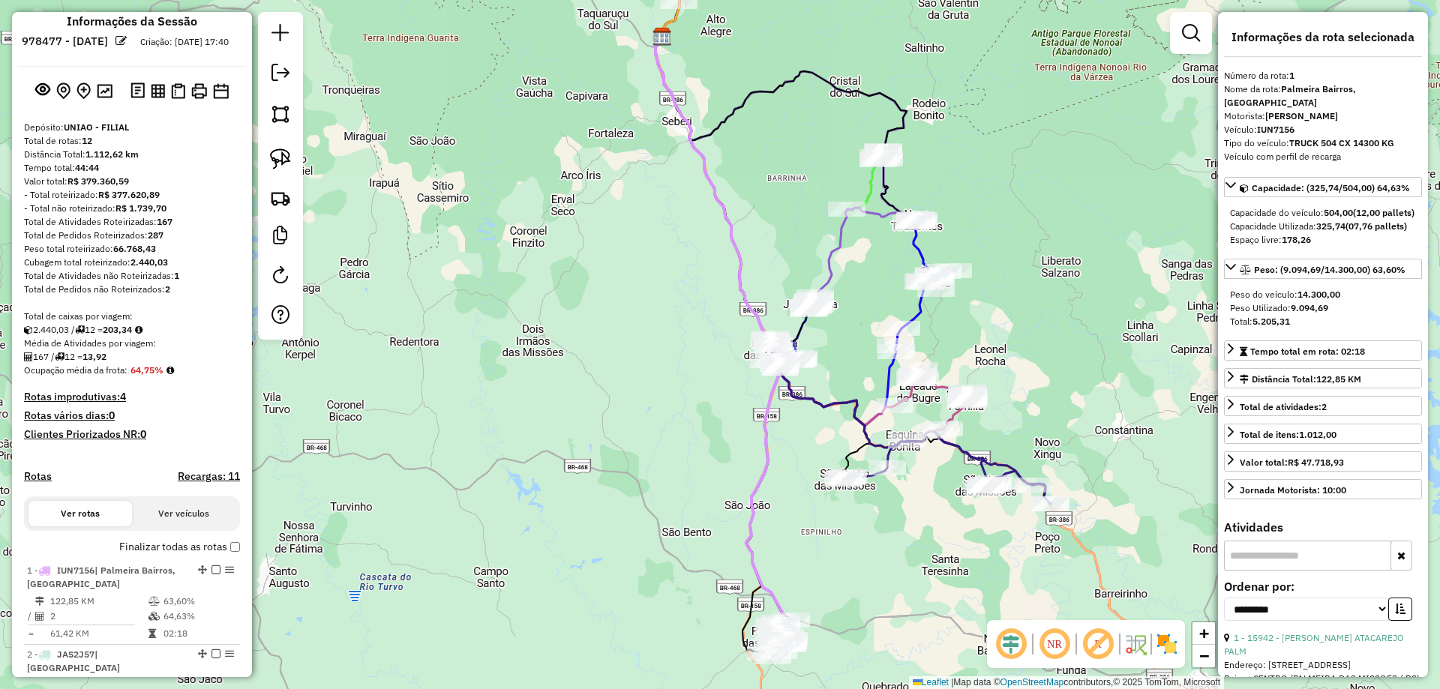
scroll to position [0, 0]
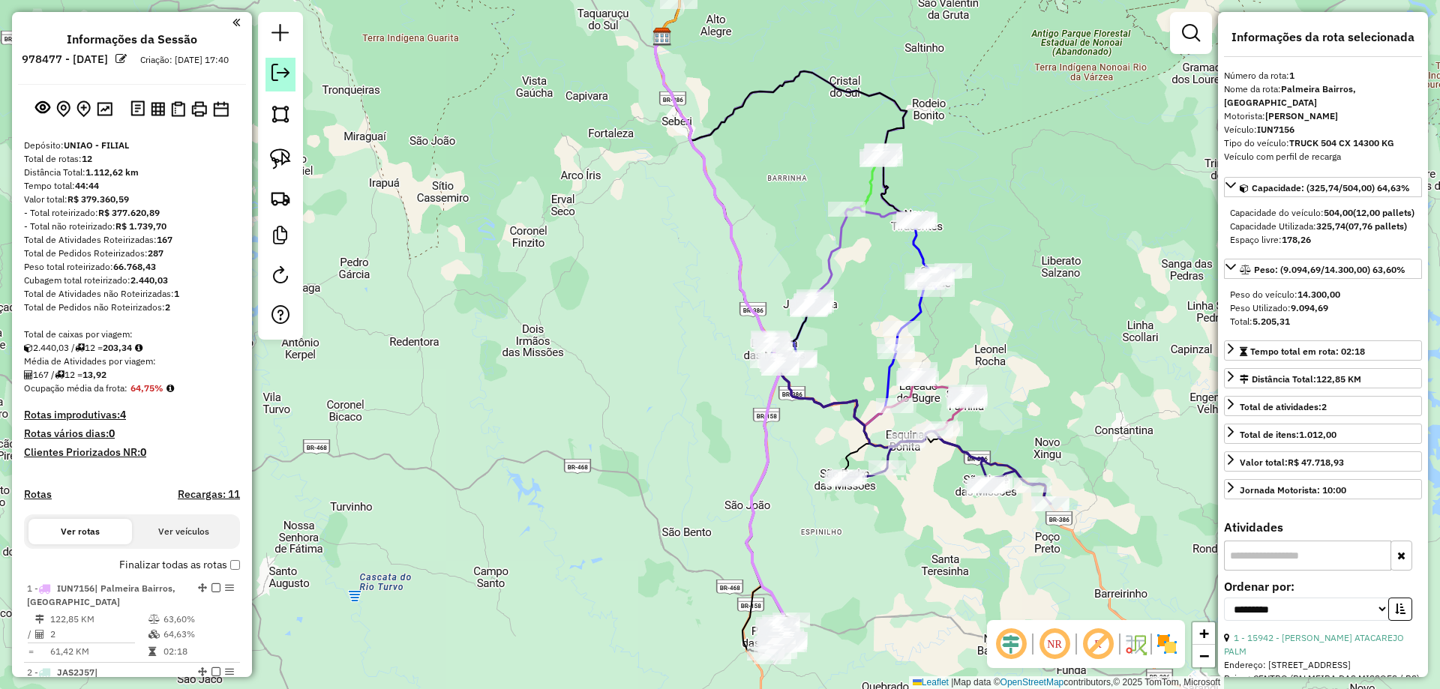
click at [274, 77] on em at bounding box center [280, 73] width 18 height 18
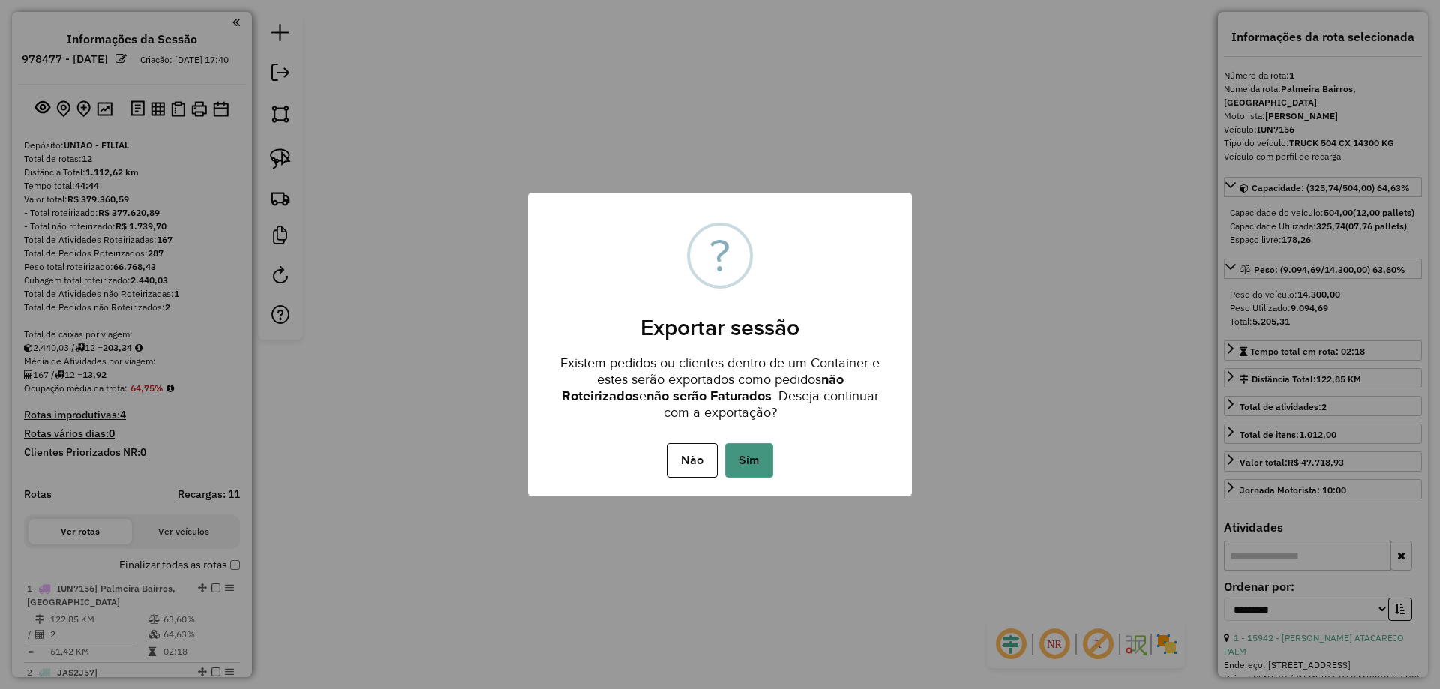
click at [752, 463] on button "Sim" at bounding box center [749, 460] width 48 height 34
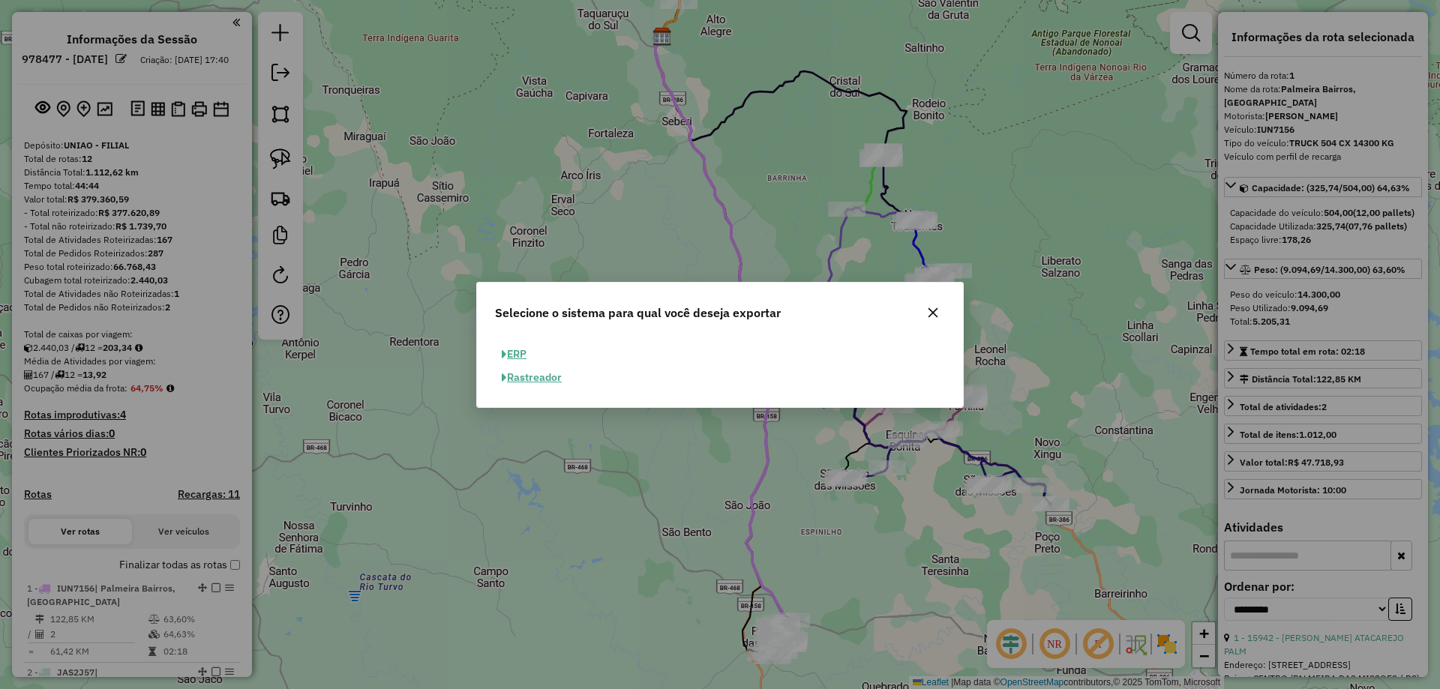
click at [522, 355] on button "ERP" at bounding box center [514, 354] width 38 height 23
select select "**"
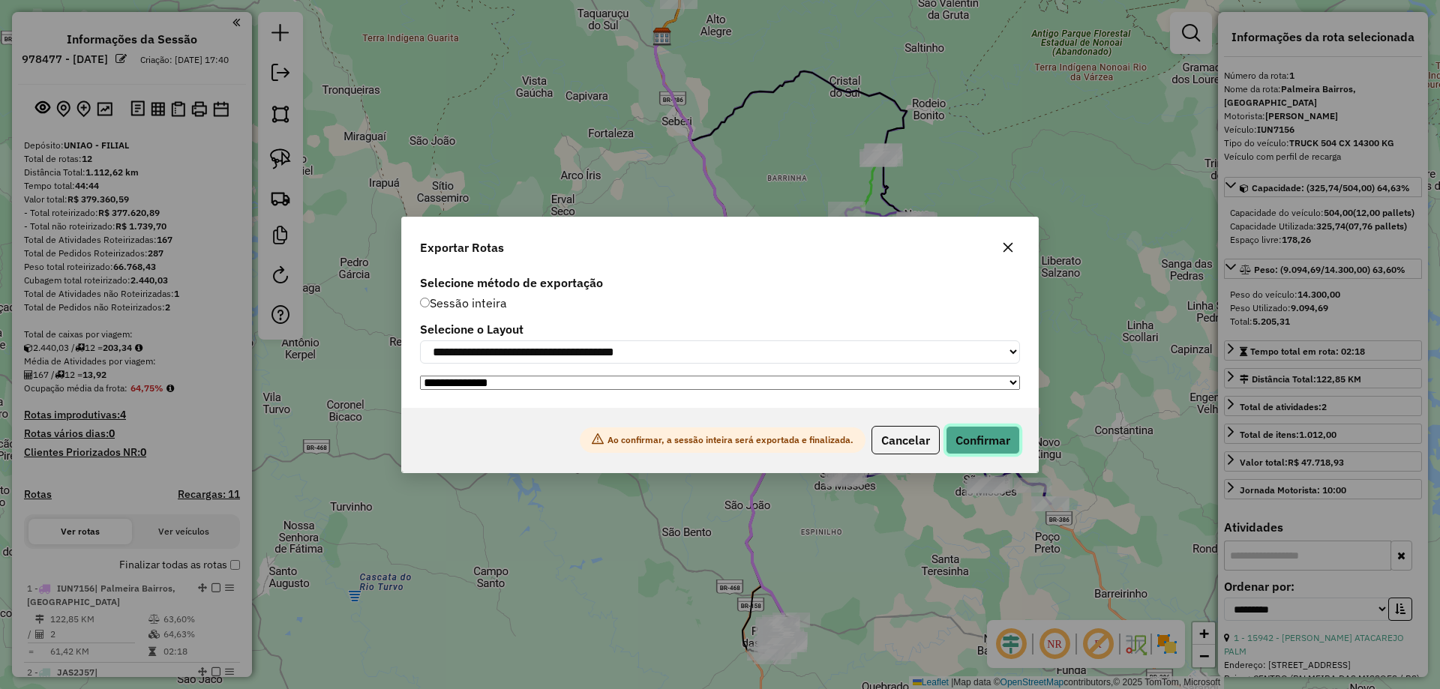
click at [973, 442] on button "Confirmar" at bounding box center [983, 440] width 74 height 28
